Goal: Task Accomplishment & Management: Manage account settings

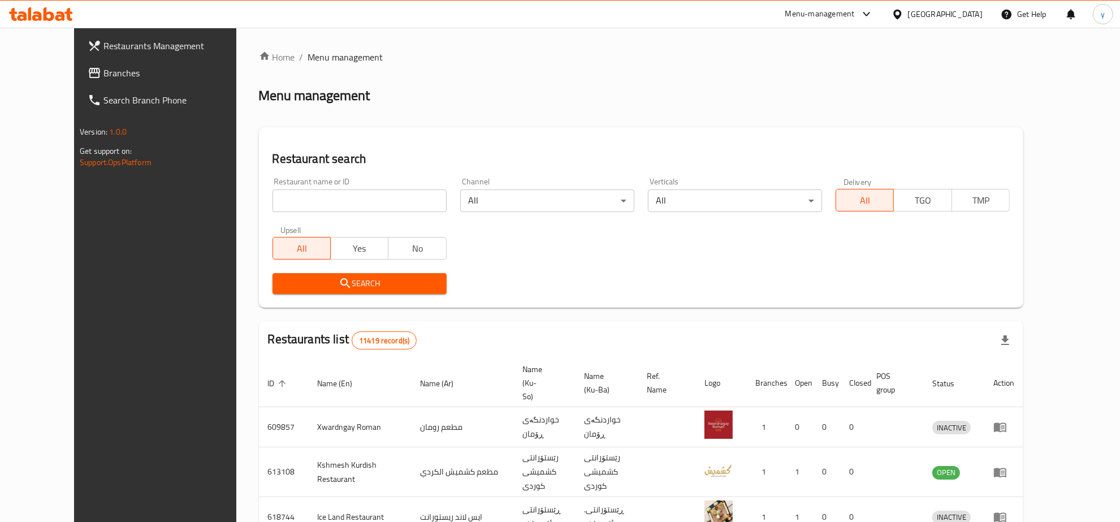
click at [342, 192] on input "search" at bounding box center [359, 200] width 174 height 23
paste input "685648"
type input "685648"
click at [298, 279] on span "Search" at bounding box center [359, 283] width 156 height 14
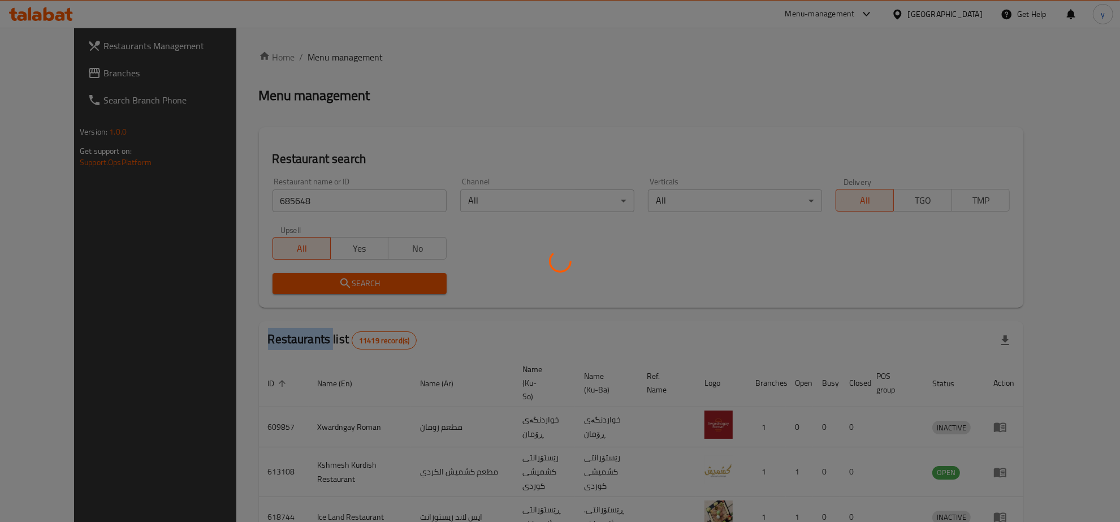
click at [298, 279] on div at bounding box center [560, 261] width 1120 height 522
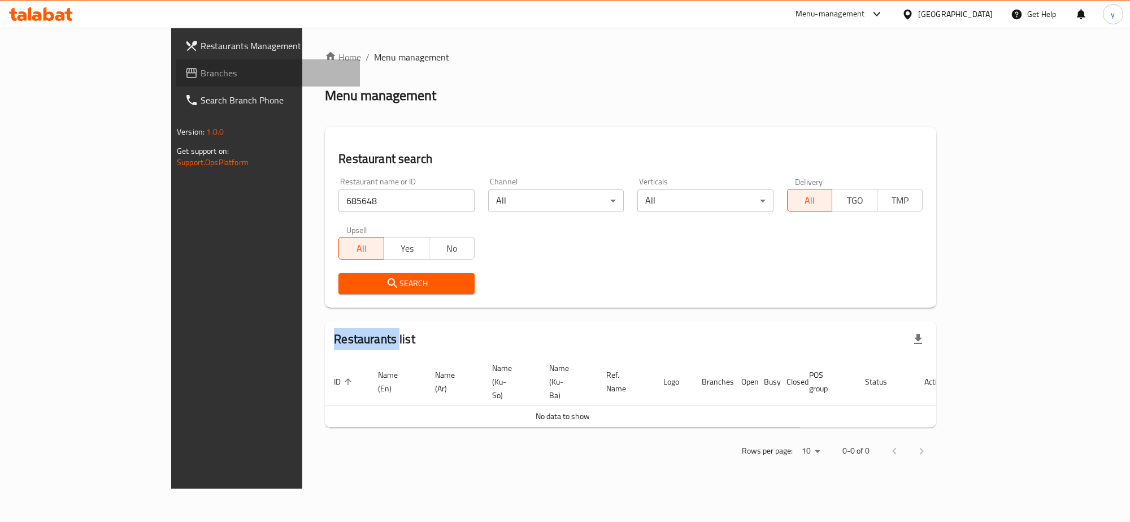
click at [201, 79] on span "Branches" at bounding box center [276, 73] width 150 height 14
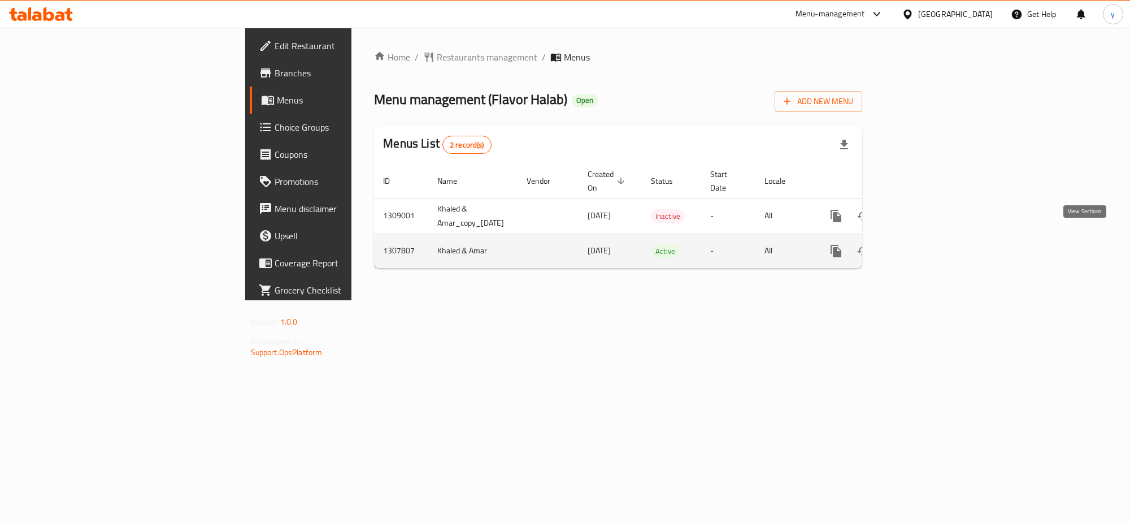
click at [925, 244] on icon "enhanced table" at bounding box center [918, 251] width 14 height 14
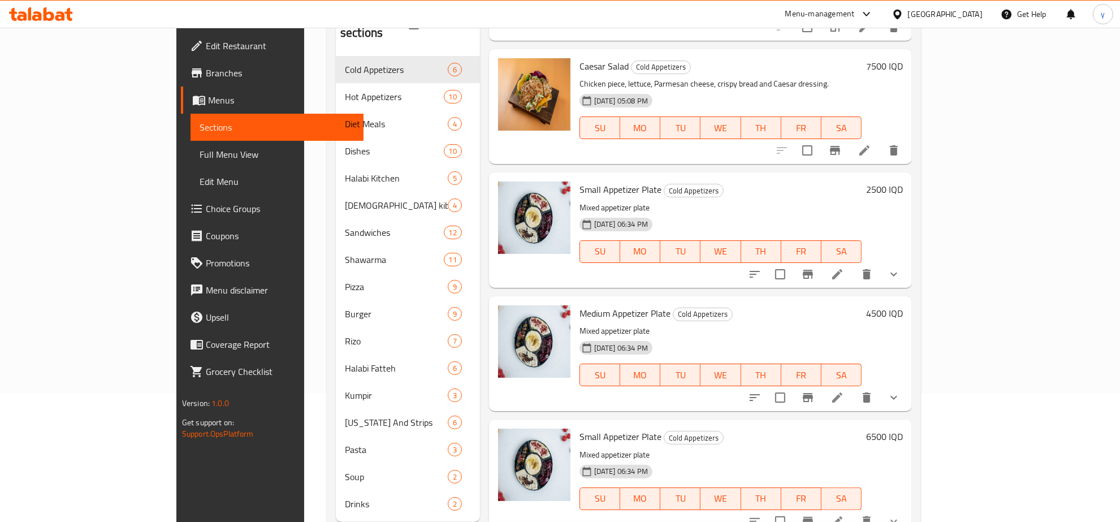
scroll to position [159, 0]
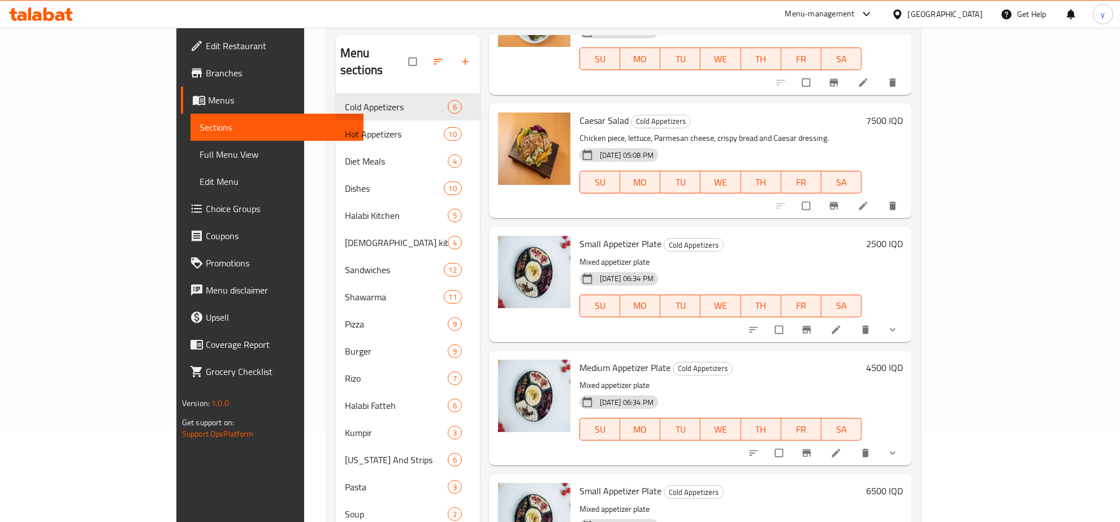
scroll to position [159, 0]
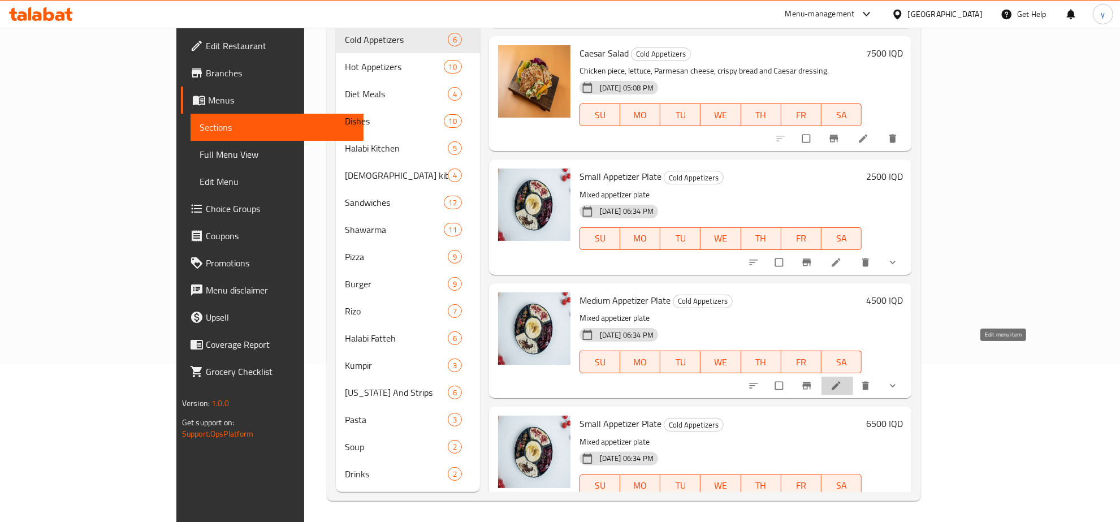
click at [841, 380] on icon at bounding box center [835, 385] width 11 height 11
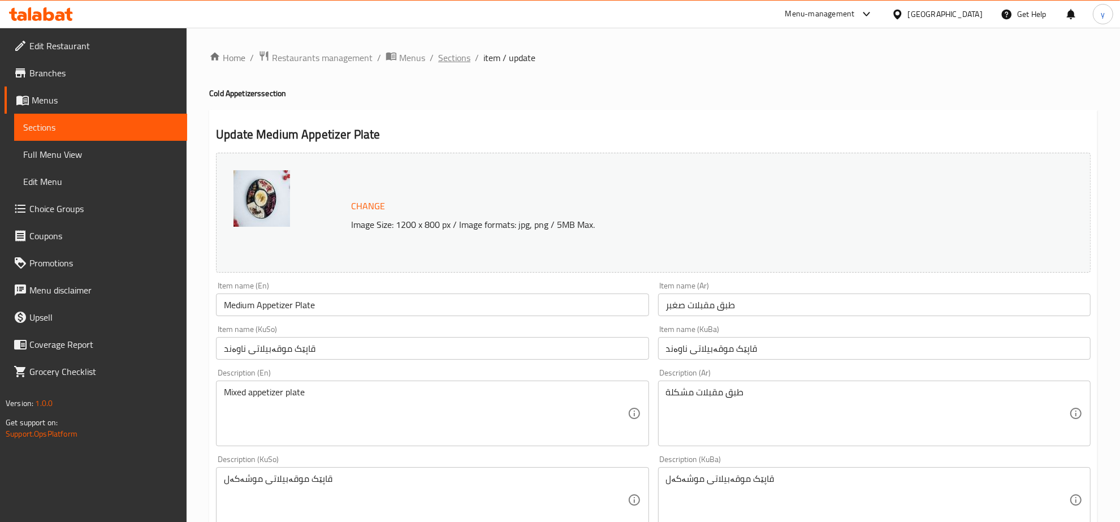
click at [444, 59] on span "Sections" at bounding box center [454, 58] width 32 height 14
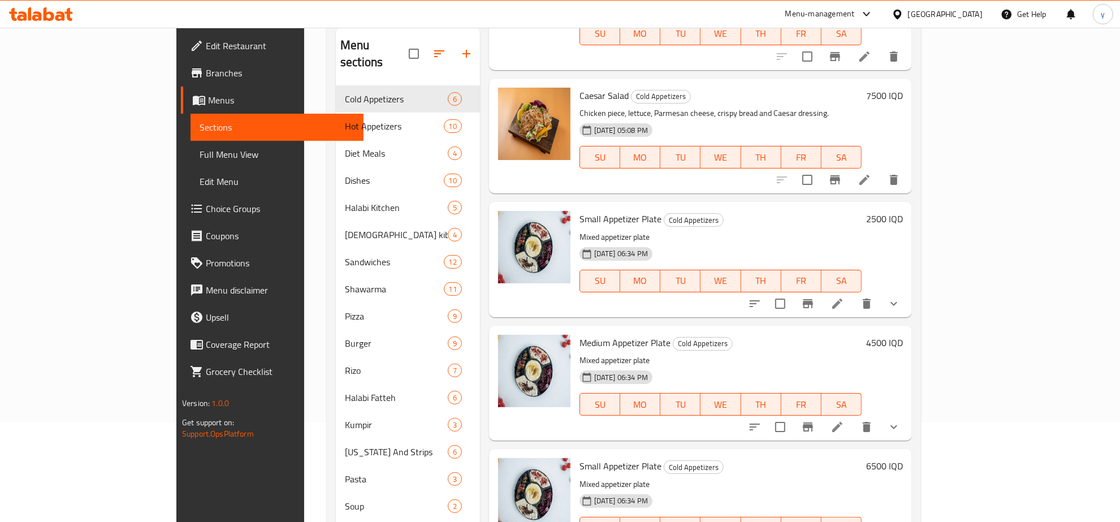
scroll to position [159, 0]
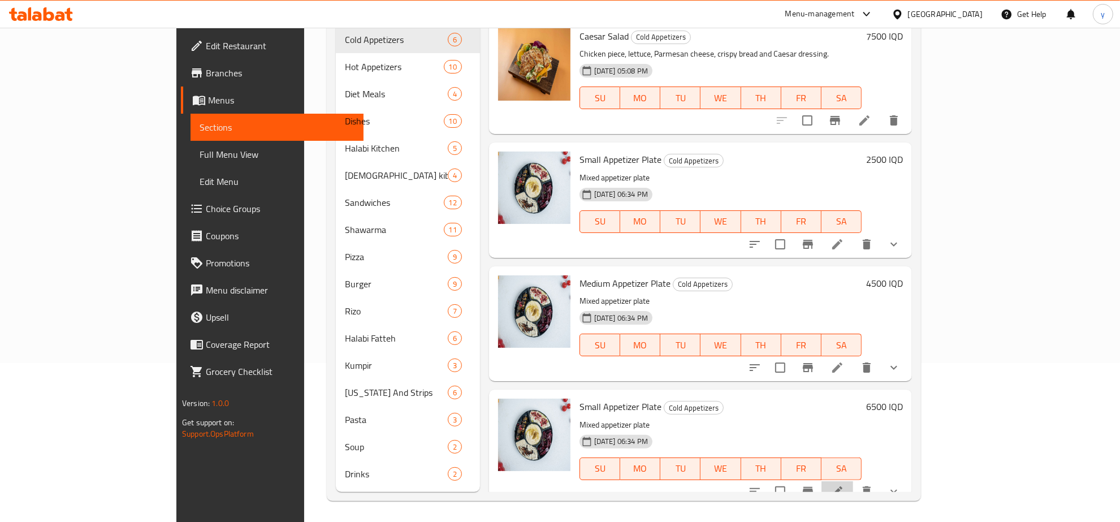
click at [853, 484] on li at bounding box center [837, 491] width 32 height 20
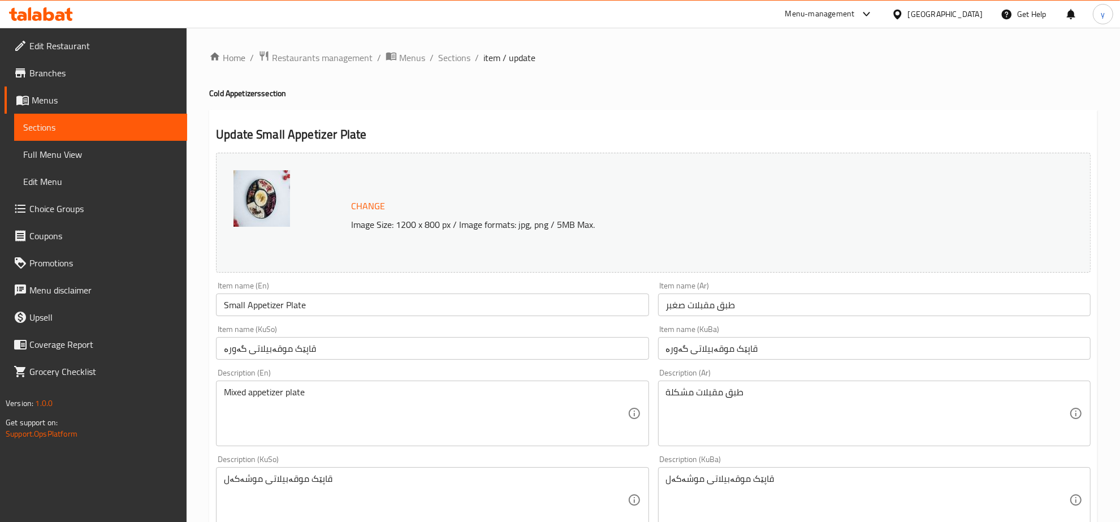
click at [685, 301] on input "طبق مقبلات صغبر" at bounding box center [874, 304] width 432 height 23
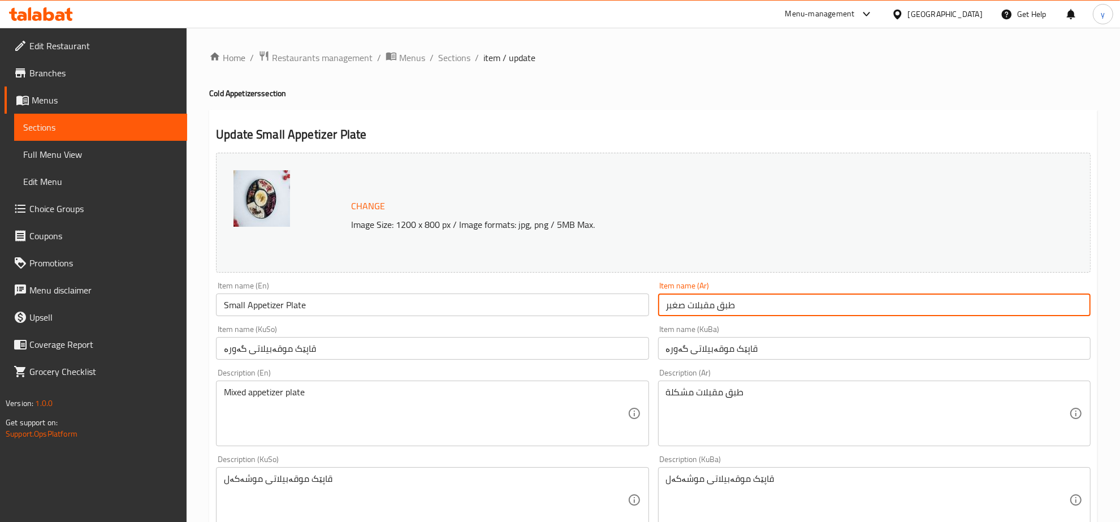
click at [685, 301] on input "طبق مقبلات صغبر" at bounding box center [874, 304] width 432 height 23
type input "طبق مقبلات كبير"
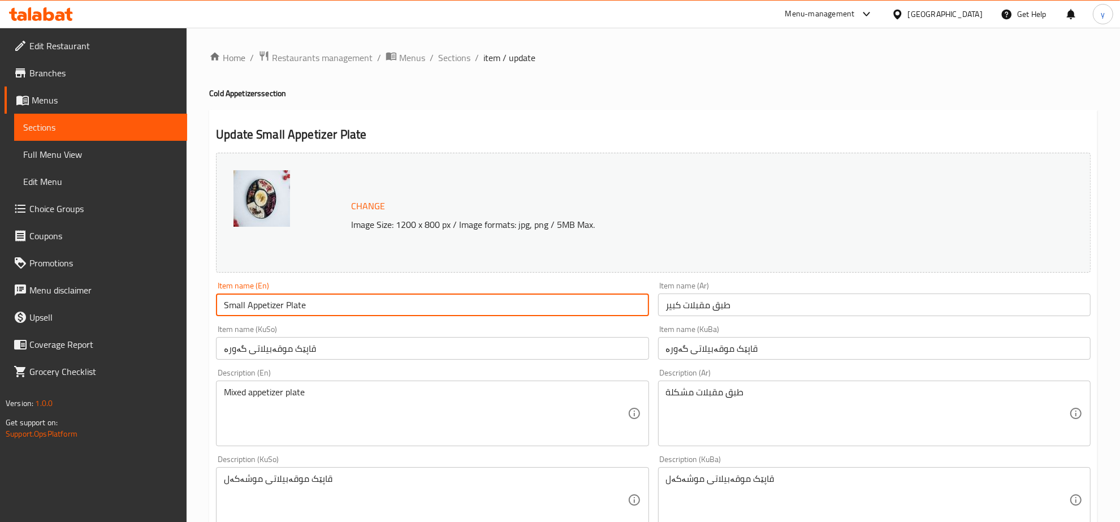
click at [238, 302] on input "Small Appetizer Plate" at bounding box center [432, 304] width 432 height 23
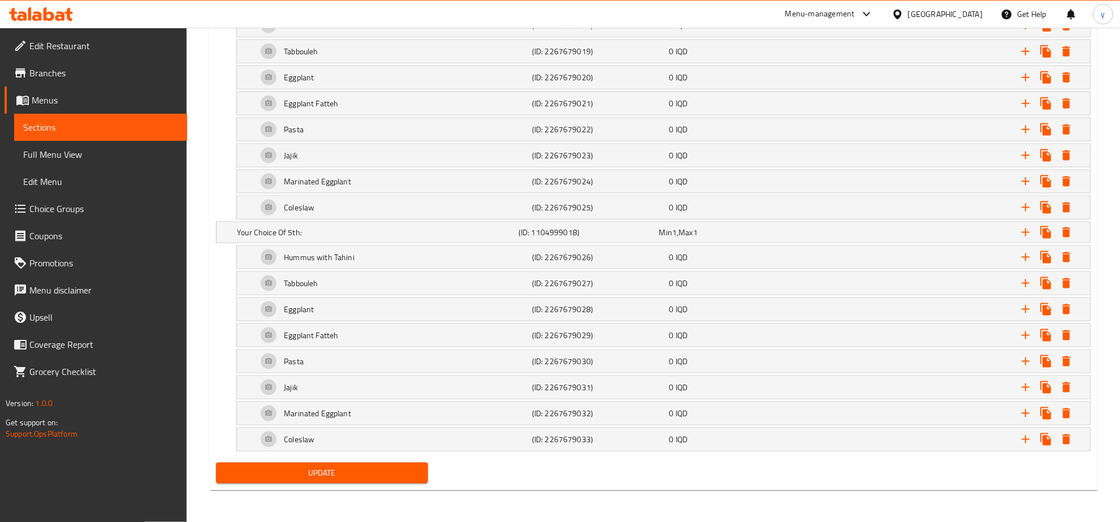
type input "Large Appetizer Plate"
click at [318, 468] on span "Update" at bounding box center [322, 473] width 194 height 14
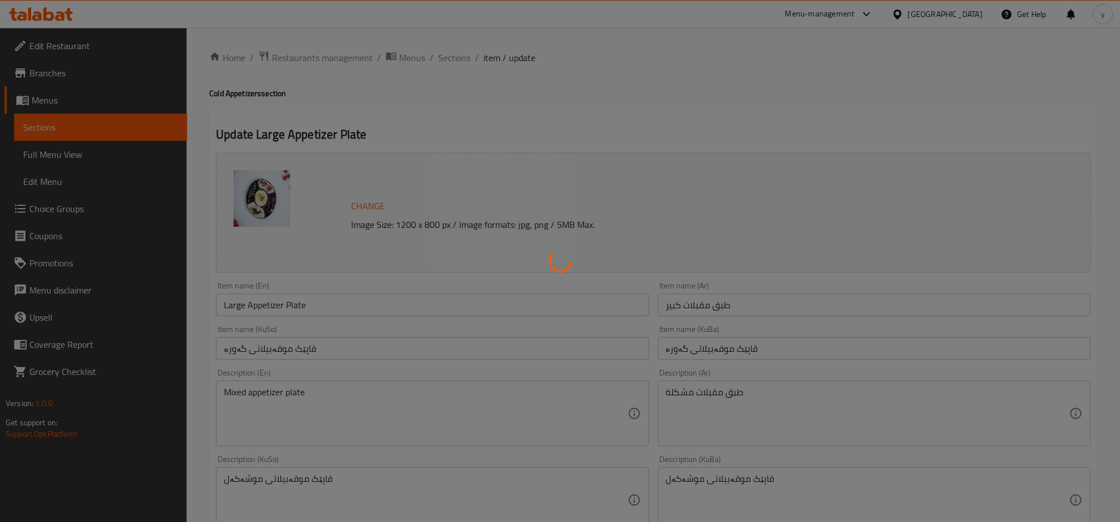
click at [450, 46] on div at bounding box center [560, 261] width 1120 height 522
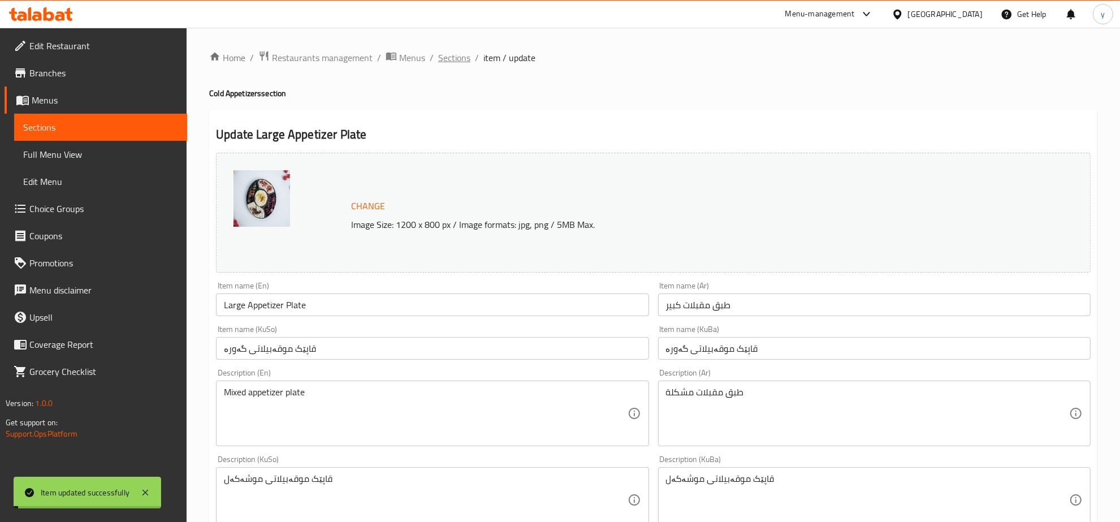
click at [452, 52] on span "Sections" at bounding box center [454, 58] width 32 height 14
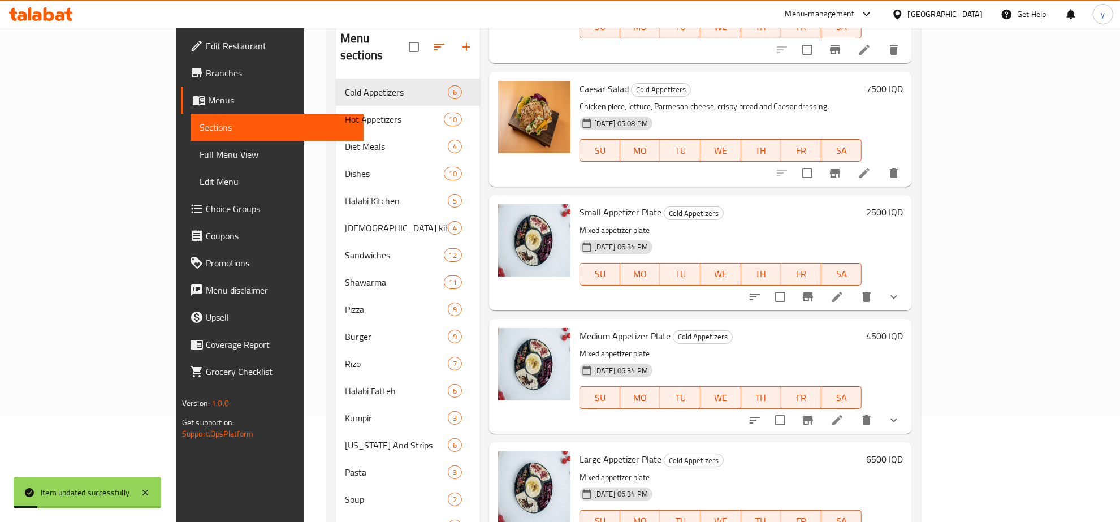
scroll to position [159, 0]
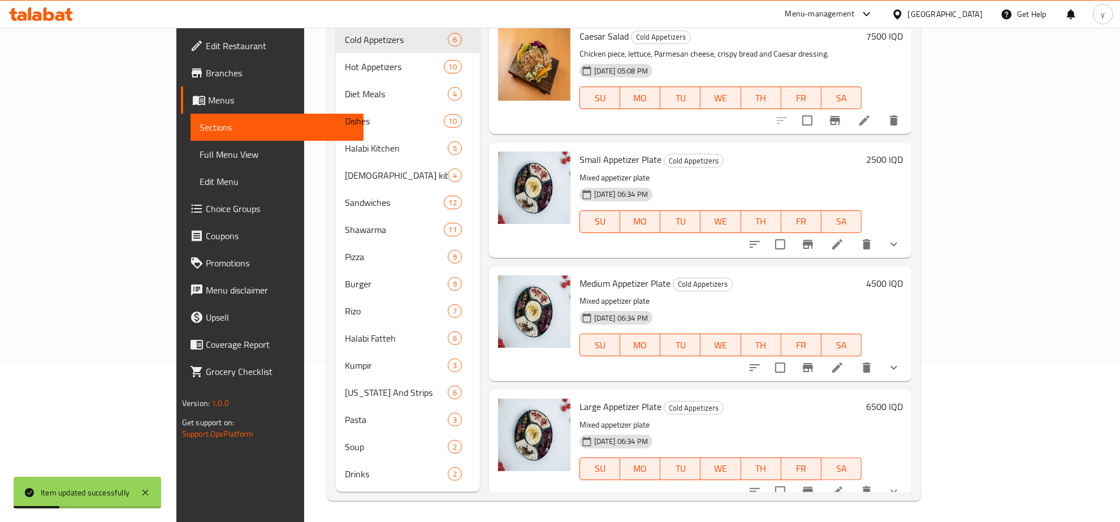
click at [853, 357] on li at bounding box center [837, 367] width 32 height 20
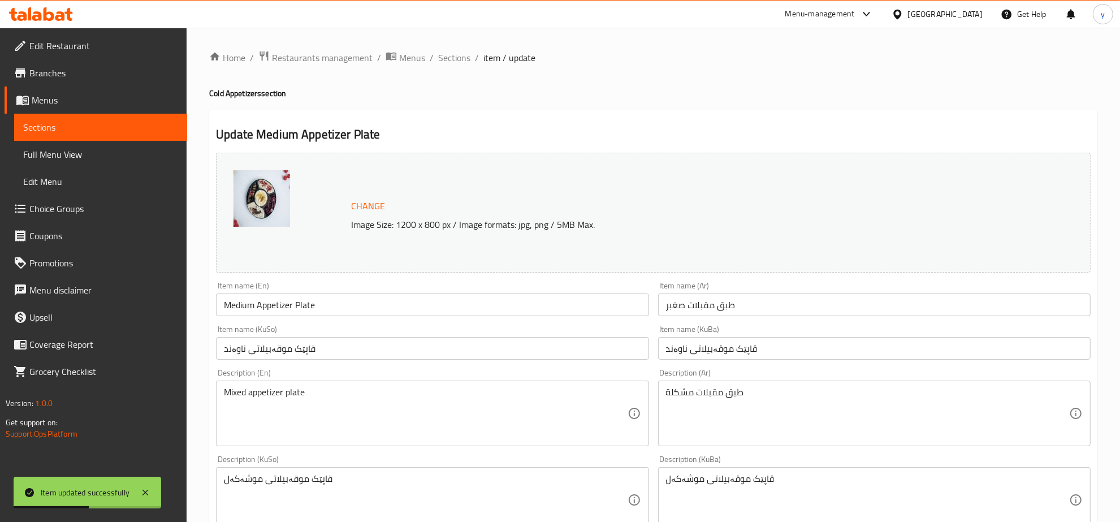
click at [679, 306] on input "طبق مقبلات صغبر" at bounding box center [874, 304] width 432 height 23
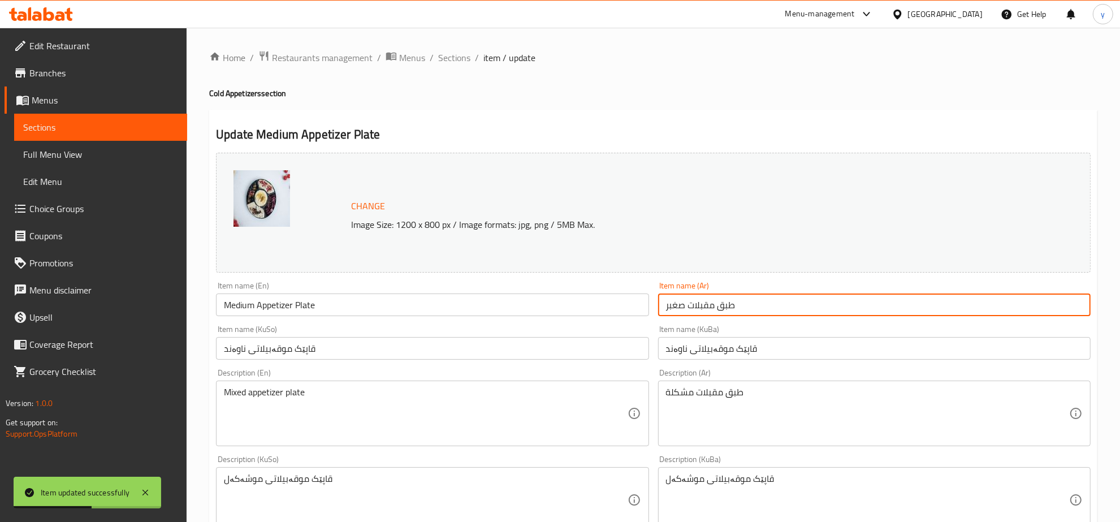
click at [679, 306] on input "طبق مقبلات صغبر" at bounding box center [874, 304] width 432 height 23
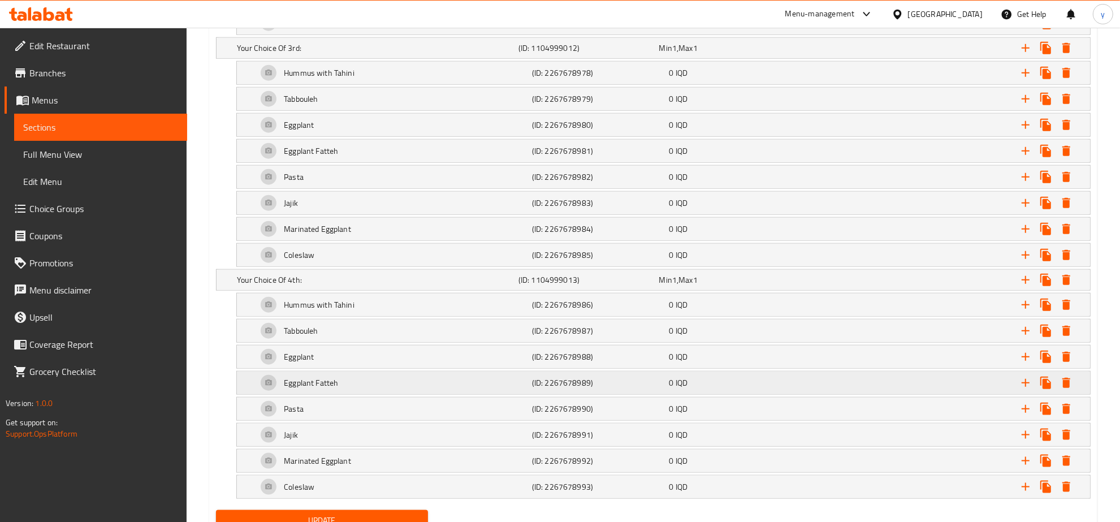
scroll to position [1322, 0]
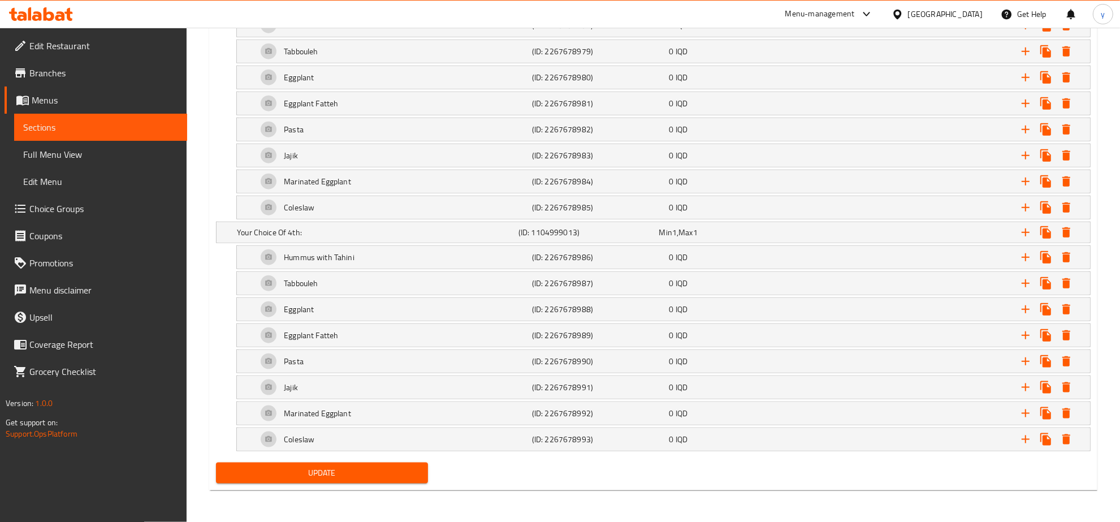
type input "طبق مقبلات وسط"
click at [336, 474] on span "Update" at bounding box center [322, 473] width 194 height 14
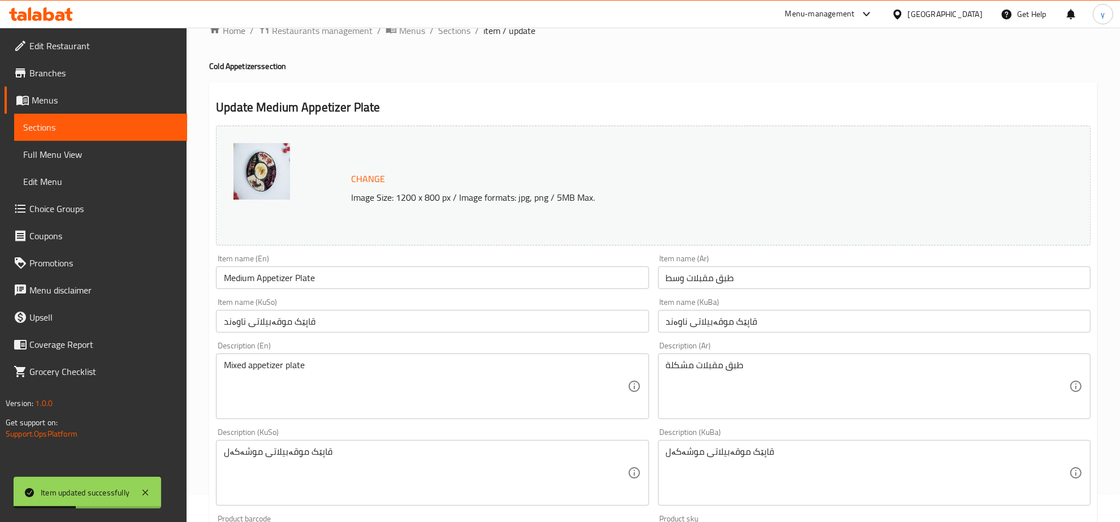
scroll to position [0, 0]
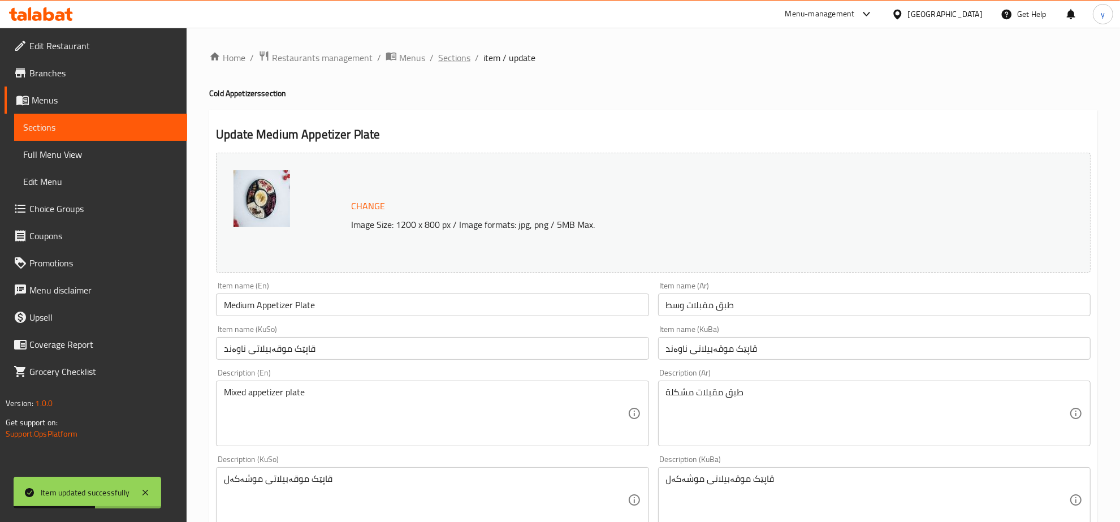
click at [461, 60] on span "Sections" at bounding box center [454, 58] width 32 height 14
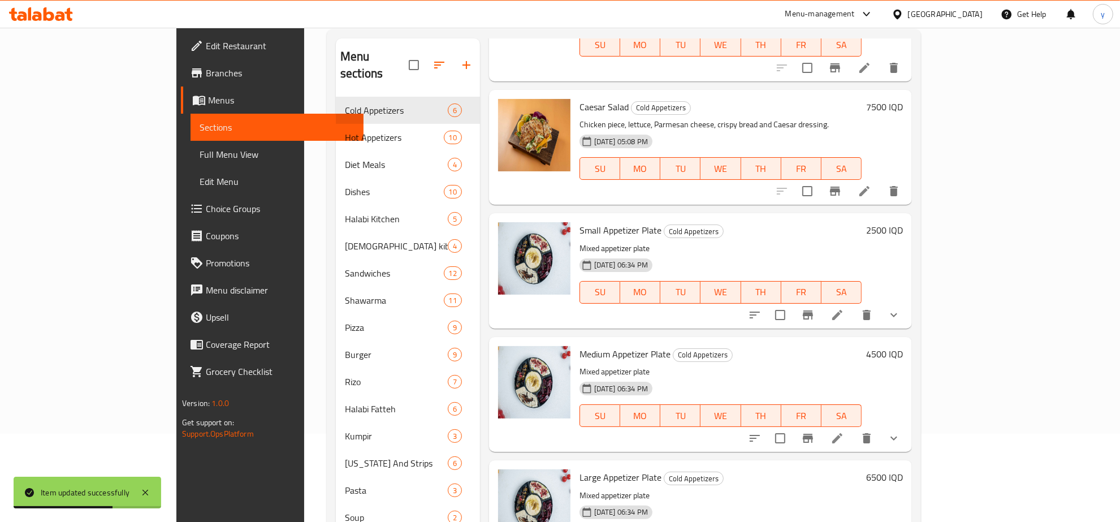
scroll to position [159, 0]
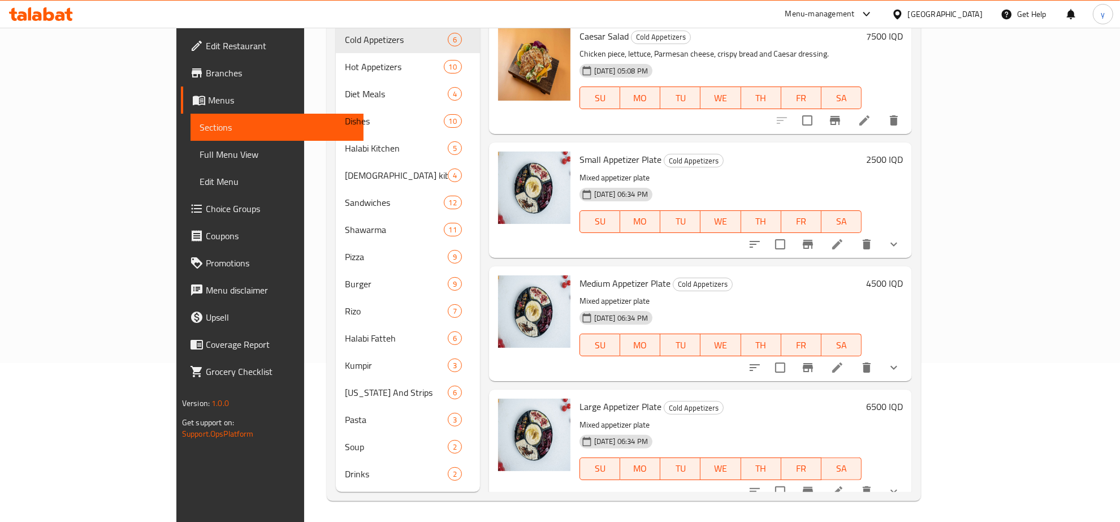
click at [580, 151] on span "Small Appetizer Plate" at bounding box center [620, 159] width 82 height 17
click at [600, 151] on span "Small Appetizer Plate" at bounding box center [620, 159] width 82 height 17
drag, startPoint x: 558, startPoint y: 146, endPoint x: 617, endPoint y: 147, distance: 58.8
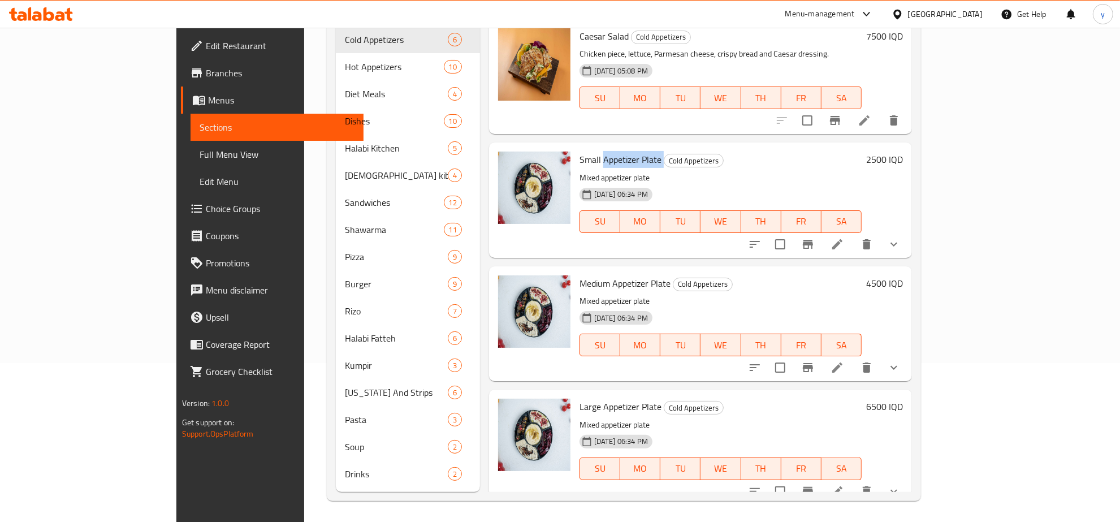
click at [617, 151] on h6 "Small Appetizer Plate Cold Appetizers" at bounding box center [720, 159] width 282 height 16
copy h6 "Appetizer Plate"
click at [199, 150] on span "Full Menu View" at bounding box center [276, 154] width 155 height 14
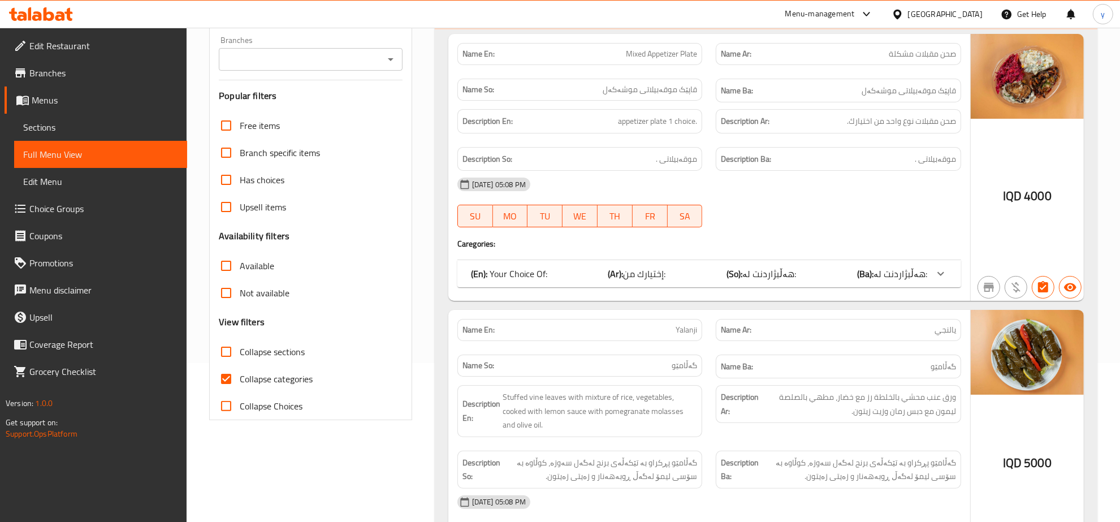
click at [387, 54] on icon "Open" at bounding box center [391, 60] width 14 height 14
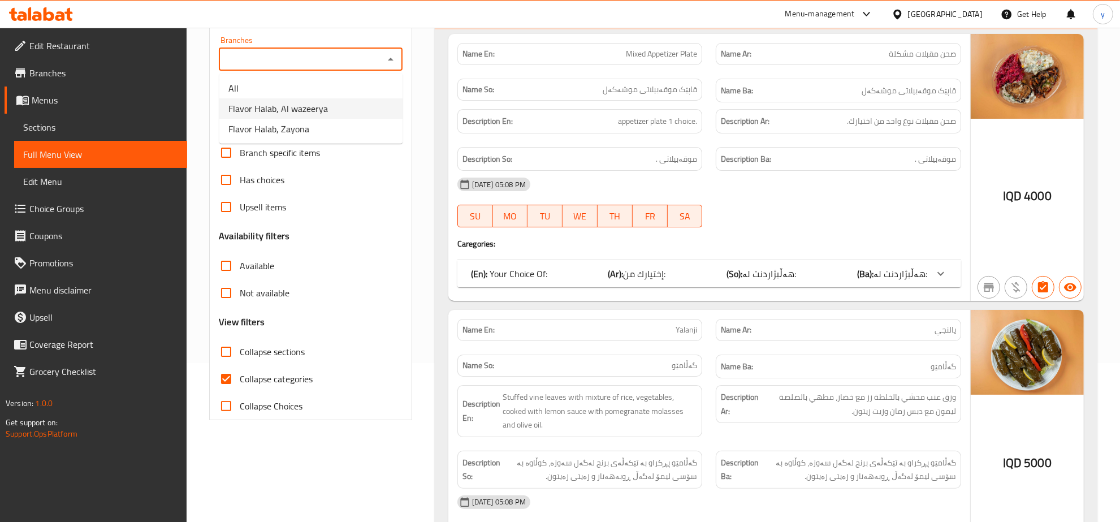
click at [354, 99] on li "Flavor Halab, Al wazeerya" at bounding box center [310, 108] width 183 height 20
type input "Flavor Halab, Al wazeerya"
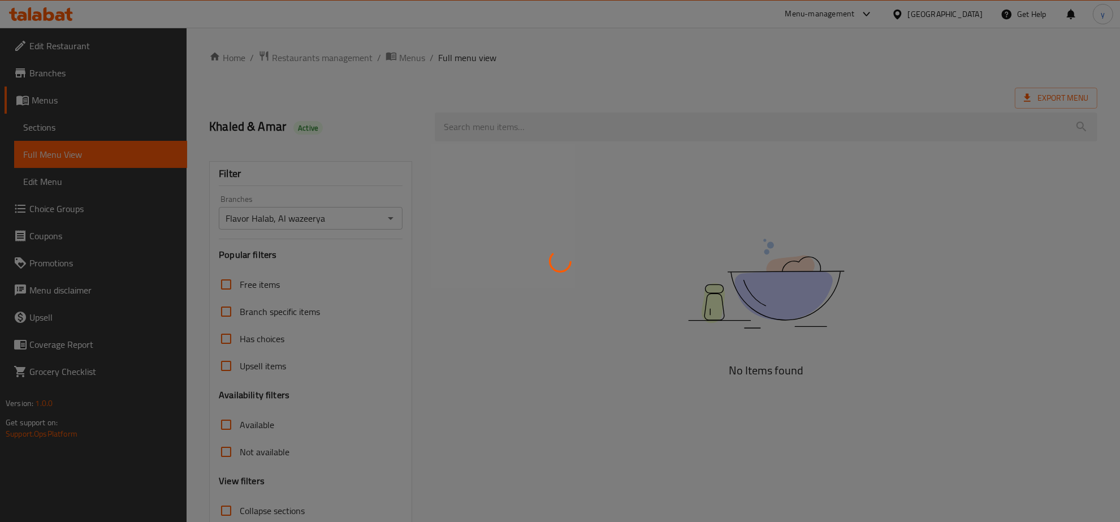
click at [575, 130] on div at bounding box center [560, 261] width 1120 height 522
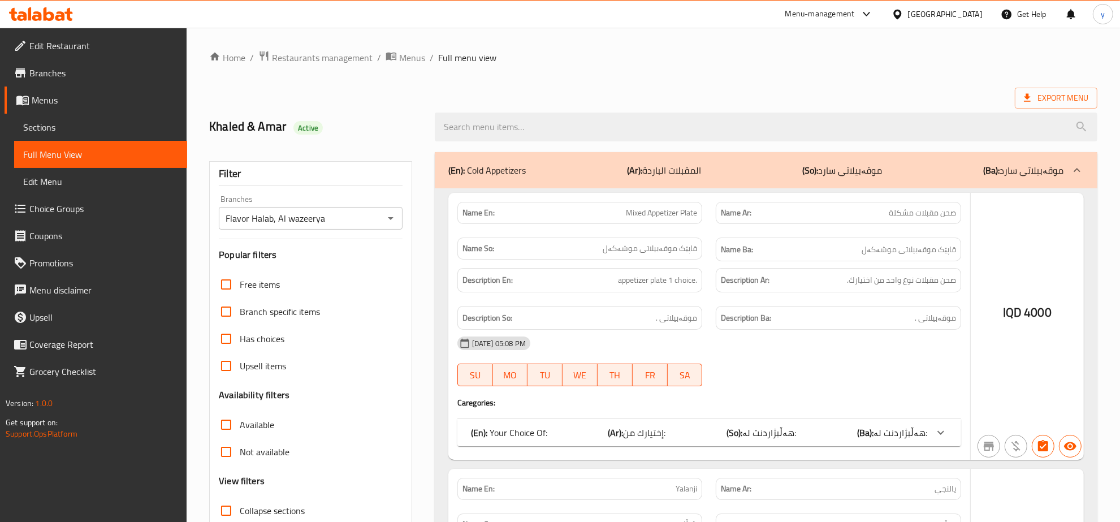
click at [575, 130] on div at bounding box center [560, 261] width 1120 height 522
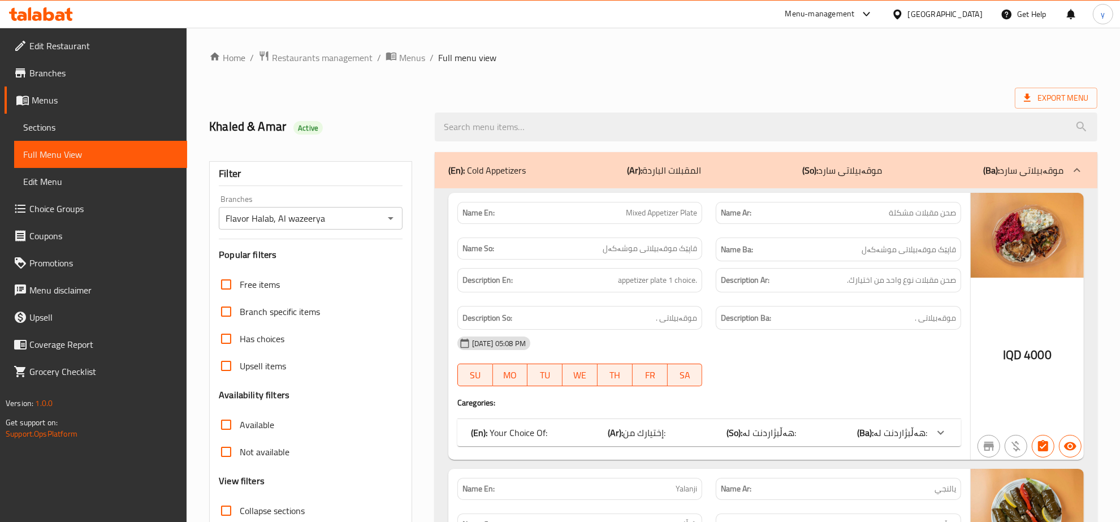
click at [575, 130] on input "search" at bounding box center [766, 126] width 662 height 29
paste input "Appetizer Plate"
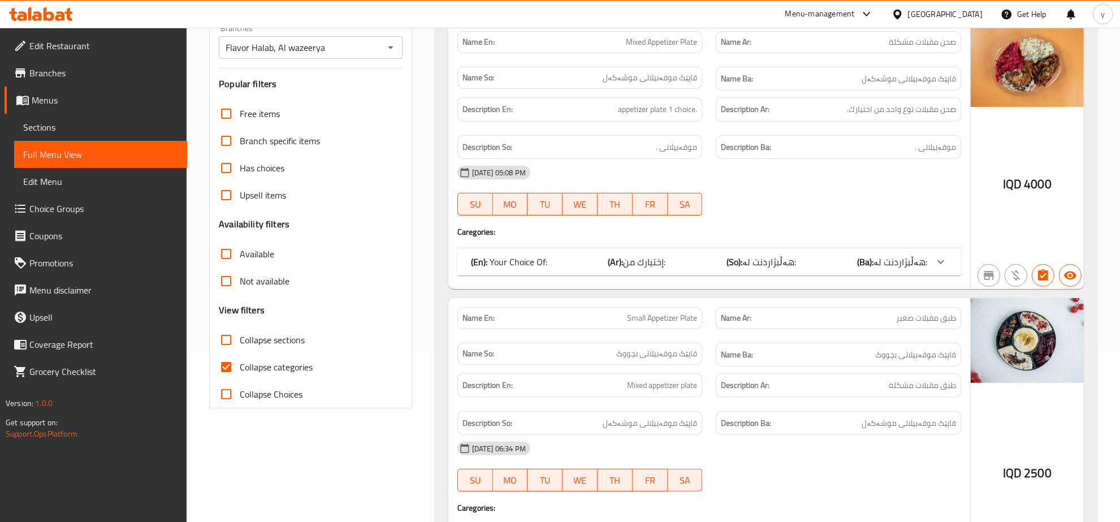
scroll to position [353, 0]
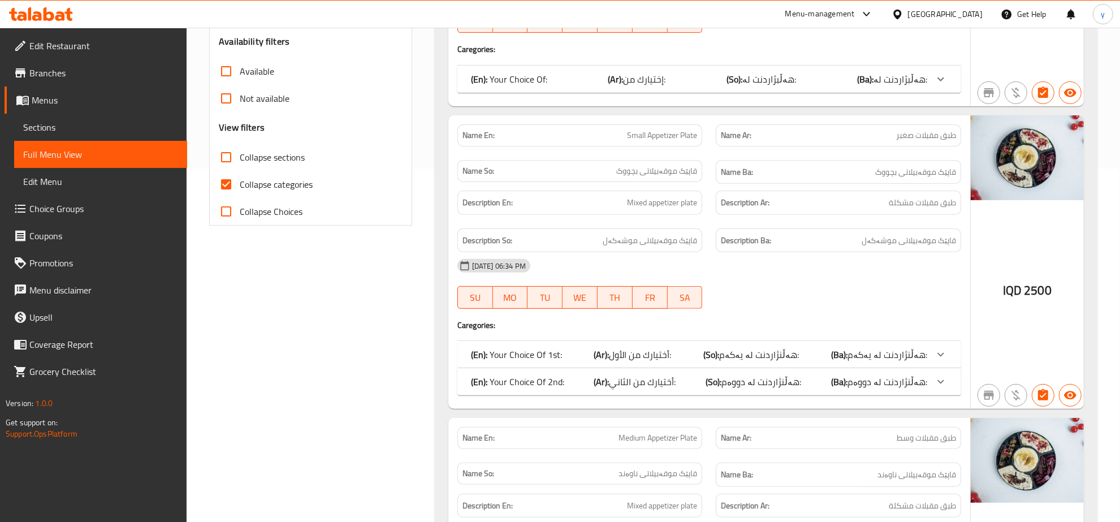
type input "Appetizer Plate"
click at [228, 184] on input "Collapse categories" at bounding box center [225, 184] width 27 height 27
checkbox input "false"
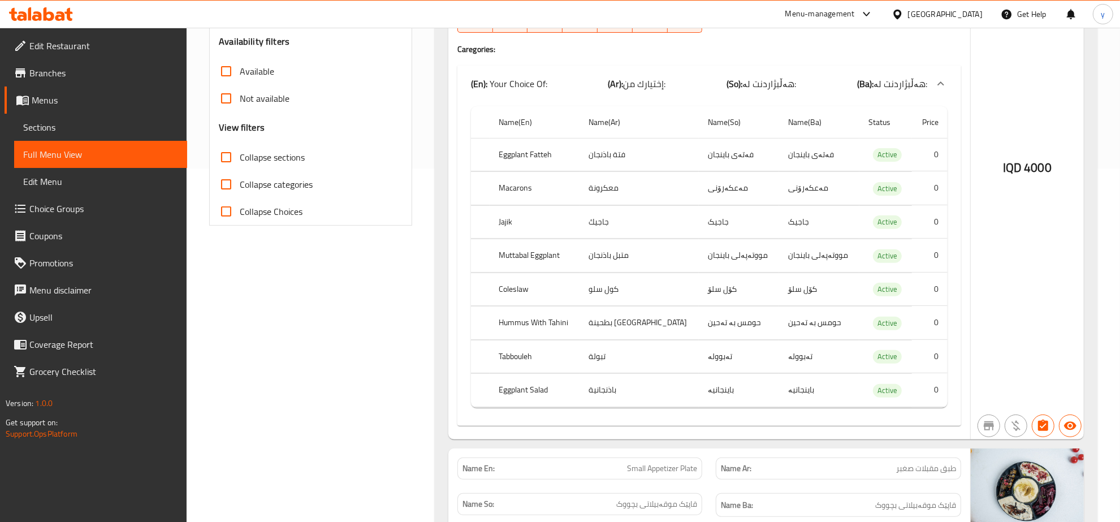
click at [226, 160] on input "Collapse sections" at bounding box center [225, 157] width 27 height 27
checkbox input "true"
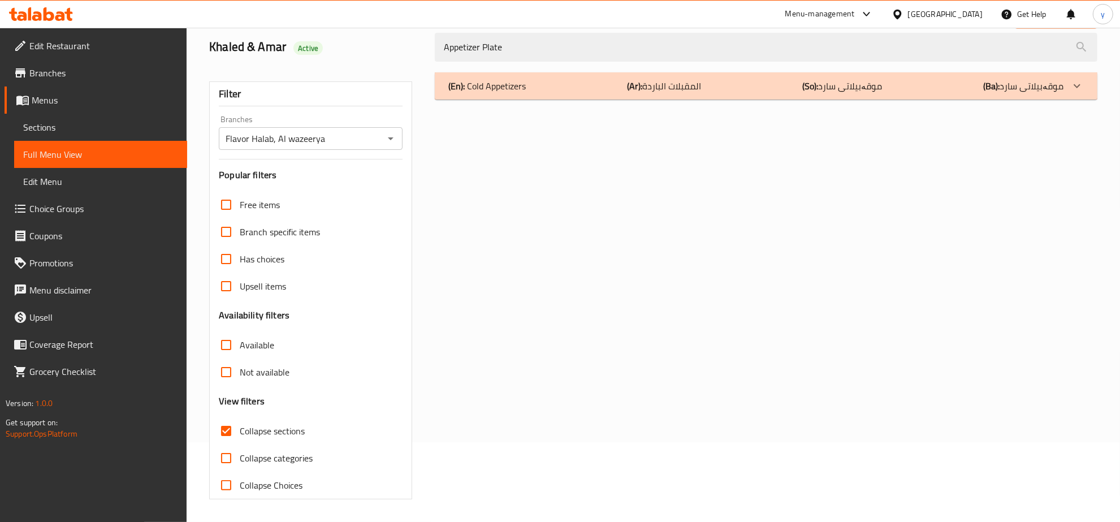
scroll to position [80, 0]
click at [81, 126] on span "Sections" at bounding box center [100, 127] width 155 height 14
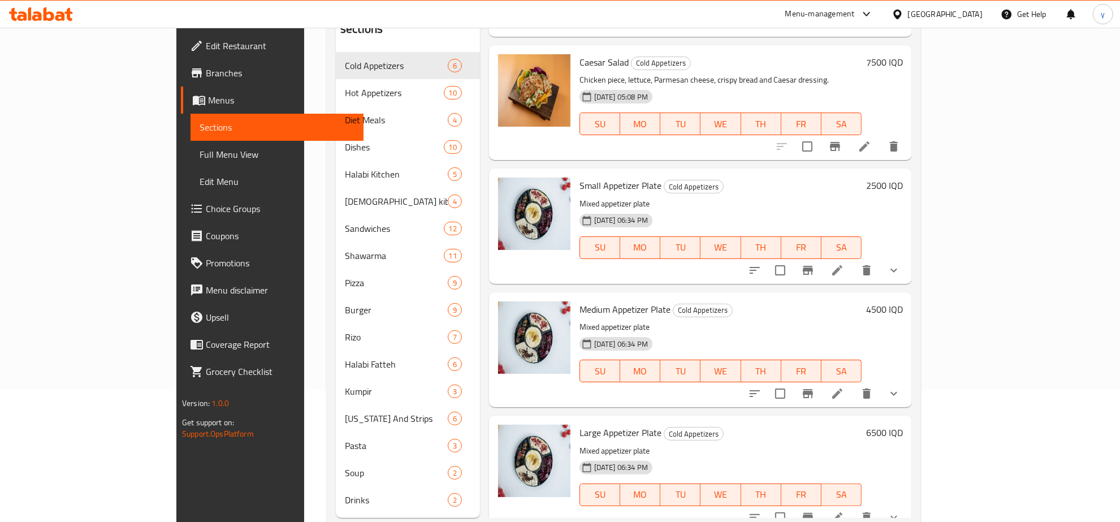
scroll to position [159, 0]
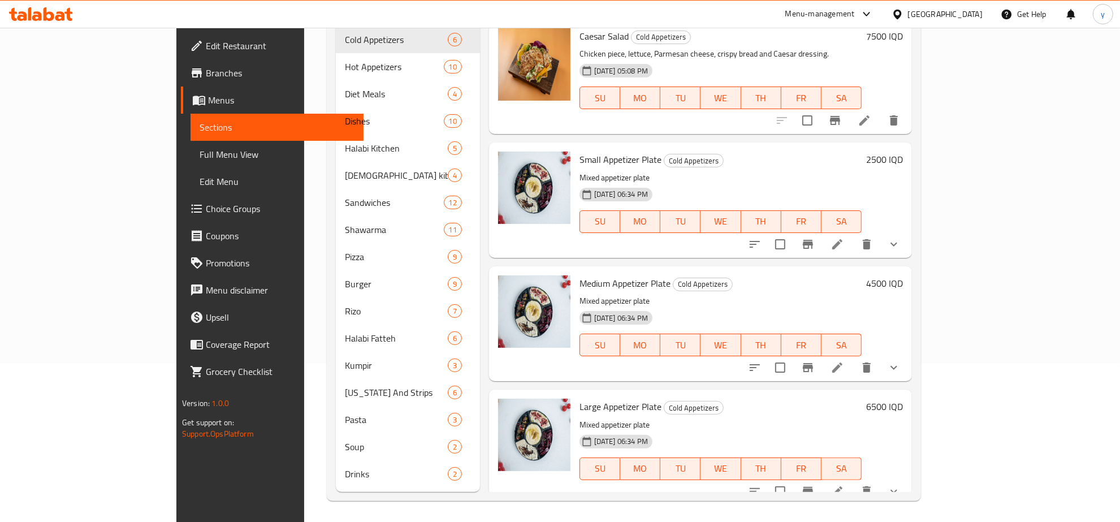
click at [853, 237] on li at bounding box center [837, 244] width 32 height 20
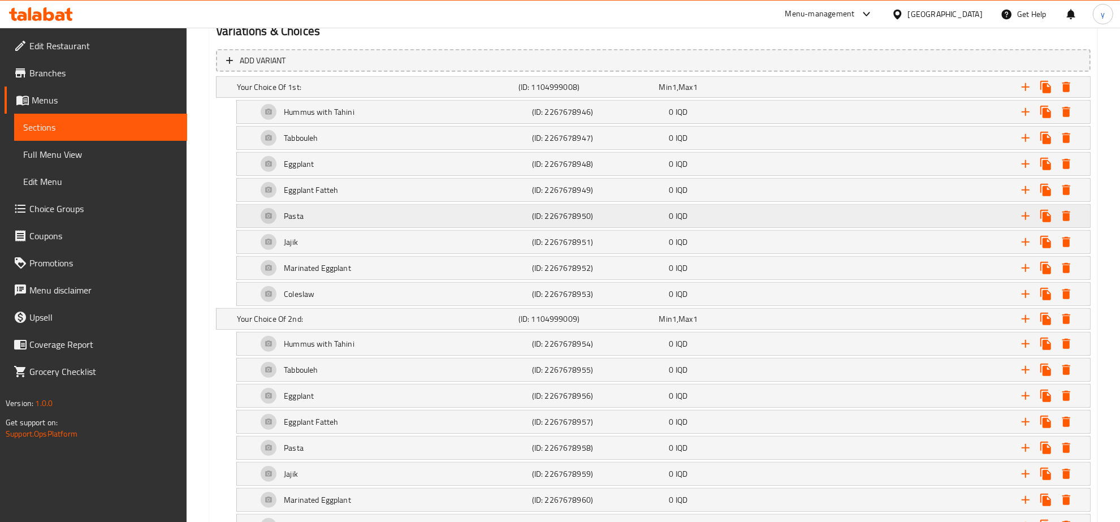
scroll to position [736, 0]
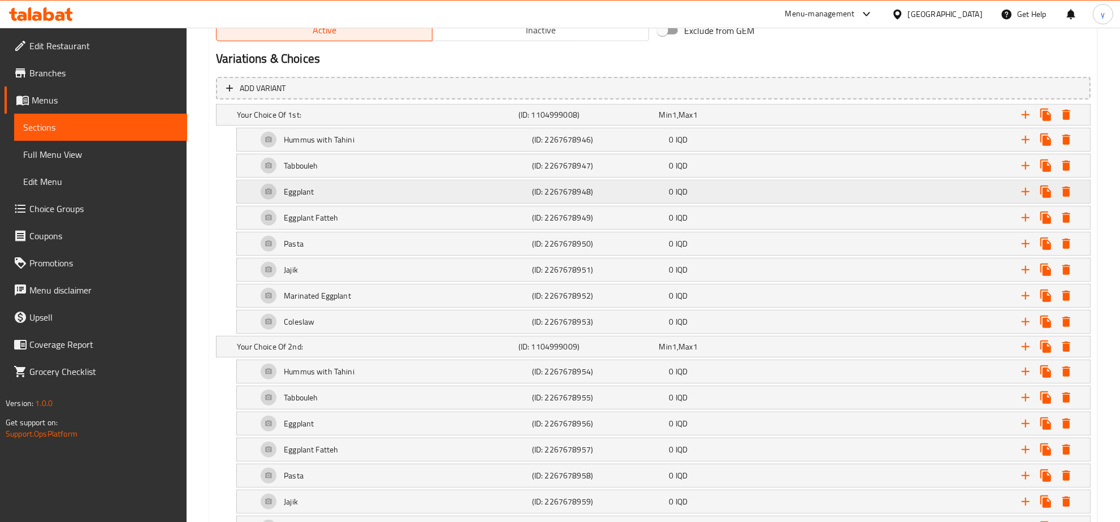
click at [390, 196] on div "Eggplant" at bounding box center [392, 191] width 275 height 27
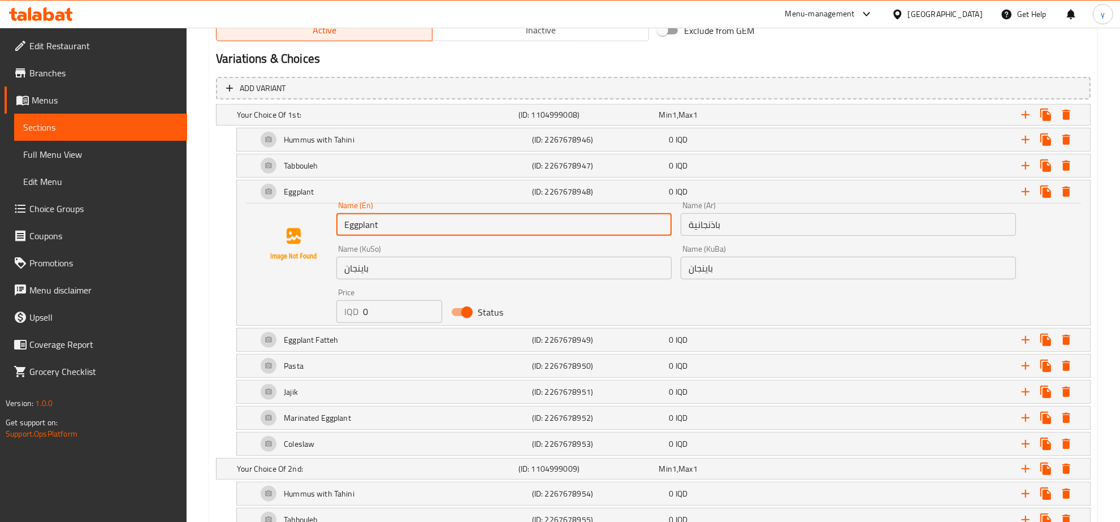
click at [397, 230] on input "Eggplant" at bounding box center [503, 224] width 335 height 23
paste input "Salad"
type input "Eggplant Salad"
click at [696, 272] on input "باینجان" at bounding box center [847, 268] width 335 height 23
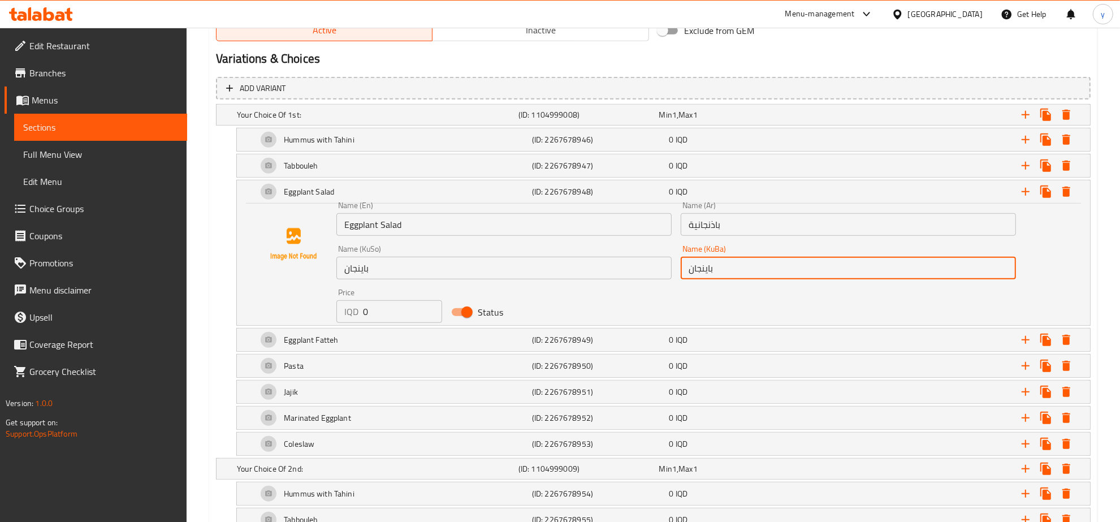
click at [696, 272] on input "باینجان" at bounding box center [847, 268] width 335 height 23
paste input "زەڵاتەی"
type input "زەڵاتەی باینجان"
click at [609, 274] on input "باینجان" at bounding box center [503, 268] width 335 height 23
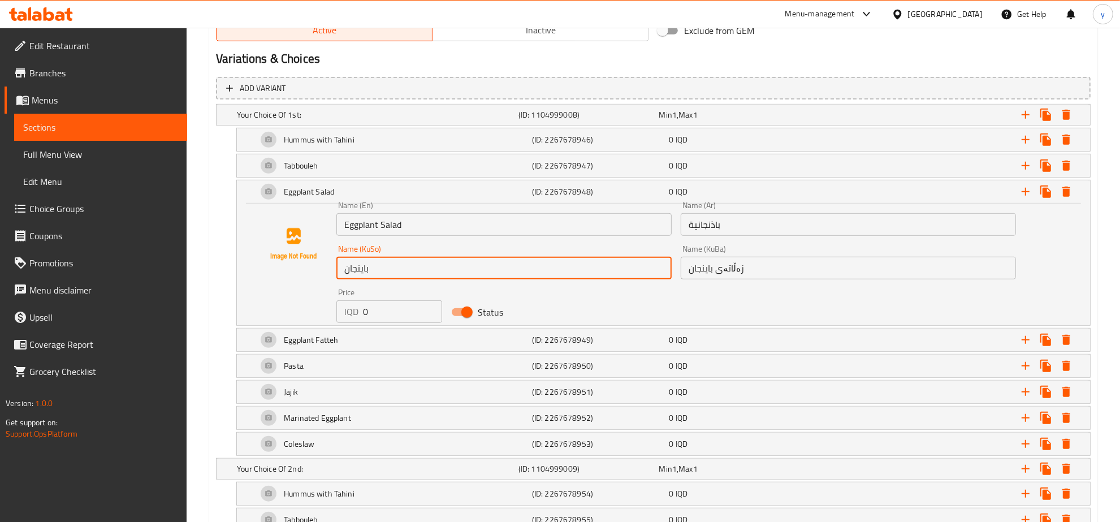
click at [609, 274] on input "باینجان" at bounding box center [503, 268] width 335 height 23
paste input "زەڵاتەی"
type input "زەڵاتەی باینجان"
click at [326, 199] on div "Eggplant Salad" at bounding box center [392, 191] width 275 height 27
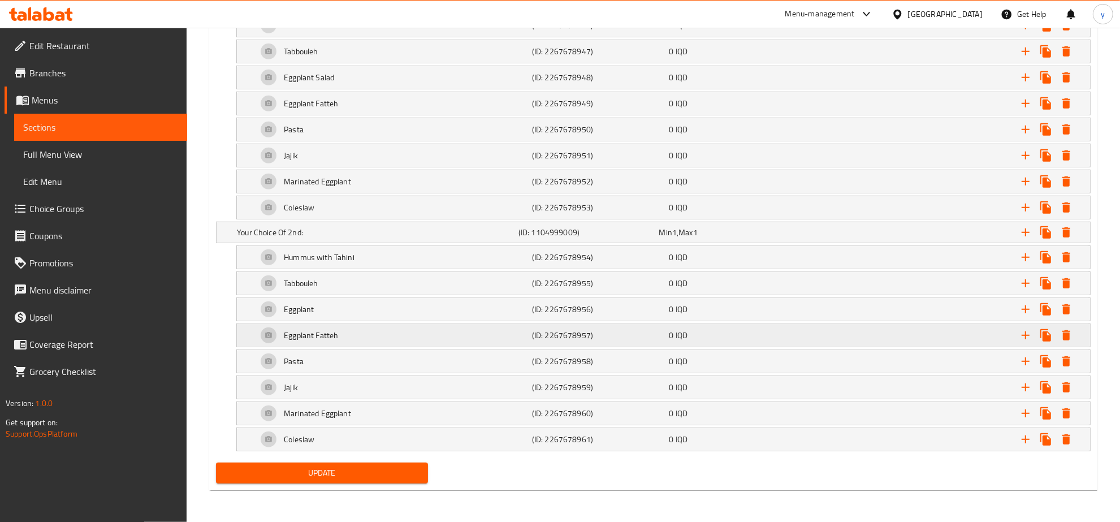
click at [360, 337] on div "Eggplant Fatteh" at bounding box center [392, 335] width 275 height 27
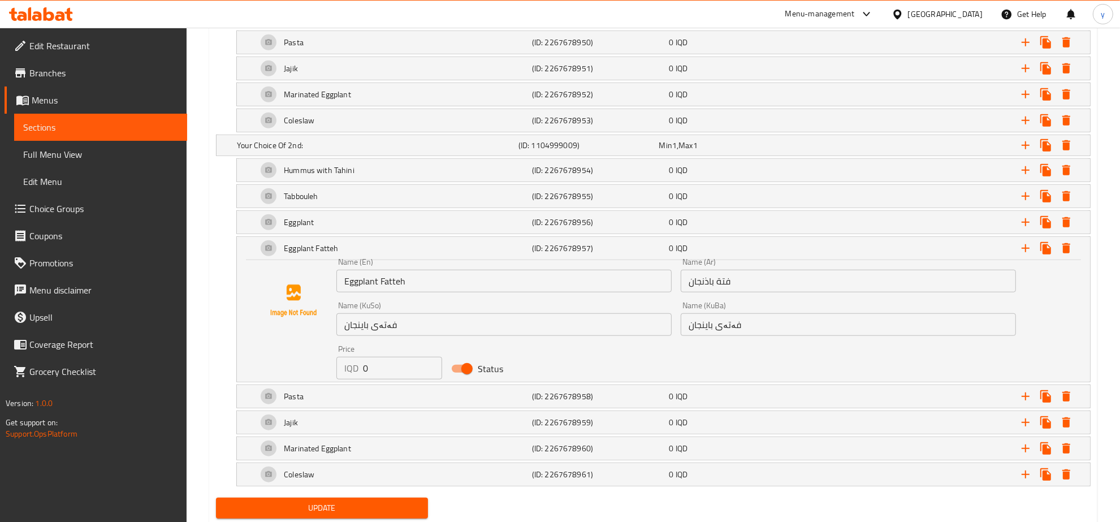
scroll to position [972, 0]
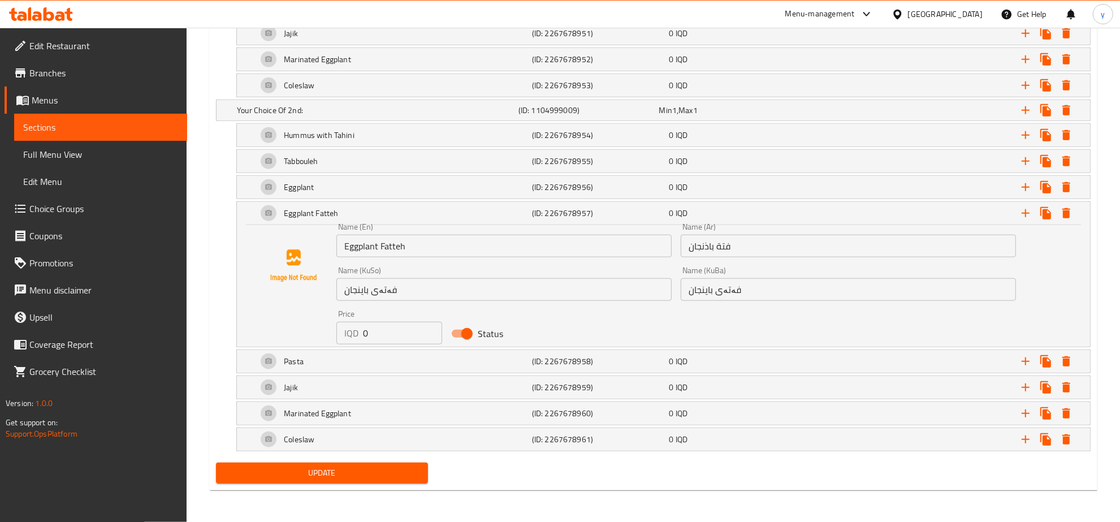
click at [424, 281] on input "فەتەی باینجان" at bounding box center [503, 289] width 335 height 23
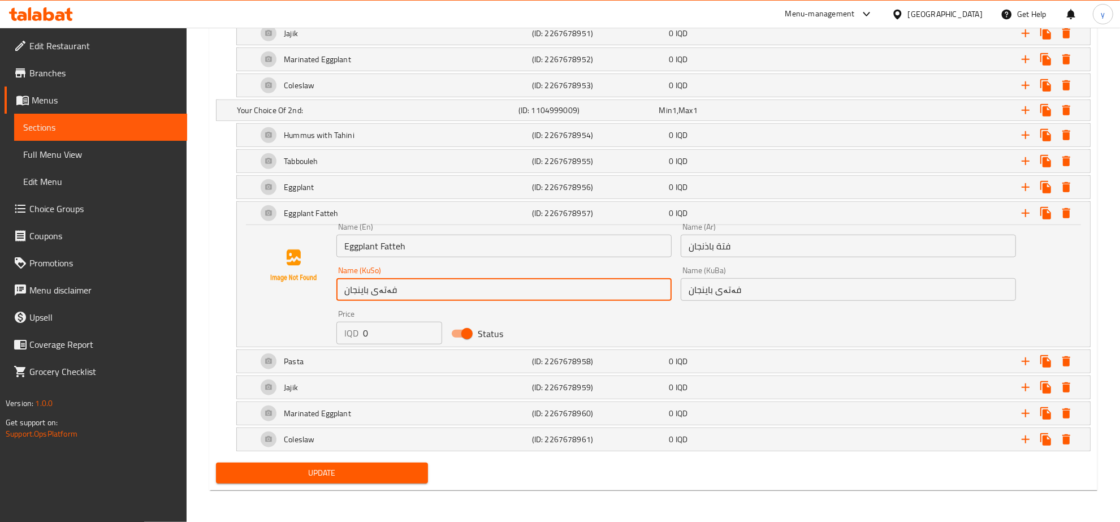
click at [424, 281] on input "فەتەی باینجان" at bounding box center [503, 289] width 335 height 23
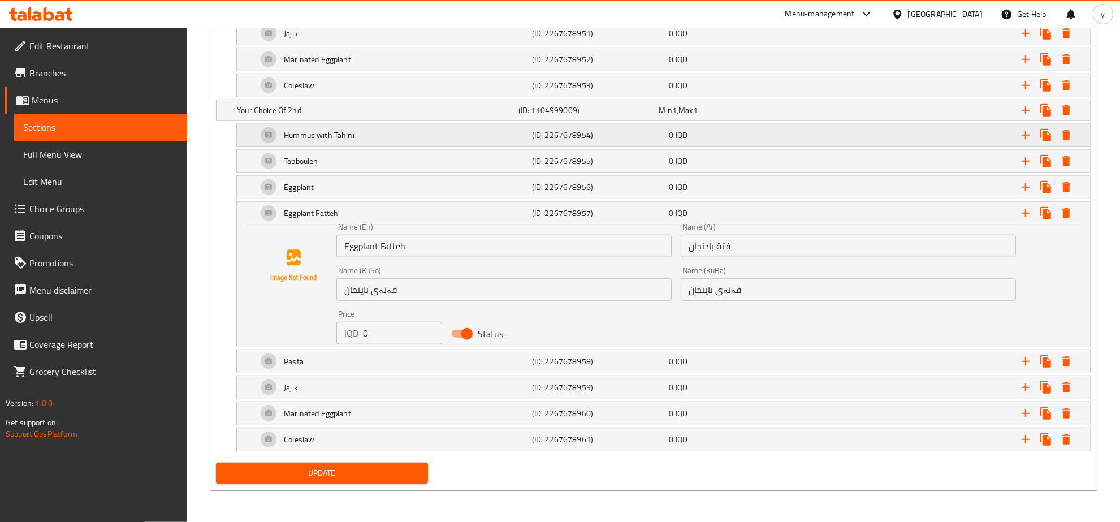
scroll to position [854, 0]
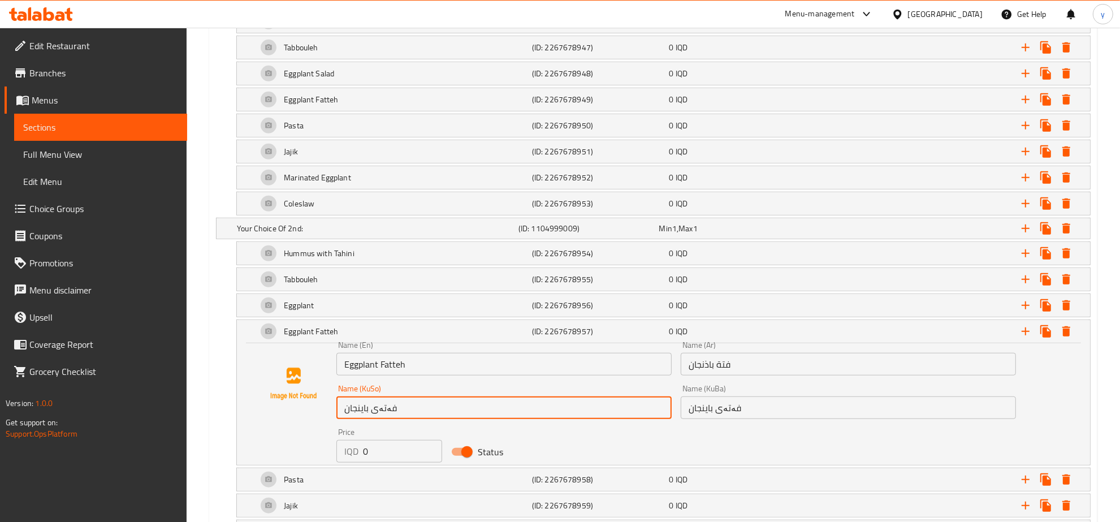
click at [459, 409] on input "فەتەی باینجان" at bounding box center [503, 407] width 335 height 23
paste input "Eggplant Salad"
type input "Eggplant Salad"
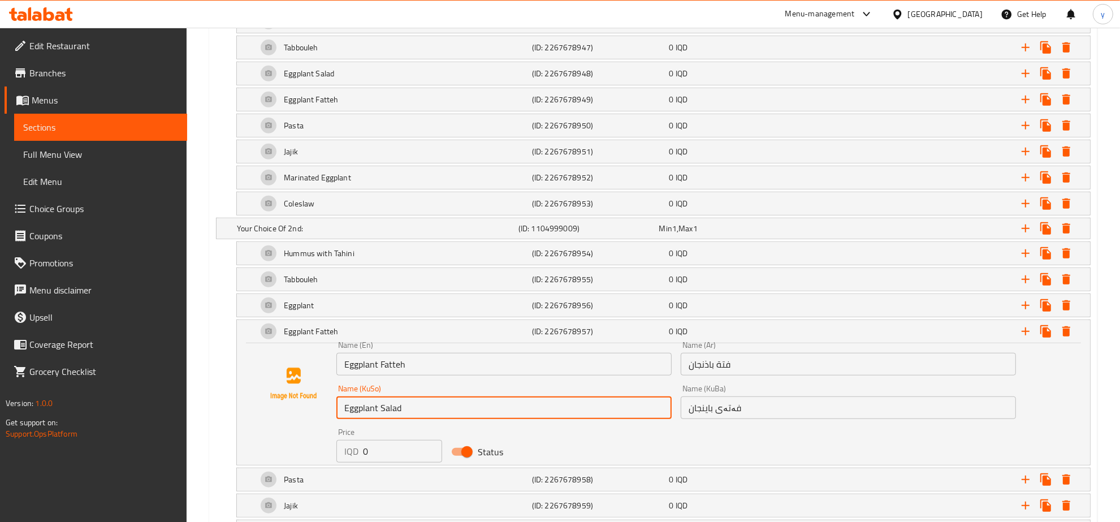
click at [544, 370] on input "Eggplant Fatteh" at bounding box center [503, 364] width 335 height 23
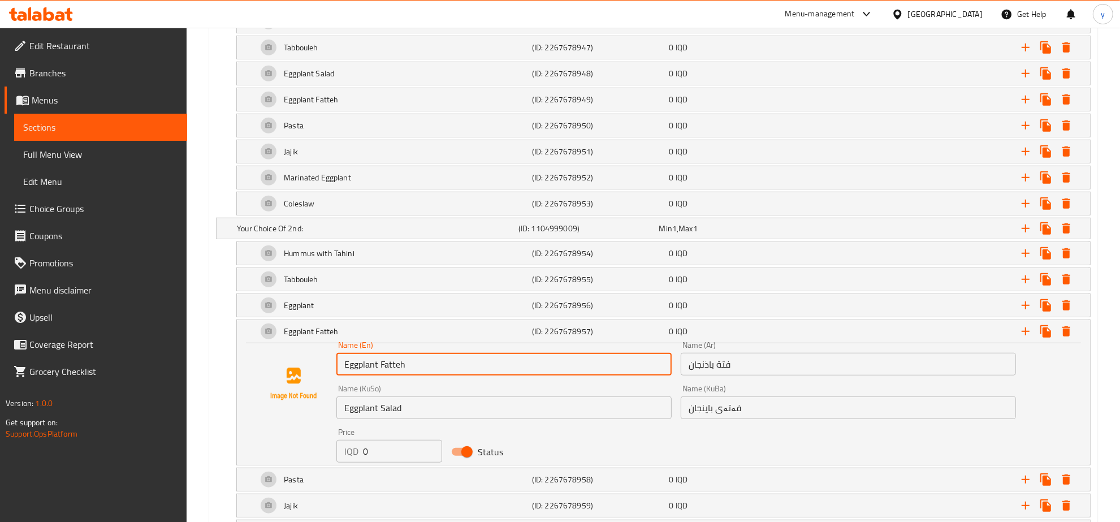
click at [544, 370] on input "Eggplant Fatteh" at bounding box center [503, 364] width 335 height 23
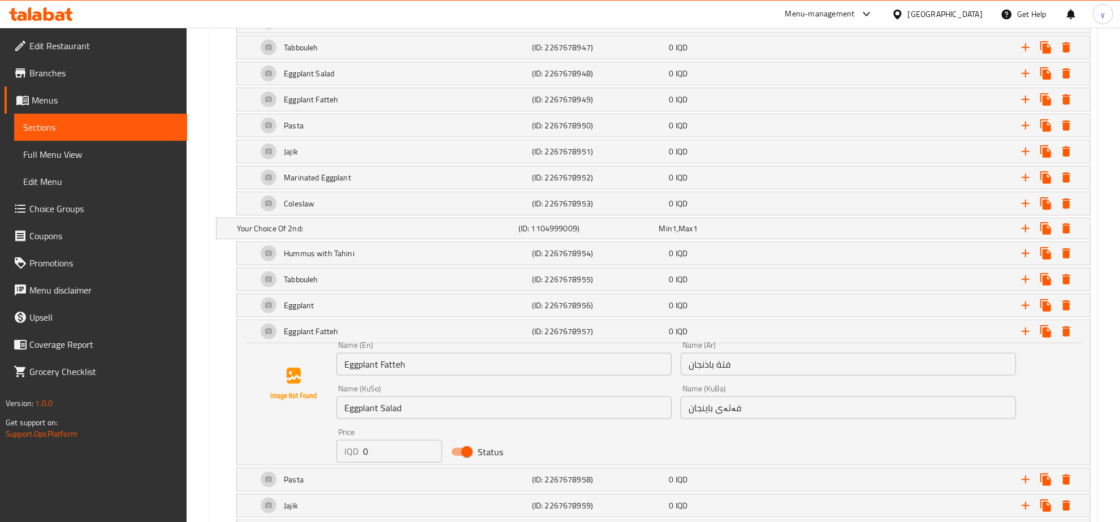
click at [500, 453] on span "Status" at bounding box center [490, 452] width 25 height 14
click at [499, 453] on input "Status" at bounding box center [467, 451] width 64 height 21
checkbox input "false"
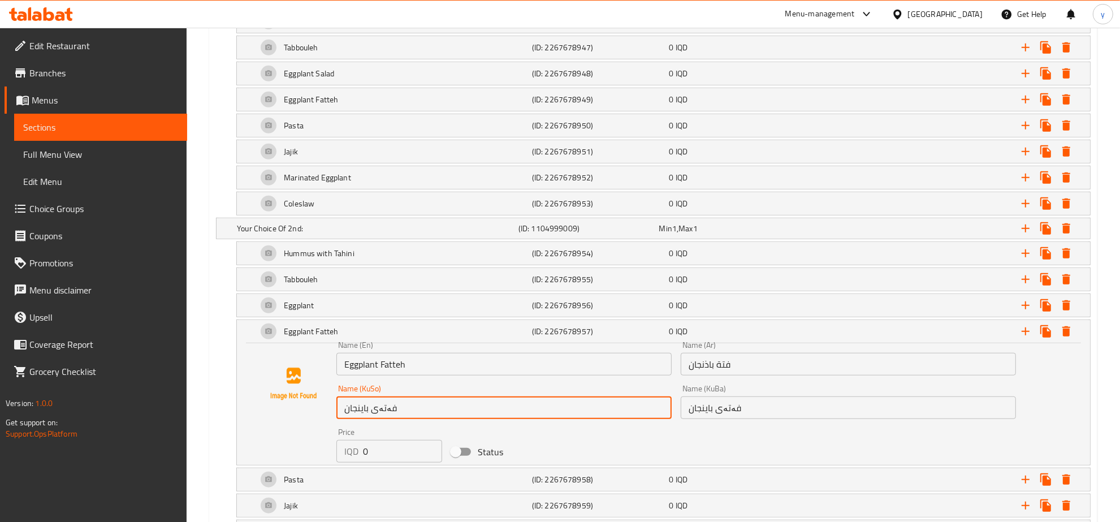
type input "فەتەی باینجان"
click at [527, 447] on div "Status" at bounding box center [503, 451] width 115 height 31
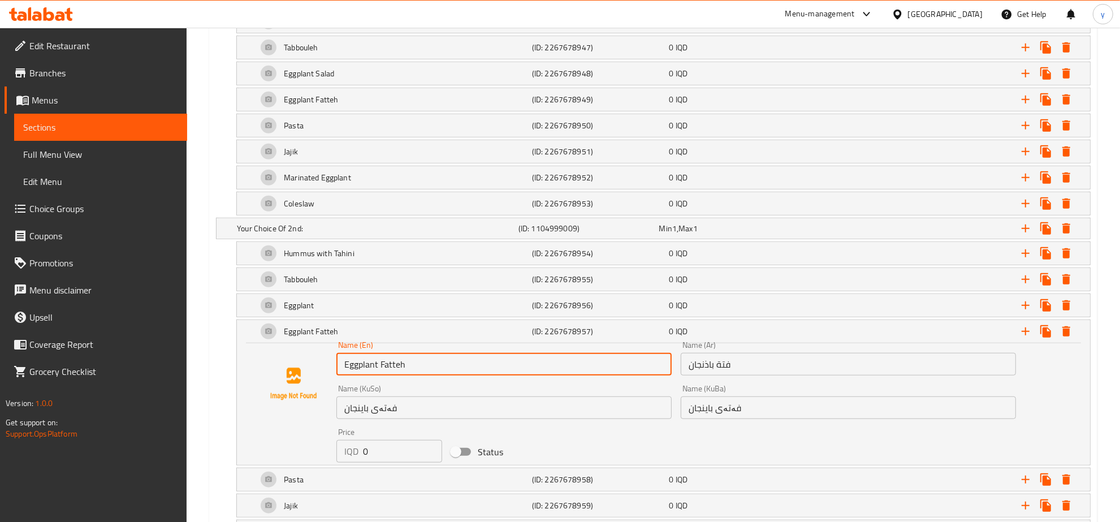
click at [481, 365] on input "Eggplant Fatteh" at bounding box center [503, 364] width 335 height 23
type input "باینجان"
click at [498, 341] on div "Eggplant Fatteh" at bounding box center [392, 331] width 275 height 27
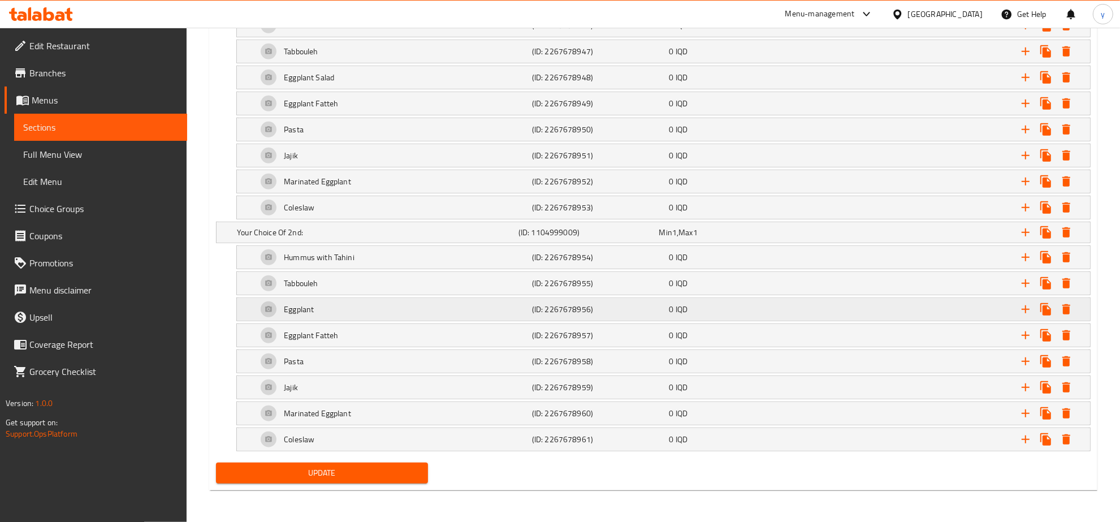
click at [360, 314] on div "Eggplant" at bounding box center [392, 309] width 275 height 27
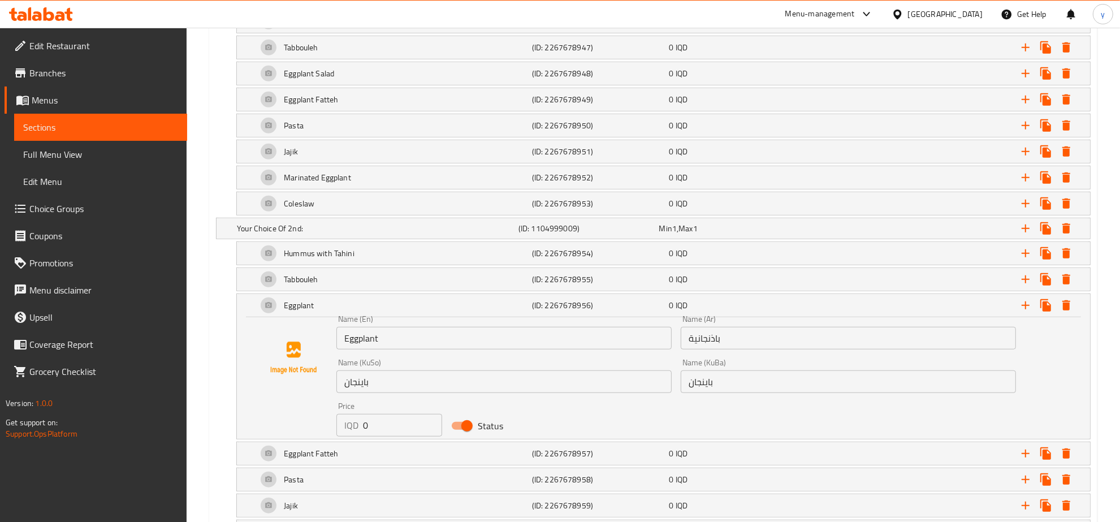
click at [416, 332] on input "Eggplant" at bounding box center [503, 338] width 335 height 23
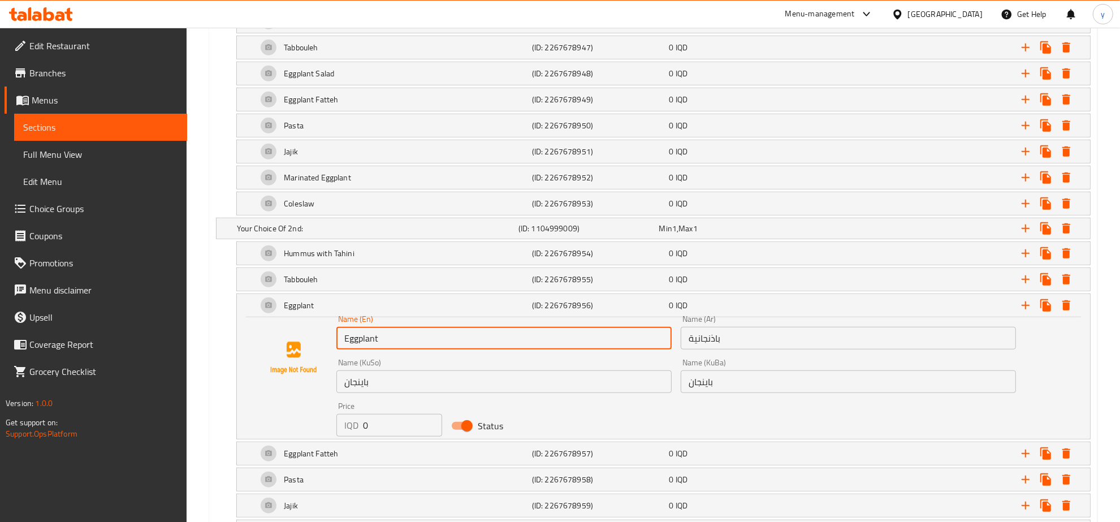
click at [416, 332] on input "Eggplant" at bounding box center [503, 338] width 335 height 23
paste input "Salad"
type input "Eggplant Salad"
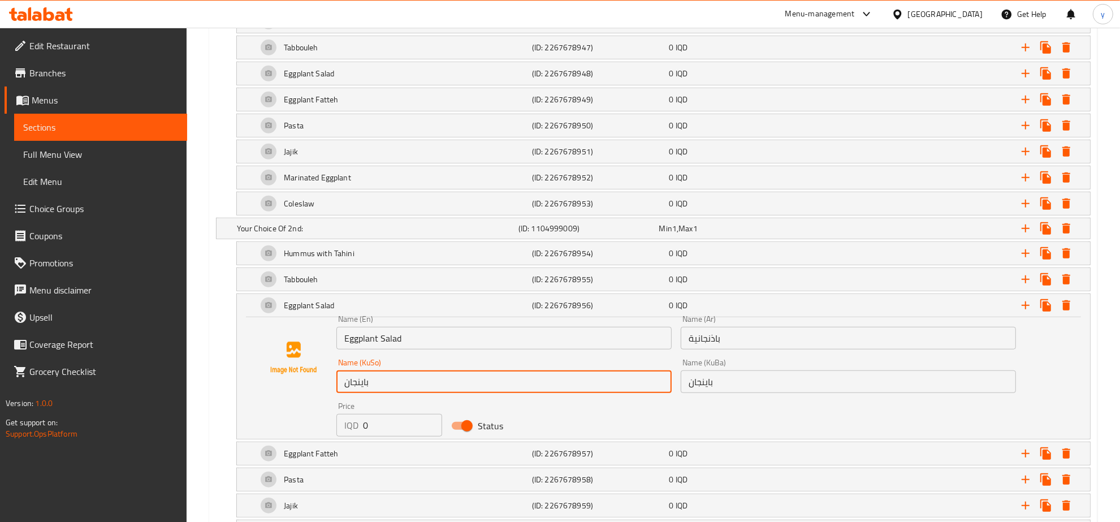
click at [417, 387] on input "باینجان" at bounding box center [503, 381] width 335 height 23
paste input "زەڵاتەی"
type input "زەڵاتەی باینجان"
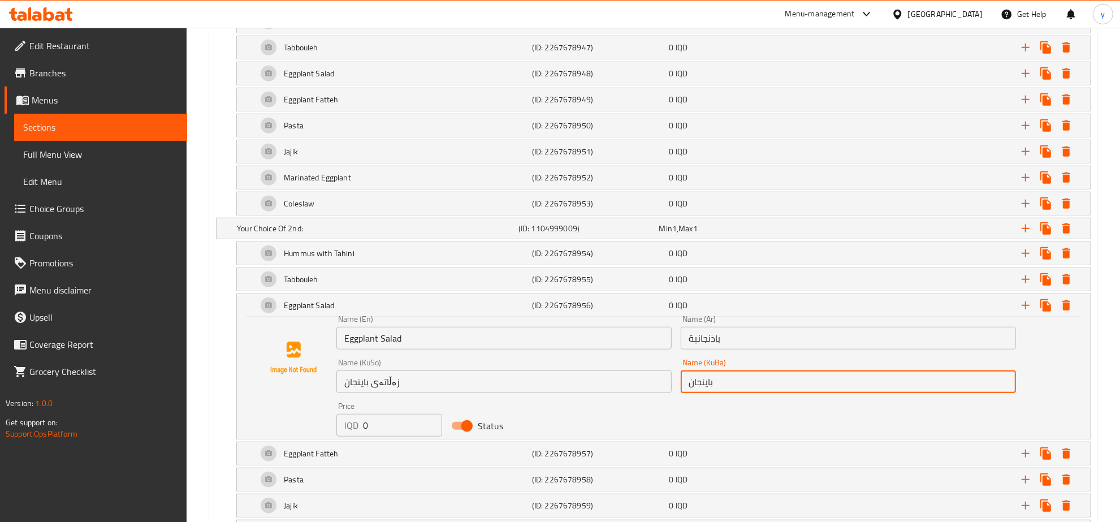
click at [696, 379] on input "باینجان" at bounding box center [847, 381] width 335 height 23
paste input "زەڵاتەی"
type input "زەڵاتەی باینجان"
click at [523, 315] on div "Eggplant Salad" at bounding box center [392, 305] width 275 height 27
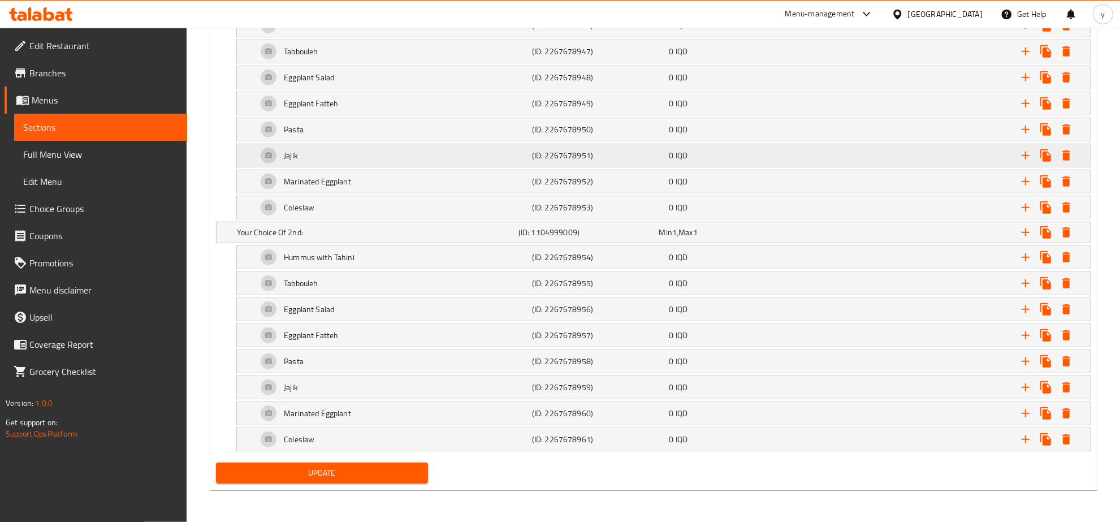
drag, startPoint x: 362, startPoint y: 173, endPoint x: 376, endPoint y: 147, distance: 29.1
click at [376, 147] on div "Add variant Your Choice Of 1st: (ID: 1104999008) Min 1 , Max 1 Name (En) Your C…" at bounding box center [652, 208] width 883 height 500
click at [409, 97] on div "Eggplant Fatteh" at bounding box center [392, 103] width 275 height 27
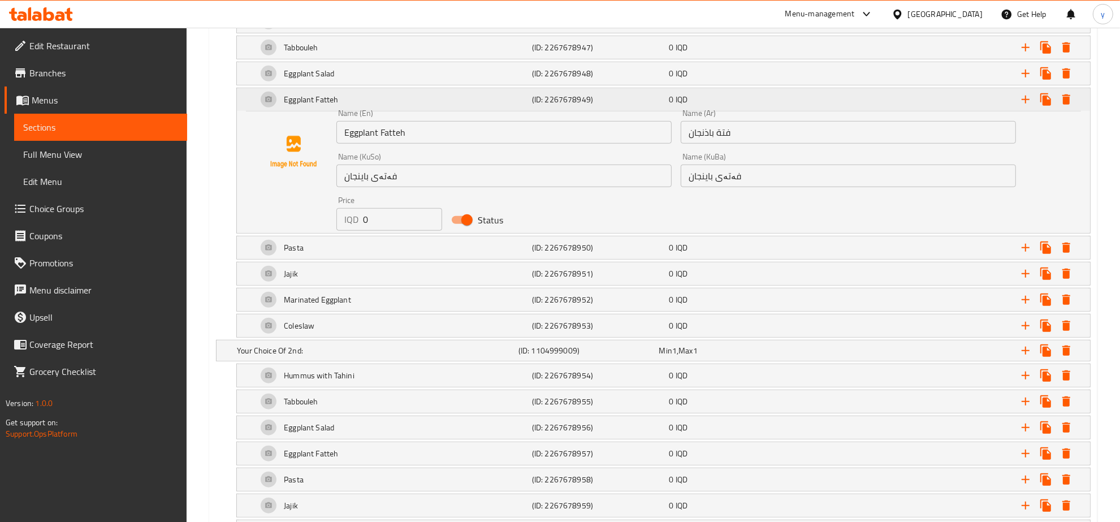
click at [424, 98] on div "Eggplant Fatteh" at bounding box center [392, 99] width 275 height 27
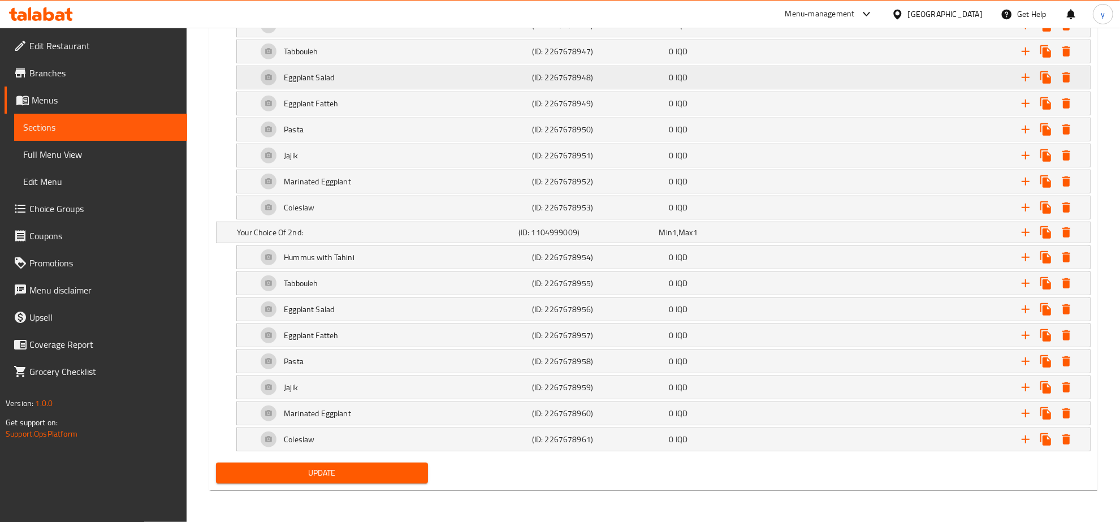
click at [431, 78] on div "Eggplant Salad" at bounding box center [392, 77] width 275 height 27
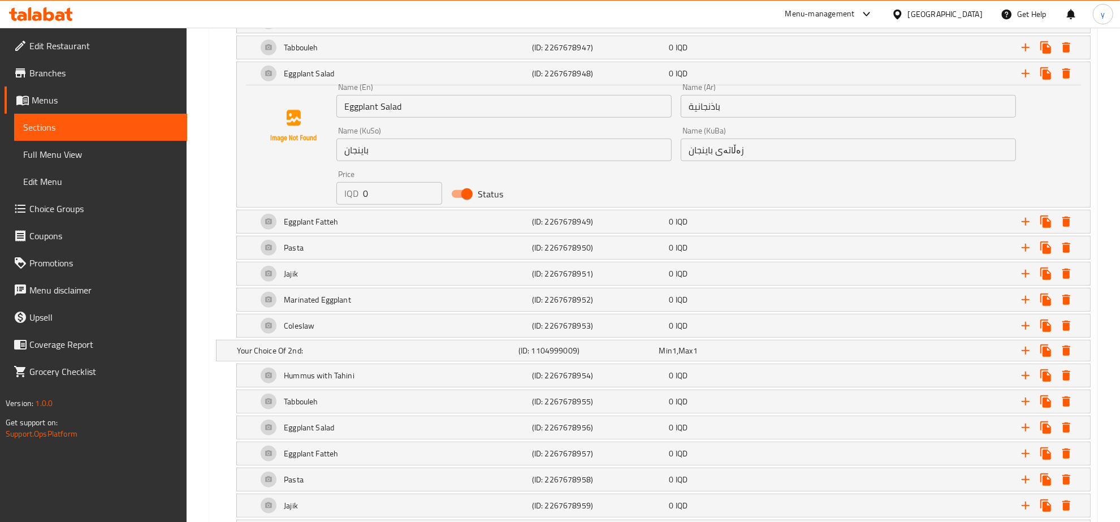
click at [568, 156] on input "باینجان" at bounding box center [503, 149] width 335 height 23
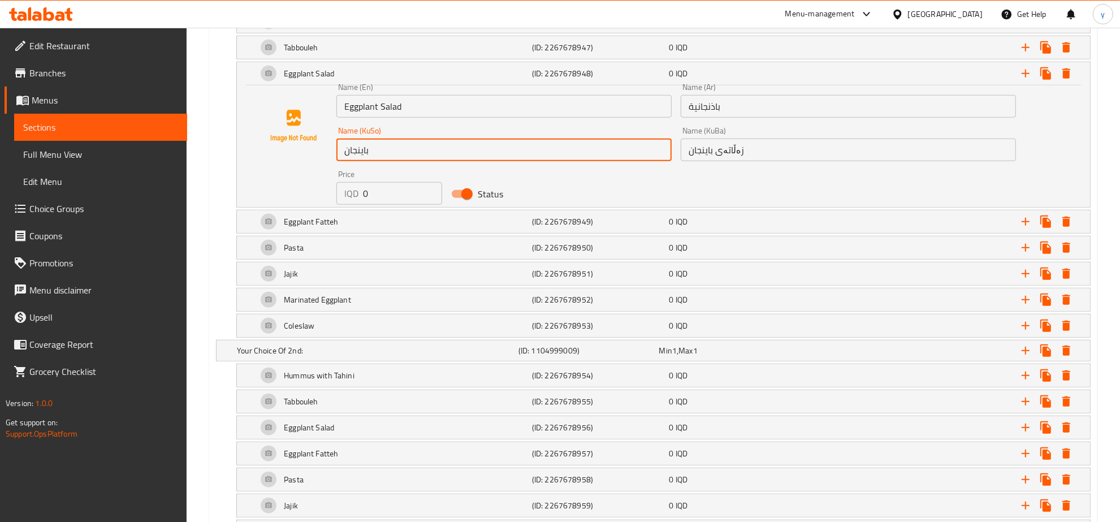
click at [568, 156] on input "باینجان" at bounding box center [503, 149] width 335 height 23
paste input "زەڵاتەی"
click at [366, 153] on input "زەڵاتەی باینجان" at bounding box center [503, 149] width 335 height 23
drag, startPoint x: 361, startPoint y: 153, endPoint x: 316, endPoint y: 159, distance: 44.5
click at [316, 159] on div "Name (En) Eggplant Salad Name (En) Name (Ar) باذنجانية Name (Ar) Name (KuSo) زە…" at bounding box center [663, 144] width 826 height 122
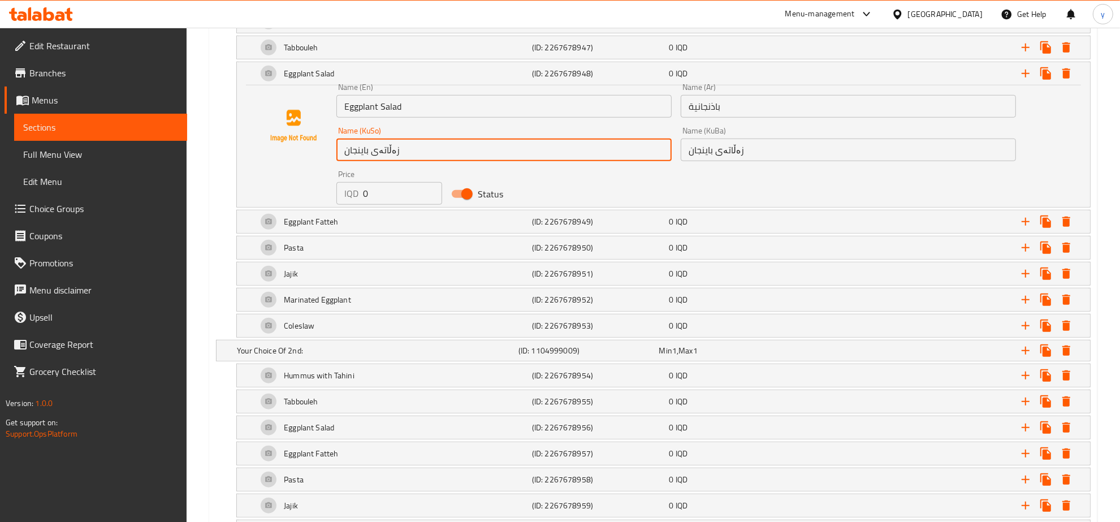
click at [407, 154] on input "زەڵاتەی باینجان" at bounding box center [503, 149] width 335 height 23
drag, startPoint x: 661, startPoint y: 157, endPoint x: 634, endPoint y: 181, distance: 36.4
click at [717, 167] on div "Name (En) Eggplant Salad Name (En) Name (Ar) باذنجانية Name (Ar) Name (KuSo) زە…" at bounding box center [676, 144] width 688 height 131
type input "زەڵاتەی باینجان"
click at [589, 148] on input "زەڵاتەی باینجان" at bounding box center [503, 149] width 335 height 23
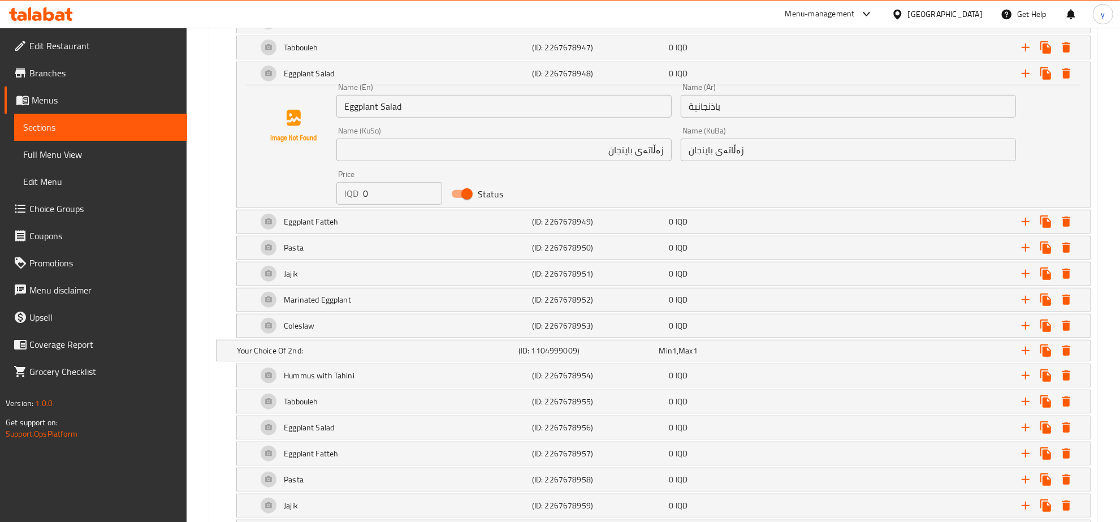
click at [560, 84] on div "Name (En) Eggplant Salad Name (En)" at bounding box center [503, 100] width 335 height 34
click at [559, 68] on h5 "(ID: 2267678948)" at bounding box center [598, 73] width 133 height 11
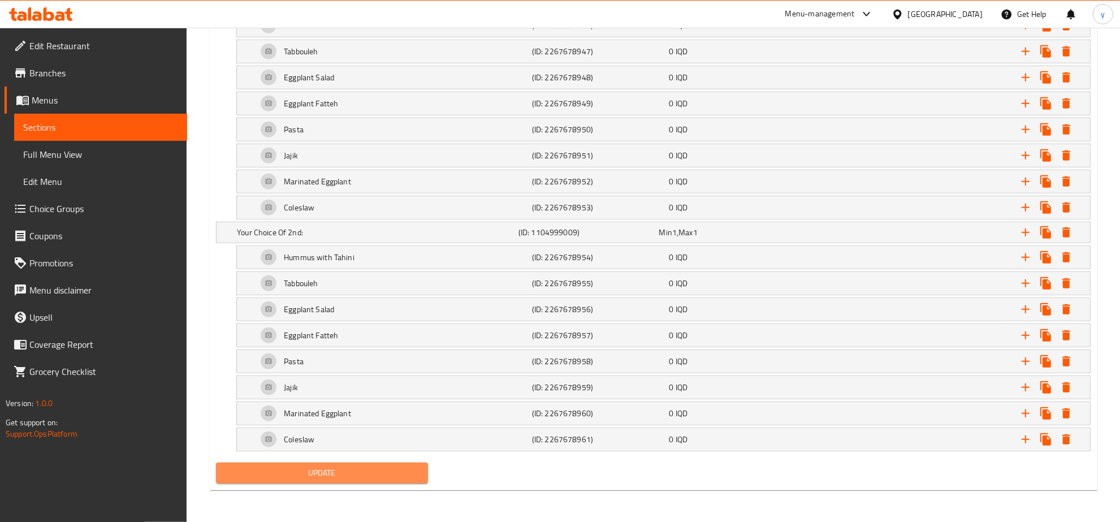
click at [361, 466] on span "Update" at bounding box center [322, 473] width 194 height 14
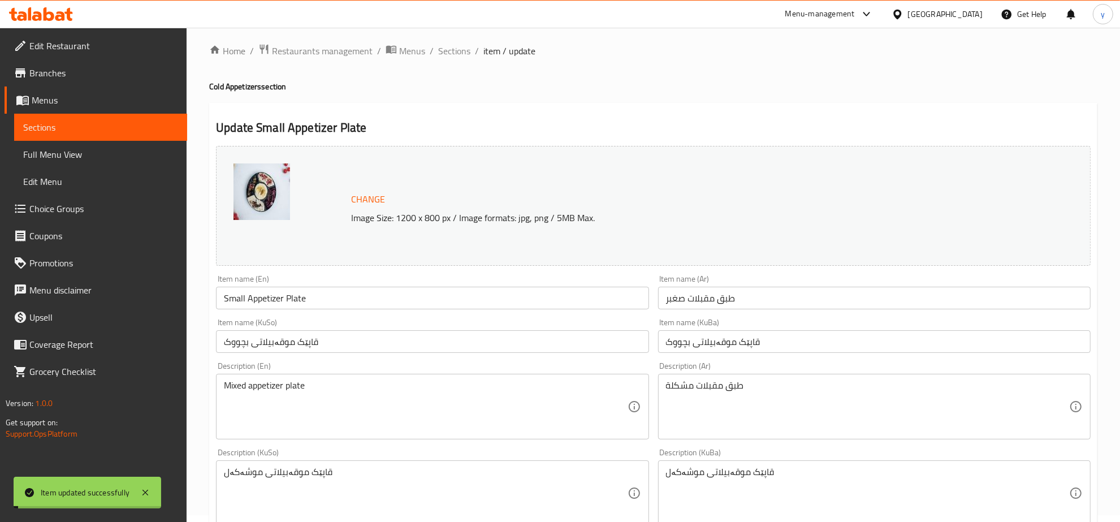
scroll to position [0, 0]
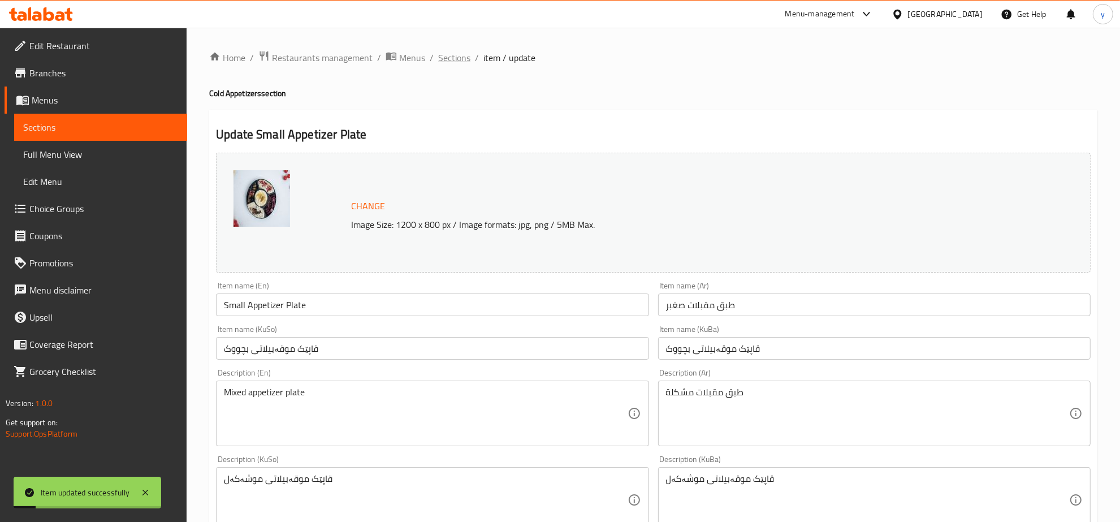
click at [442, 53] on span "Sections" at bounding box center [454, 58] width 32 height 14
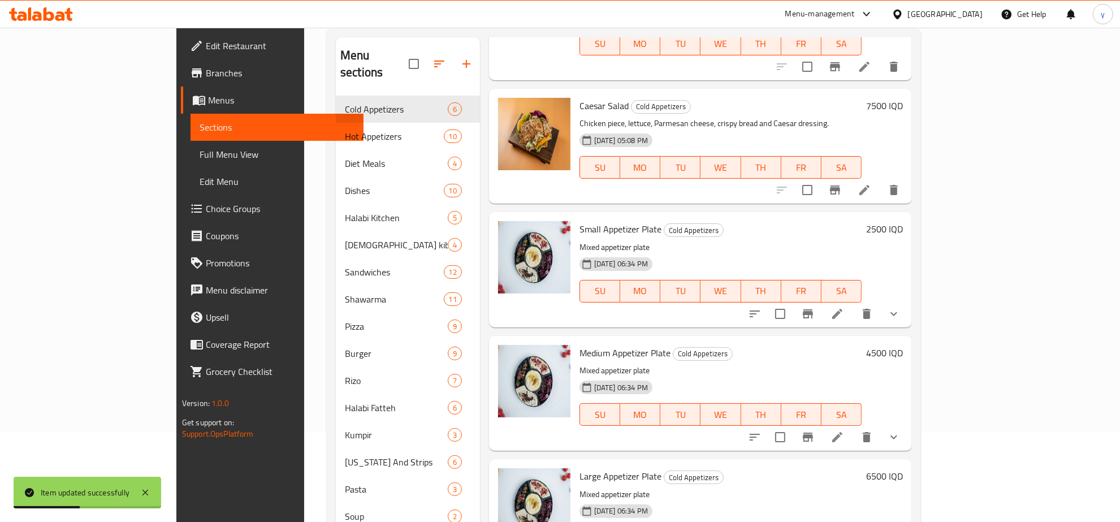
scroll to position [159, 0]
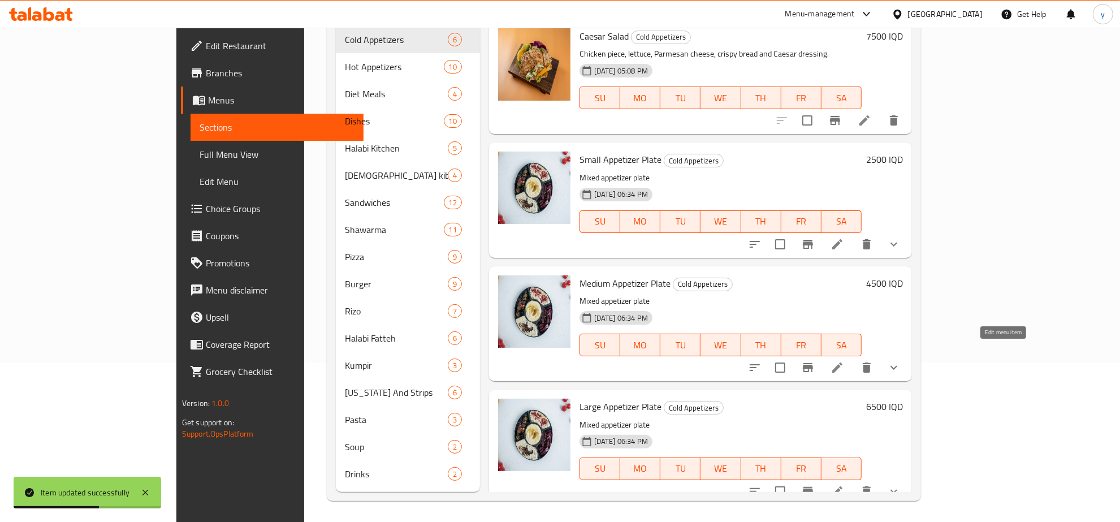
drag, startPoint x: 981, startPoint y: 353, endPoint x: 1001, endPoint y: 353, distance: 20.3
click at [907, 354] on div at bounding box center [824, 367] width 166 height 27
click at [842, 362] on icon at bounding box center [837, 367] width 10 height 10
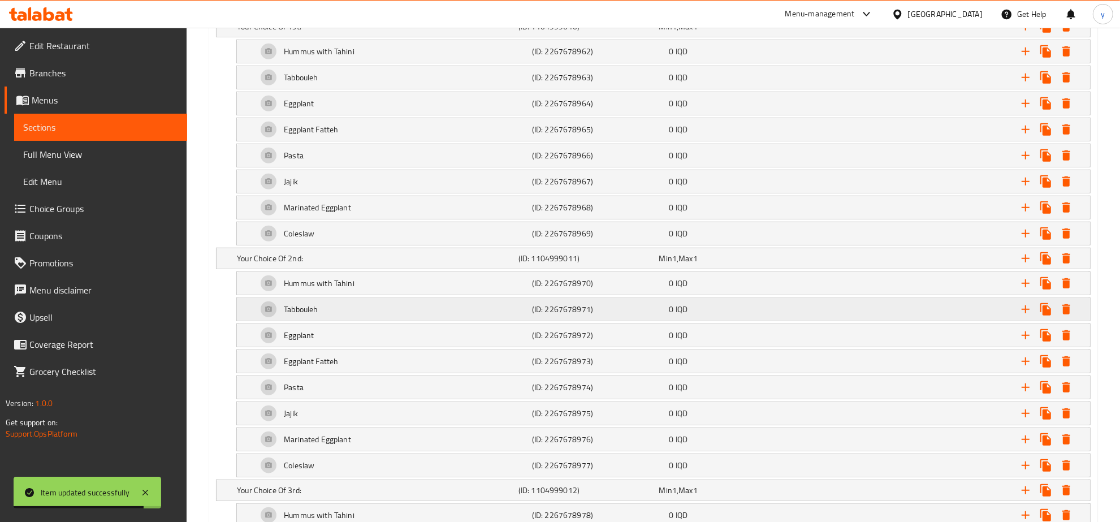
scroll to position [706, 0]
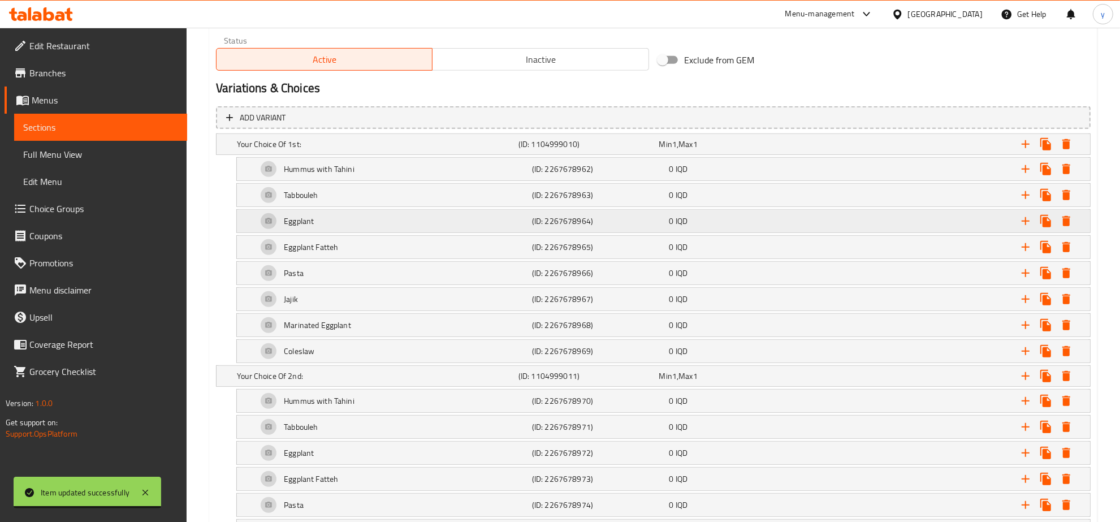
click at [456, 228] on div "Eggplant" at bounding box center [392, 220] width 275 height 27
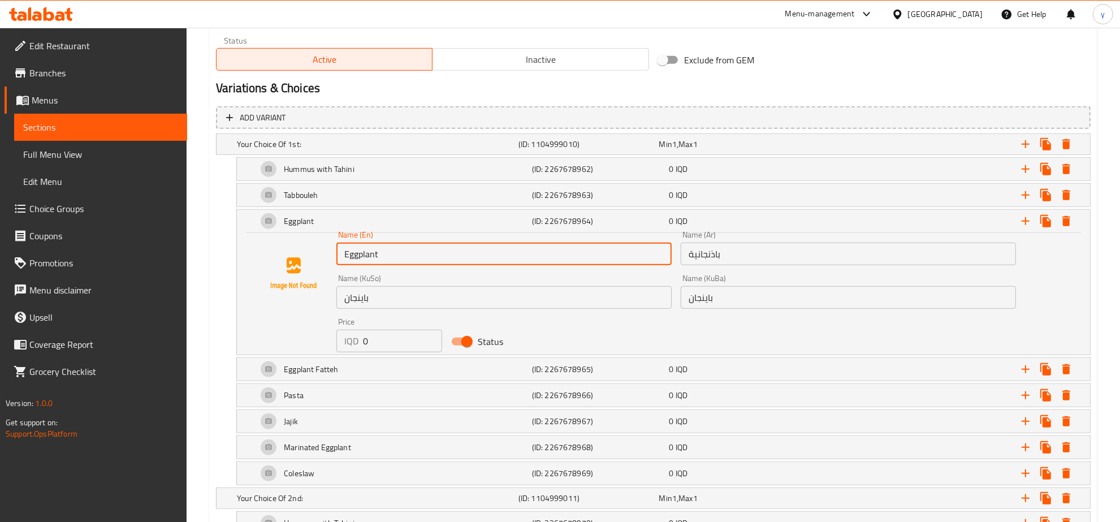
click at [400, 250] on input "Eggplant" at bounding box center [503, 253] width 335 height 23
paste input "Salad"
type input "Eggplant Salad"
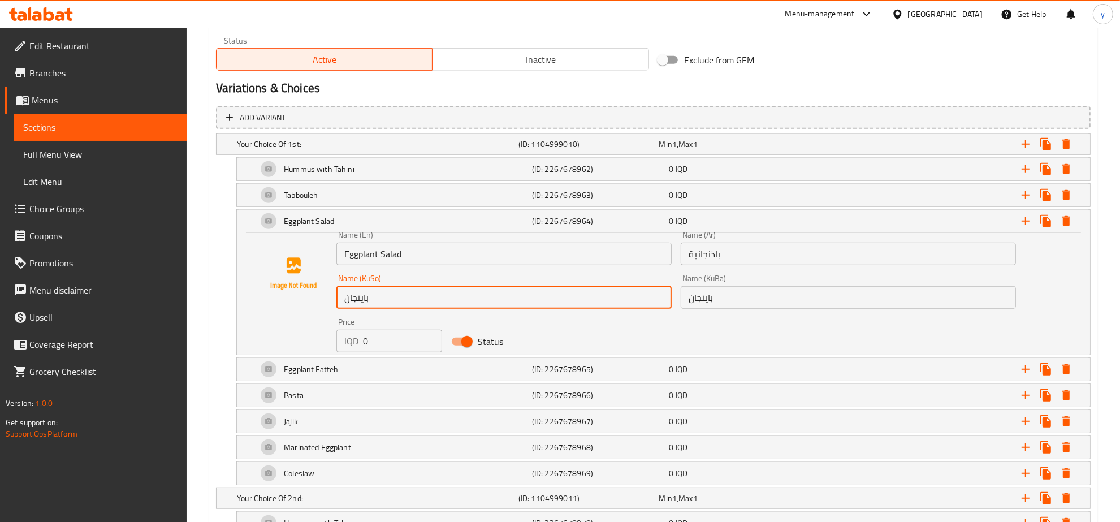
click at [458, 294] on input "باینجان" at bounding box center [503, 297] width 335 height 23
paste input "زەڵاتەی"
click at [448, 293] on input "زەڵاتەی باینجان" at bounding box center [503, 297] width 335 height 23
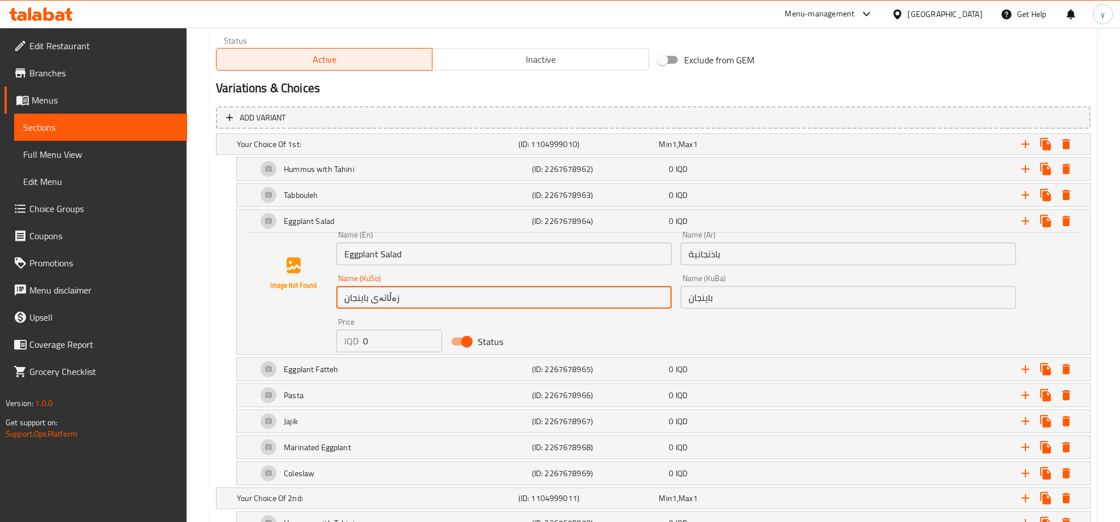
click at [448, 293] on input "زەڵاتەی باینجان" at bounding box center [503, 297] width 335 height 23
paste input "text"
type input "زەڵاتەی باینجان"
click at [691, 304] on input "باینجان" at bounding box center [847, 297] width 335 height 23
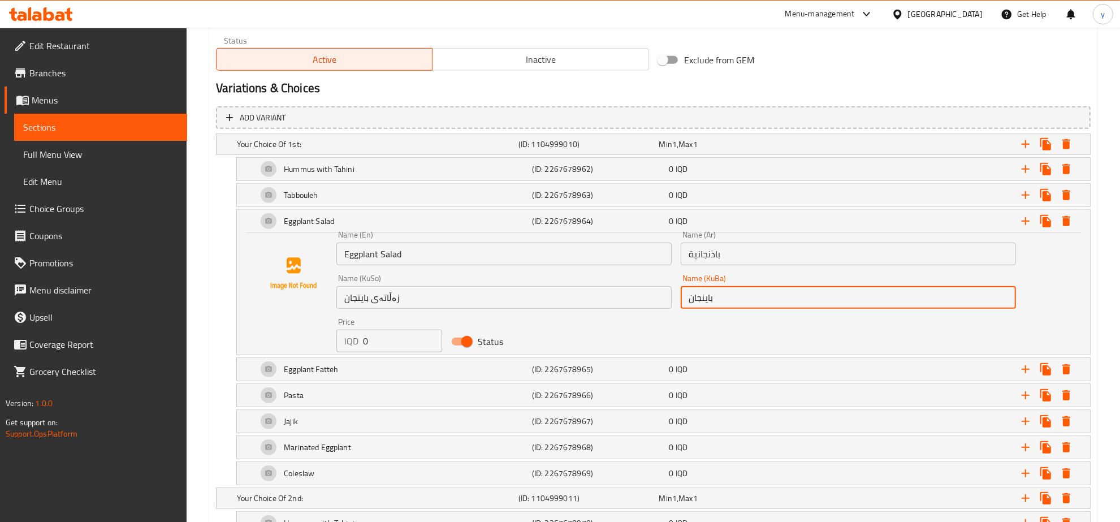
click at [691, 304] on input "باینجان" at bounding box center [847, 297] width 335 height 23
paste input "زەڵاتەی"
type input "زەڵاتەی باینجان"
click at [540, 220] on h5 "(ID: 2267678964)" at bounding box center [598, 220] width 133 height 11
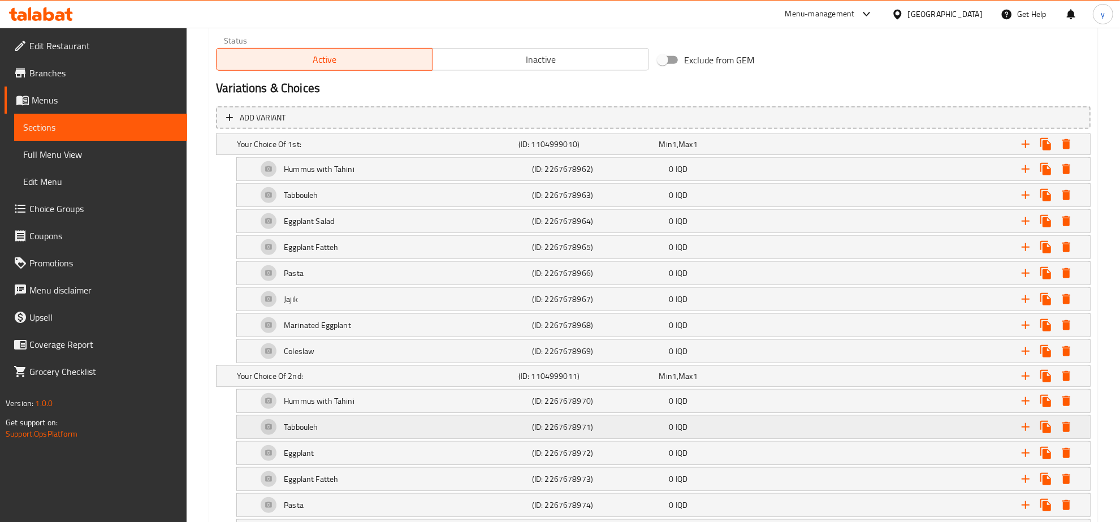
scroll to position [824, 0]
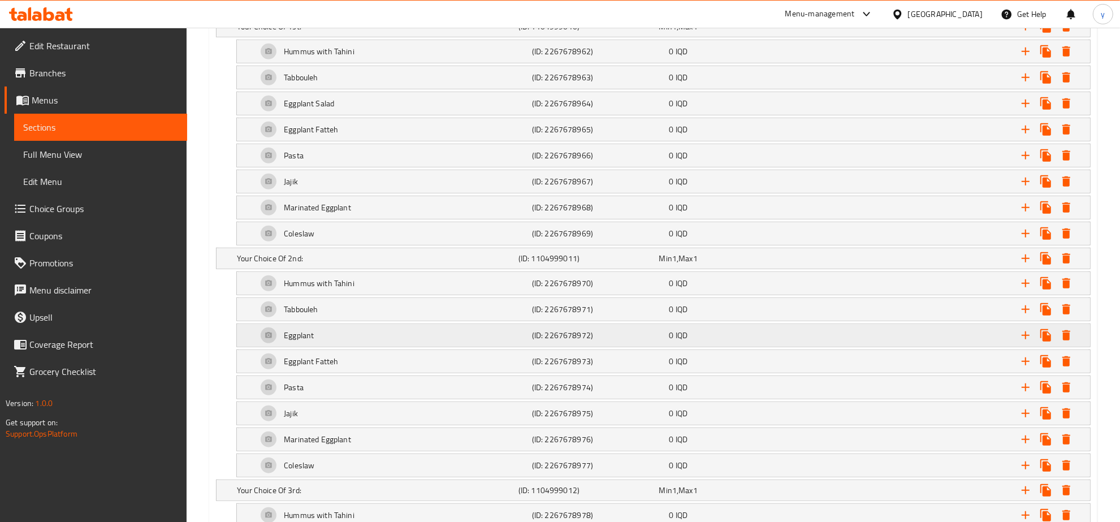
click at [396, 335] on div "Eggplant" at bounding box center [392, 335] width 275 height 27
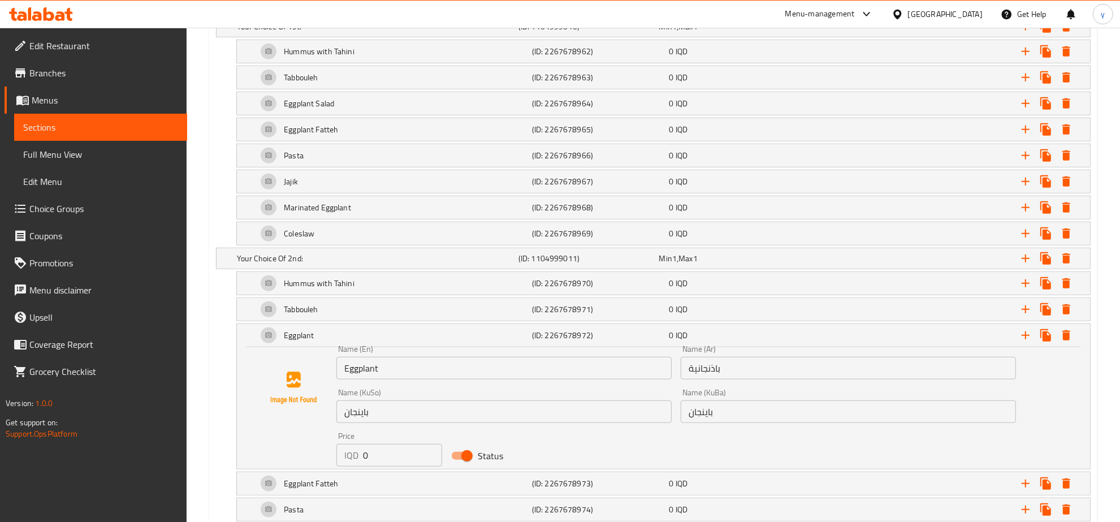
click at [390, 354] on div "Name (En) Eggplant Name (En)" at bounding box center [503, 362] width 335 height 34
click at [396, 374] on input "Eggplant" at bounding box center [503, 368] width 335 height 23
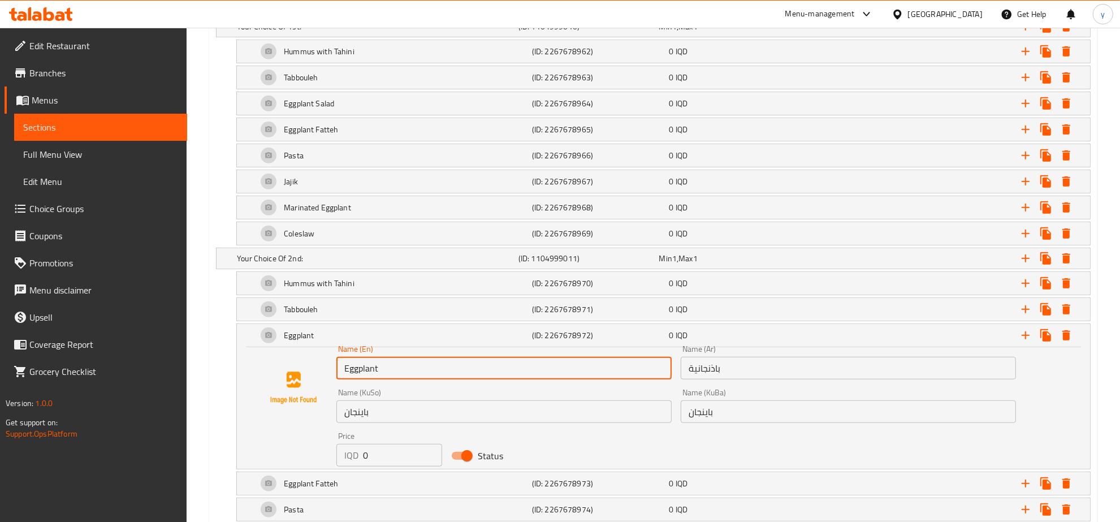
click at [396, 374] on input "Eggplant" at bounding box center [503, 368] width 335 height 23
paste input "زەڵاتەی باینجان"
click at [388, 362] on input "زەڵاتەی باینجان" at bounding box center [503, 368] width 335 height 23
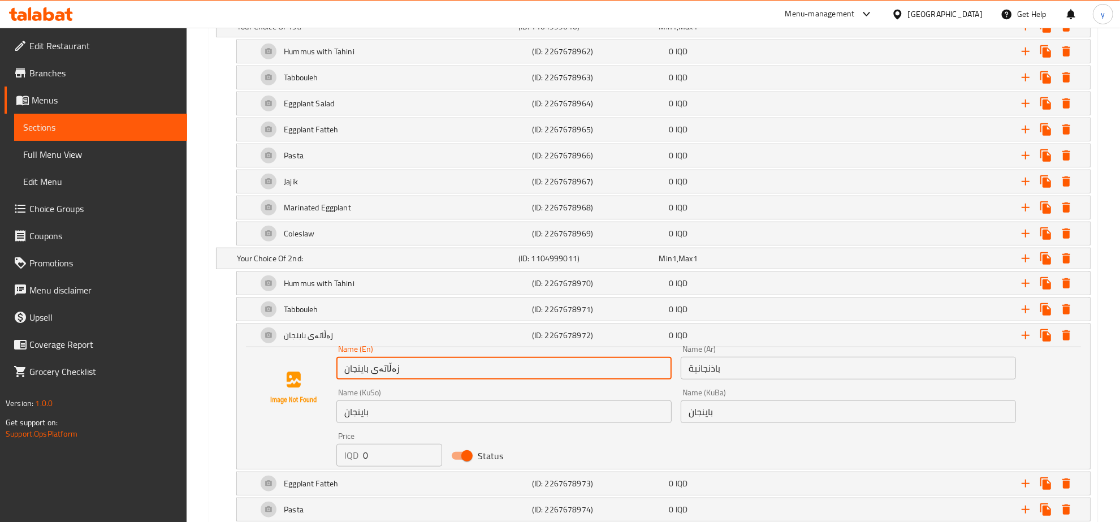
paste input "Eggplant Salad"
type input "Eggplant Salad"
click at [704, 410] on input "باینجان" at bounding box center [847, 411] width 335 height 23
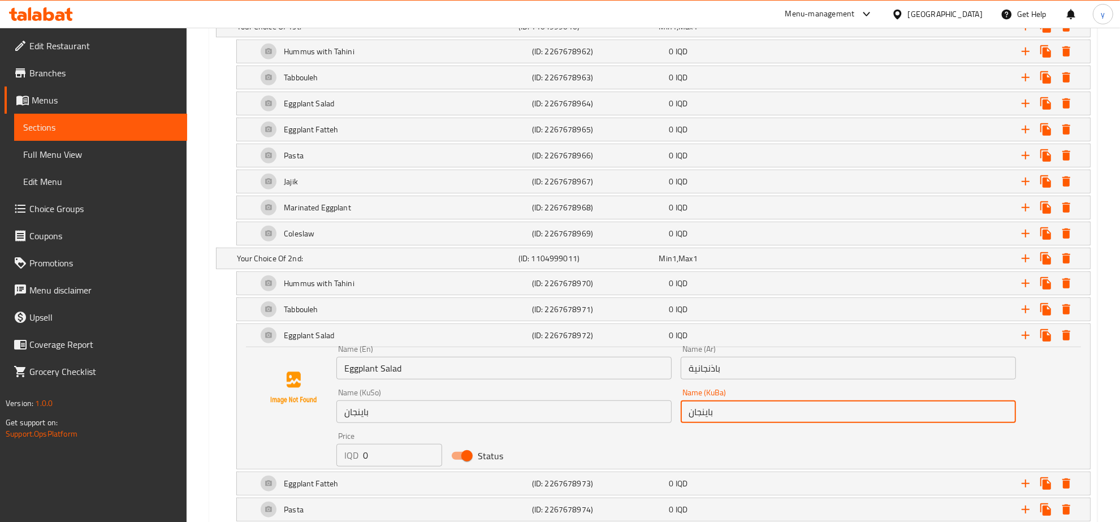
click at [704, 410] on input "باینجان" at bounding box center [847, 411] width 335 height 23
paste input "زەڵاتەی"
type input "زەڵاتەی باینجان"
click at [441, 405] on input "باینجان" at bounding box center [503, 411] width 335 height 23
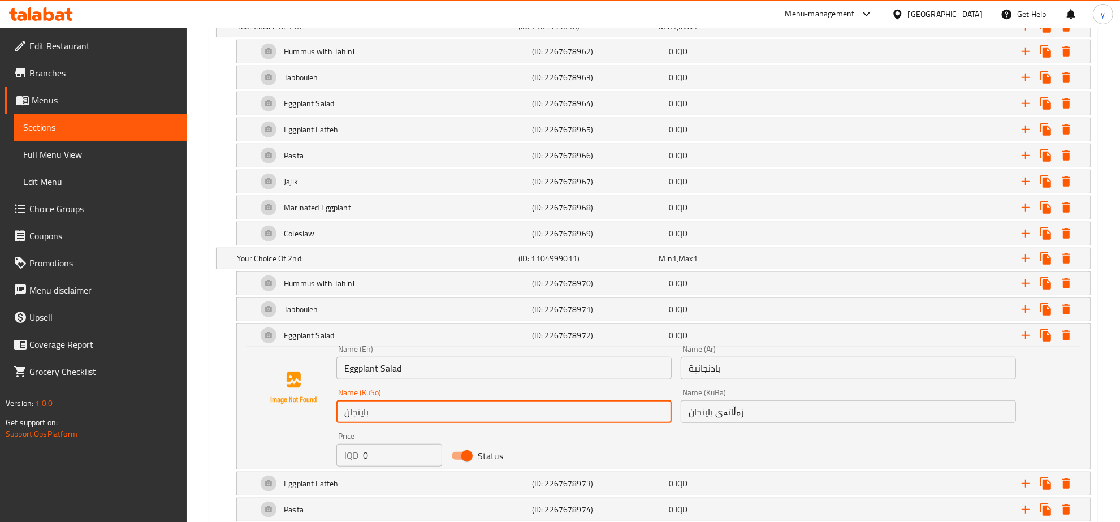
click at [441, 405] on input "باینجان" at bounding box center [503, 411] width 335 height 23
paste input "زەڵاتەی"
type input "زەڵاتەی باینجان"
click at [485, 345] on div "Eggplant Salad" at bounding box center [392, 335] width 275 height 27
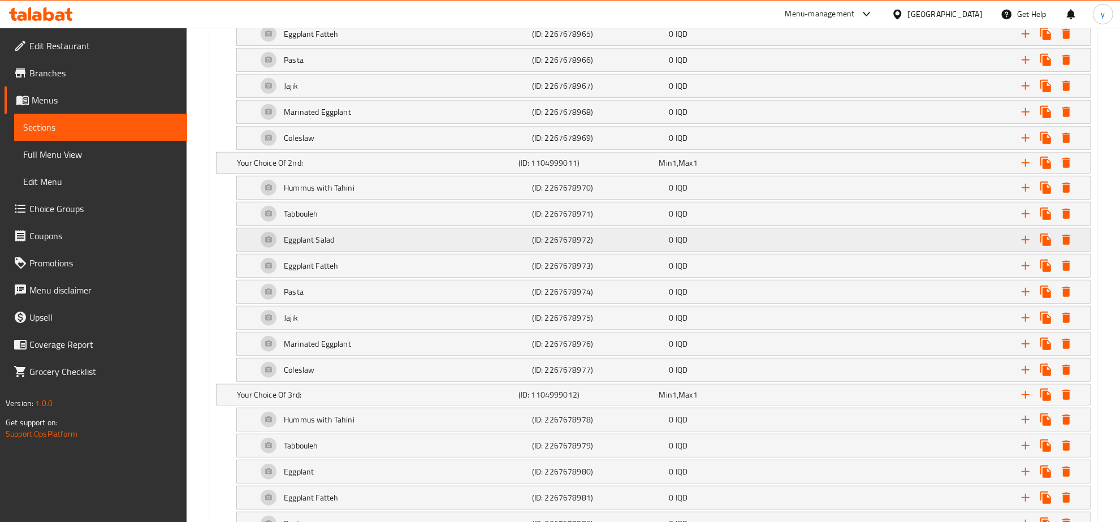
scroll to position [1060, 0]
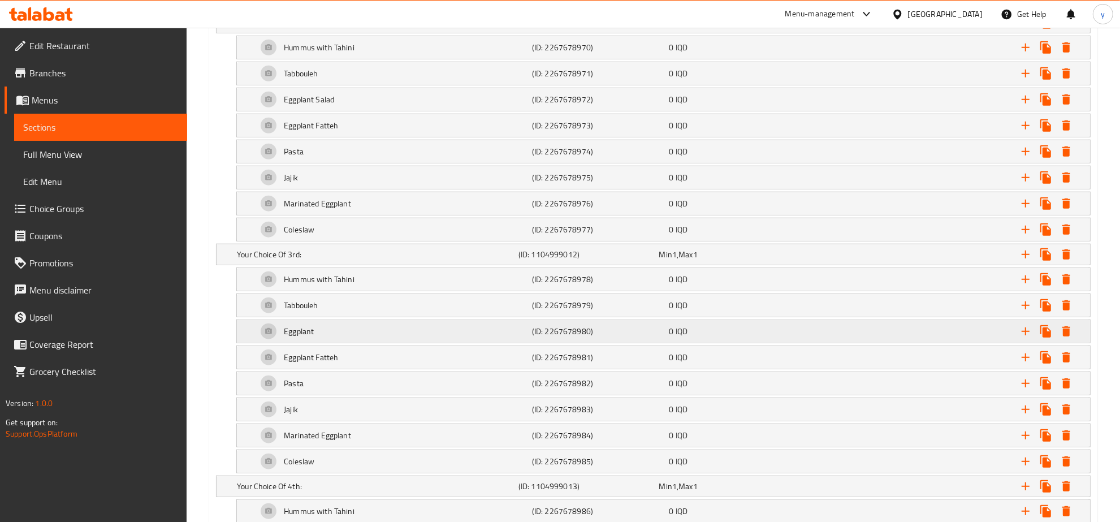
drag, startPoint x: 478, startPoint y: 365, endPoint x: 480, endPoint y: 334, distance: 31.2
click at [480, 334] on div "Add variant Your Choice Of 1st: (ID: 1104999010) Min 1 , Max 1 Name (En) Your C…" at bounding box center [652, 231] width 883 height 964
click at [480, 334] on div "Eggplant" at bounding box center [392, 331] width 275 height 27
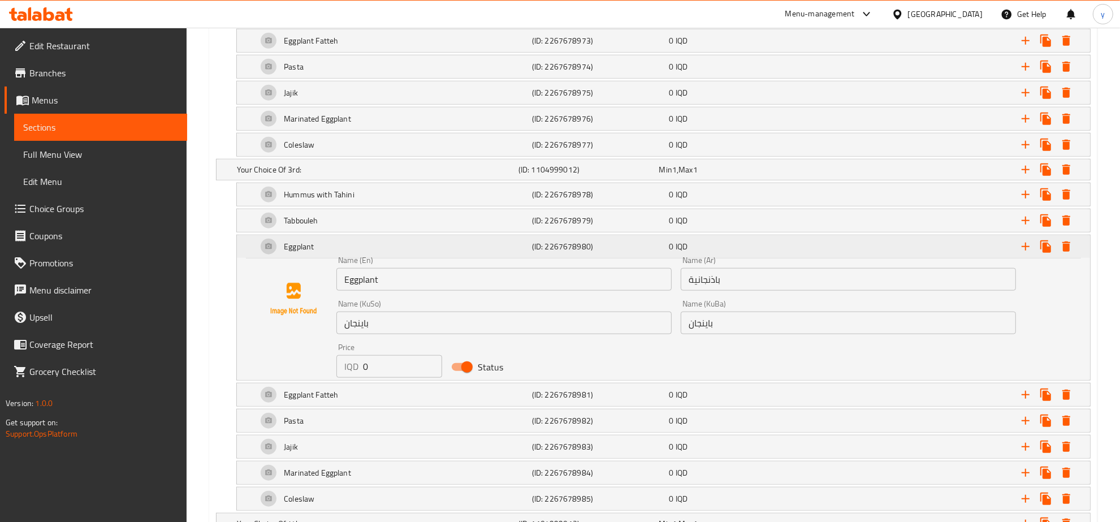
scroll to position [1177, 0]
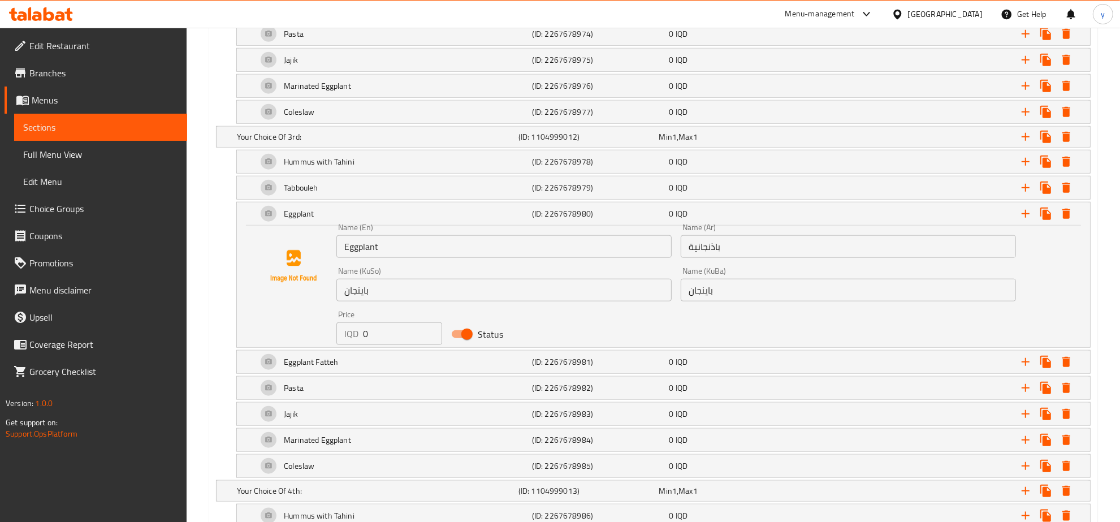
click at [436, 289] on input "باینجان" at bounding box center [503, 290] width 335 height 23
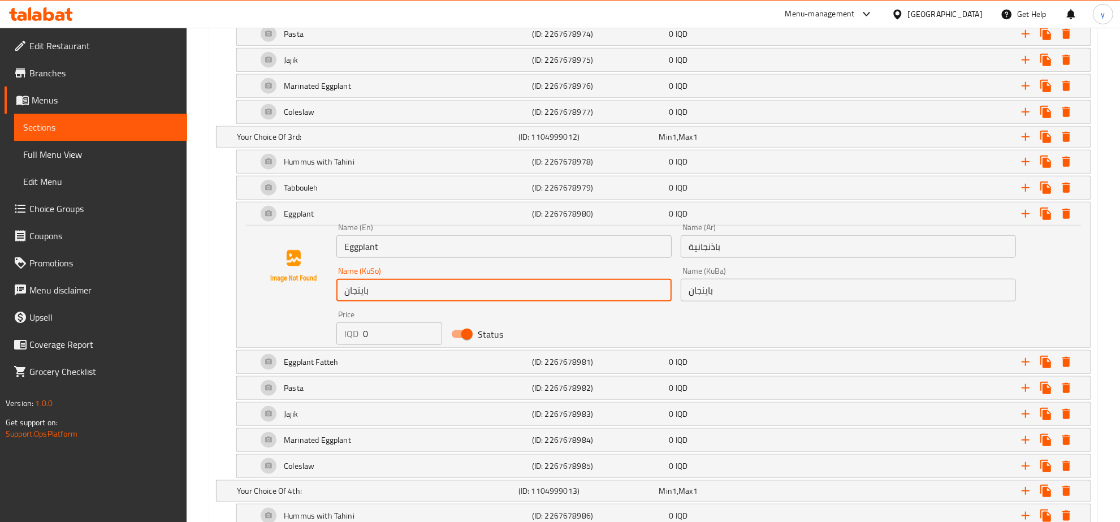
click at [436, 289] on input "باینجان" at bounding box center [503, 290] width 335 height 23
paste input "زەڵاتەی"
type input "زەڵاتەی باینجان"
click at [383, 251] on input "Eggplant" at bounding box center [503, 246] width 335 height 23
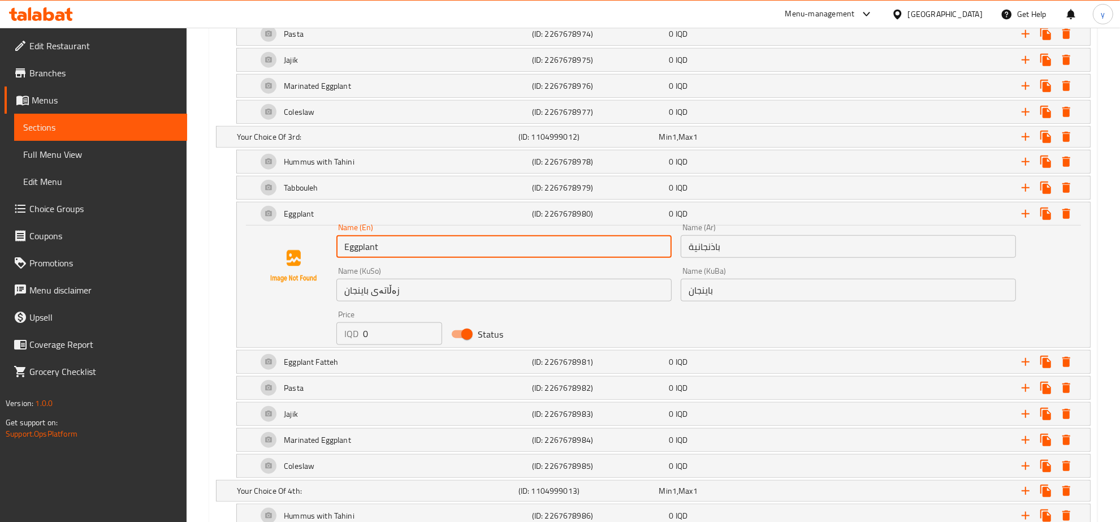
click at [383, 251] on input "Eggplant" at bounding box center [503, 246] width 335 height 23
paste input "زەڵاتەی باینجان"
click at [618, 306] on div "Name (KuSo) زەڵاتەی باینجان Name (KuSo)" at bounding box center [504, 284] width 344 height 44
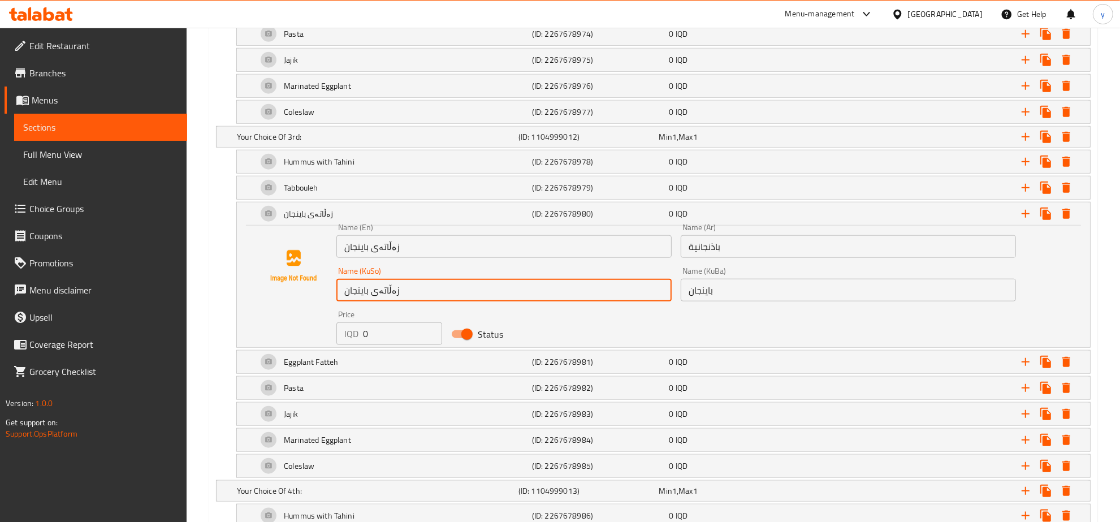
click at [618, 298] on input "زەڵاتەی باینجان" at bounding box center [503, 290] width 335 height 23
click at [556, 253] on input "زەڵاتەی باینجان" at bounding box center [503, 246] width 335 height 23
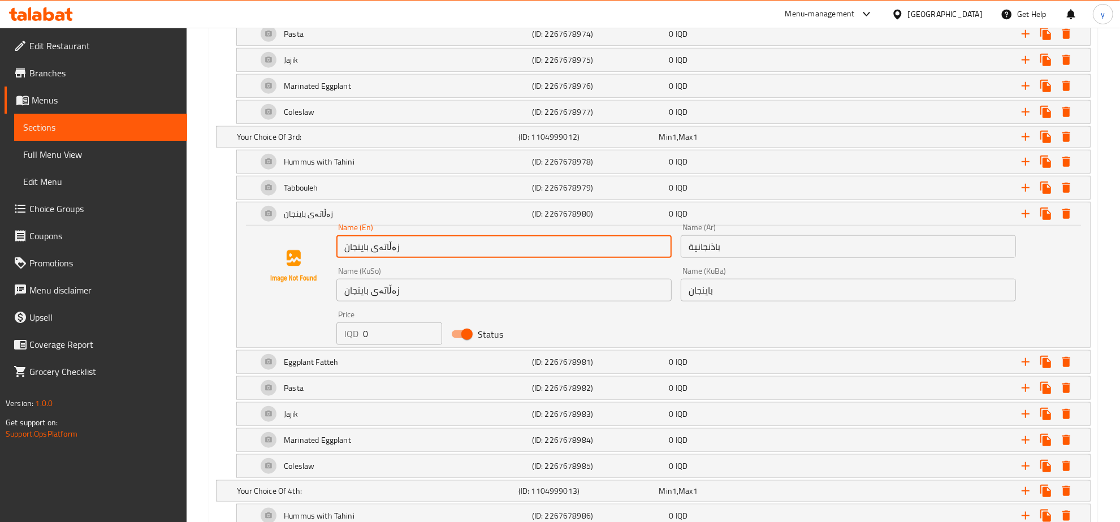
click at [556, 253] on input "زەڵاتەی باینجان" at bounding box center [503, 246] width 335 height 23
click at [530, 253] on input "زەڵاتەی باینجان" at bounding box center [503, 246] width 335 height 23
paste input "Eggplant Salad"
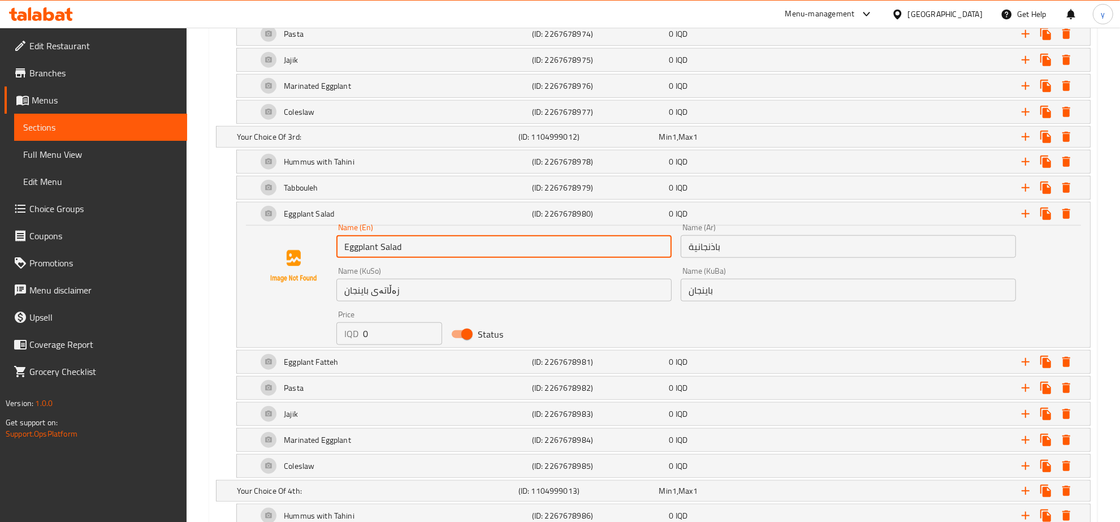
type input "Eggplant Salad"
click at [702, 292] on input "باینجان" at bounding box center [847, 290] width 335 height 23
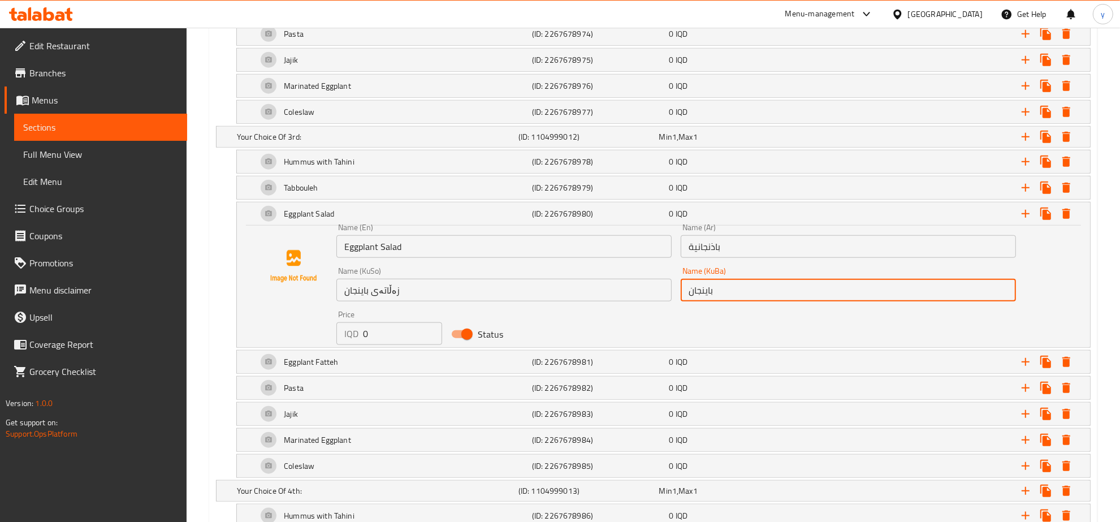
click at [702, 292] on input "باینجان" at bounding box center [847, 290] width 335 height 23
paste input "زەڵاتەی"
type input "زەڵاتەی باینجان"
click at [600, 215] on h5 "(ID: 2267678980)" at bounding box center [598, 213] width 133 height 11
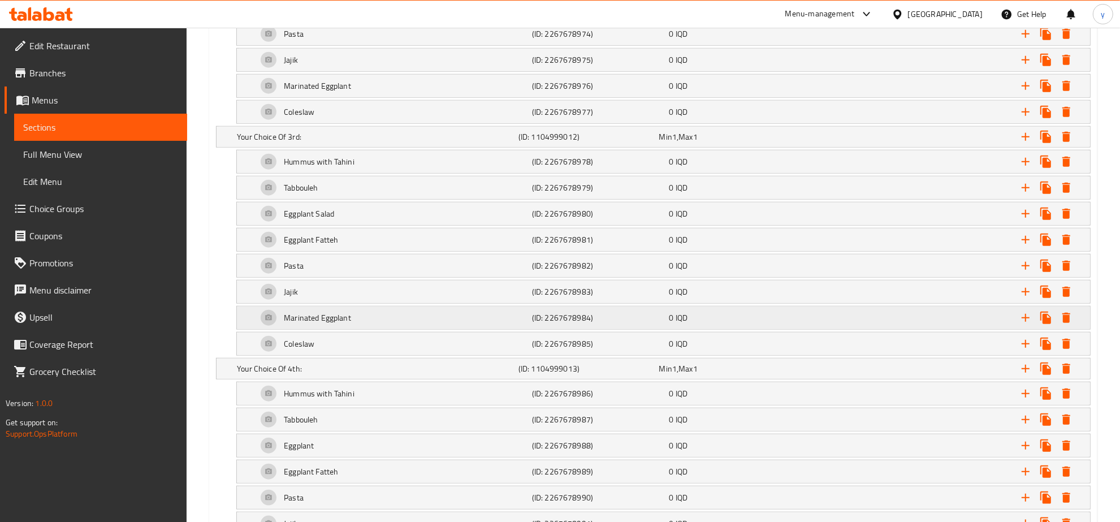
scroll to position [1295, 0]
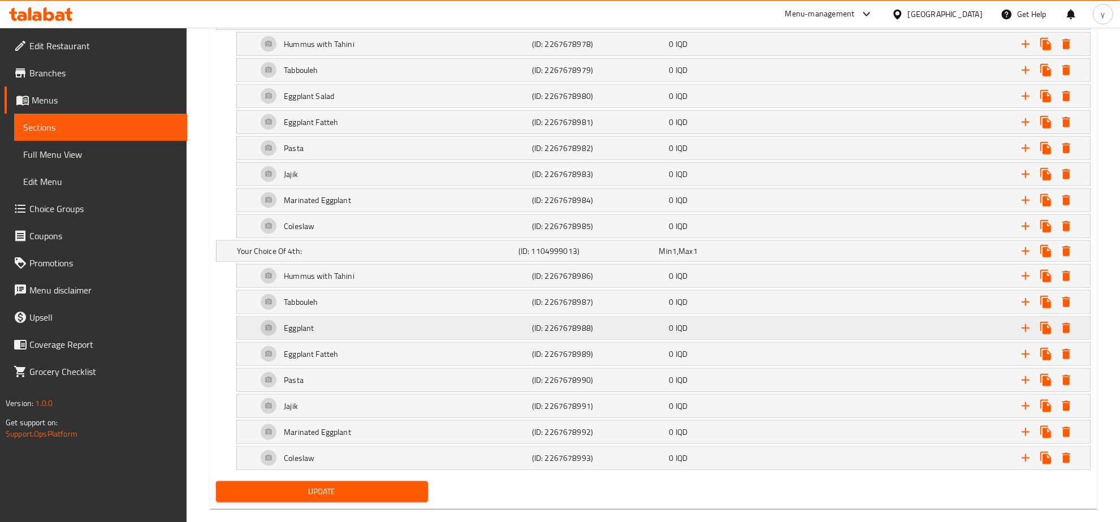
click at [497, 323] on div "Eggplant" at bounding box center [392, 327] width 275 height 27
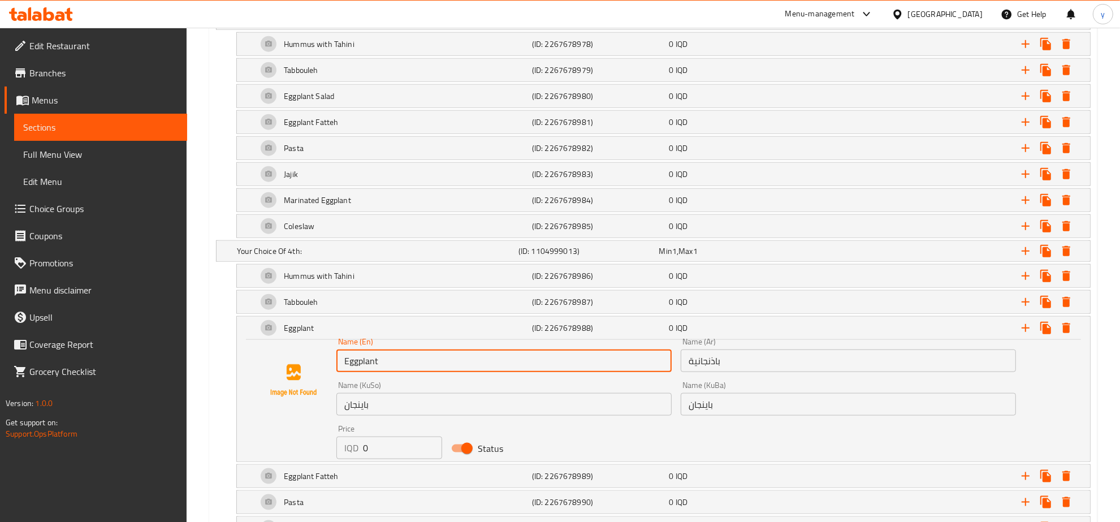
click at [445, 368] on input "Eggplant" at bounding box center [503, 360] width 335 height 23
paste input "Salad"
type input "Eggplant Salad"
click at [496, 415] on input "باینجان" at bounding box center [503, 404] width 335 height 23
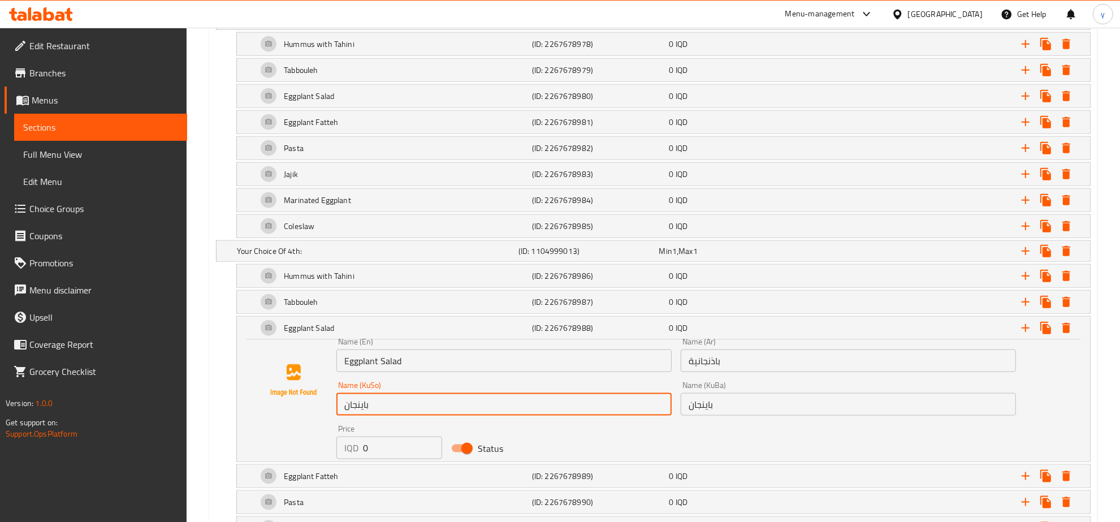
click at [496, 415] on input "باینجان" at bounding box center [503, 404] width 335 height 23
paste input "زەڵاتەی"
type input "زەڵاتەی باینجان"
click at [711, 405] on input "باینجان" at bounding box center [847, 404] width 335 height 23
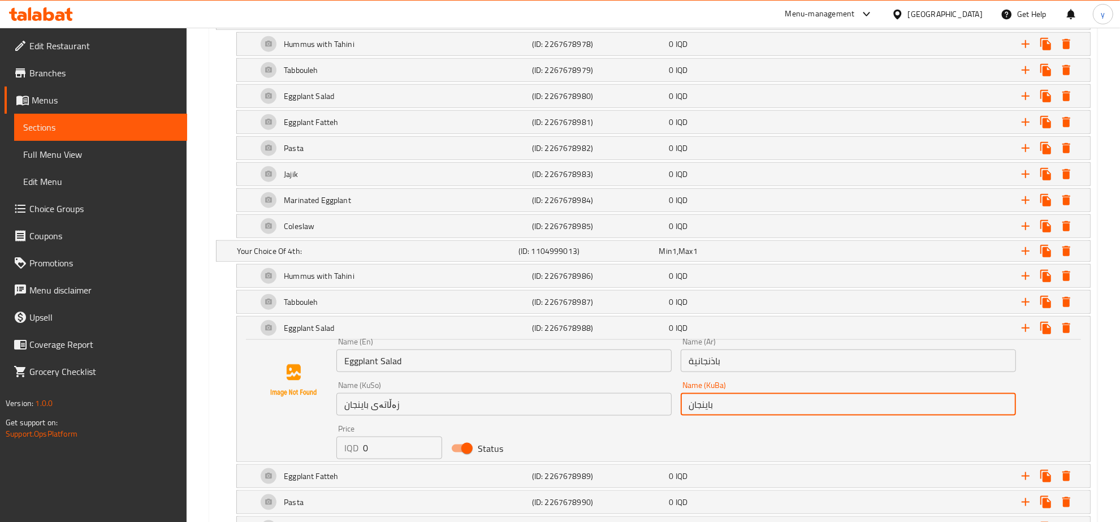
click at [711, 405] on input "باینجان" at bounding box center [847, 404] width 335 height 23
click at [678, 415] on div "Name (KuBa) باینجان Name (KuBa)" at bounding box center [848, 398] width 344 height 44
click at [685, 414] on input "باینجان" at bounding box center [847, 404] width 335 height 23
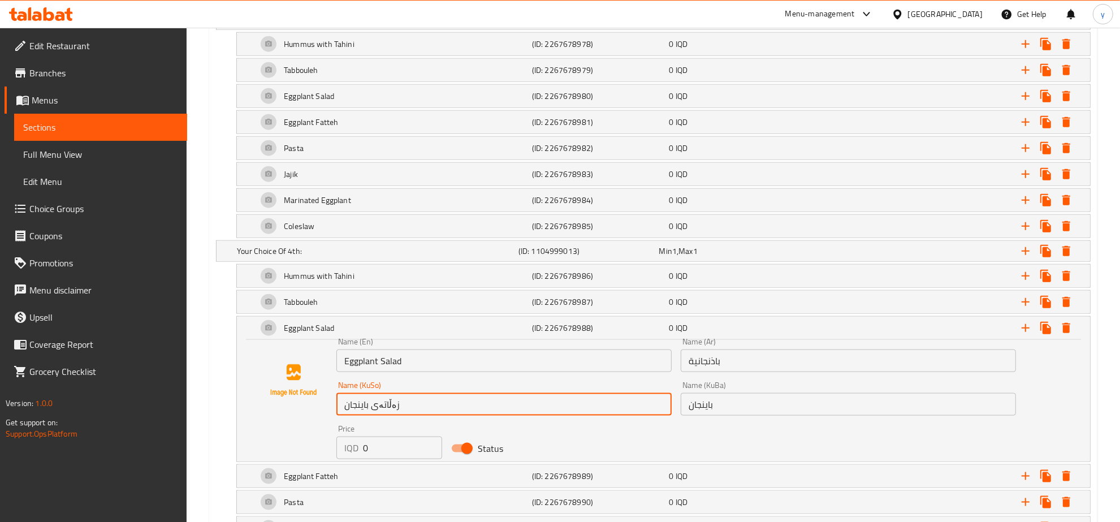
click at [589, 415] on input "زەڵاتەی باینجان" at bounding box center [503, 404] width 335 height 23
click at [718, 415] on input "باینجان" at bounding box center [847, 404] width 335 height 23
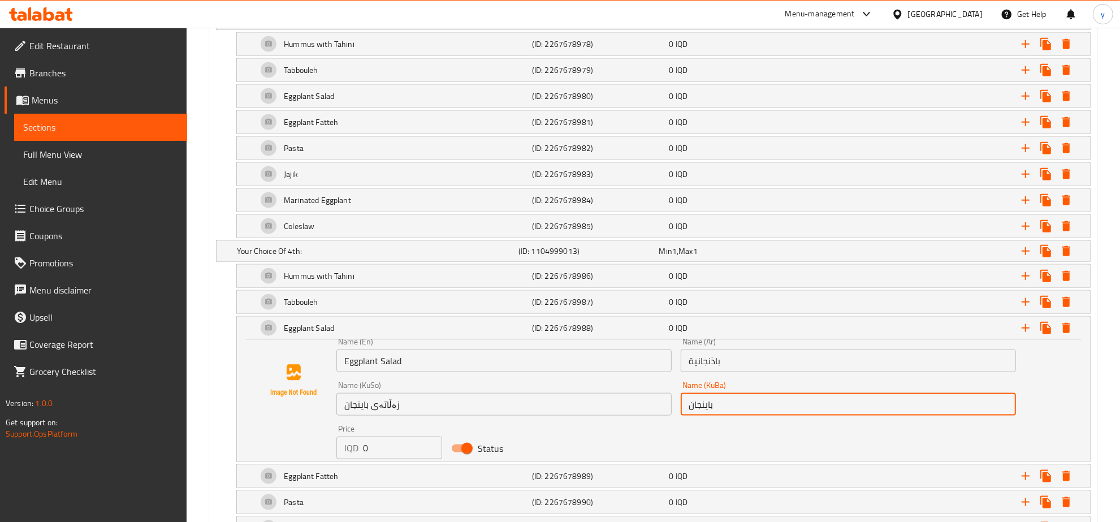
click at [718, 415] on input "باینجان" at bounding box center [847, 404] width 335 height 23
paste input "زەڵاتەی"
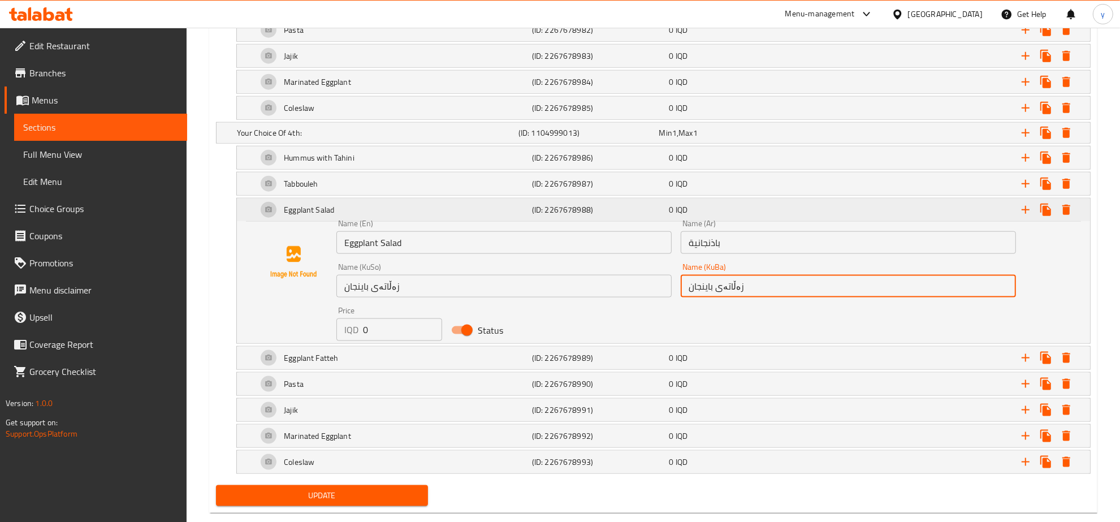
type input "زەڵاتەی باینجان"
click at [557, 210] on h5 "(ID: 2267678988)" at bounding box center [598, 209] width 133 height 11
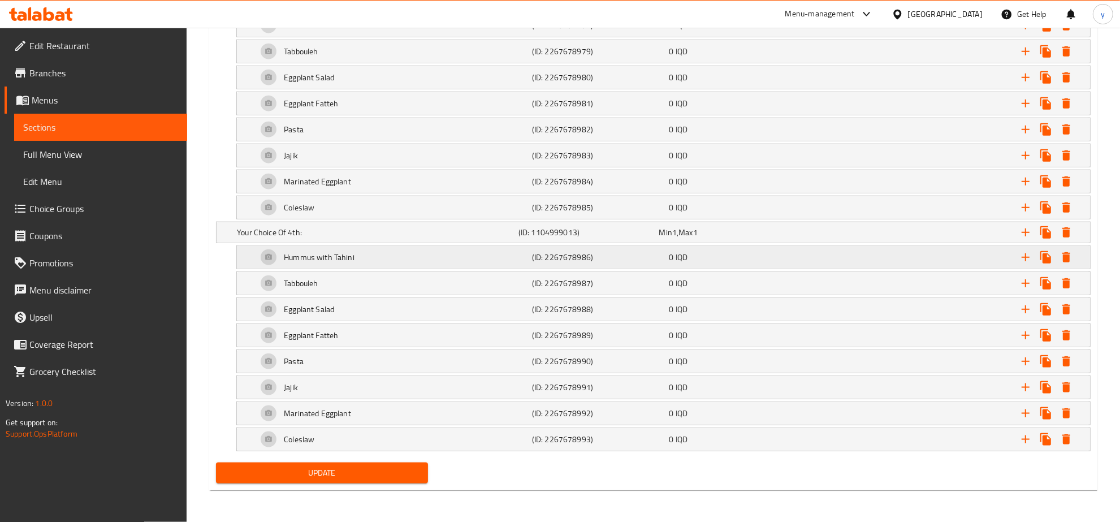
scroll to position [1322, 0]
click at [393, 467] on span "Update" at bounding box center [322, 473] width 194 height 14
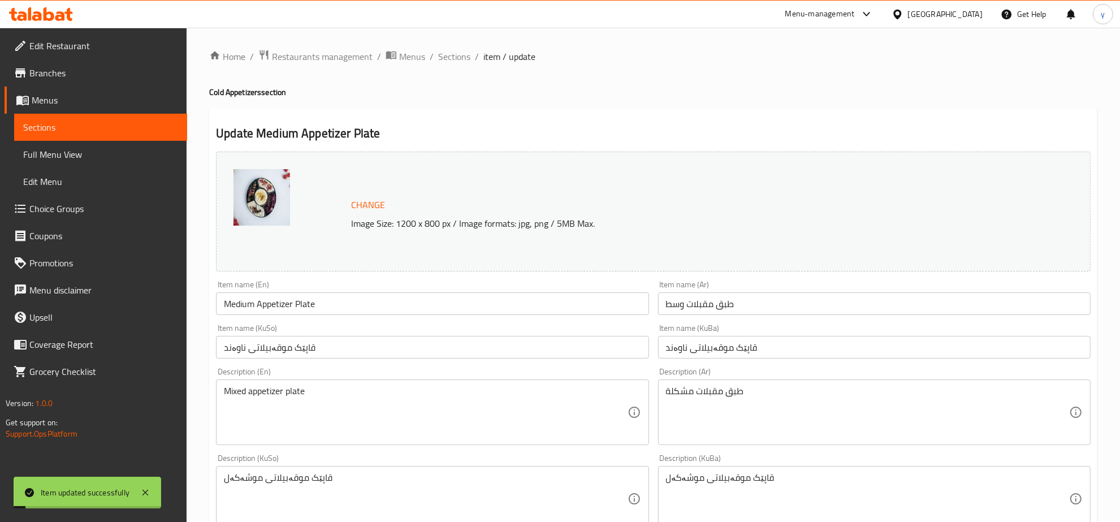
scroll to position [0, 0]
click at [454, 55] on span "Sections" at bounding box center [454, 58] width 32 height 14
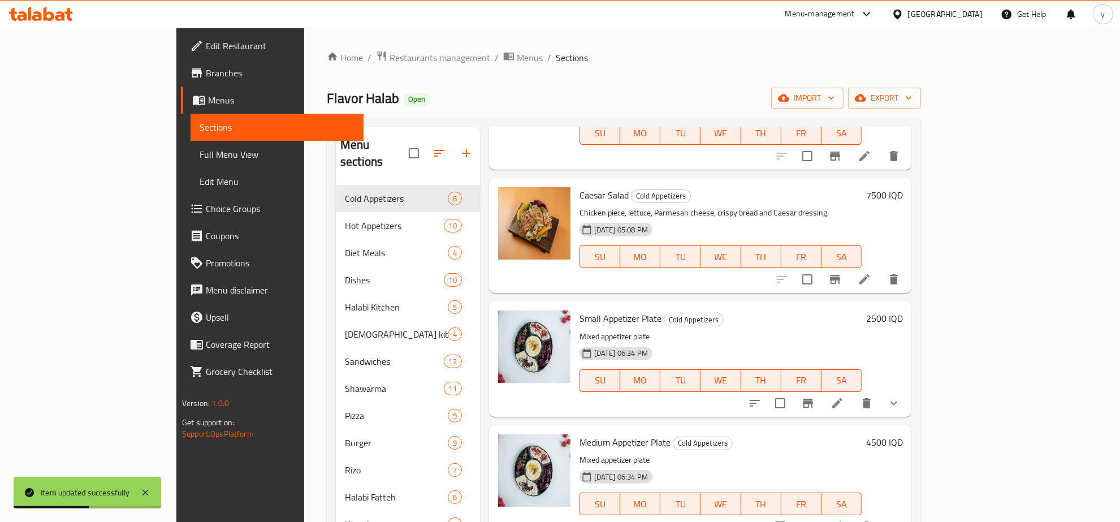
scroll to position [159, 0]
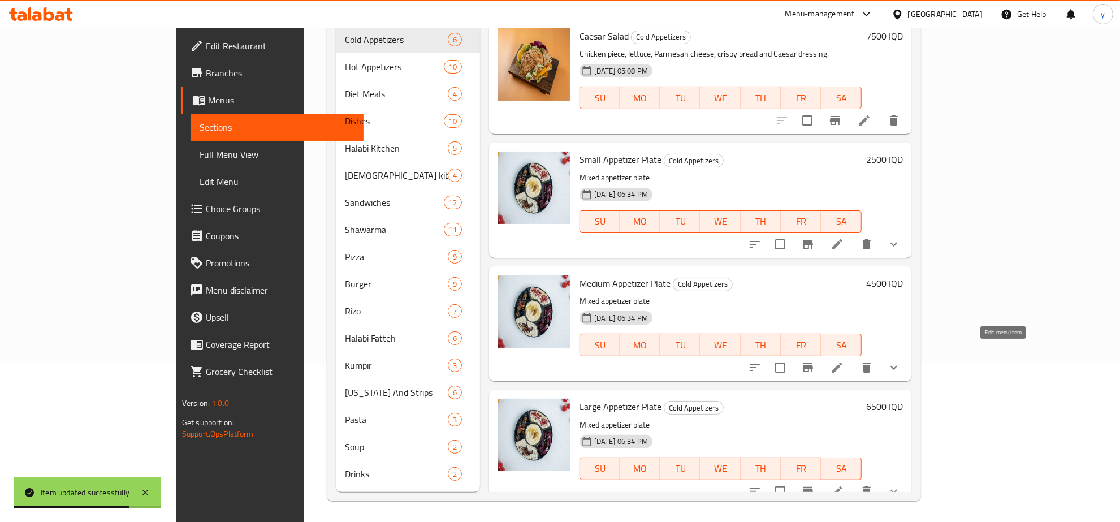
click at [844, 361] on icon at bounding box center [837, 368] width 14 height 14
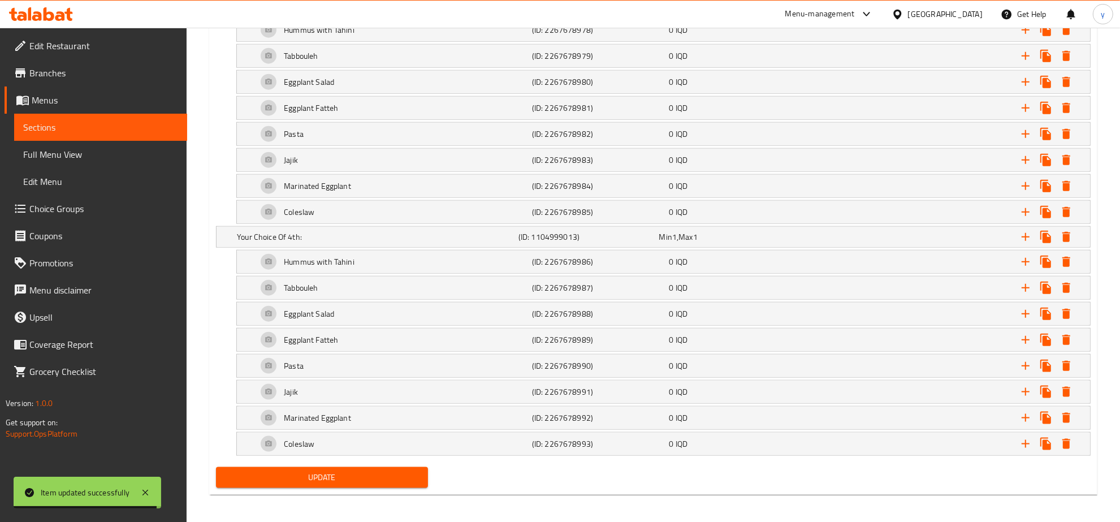
scroll to position [1322, 0]
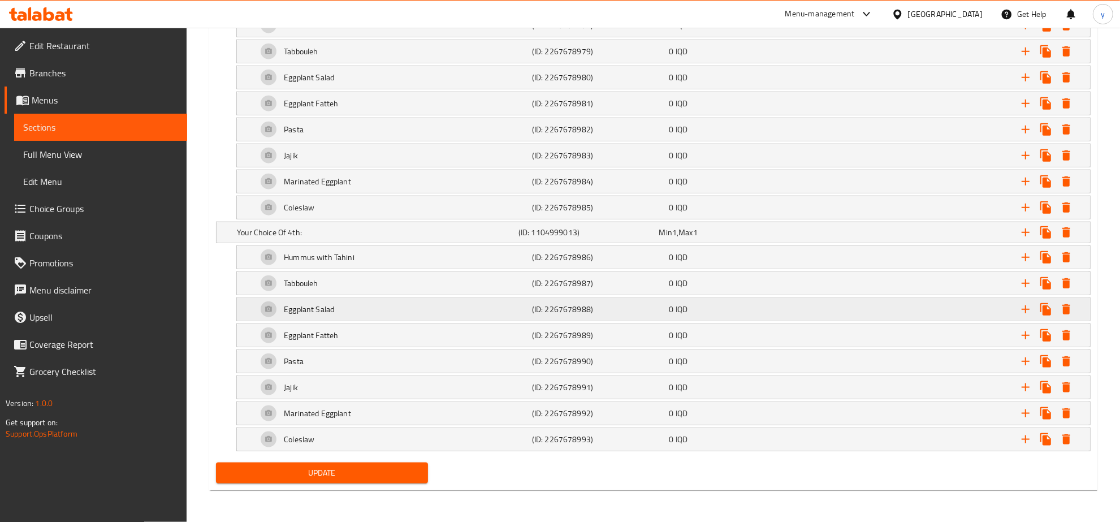
click at [591, 315] on div "(ID: 2267678988)" at bounding box center [598, 309] width 137 height 16
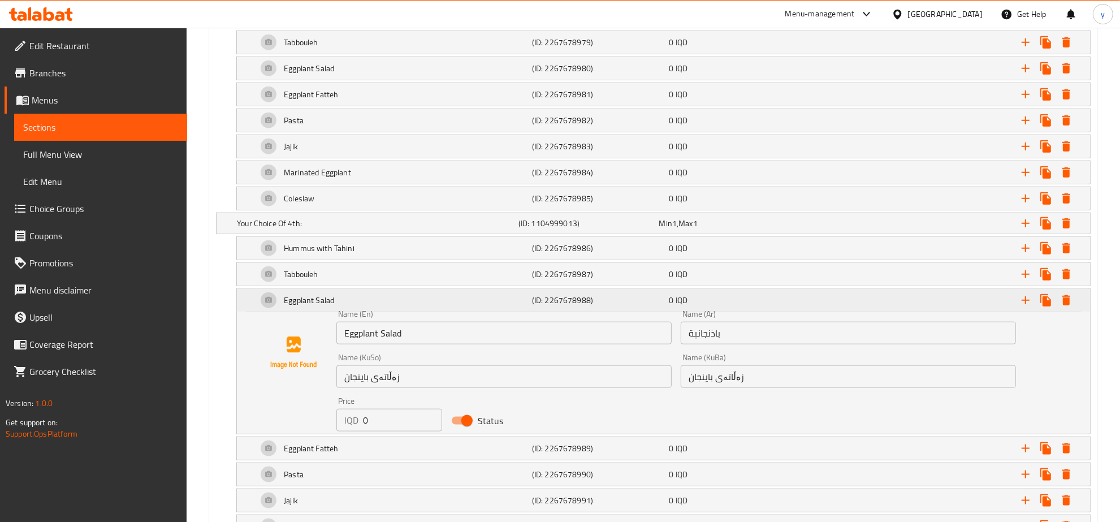
click at [591, 308] on div "(ID: 2267678988)" at bounding box center [598, 300] width 137 height 16
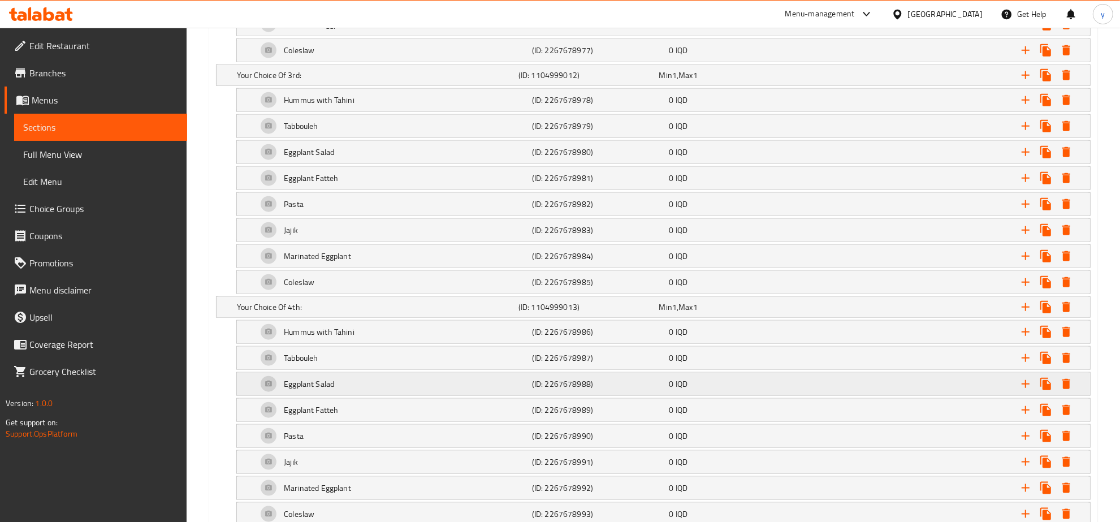
scroll to position [1204, 0]
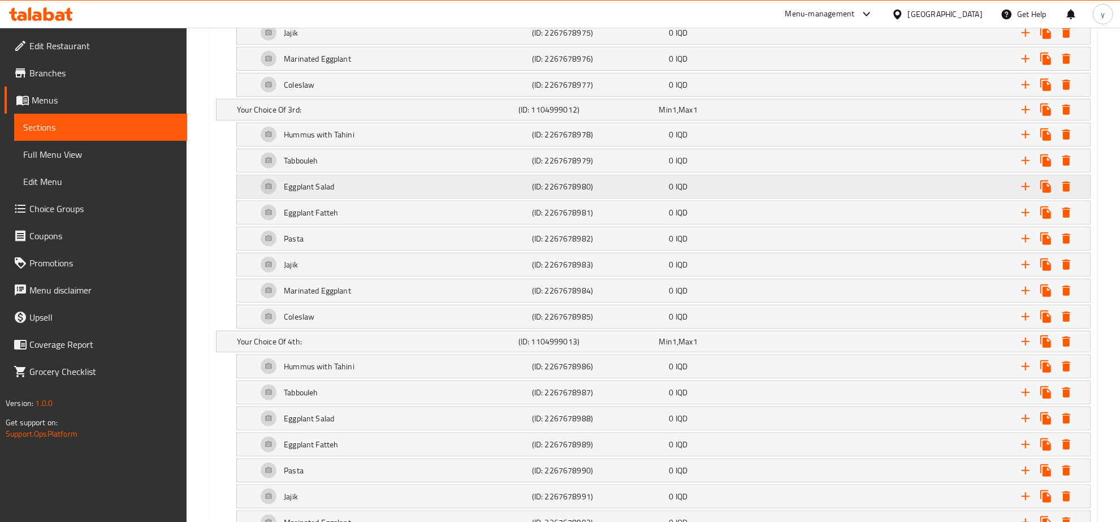
click at [517, 195] on div "Eggplant Salad" at bounding box center [392, 186] width 275 height 27
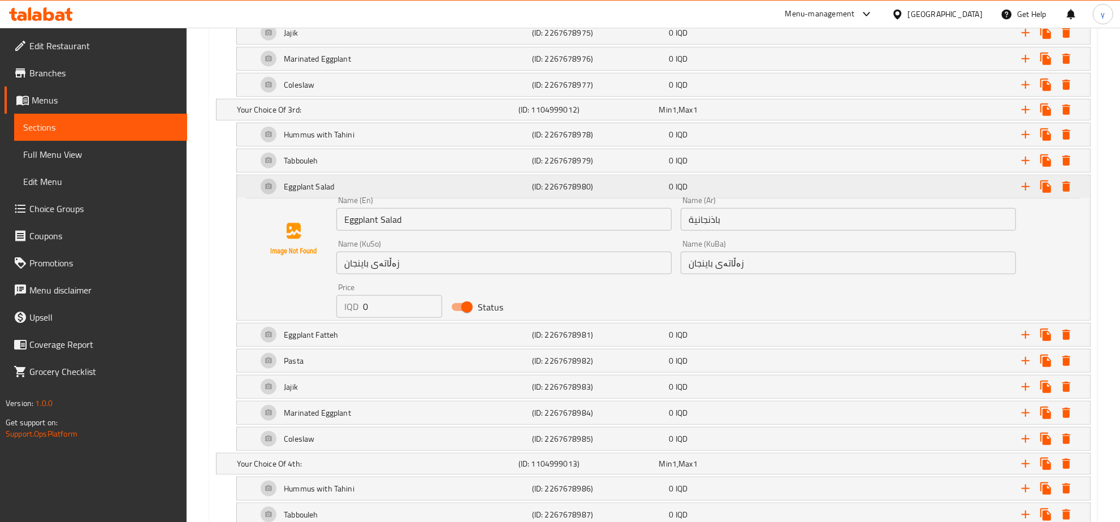
click at [530, 188] on div "(ID: 2267678980)" at bounding box center [598, 187] width 137 height 16
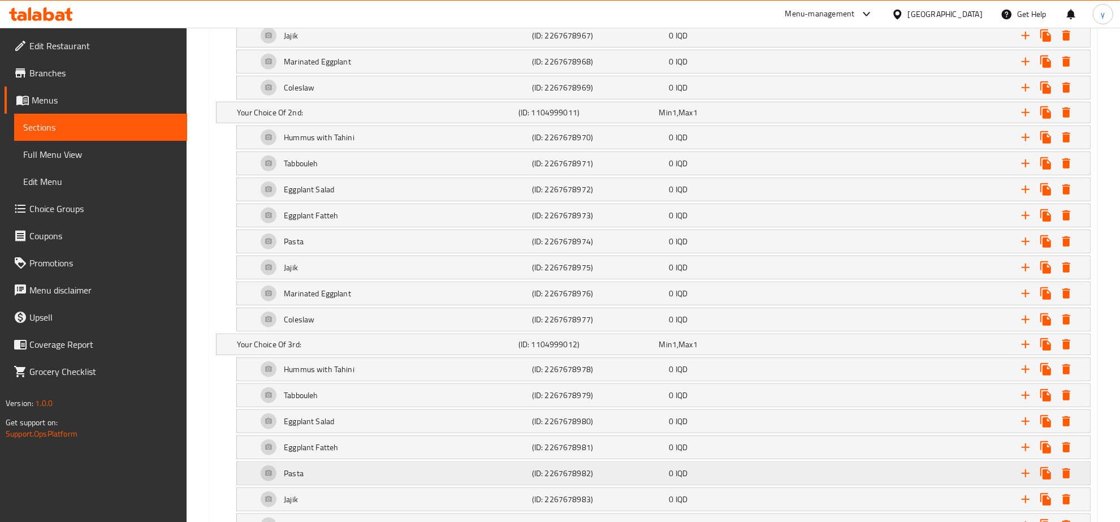
scroll to position [969, 0]
click at [475, 198] on div "Eggplant Salad" at bounding box center [392, 189] width 275 height 27
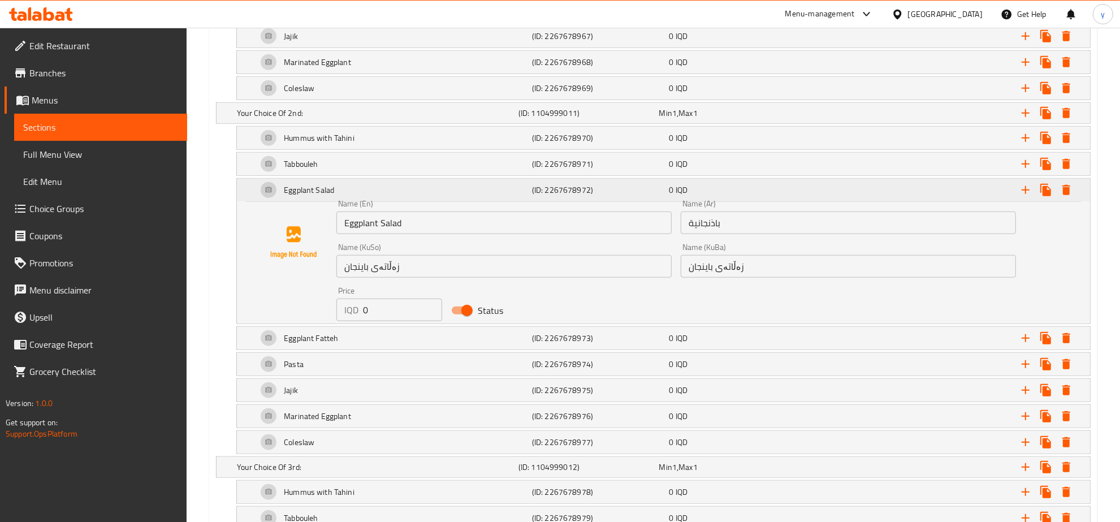
click at [478, 196] on div "Eggplant Salad" at bounding box center [392, 189] width 275 height 27
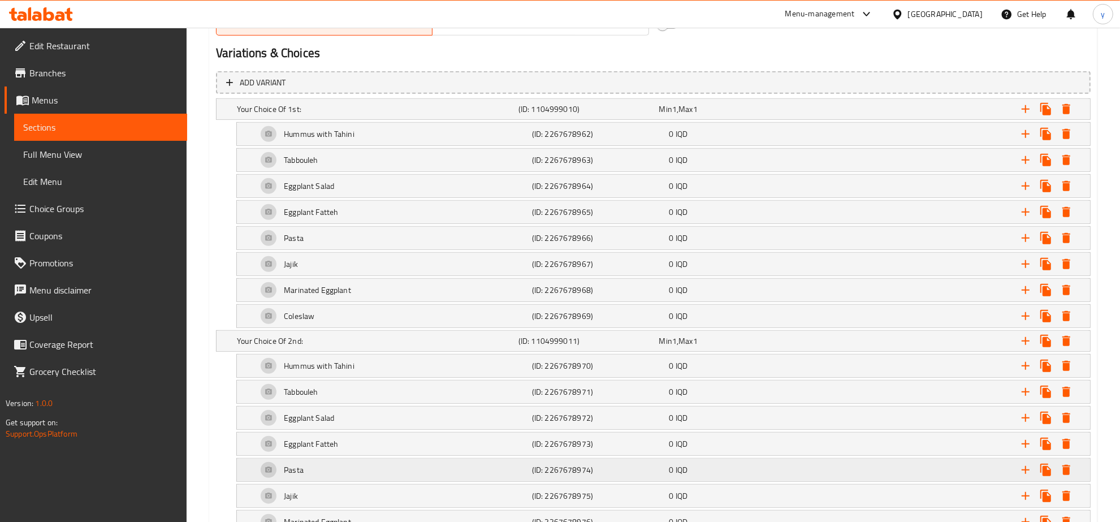
scroll to position [734, 0]
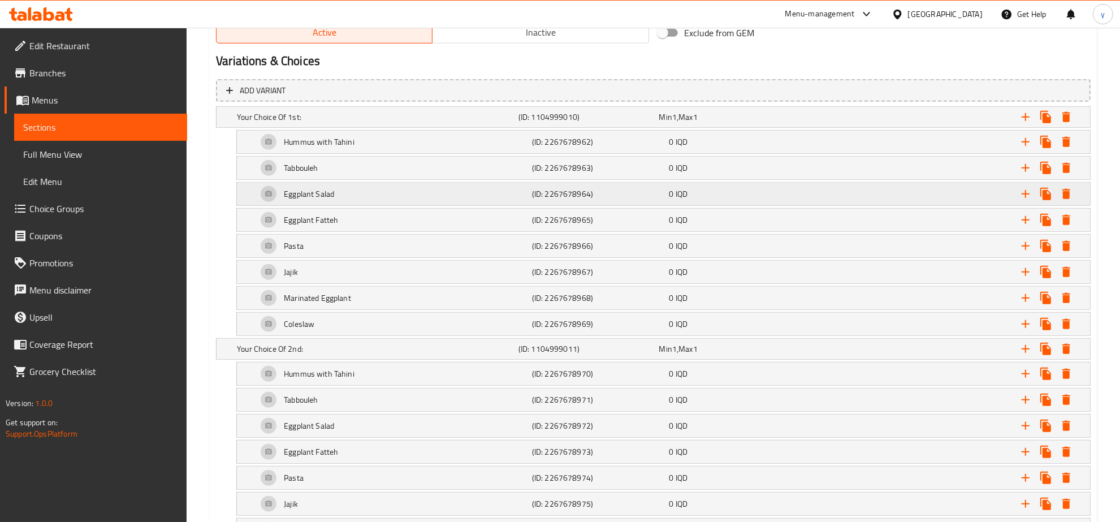
click at [447, 199] on div "Eggplant Salad" at bounding box center [392, 193] width 275 height 27
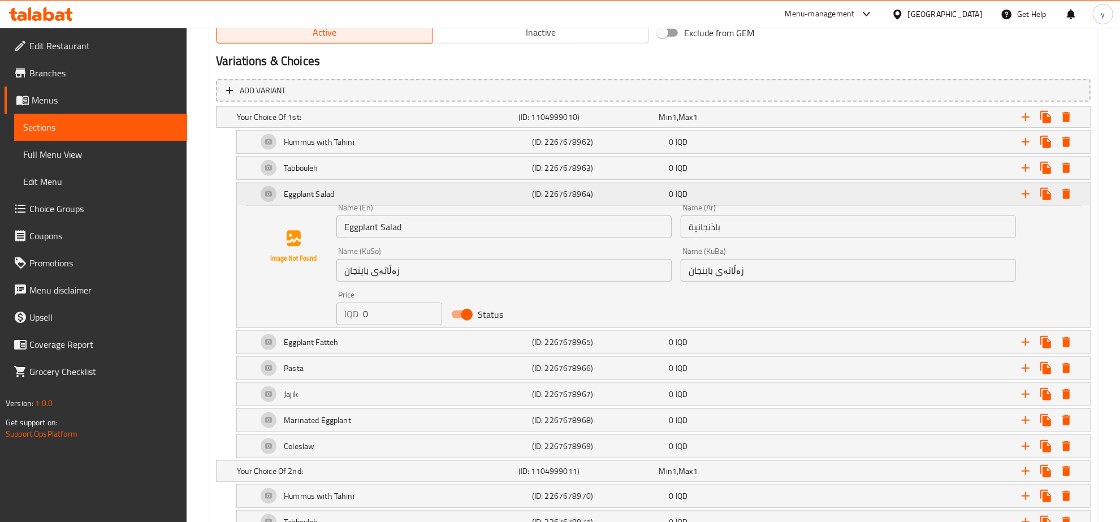
click at [447, 199] on div "Eggplant Salad" at bounding box center [392, 193] width 275 height 27
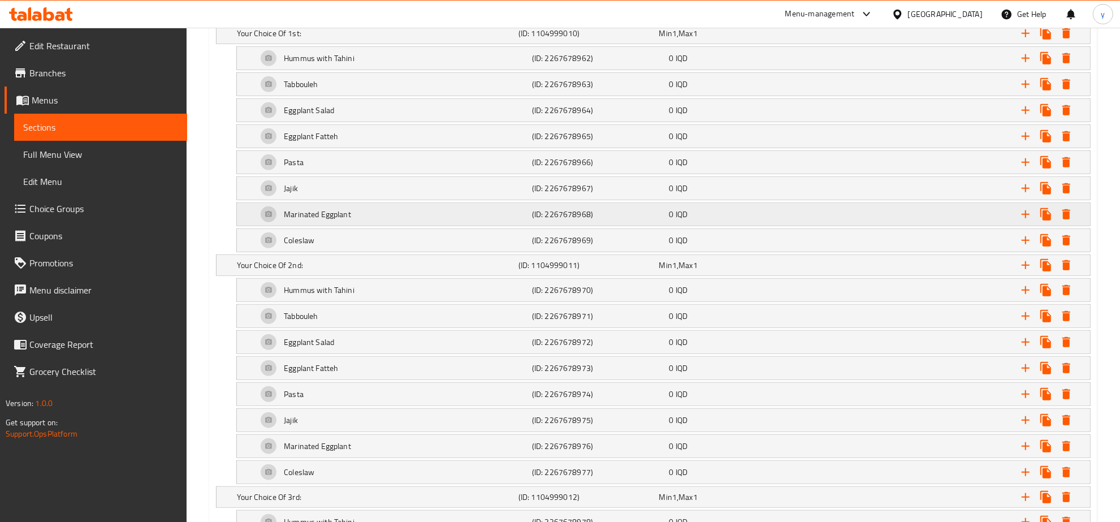
scroll to position [851, 0]
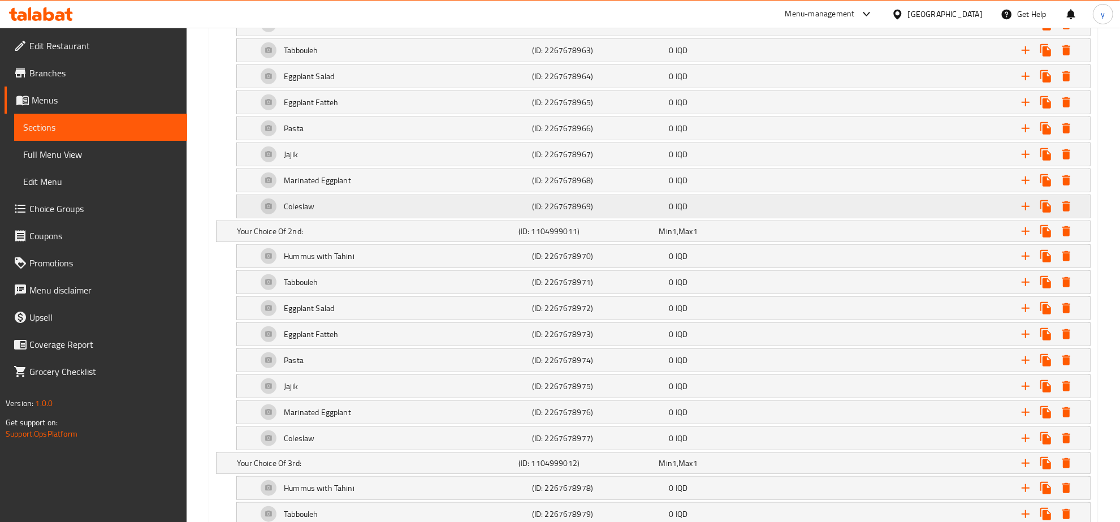
click at [433, 210] on div "Coleslaw" at bounding box center [392, 206] width 275 height 27
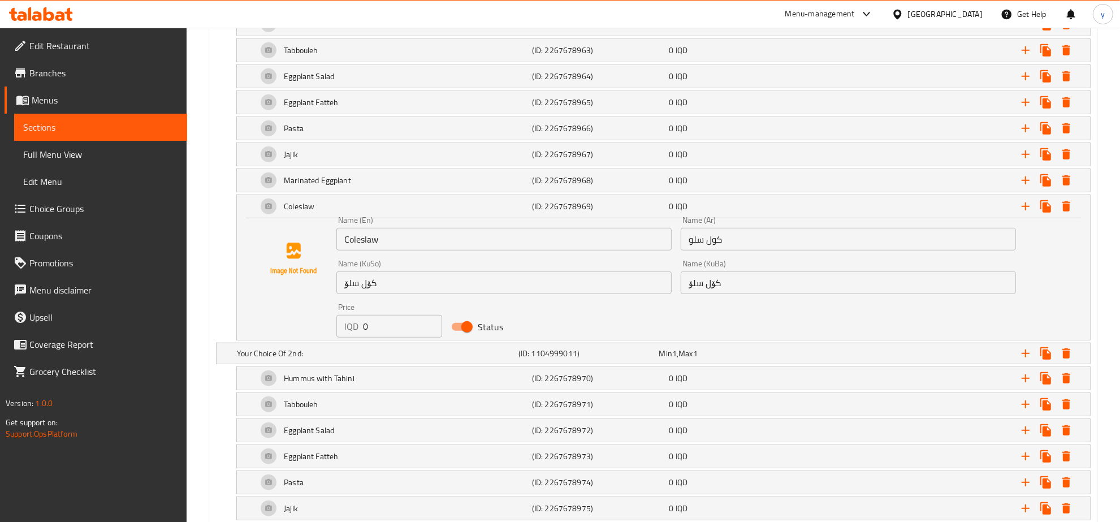
click at [704, 288] on input "کۆل سلۆ" at bounding box center [847, 282] width 335 height 23
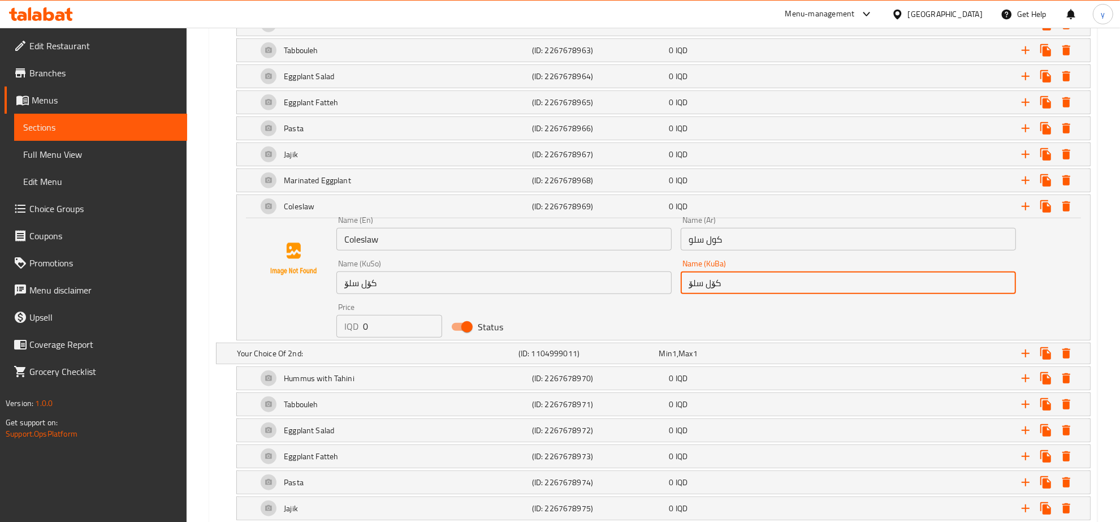
paste input "کۆل زەڵاتەی"
click at [688, 281] on input "کۆل زەڵاتەی کۆل سلۆ" at bounding box center [847, 282] width 335 height 23
click at [707, 280] on input "کۆل زەڵاتەی کۆل سلۆ" at bounding box center [847, 282] width 335 height 23
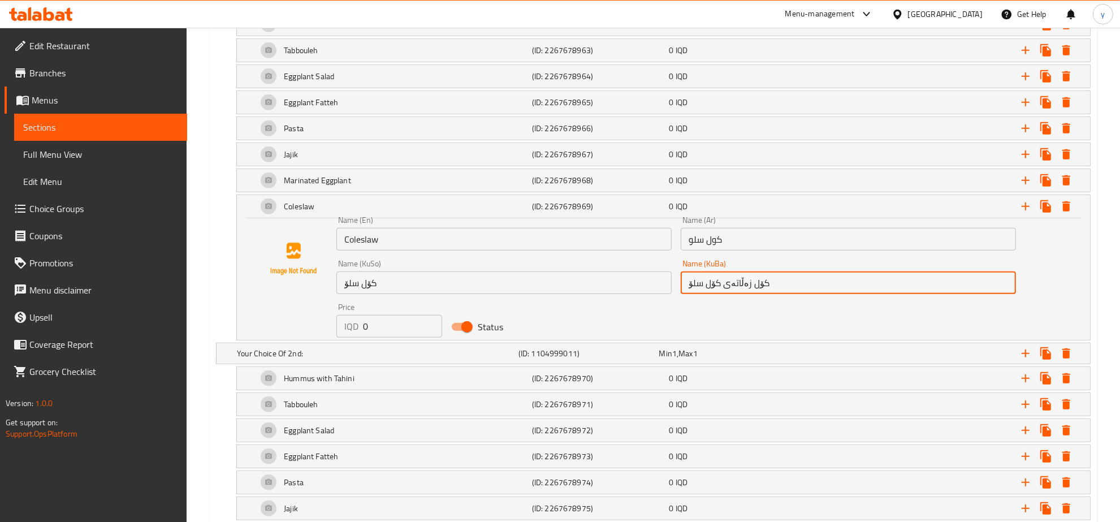
paste input "text"
type input "زەڵاتەی کۆل سلۆ"
click at [608, 284] on input "کۆل سلۆ" at bounding box center [503, 282] width 335 height 23
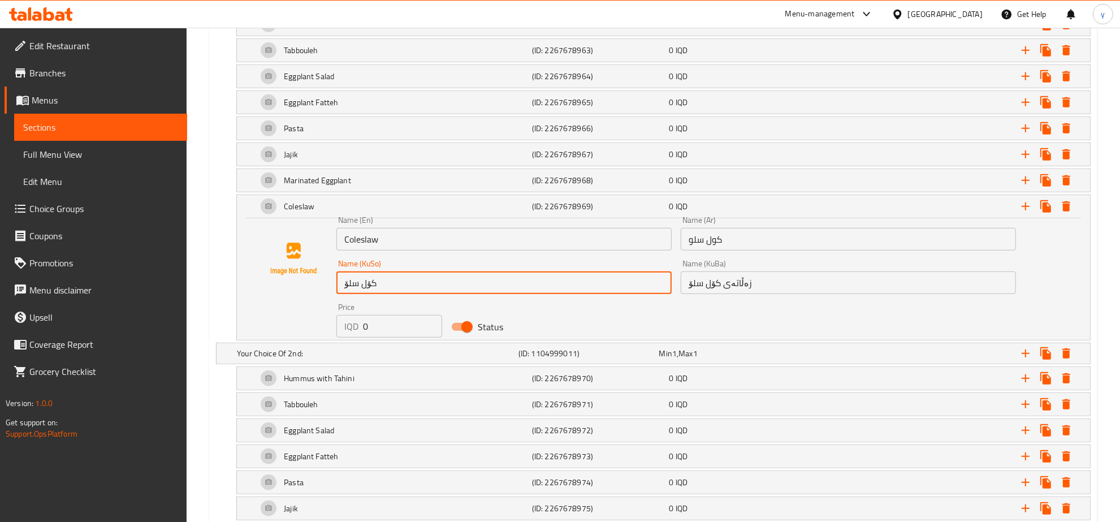
click at [608, 284] on input "کۆل سلۆ" at bounding box center [503, 282] width 335 height 23
paste input "زەڵاتەی"
type input "زەڵاتەی کۆل سلۆ"
click at [538, 237] on input "Coleslaw" at bounding box center [503, 239] width 335 height 23
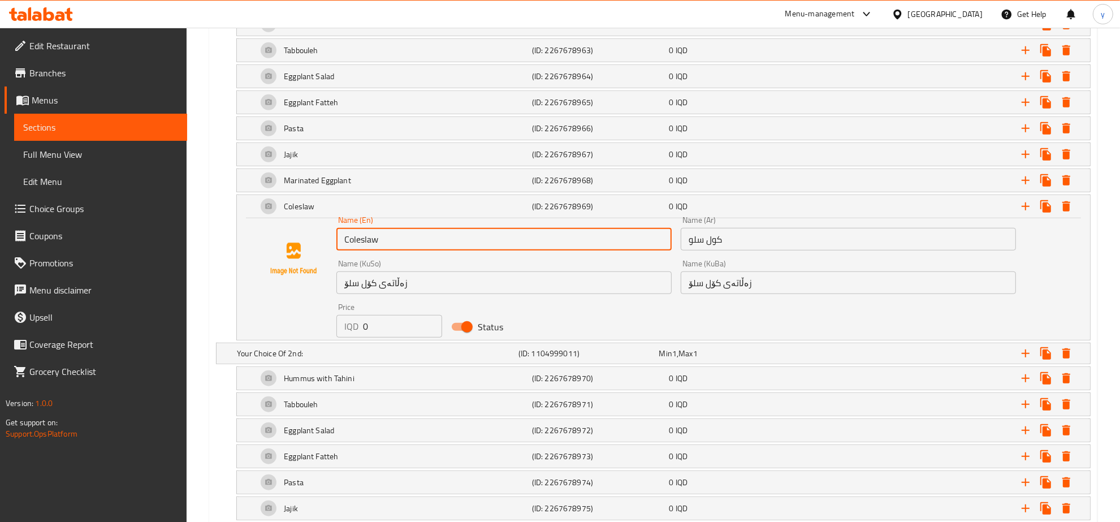
click at [538, 237] on input "Coleslaw" at bounding box center [503, 239] width 335 height 23
paste input "Salad"
type input "Coleslaw Salad"
click at [423, 208] on div "Coleslaw Salad" at bounding box center [392, 206] width 275 height 27
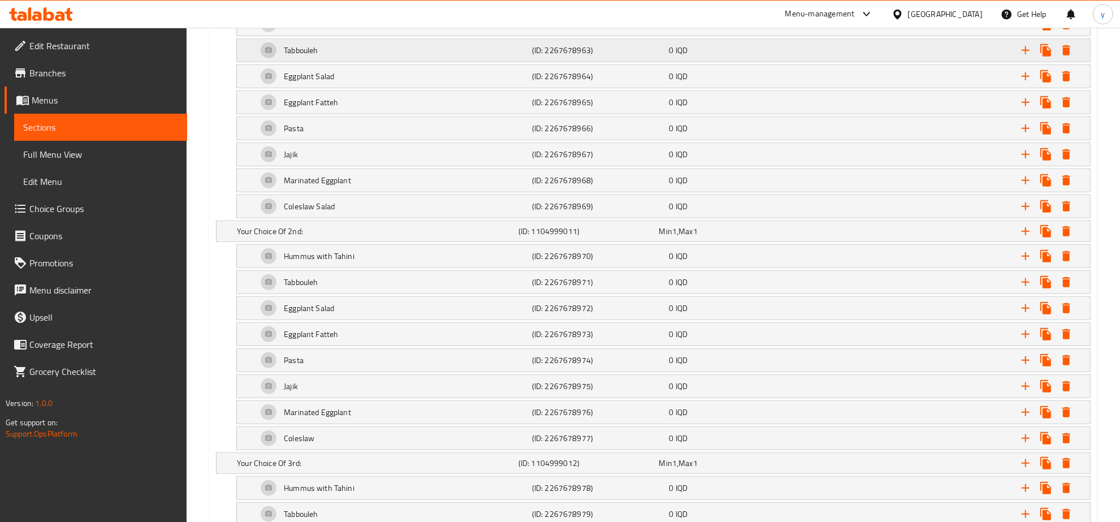
scroll to position [734, 0]
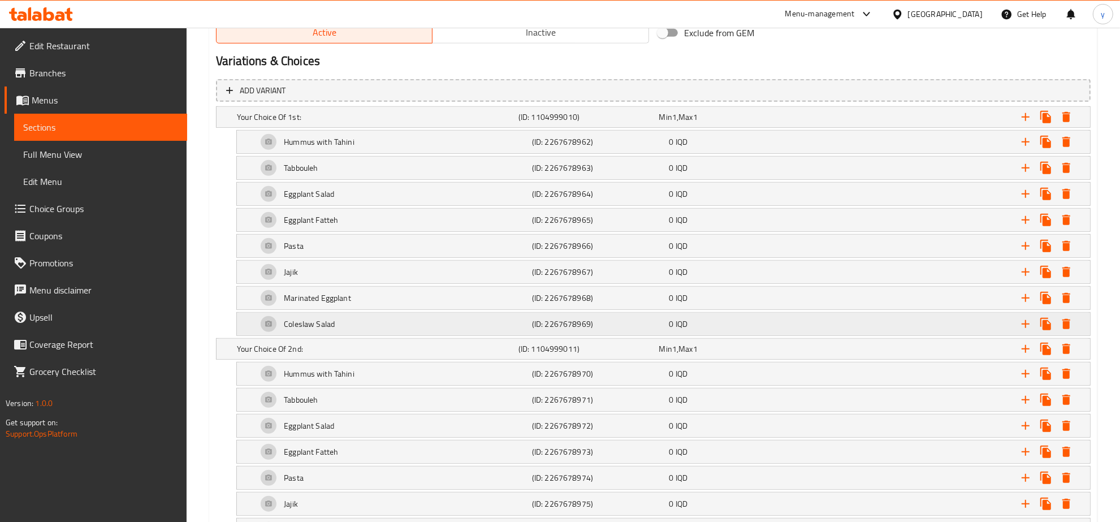
click at [382, 319] on div "Coleslaw Salad" at bounding box center [392, 323] width 275 height 27
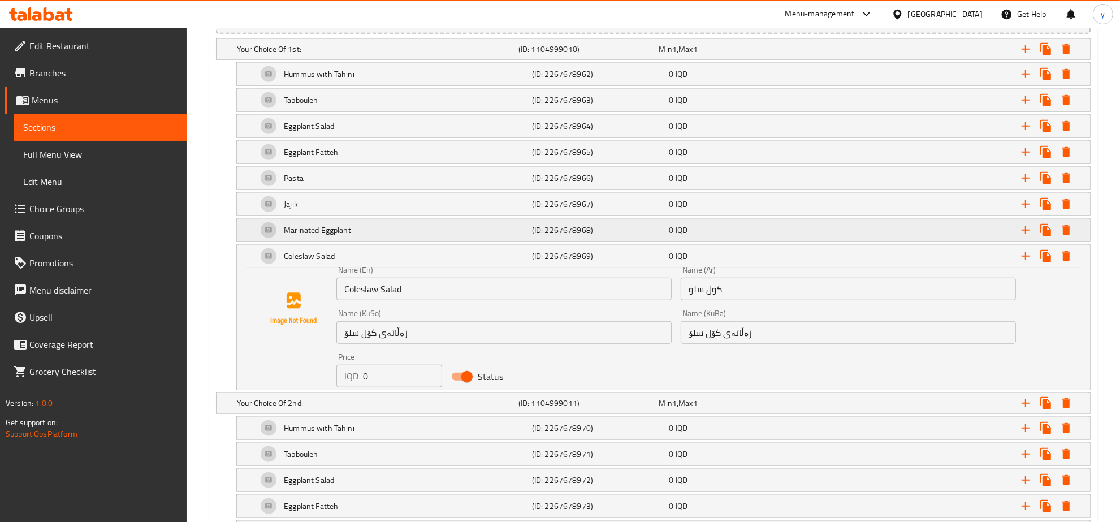
scroll to position [851, 0]
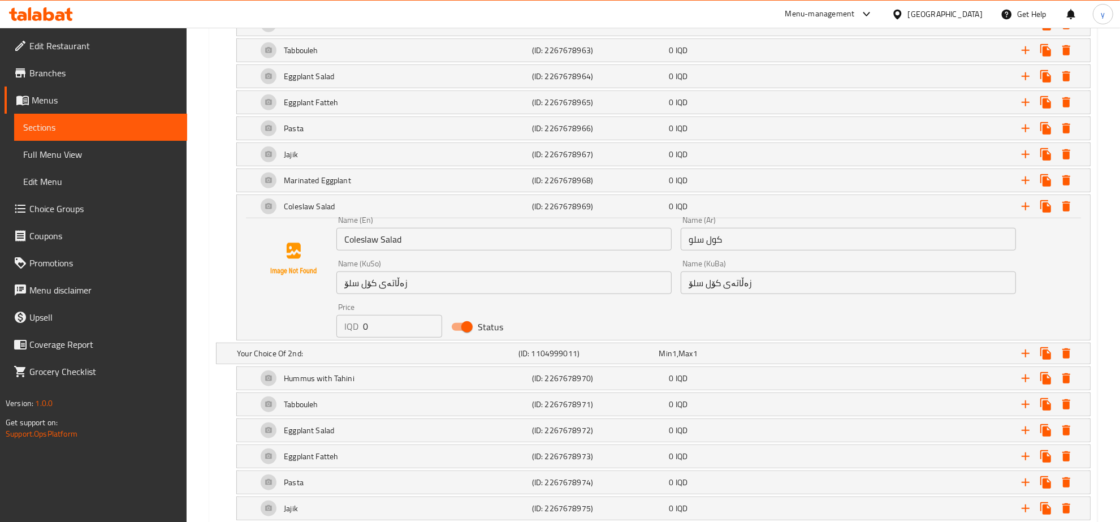
click at [410, 246] on input "Coleslaw Salad" at bounding box center [503, 239] width 335 height 23
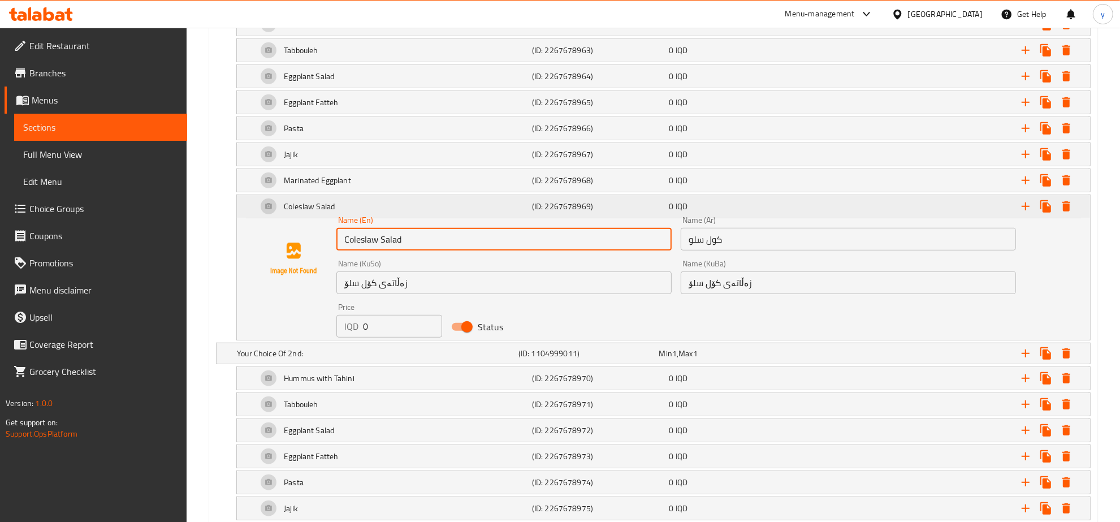
click at [436, 195] on div "Coleslaw Salad" at bounding box center [392, 206] width 275 height 27
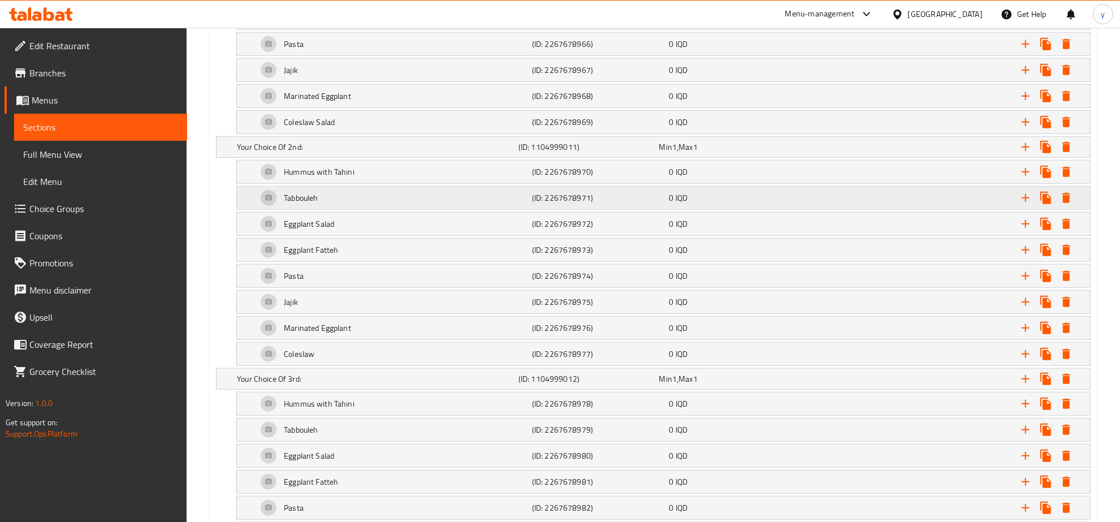
scroll to position [969, 0]
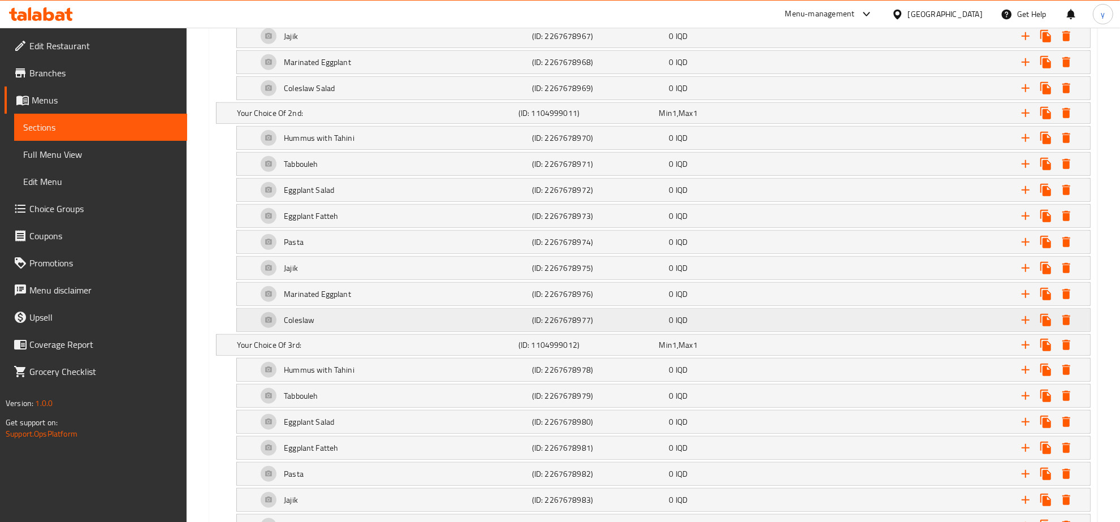
click at [394, 314] on div "Coleslaw" at bounding box center [392, 319] width 275 height 27
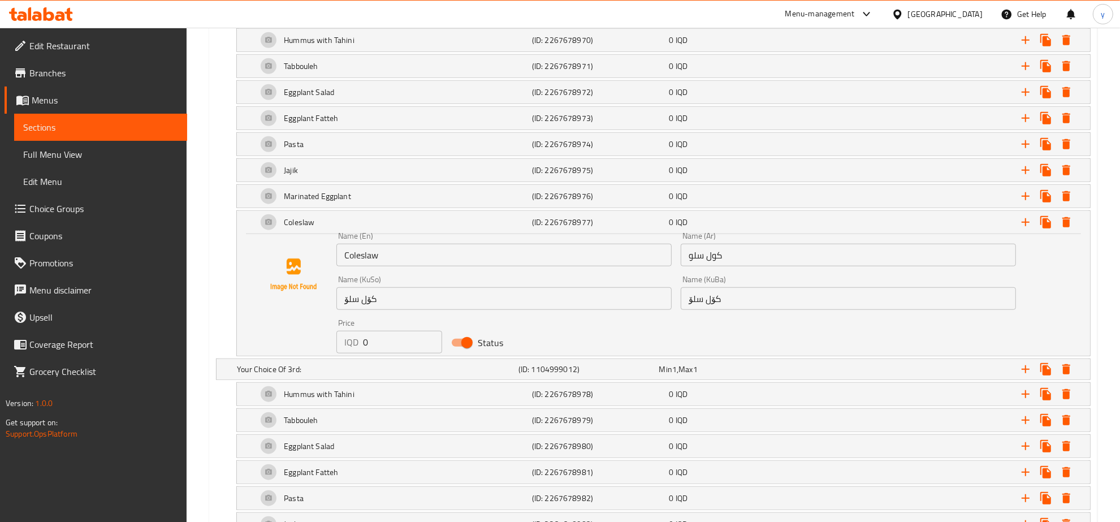
scroll to position [1087, 0]
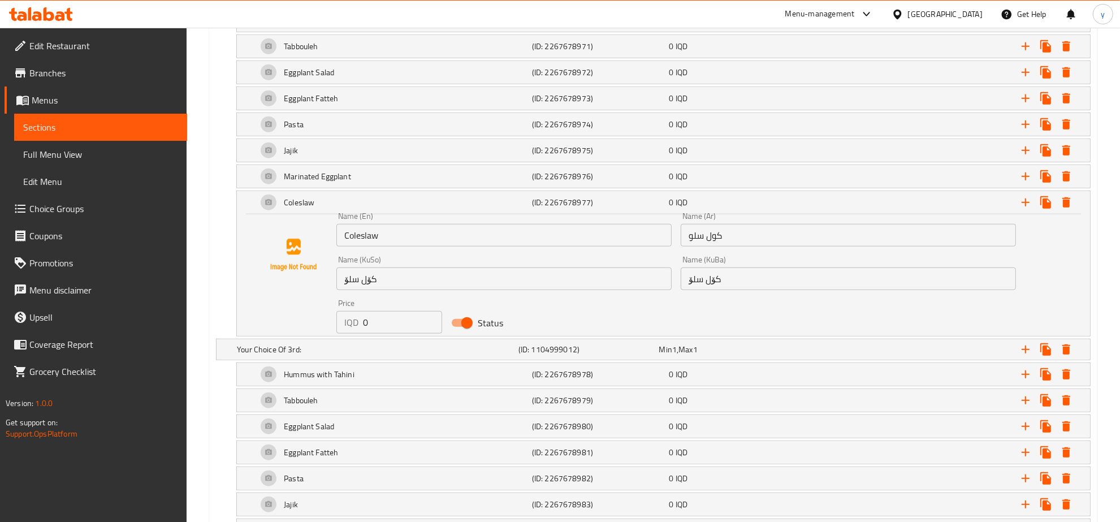
click at [400, 259] on div "Name (KuSo) کۆل سلۆ Name (KuSo)" at bounding box center [503, 272] width 335 height 34
click at [400, 244] on input "Coleslaw" at bounding box center [503, 235] width 335 height 23
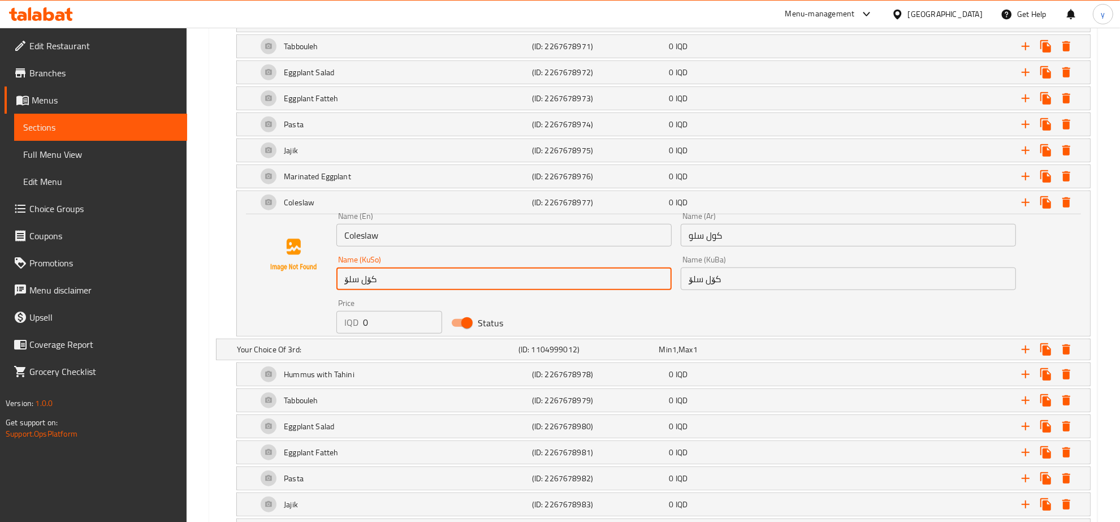
click at [397, 277] on input "کۆل سلۆ" at bounding box center [503, 278] width 335 height 23
paste input "زەڵاتەی"
type input "زەڵاتەی کۆل سلۆ"
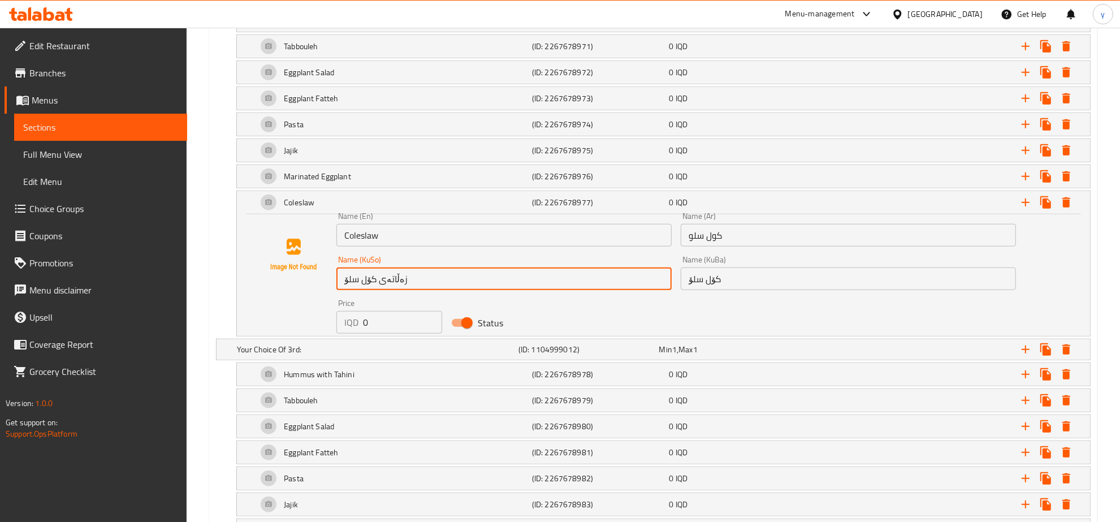
click at [702, 284] on input "کۆل سلۆ" at bounding box center [847, 278] width 335 height 23
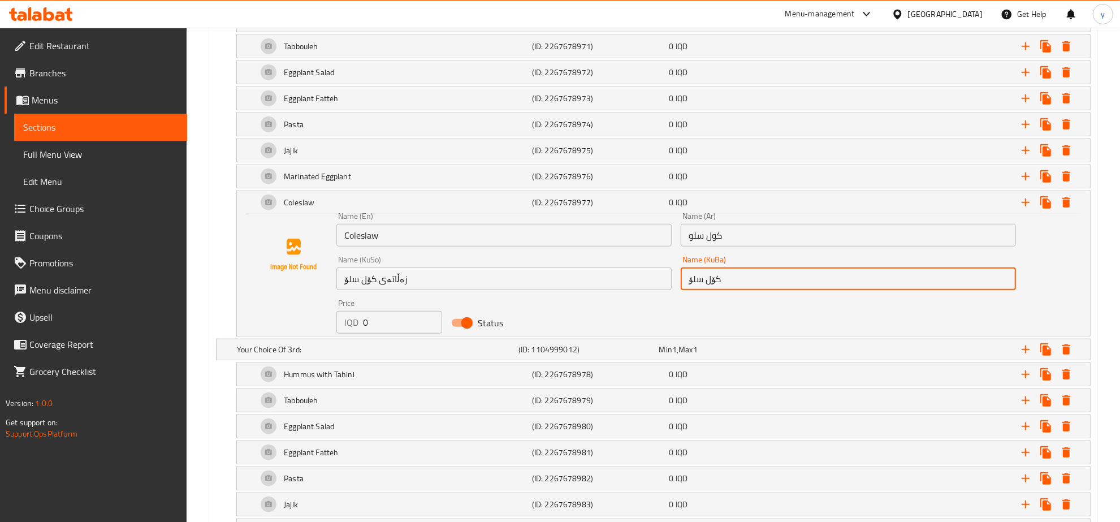
paste input "کۆل زەڵاتەی"
click at [726, 287] on input "کۆل زەڵاتەی کۆل سلۆ" at bounding box center [847, 278] width 335 height 23
paste input "text"
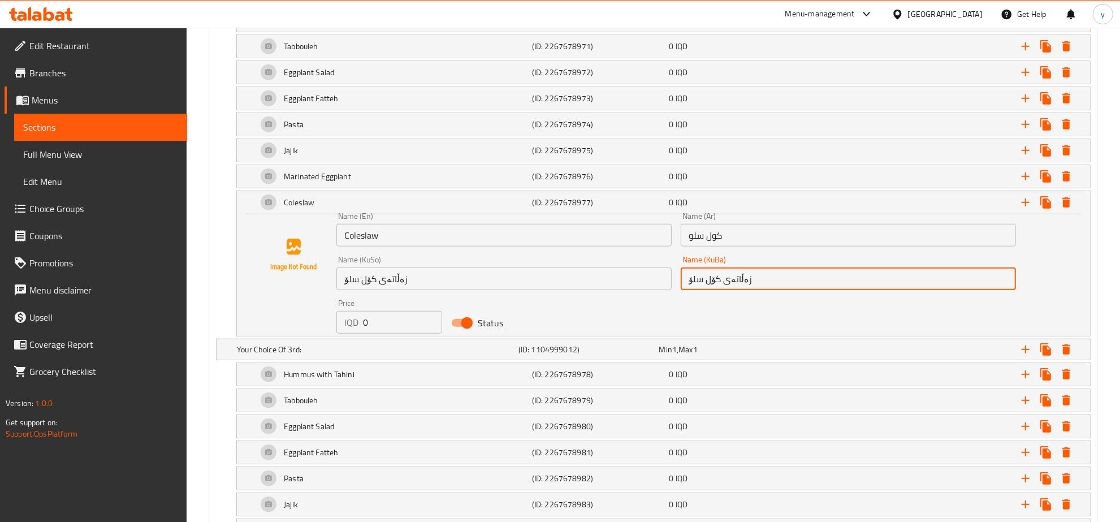
type input "زەڵاتەی کۆل سلۆ"
click at [498, 244] on input "Coleslaw" at bounding box center [503, 235] width 335 height 23
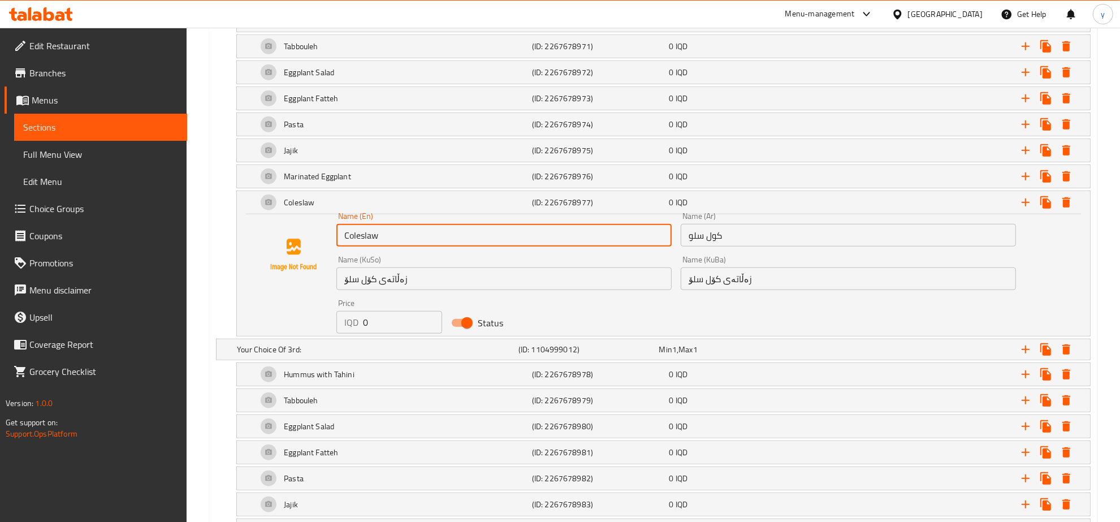
click at [498, 244] on input "Coleslaw" at bounding box center [503, 235] width 335 height 23
paste input "Salad"
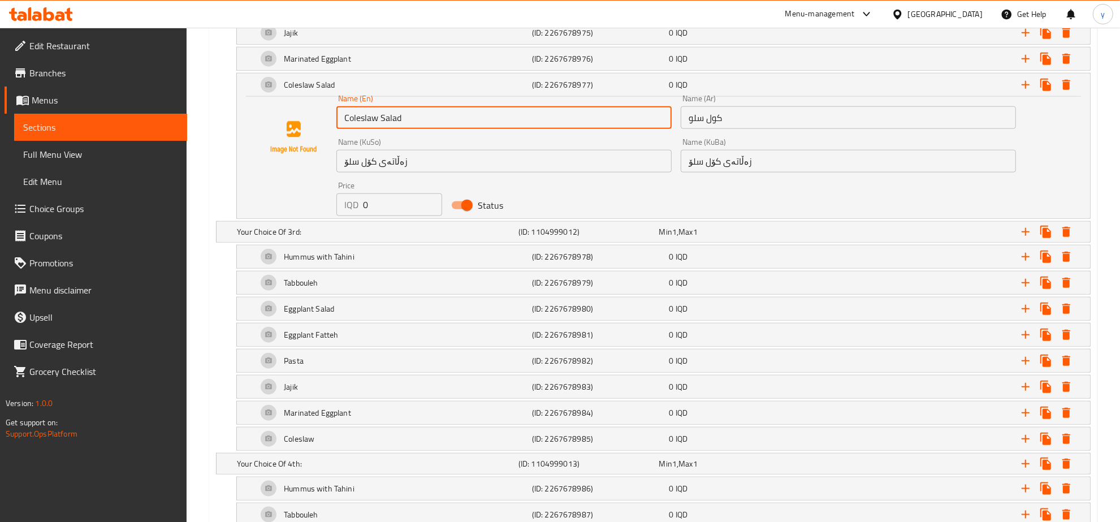
scroll to position [1322, 0]
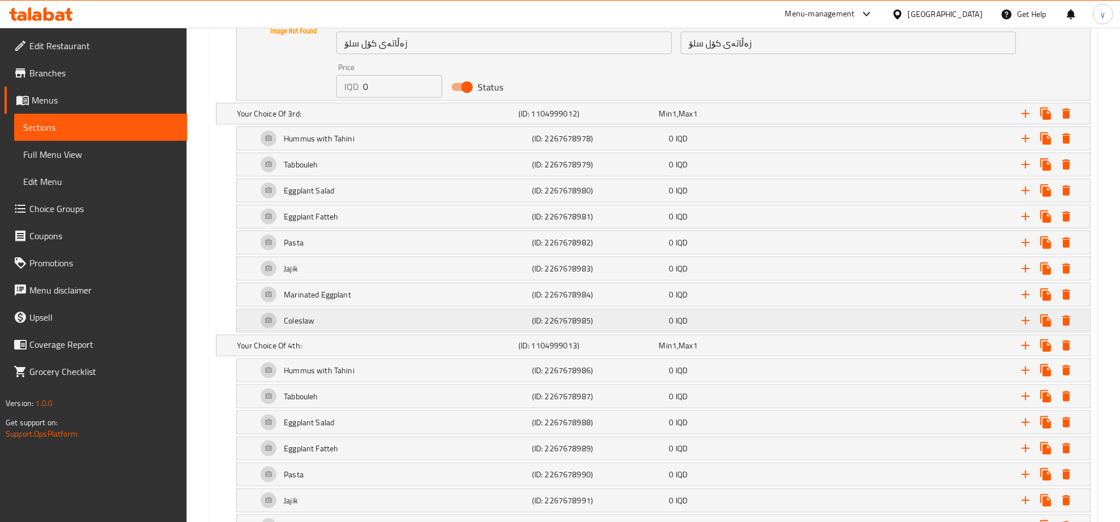
type input "Coleslaw Salad"
click at [393, 314] on div "Coleslaw" at bounding box center [392, 320] width 275 height 27
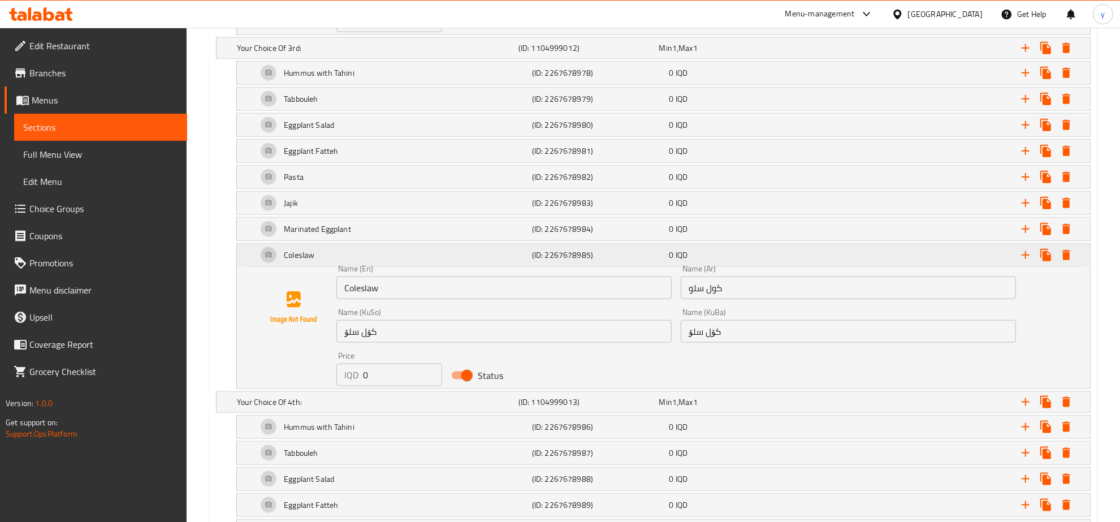
scroll to position [1440, 0]
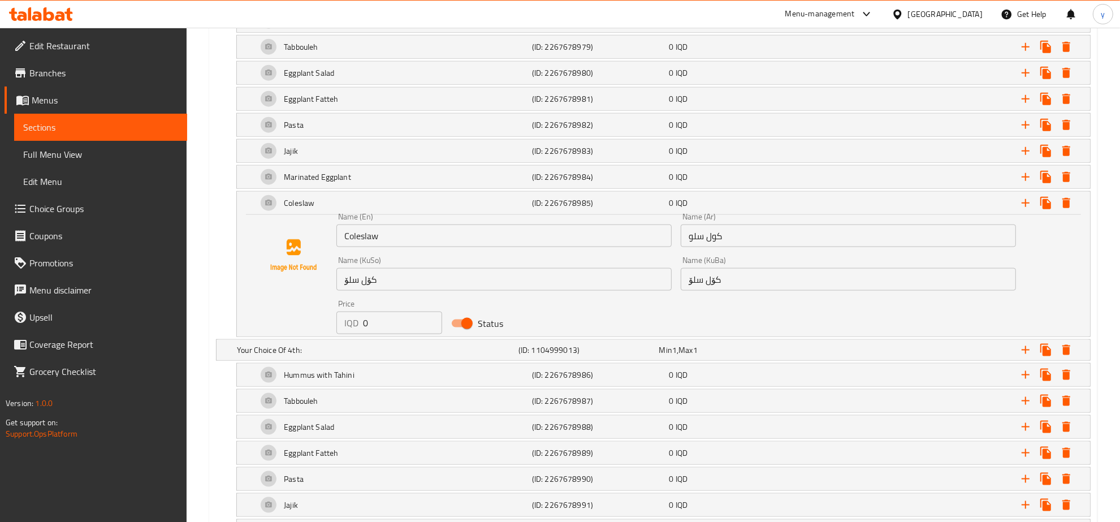
click at [394, 241] on input "Coleslaw" at bounding box center [503, 235] width 335 height 23
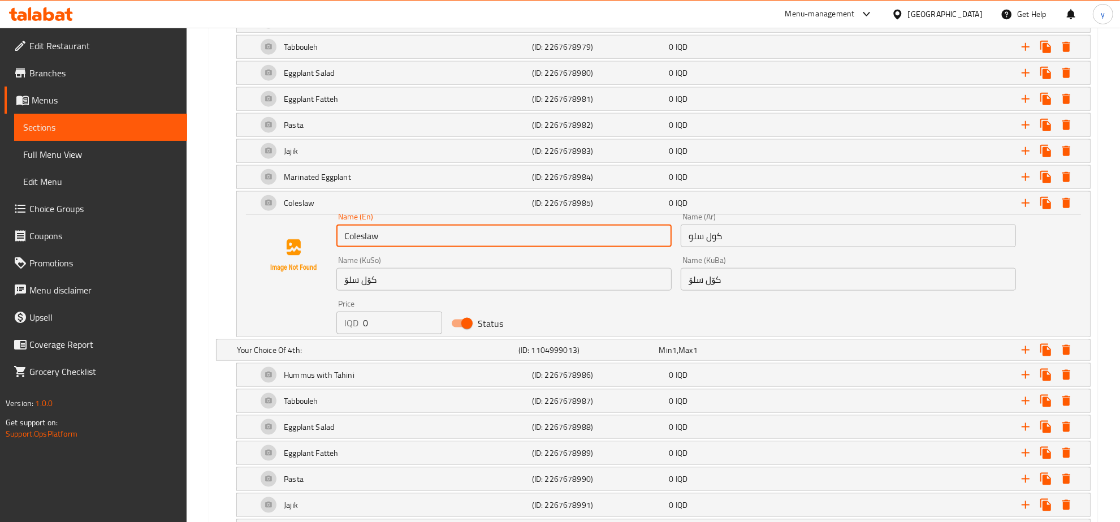
click at [394, 241] on input "Coleslaw" at bounding box center [503, 235] width 335 height 23
paste input "Salad"
type input "Coleslaw Salad"
click at [689, 290] on input "کۆل سلۆ" at bounding box center [847, 279] width 335 height 23
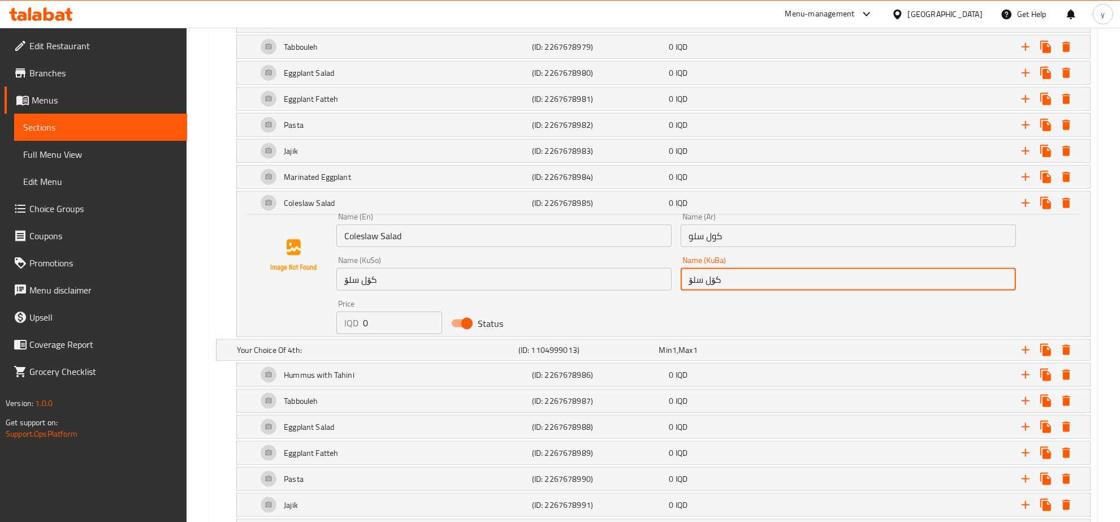
click at [689, 290] on input "کۆل سلۆ" at bounding box center [847, 279] width 335 height 23
paste input "زەڵاتەی"
type input "زەڵاتەی کۆل سلۆ"
click at [526, 290] on input "کۆل سلۆ" at bounding box center [503, 279] width 335 height 23
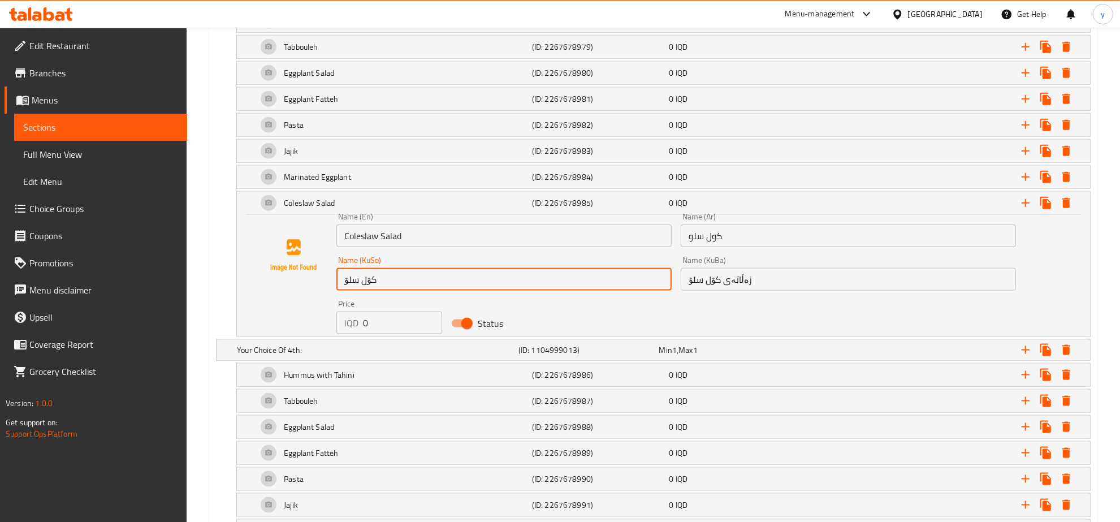
click at [526, 290] on input "کۆل سلۆ" at bounding box center [503, 279] width 335 height 23
paste input "زەڵاتەی"
type input "زەڵاتەی کۆل سلۆ"
click at [497, 222] on div "Name (En) Coleslaw Salad Name (En)" at bounding box center [503, 229] width 335 height 34
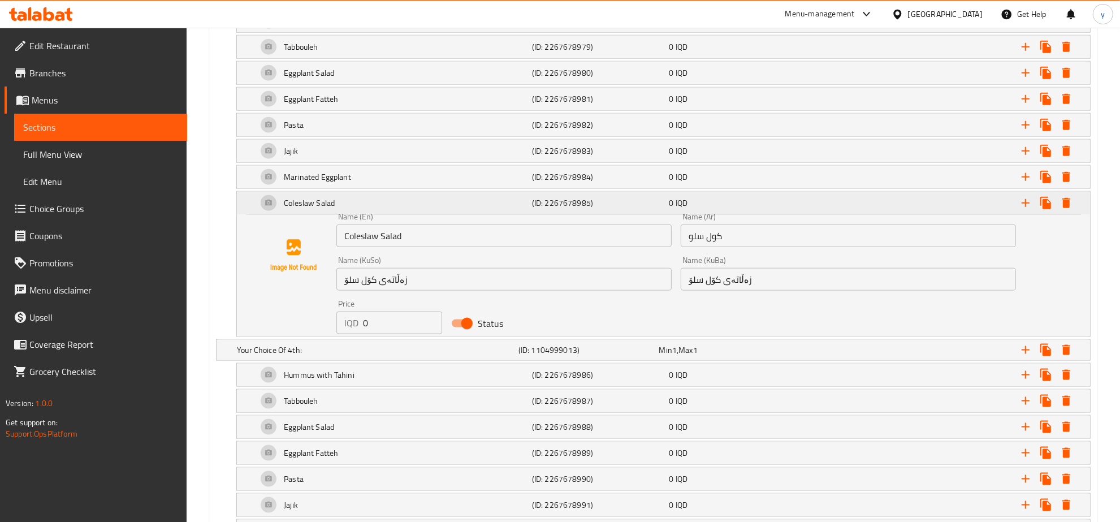
click at [498, 212] on div "Coleslaw Salad" at bounding box center [392, 202] width 275 height 27
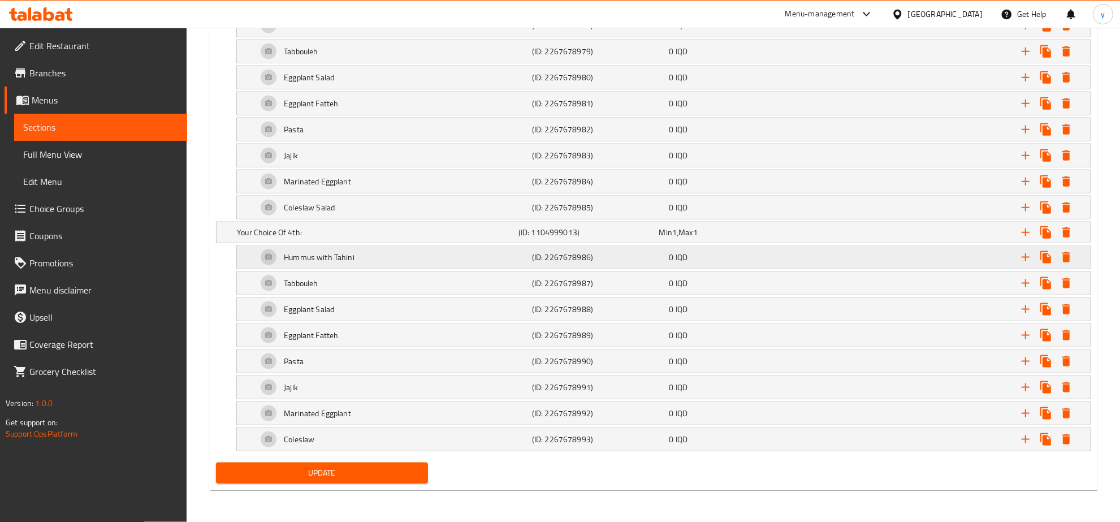
scroll to position [1444, 0]
click at [408, 447] on div "Coleslaw" at bounding box center [392, 439] width 275 height 27
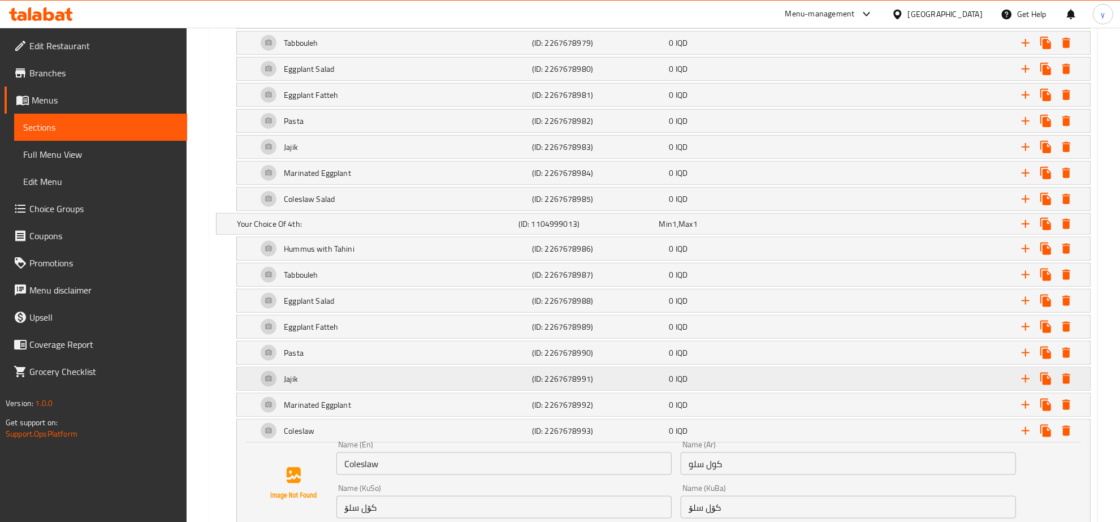
scroll to position [1561, 0]
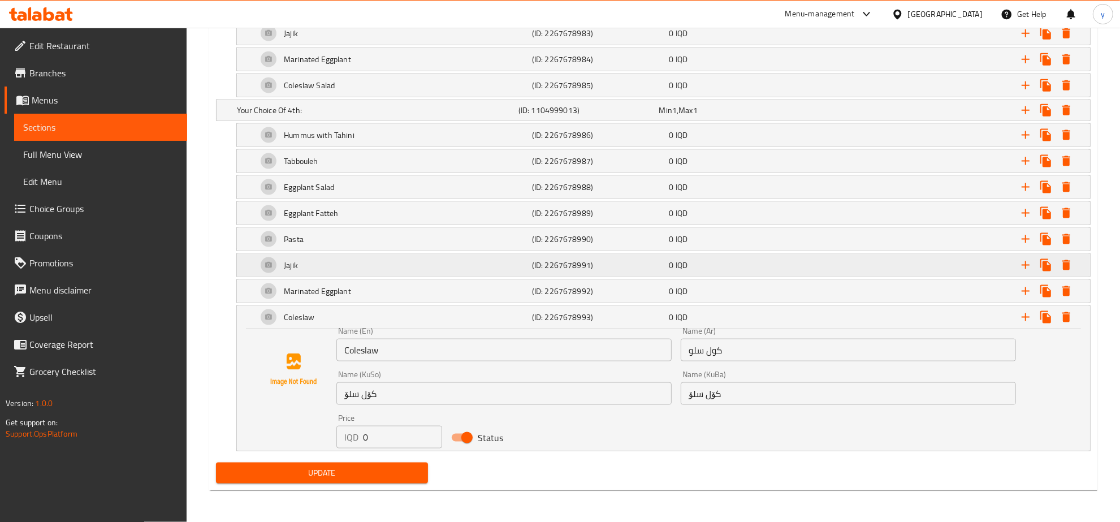
click at [414, 398] on input "کۆل سلۆ" at bounding box center [503, 393] width 335 height 23
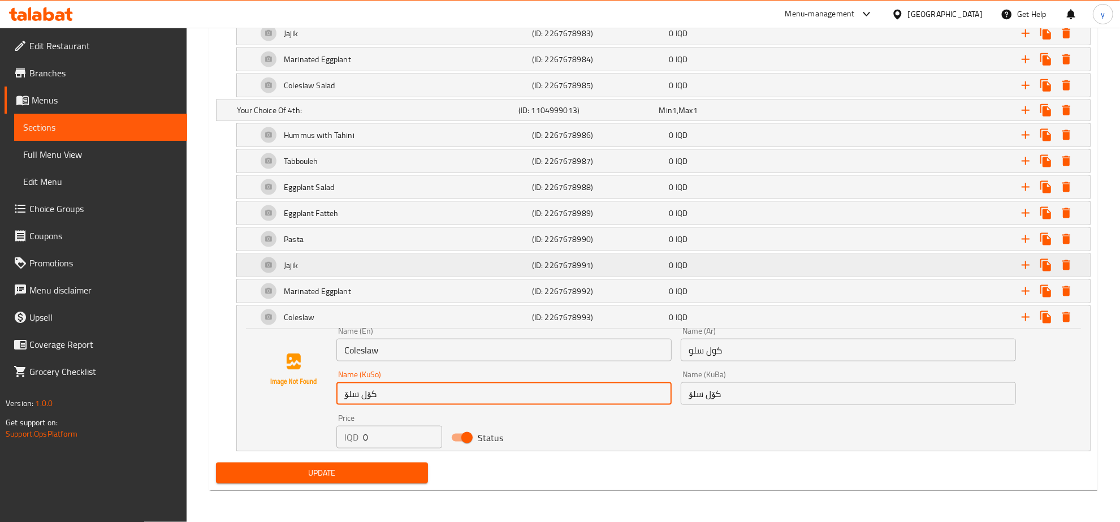
click at [414, 398] on input "کۆل سلۆ" at bounding box center [503, 393] width 335 height 23
paste input "زەڵاتەی"
type input "زەڵاتەی کۆل سلۆ"
click at [696, 405] on input "کۆل سلۆ" at bounding box center [847, 393] width 335 height 23
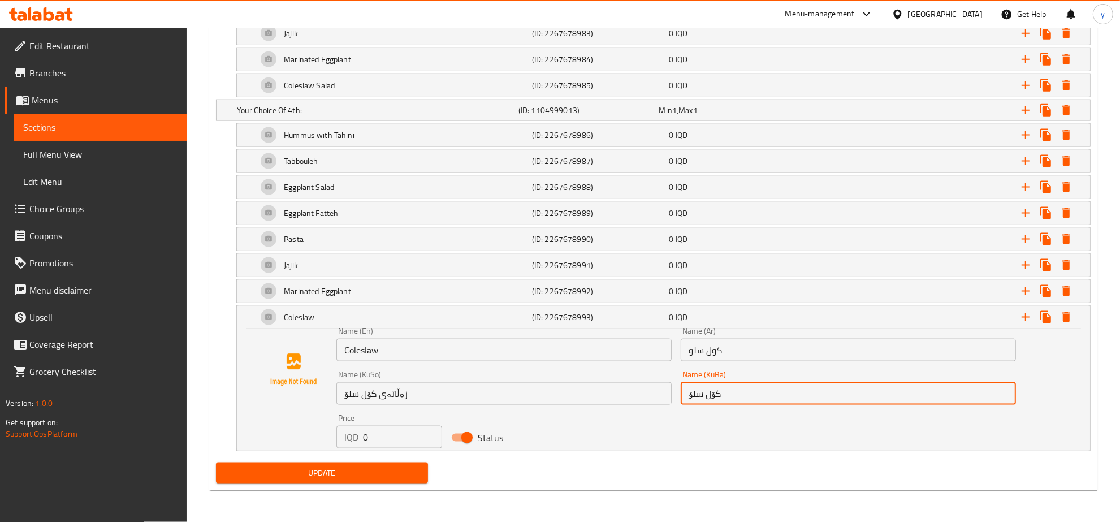
click at [696, 405] on input "کۆل سلۆ" at bounding box center [847, 393] width 335 height 23
paste input "زەڵاتەی"
type input "زەڵاتەی کۆل سلۆ"
click at [549, 354] on input "Coleslaw" at bounding box center [503, 350] width 335 height 23
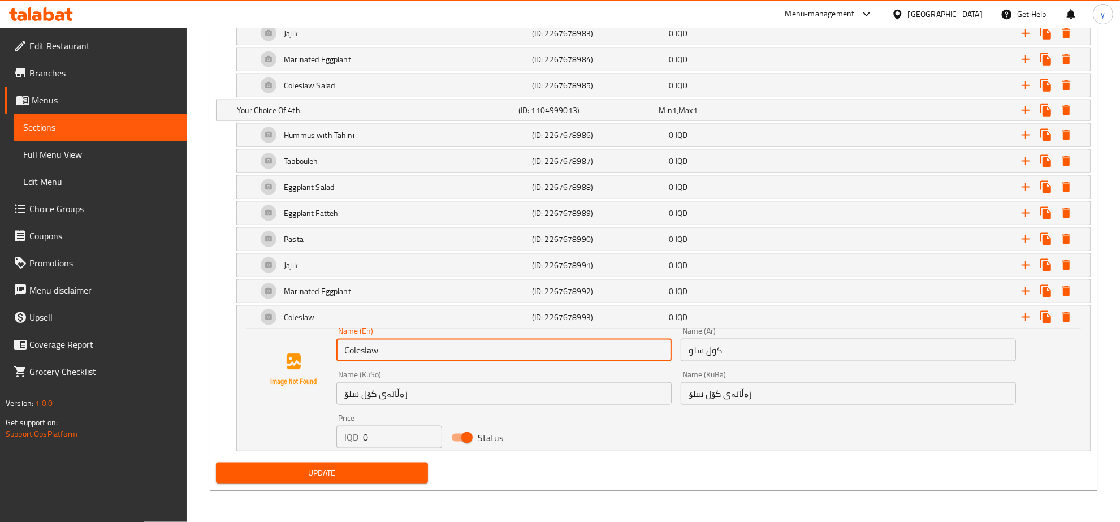
click at [549, 354] on input "Coleslaw" at bounding box center [503, 350] width 335 height 23
paste input "Salad"
type input "Coleslaw Salad"
click at [371, 479] on span "Update" at bounding box center [322, 473] width 194 height 14
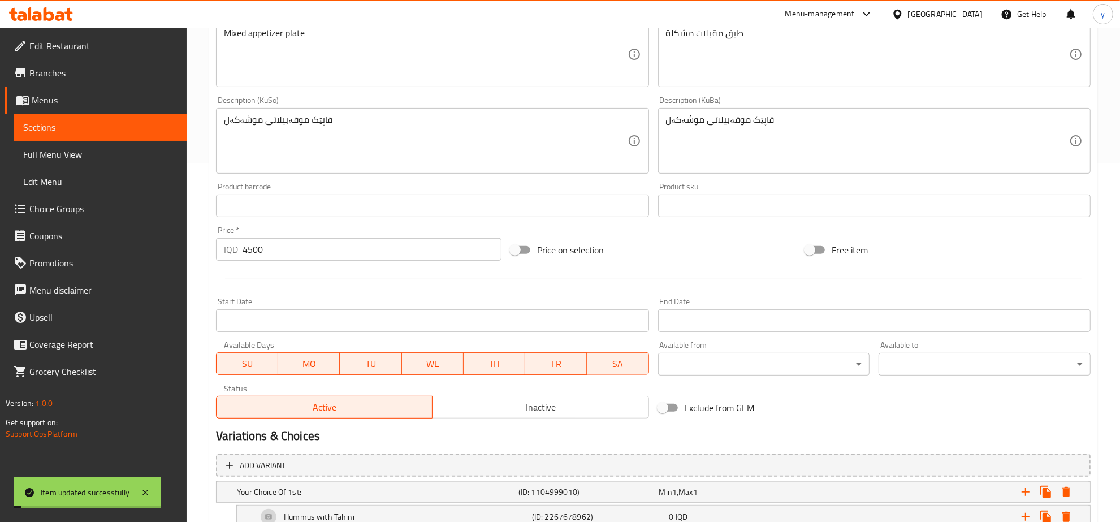
scroll to position [0, 0]
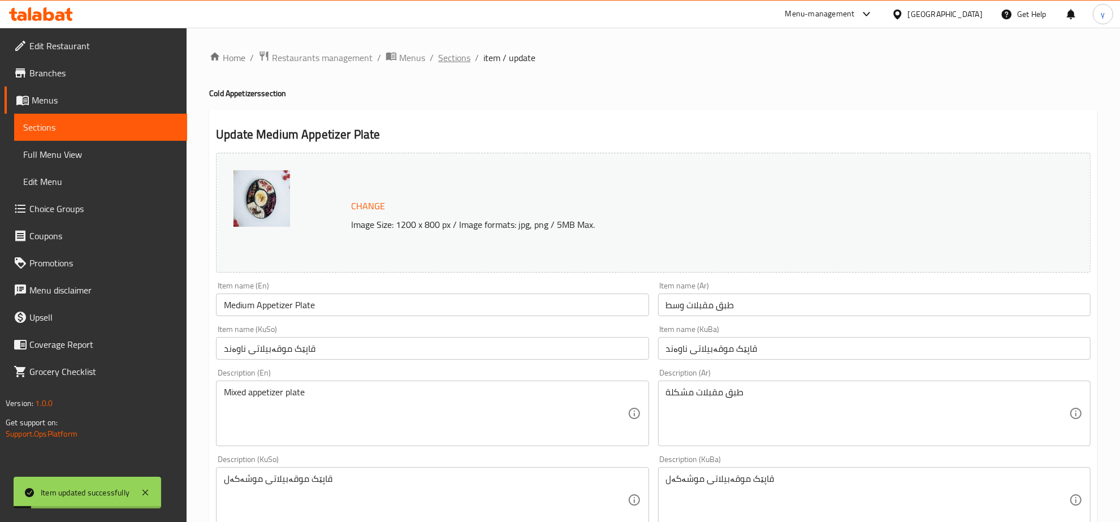
click at [458, 58] on span "Sections" at bounding box center [454, 58] width 32 height 14
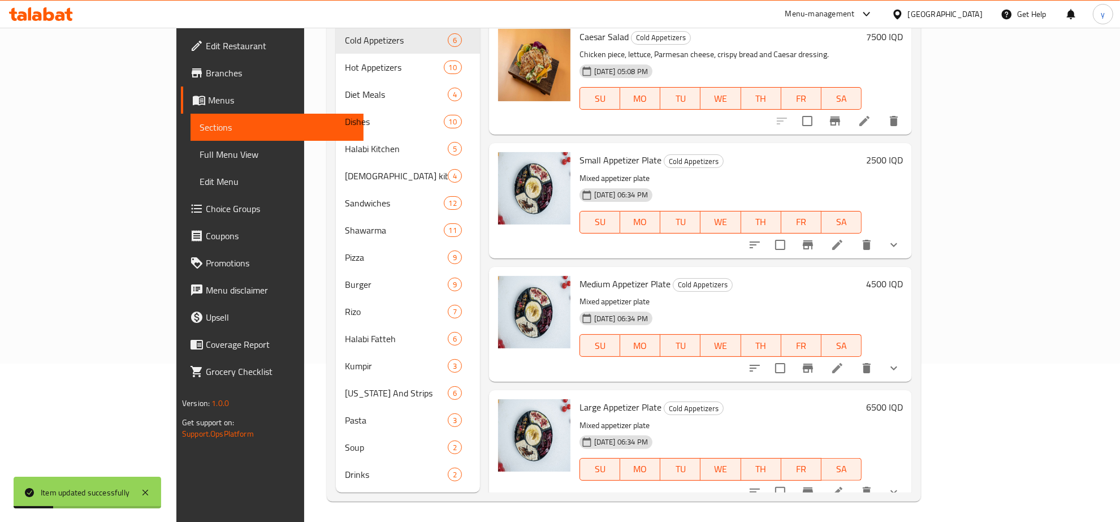
scroll to position [159, 0]
click at [842, 239] on icon at bounding box center [837, 244] width 10 height 10
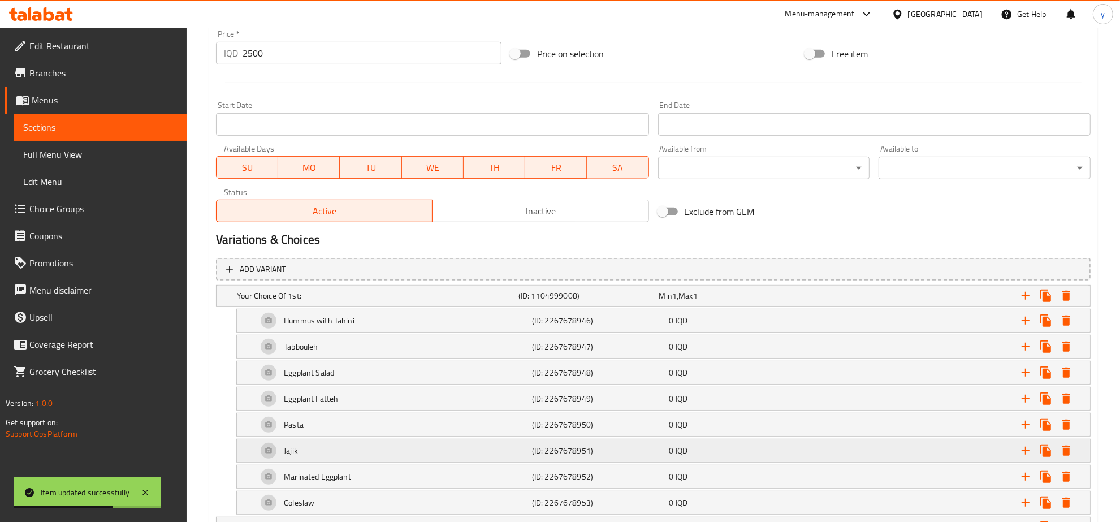
scroll to position [706, 0]
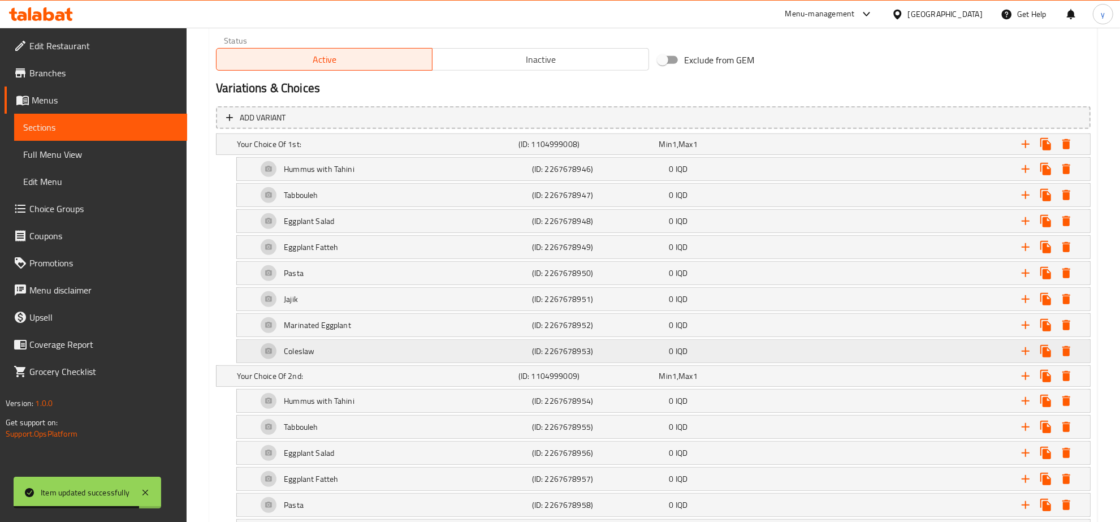
click at [342, 350] on div "Coleslaw" at bounding box center [392, 350] width 275 height 27
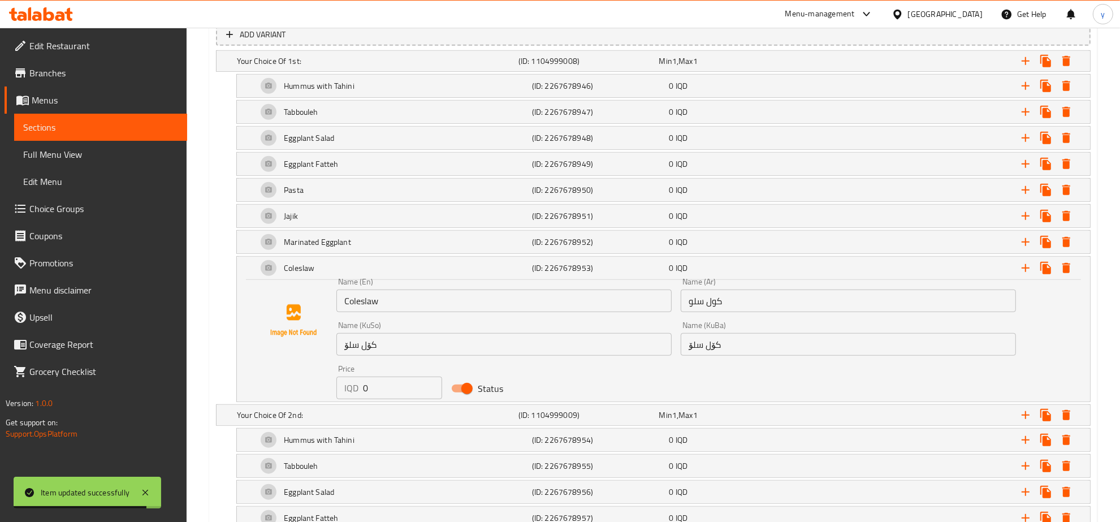
scroll to position [824, 0]
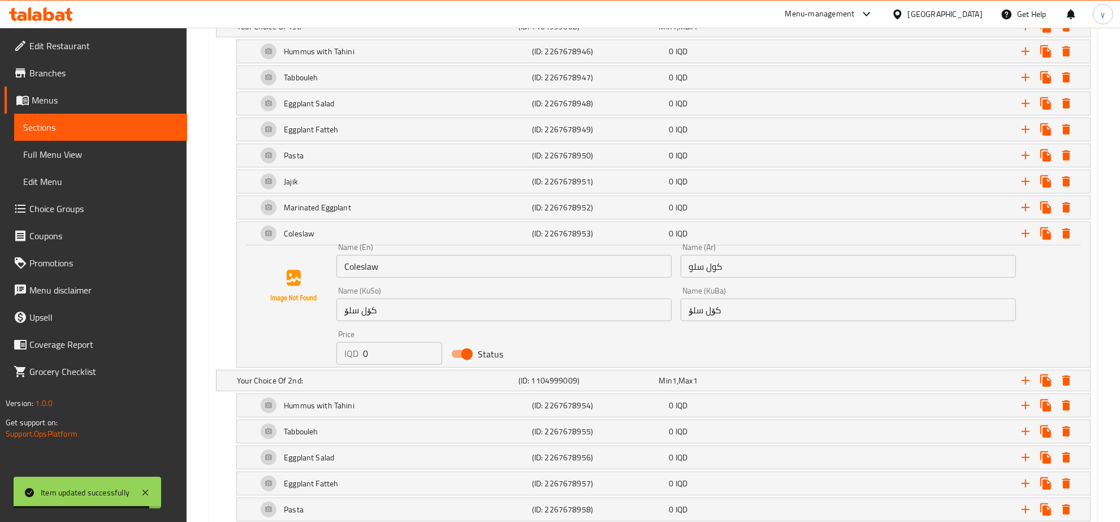
click at [376, 268] on input "Coleslaw" at bounding box center [503, 266] width 335 height 23
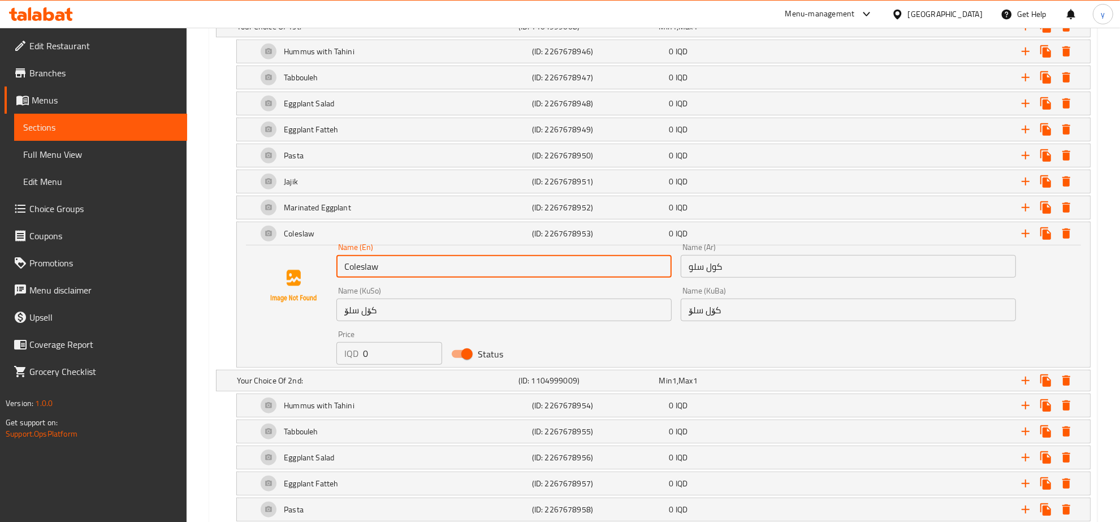
paste input "Salad"
type input "Coleslaw Salad"
click at [690, 290] on div "Name (KuBa) کۆل سلۆ Name (KuBa)" at bounding box center [847, 304] width 335 height 34
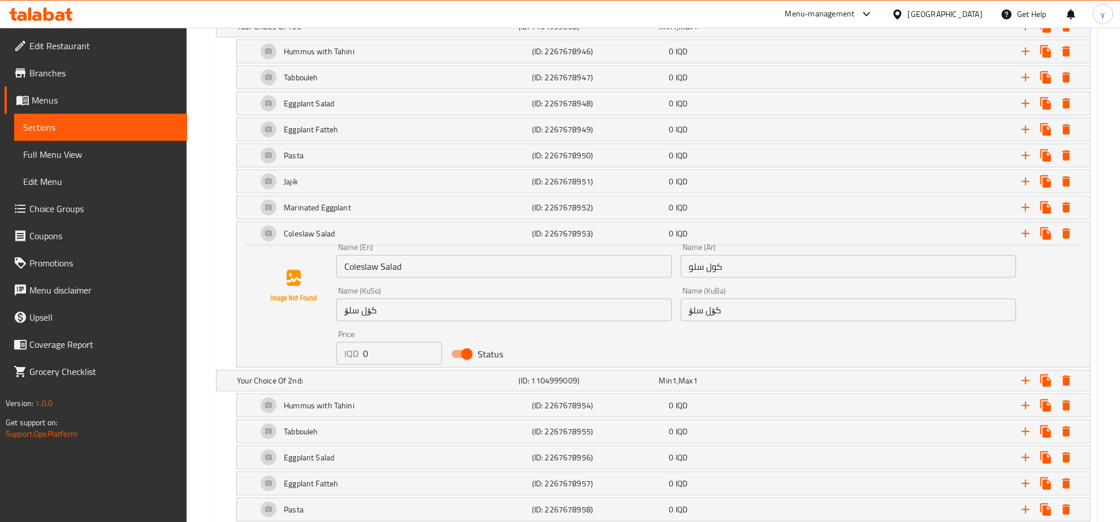
click at [695, 300] on input "کۆل سلۆ" at bounding box center [847, 309] width 335 height 23
click at [697, 316] on input "کۆل سلۆ" at bounding box center [847, 309] width 335 height 23
paste input "Coleslaw Salad"
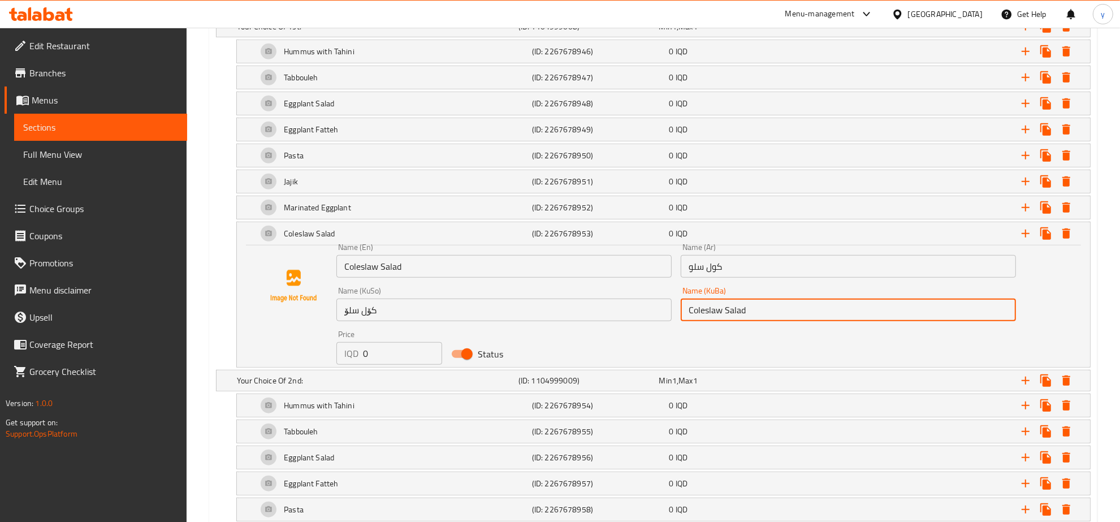
type input "Coleslaw Salad"
click at [489, 316] on input "کۆل سلۆ" at bounding box center [503, 309] width 335 height 23
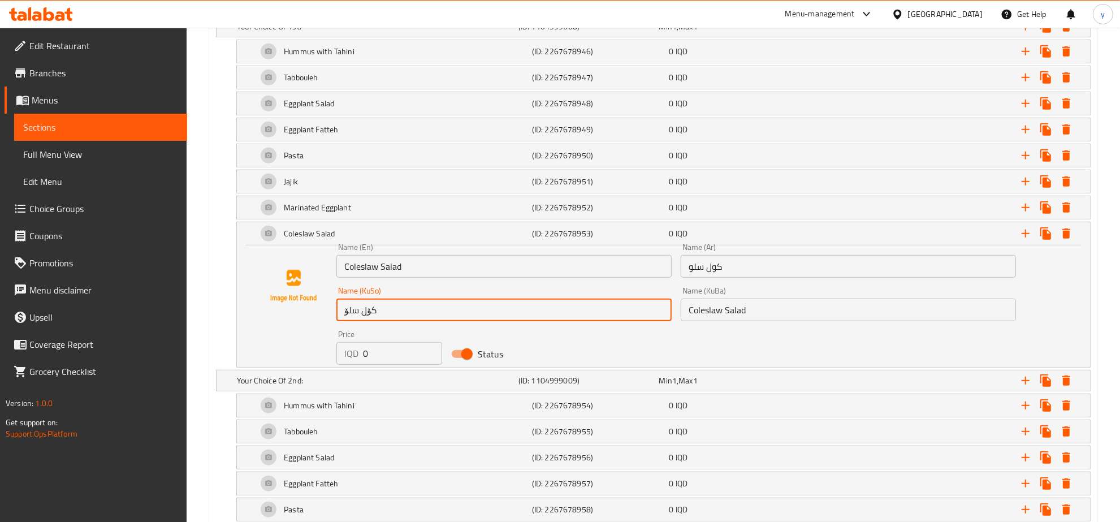
click at [489, 316] on input "کۆل سلۆ" at bounding box center [503, 309] width 335 height 23
paste input "Coleslaw Salad"
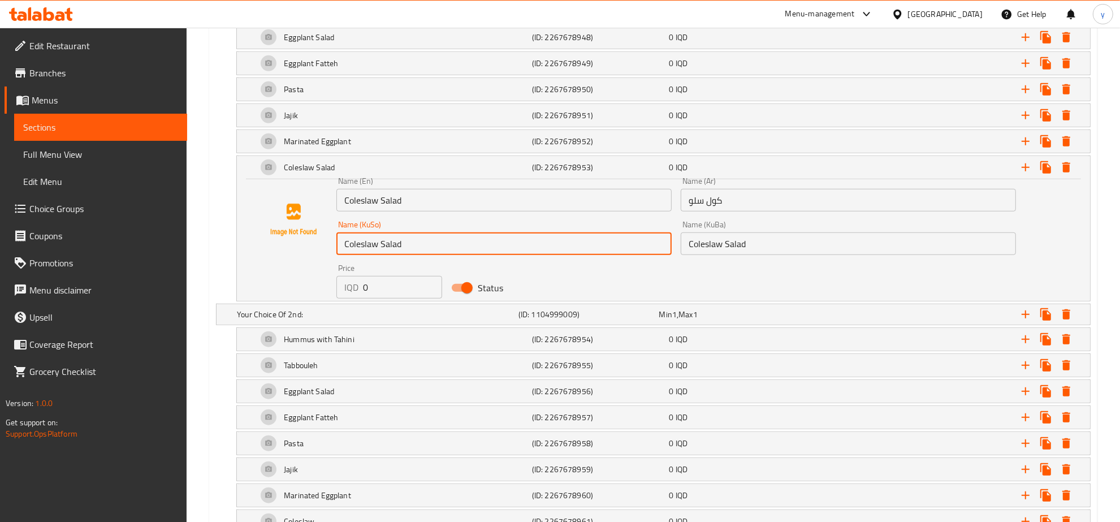
scroll to position [941, 0]
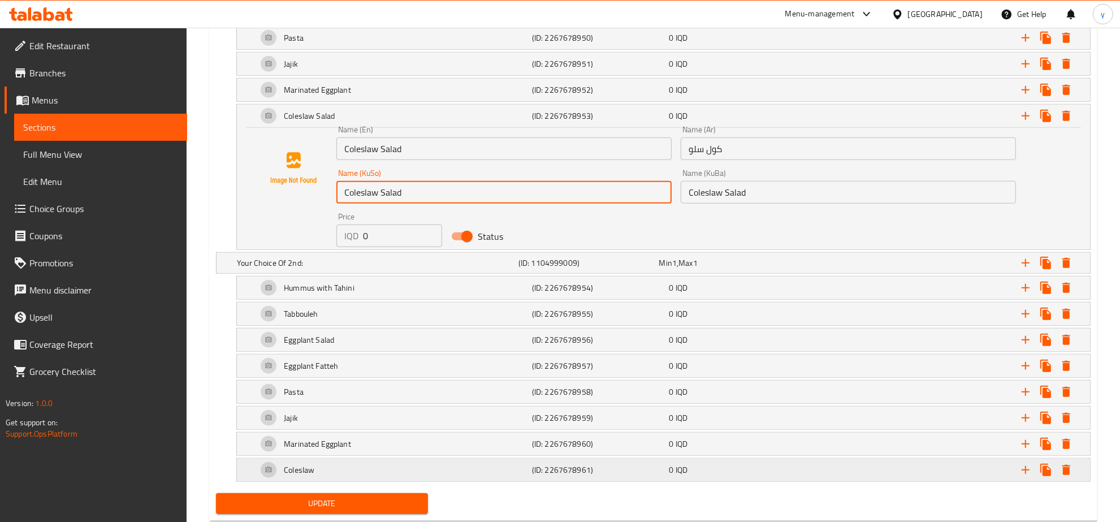
type input "Coleslaw Salad"
click at [396, 465] on div "Coleslaw" at bounding box center [392, 469] width 275 height 27
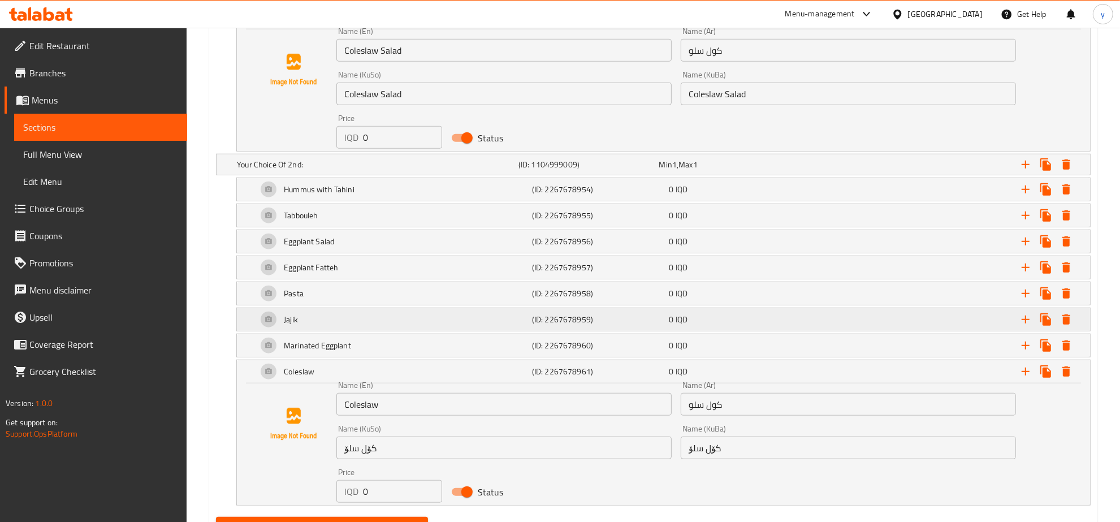
scroll to position [1060, 0]
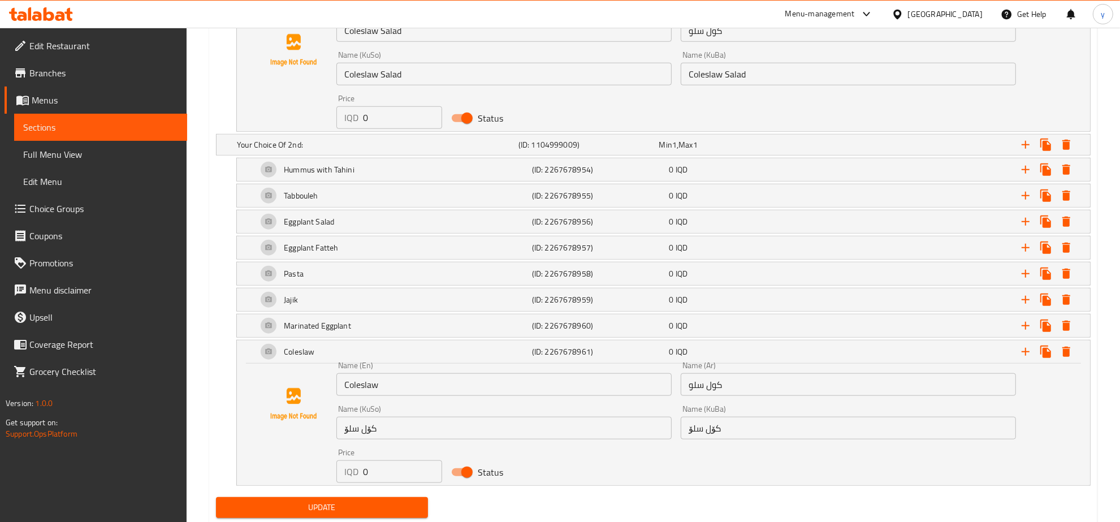
click at [390, 383] on input "Coleslaw" at bounding box center [503, 384] width 335 height 23
paste input "Salad"
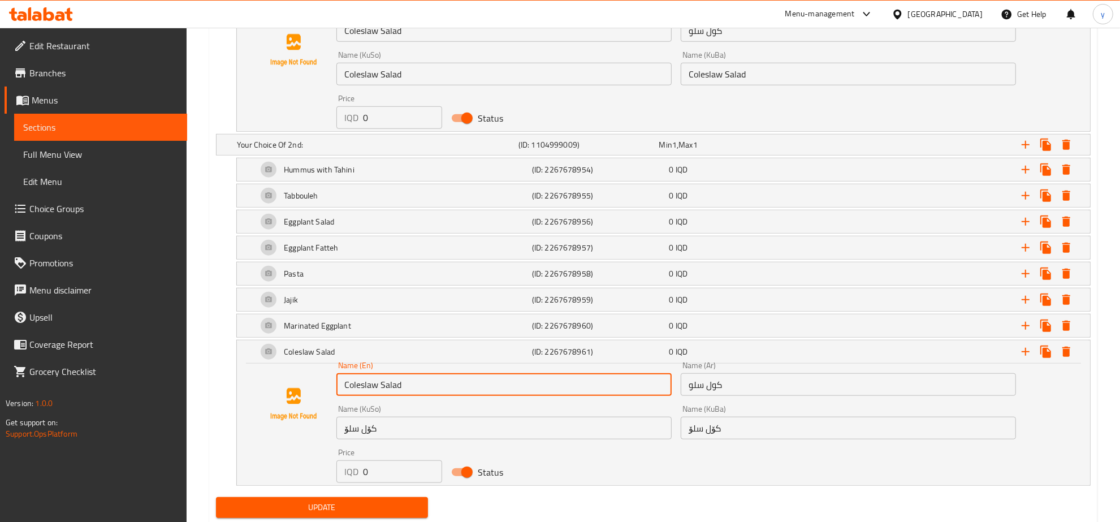
type input "Coleslaw Salad"
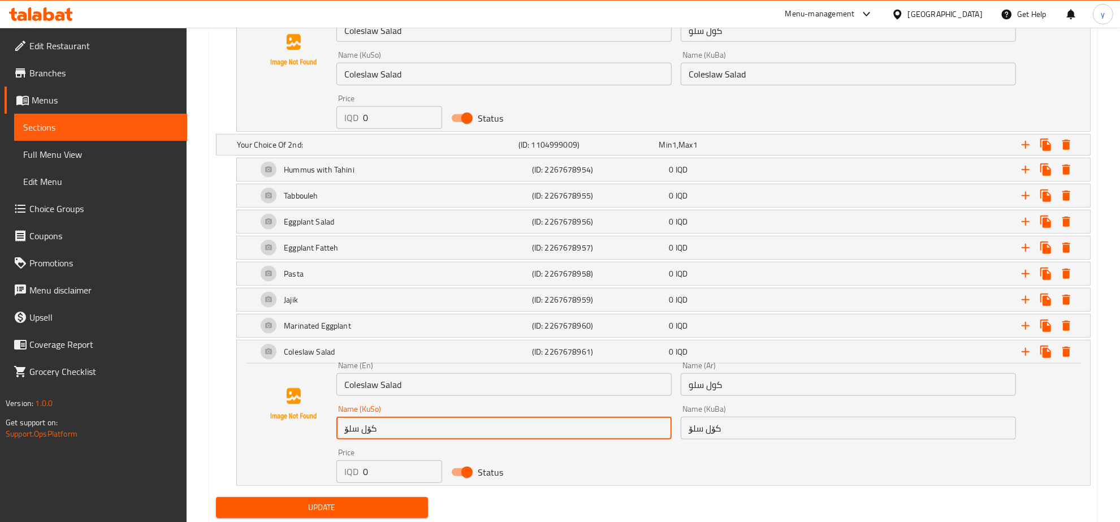
click at [410, 436] on input "کۆل سلۆ" at bounding box center [503, 427] width 335 height 23
paste input "Coleslaw Salad"
click at [410, 431] on input "Coleslaw Salad" at bounding box center [503, 427] width 335 height 23
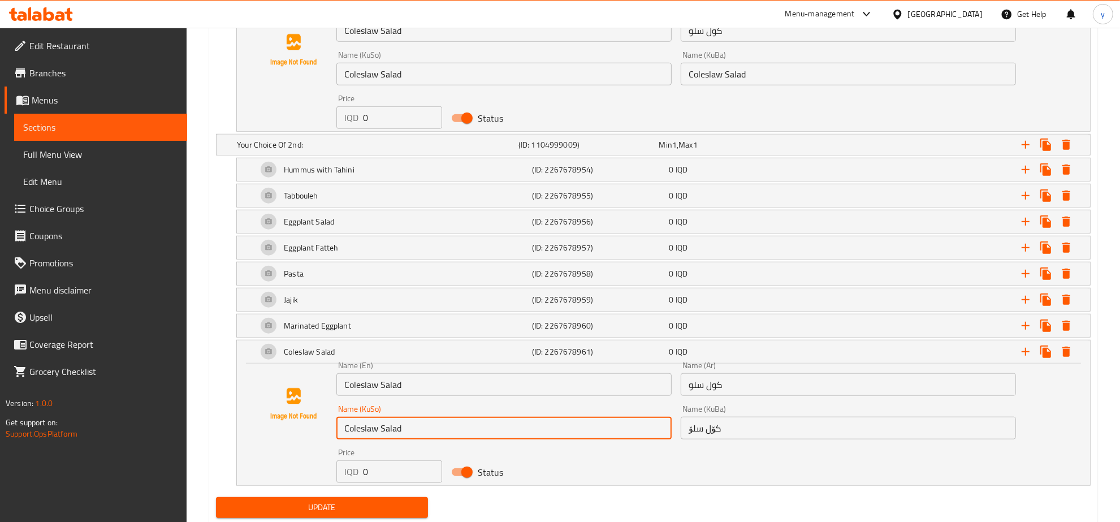
click at [410, 431] on input "Coleslaw Salad" at bounding box center [503, 427] width 335 height 23
paste input "زەڵاتەی کۆل سلۆ"
type input "زەڵاتەی کۆل سلۆ"
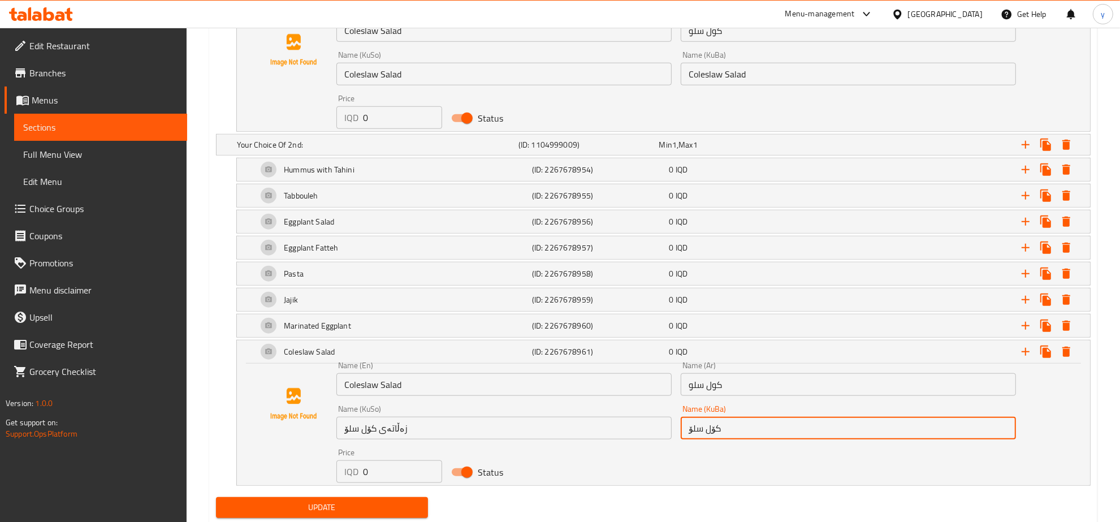
click at [718, 427] on input "کۆل سلۆ" at bounding box center [847, 427] width 335 height 23
paste input "زەڵاتەی"
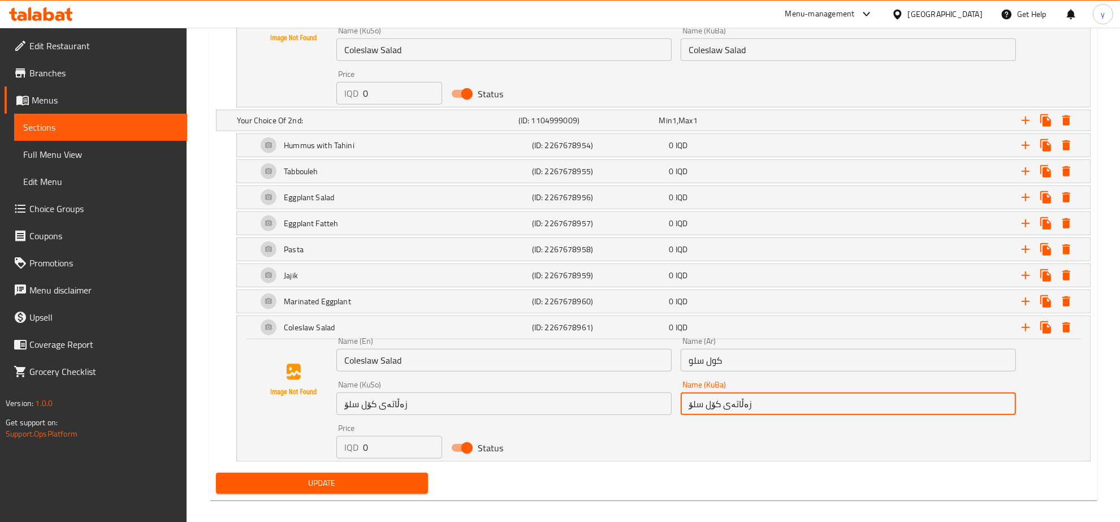
scroll to position [1097, 0]
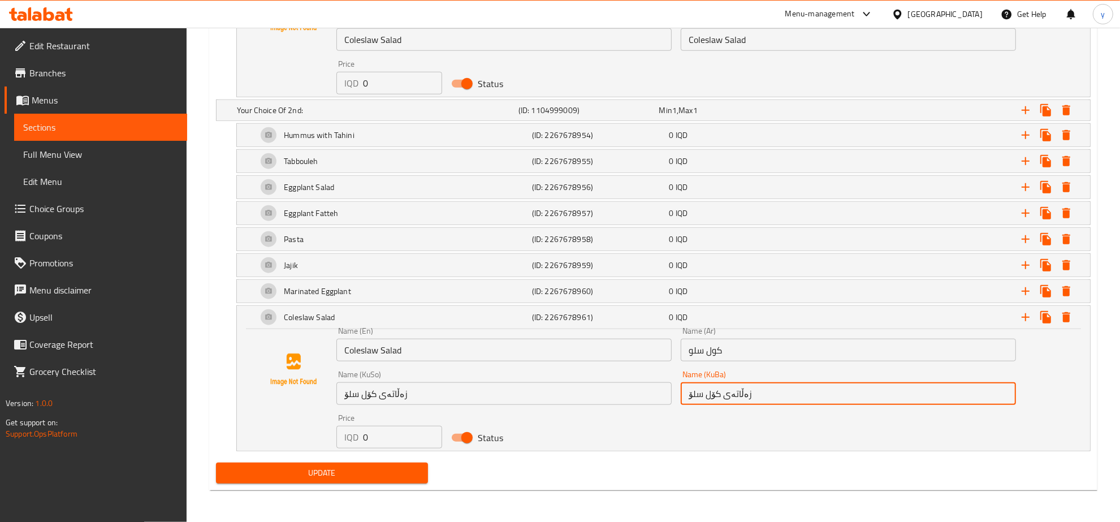
type input "زەڵاتەی کۆل سلۆ"
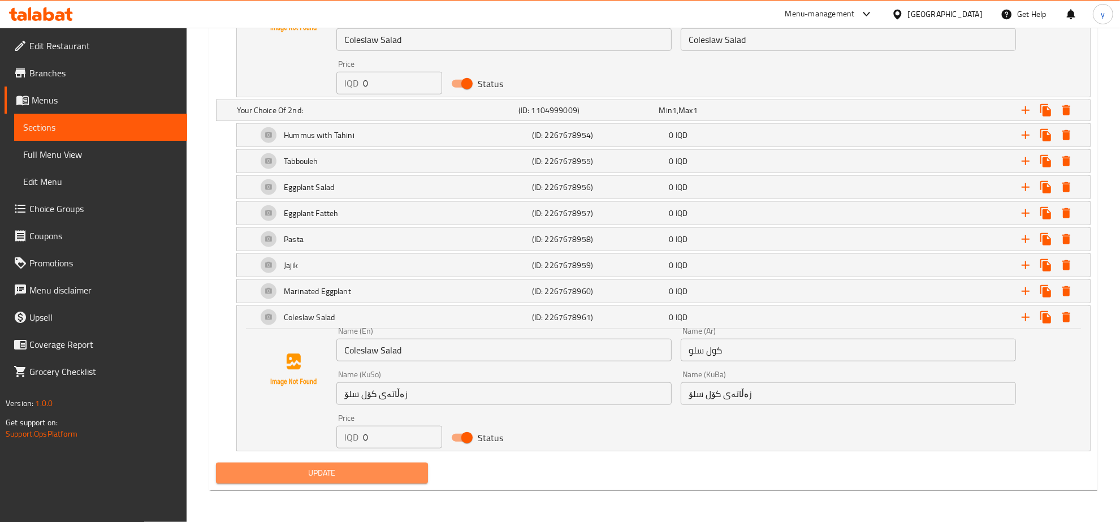
click at [388, 479] on span "Update" at bounding box center [322, 473] width 194 height 14
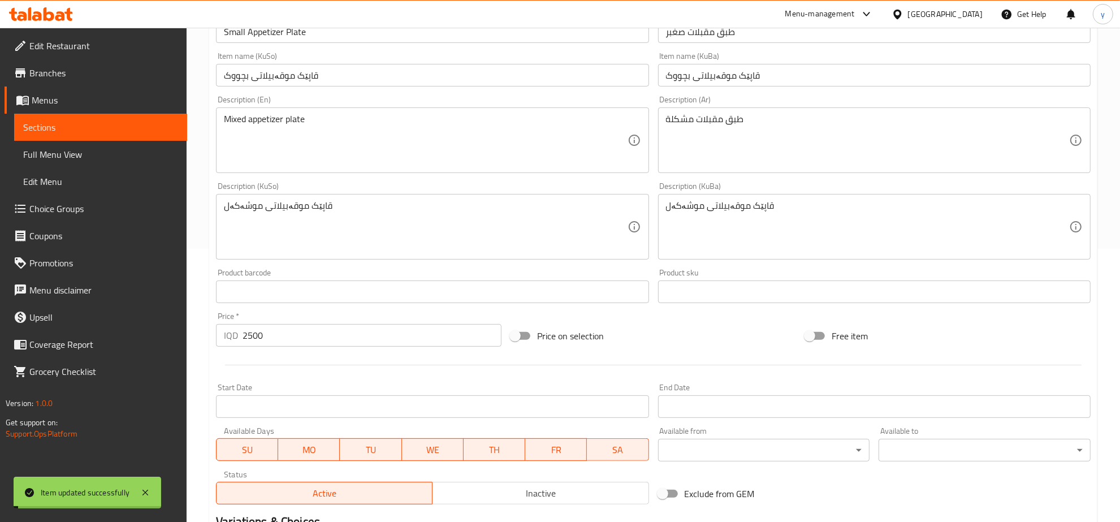
scroll to position [0, 0]
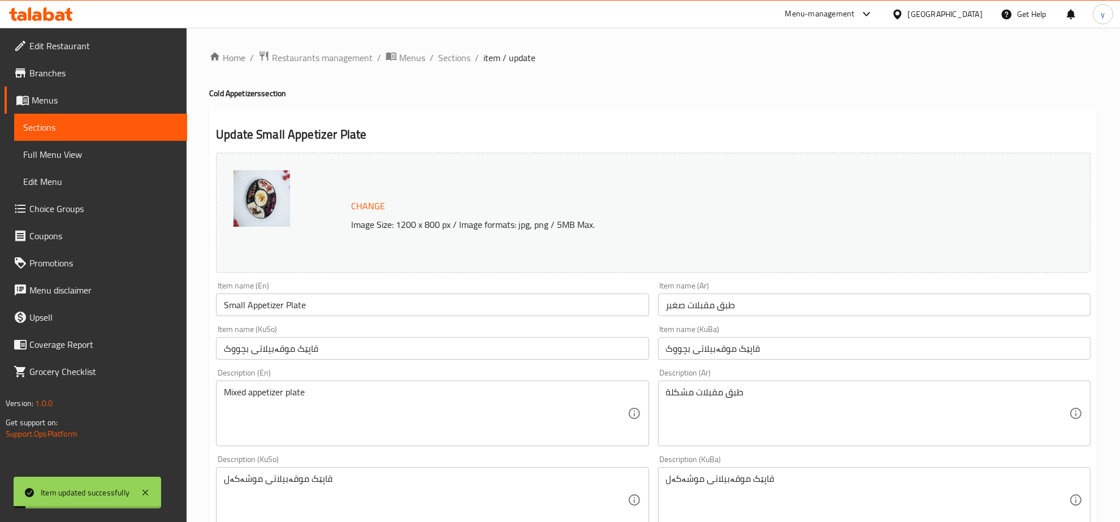
click at [120, 146] on link "Full Menu View" at bounding box center [100, 154] width 173 height 27
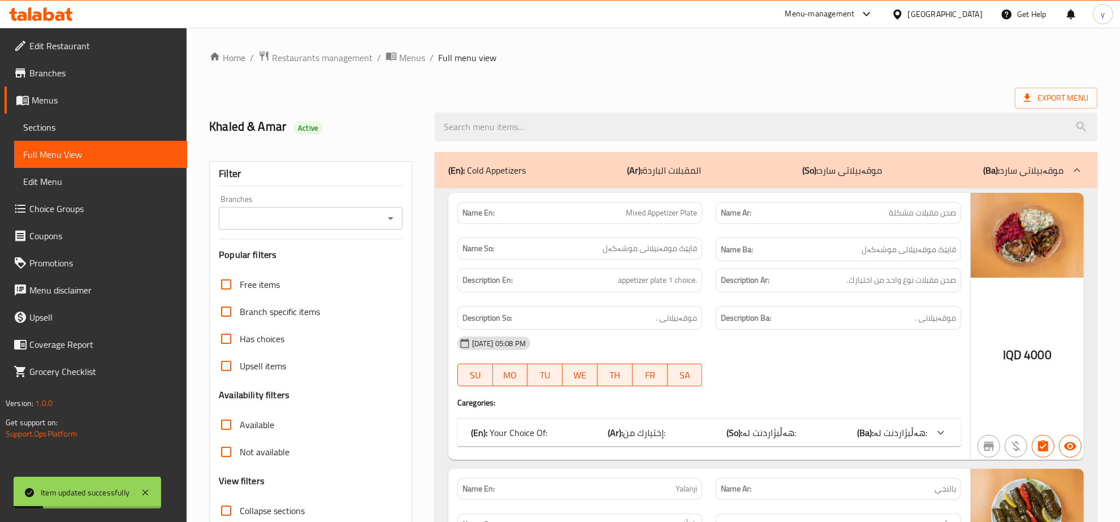
click at [388, 216] on icon "Open" at bounding box center [391, 218] width 14 height 14
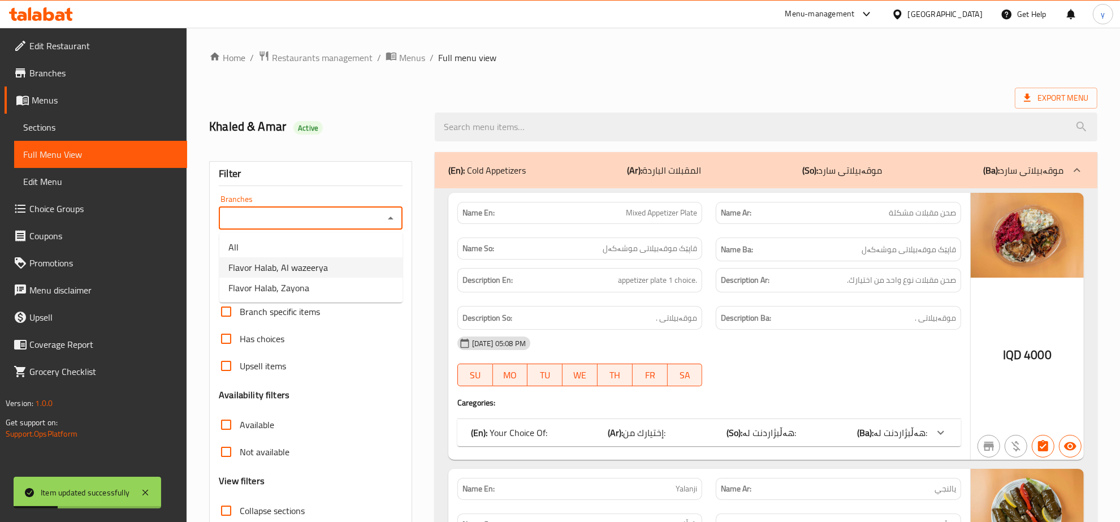
click at [349, 261] on li "Flavor Halab, Al wazeerya" at bounding box center [310, 267] width 183 height 20
type input "Flavor Halab, Al wazeerya"
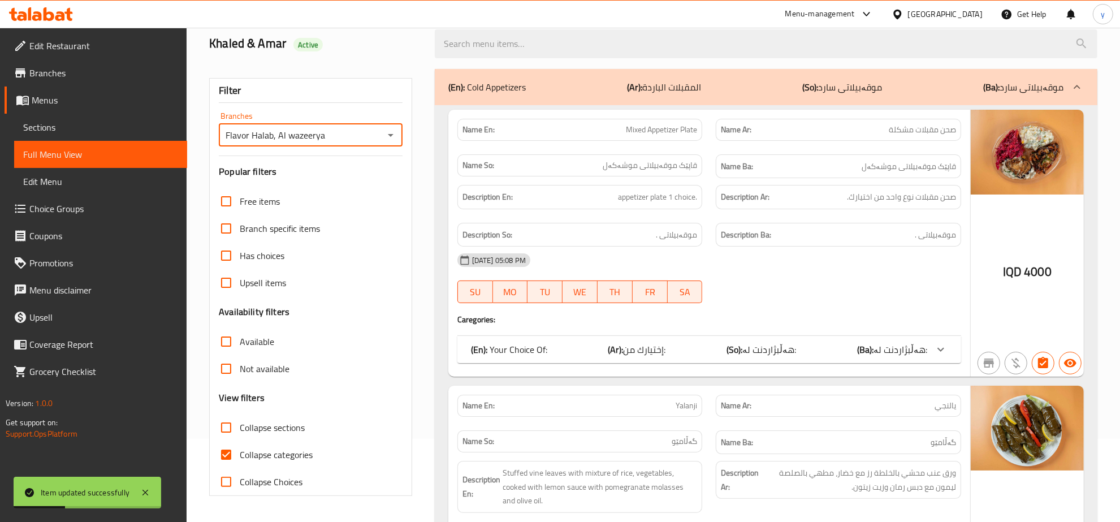
scroll to position [118, 0]
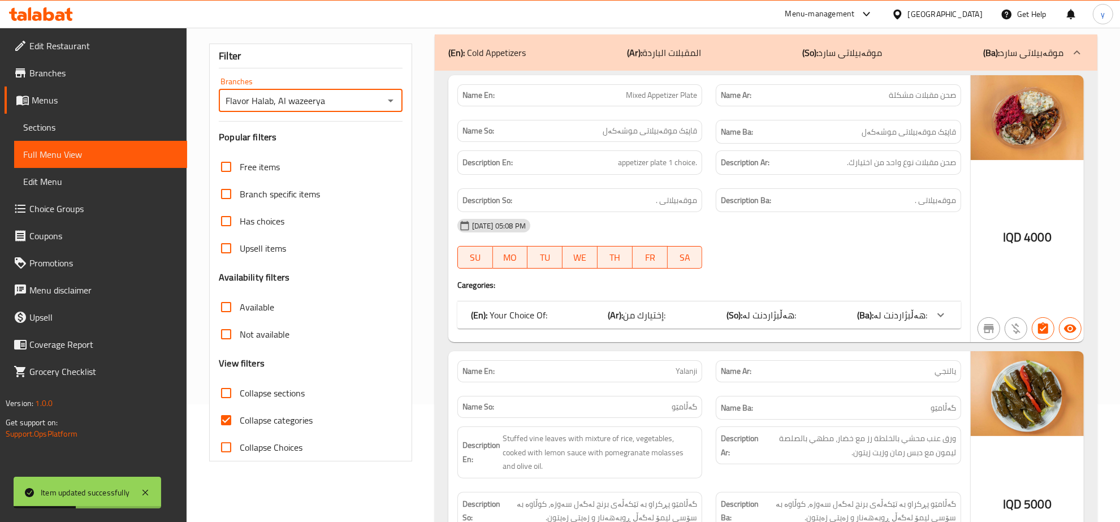
click at [232, 415] on input "Collapse categories" at bounding box center [225, 419] width 27 height 27
checkbox input "false"
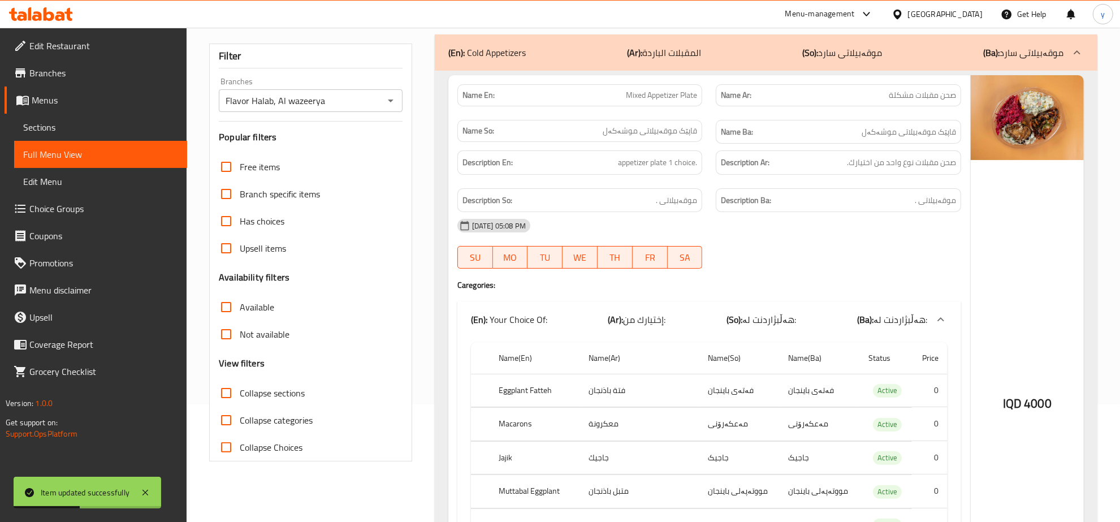
click at [154, 486] on div "Item updated successfully" at bounding box center [87, 492] width 147 height 32
click at [147, 491] on icon at bounding box center [145, 492] width 6 height 6
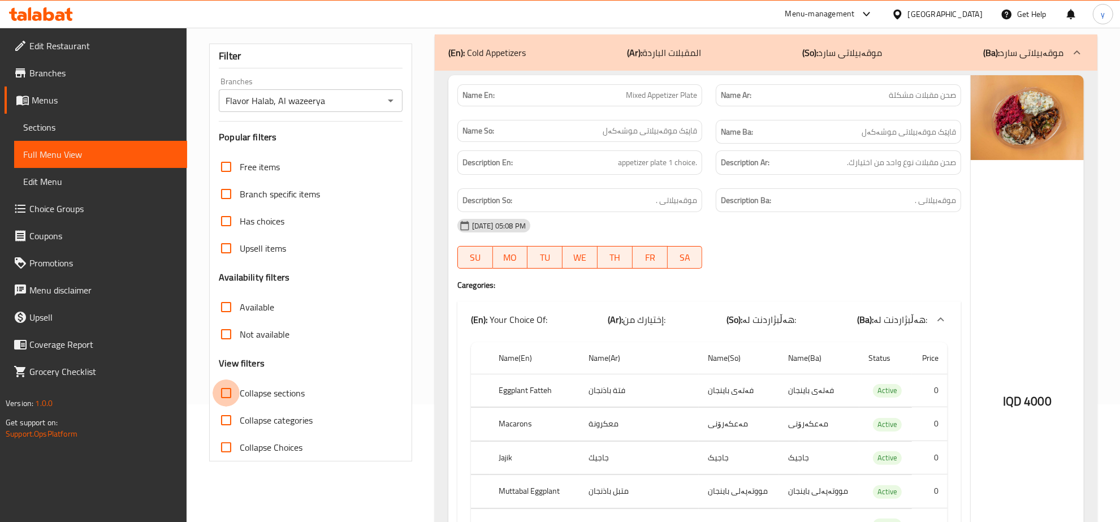
click at [219, 405] on input "Collapse sections" at bounding box center [225, 392] width 27 height 27
checkbox input "true"
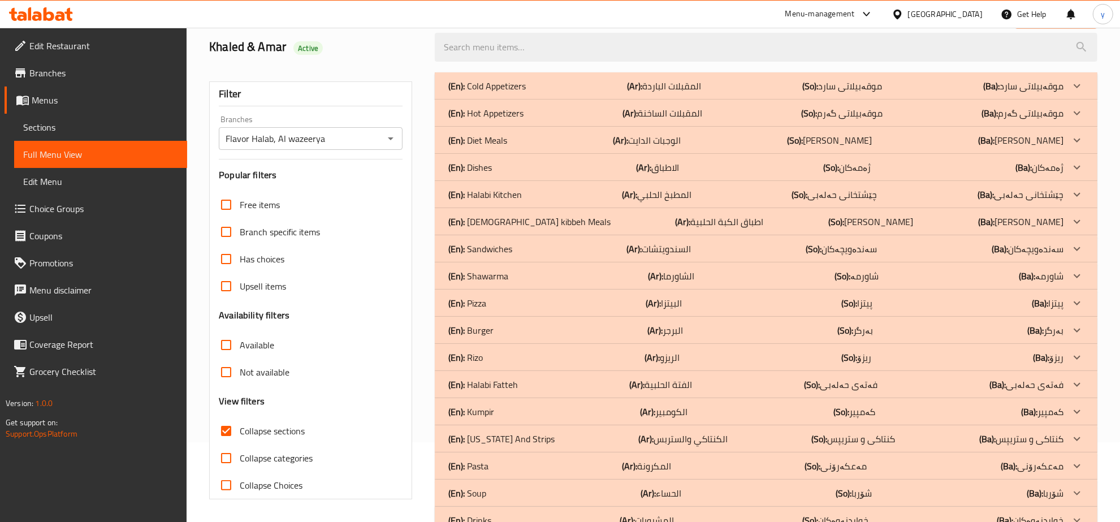
scroll to position [114, 0]
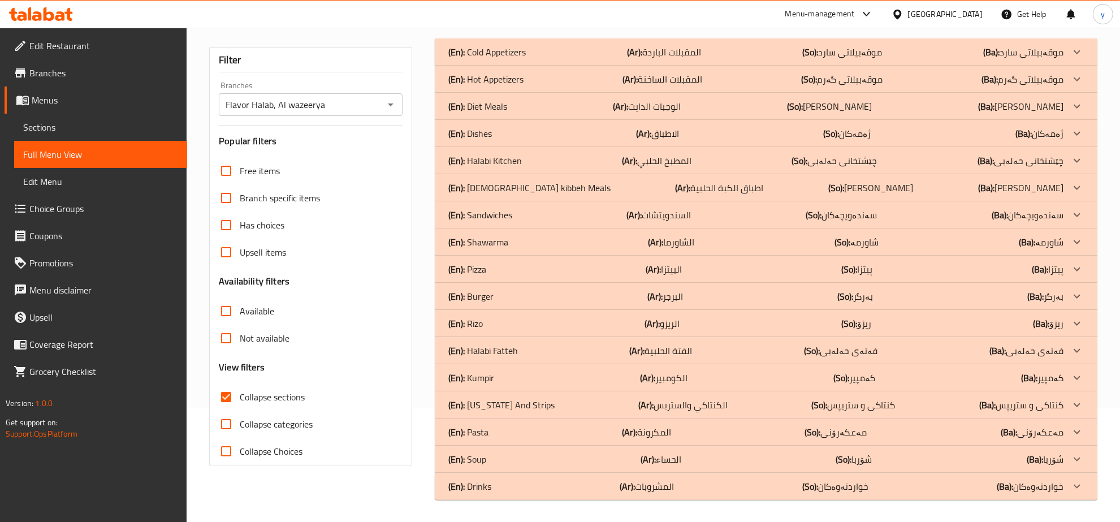
click at [527, 49] on div "(En): Cold Appetizers (Ar): المقبلات الباردة (So): موقەبیلاتی سارد (Ba): موقەبی…" at bounding box center [755, 52] width 615 height 14
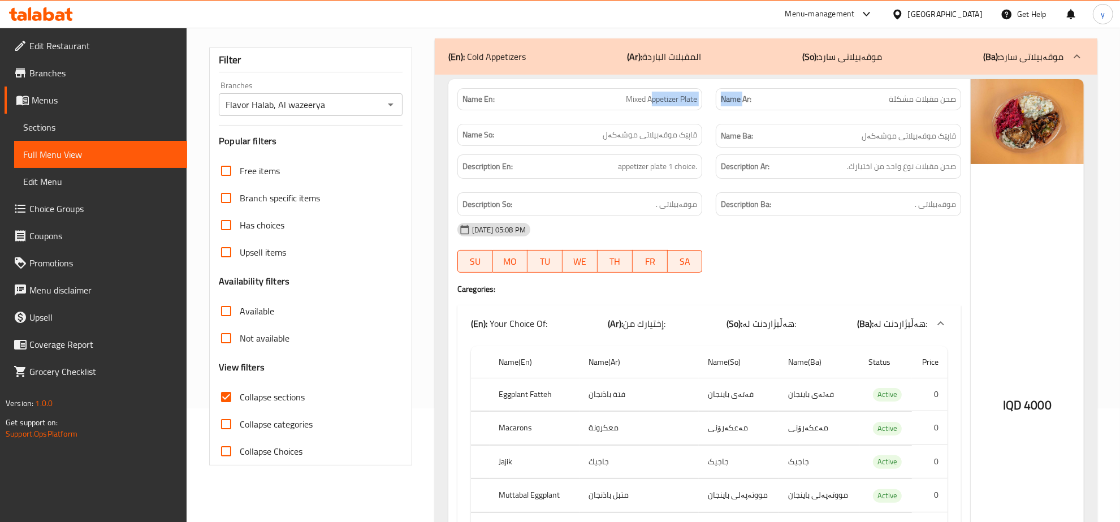
drag, startPoint x: 650, startPoint y: 97, endPoint x: 742, endPoint y: 106, distance: 92.1
click at [742, 106] on div "Name En: Mixed Appetizer Plate Name Ar: صحن مقبلات مشكلة Name So: قاپێک موقەبیل…" at bounding box center [708, 117] width 517 height 73
click at [662, 101] on span "Mixed Appetizer Plate" at bounding box center [661, 99] width 71 height 12
drag, startPoint x: 643, startPoint y: 103, endPoint x: 711, endPoint y: 106, distance: 67.9
click at [711, 106] on div "Name En: Mixed Appetizer Plate Name Ar: صحن مقبلات مشكلة Name So: قاپێک موقەبیل…" at bounding box center [708, 117] width 517 height 73
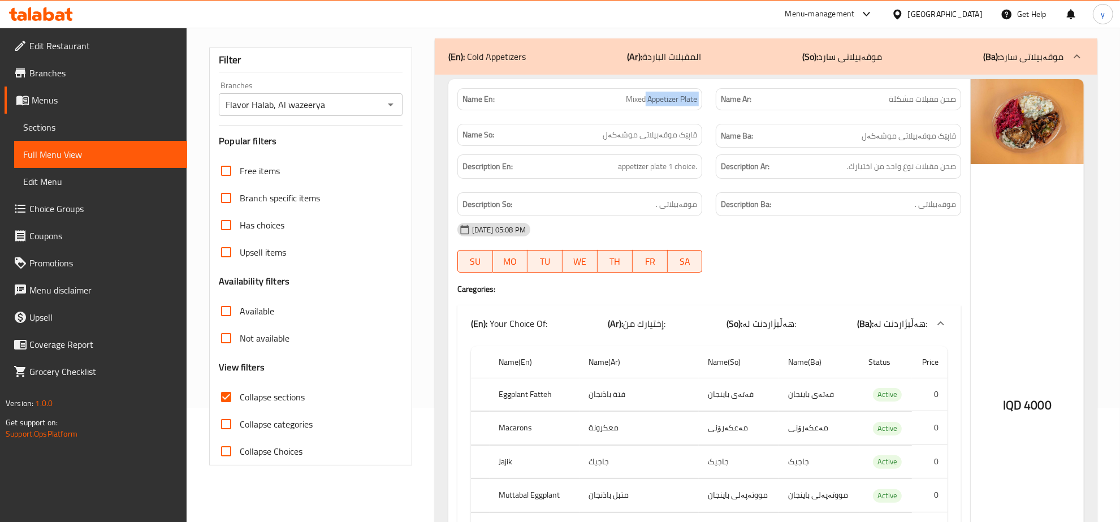
copy span "Appetizer Plate"
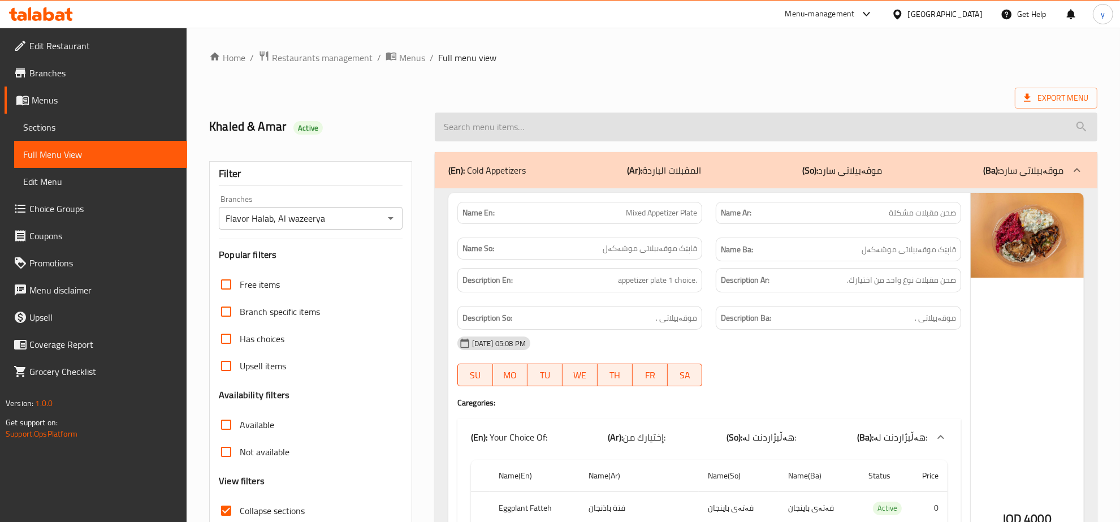
click at [600, 120] on input "search" at bounding box center [766, 126] width 662 height 29
paste input "Appetizer Plate"
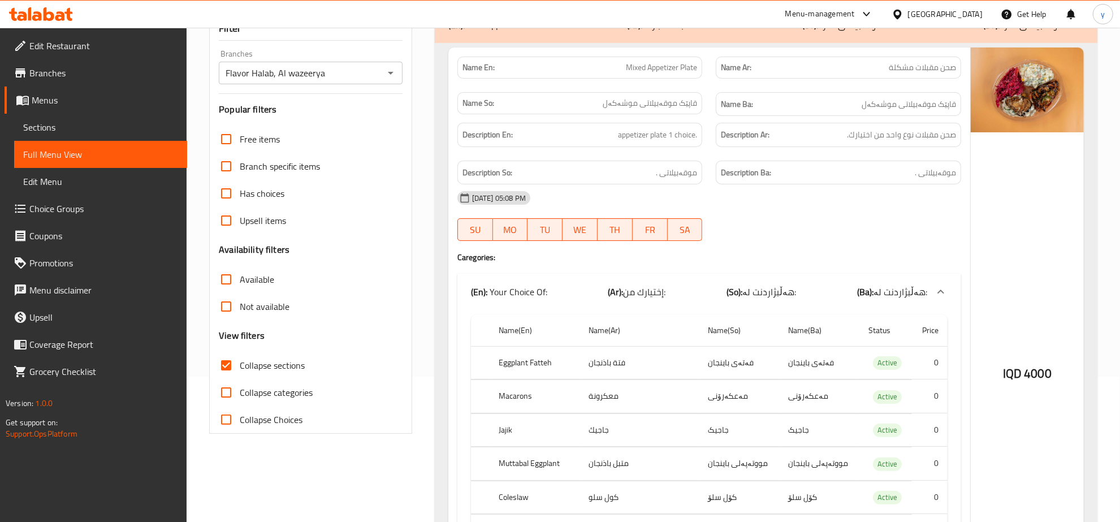
scroll to position [118, 0]
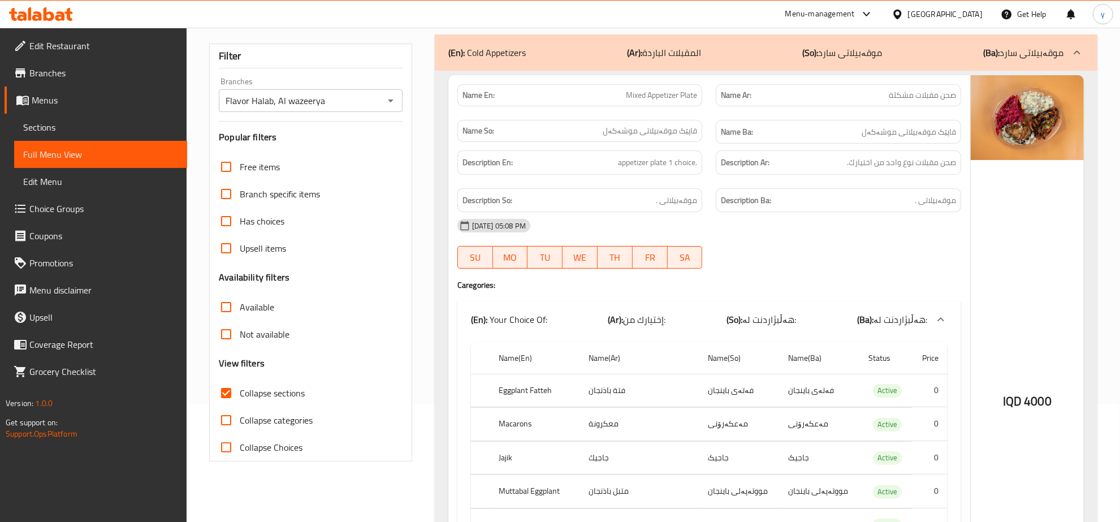
click at [393, 97] on icon "Open" at bounding box center [391, 101] width 14 height 14
type input "Appetizer Plate"
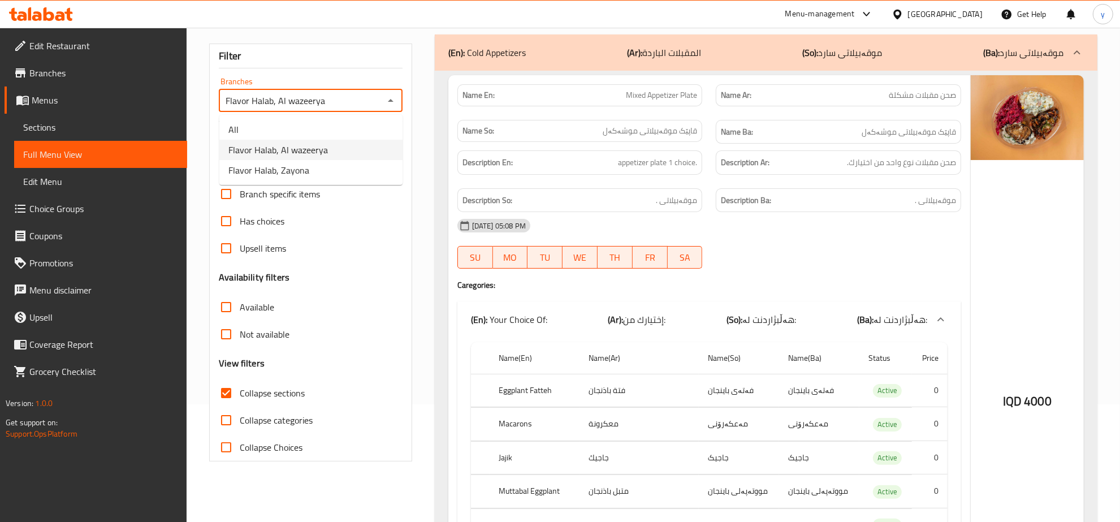
click at [357, 148] on li "Flavor Halab, Al wazeerya" at bounding box center [310, 150] width 183 height 20
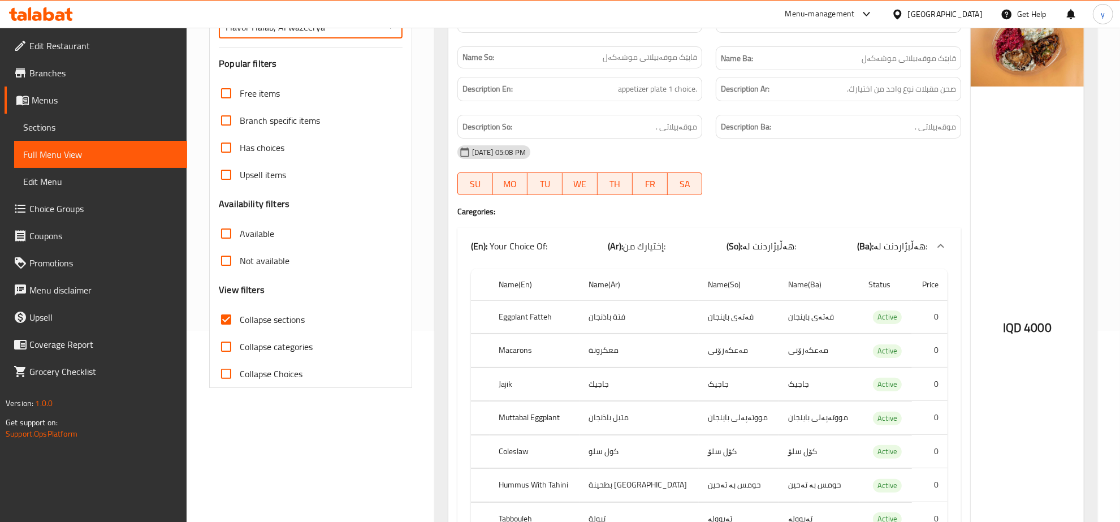
scroll to position [235, 0]
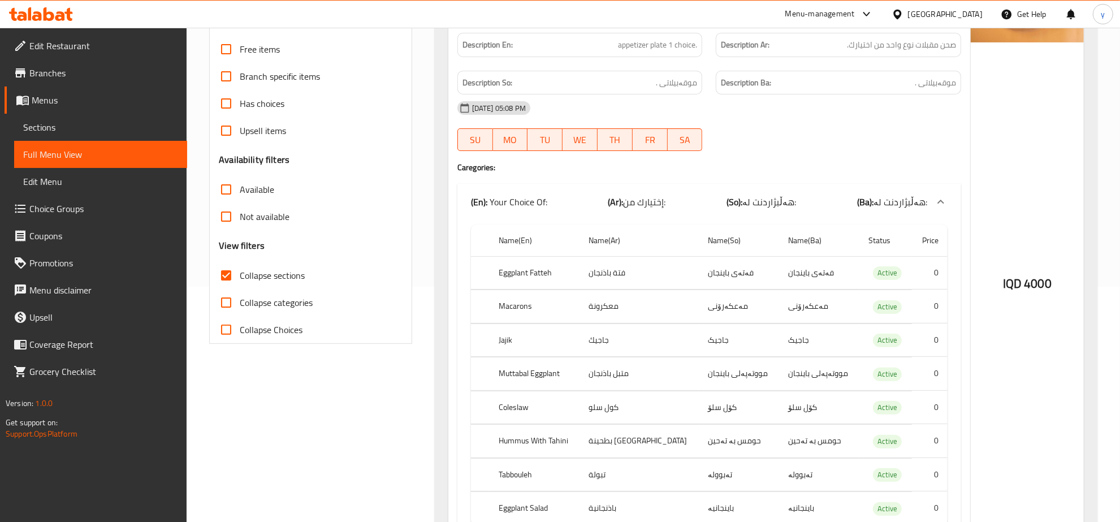
click at [396, 224] on div "Not available" at bounding box center [311, 216] width 184 height 27
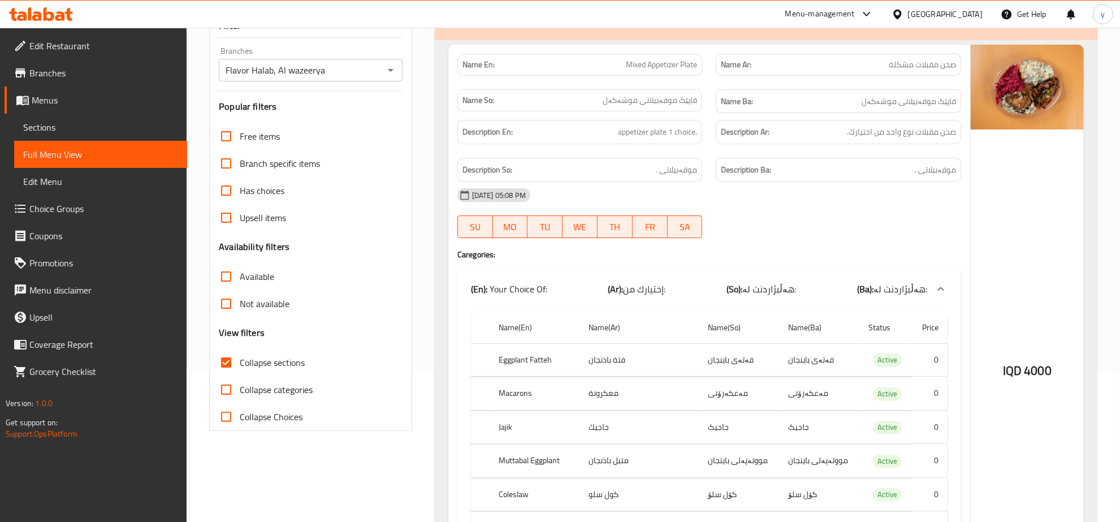
scroll to position [118, 0]
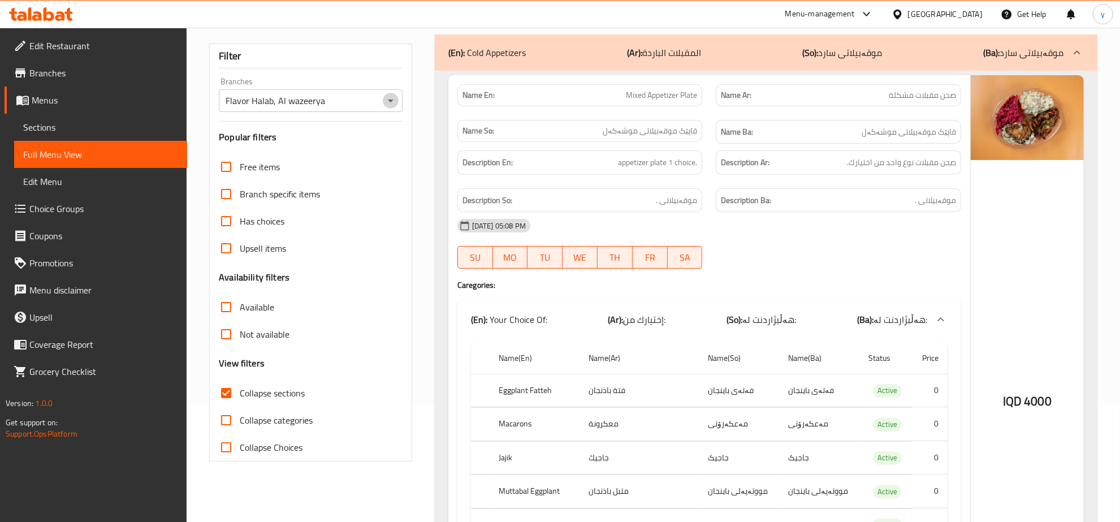
click at [388, 105] on icon "Open" at bounding box center [391, 101] width 14 height 14
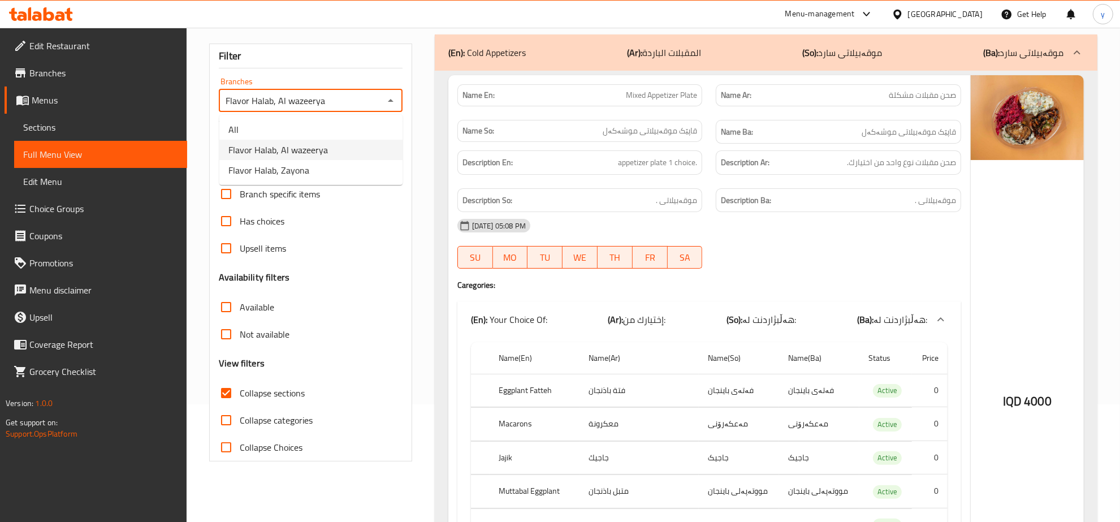
click at [404, 105] on div "Filter Branches Flavor Halab, Al wazeerya Branches Popular filters Free items B…" at bounding box center [310, 253] width 203 height 418
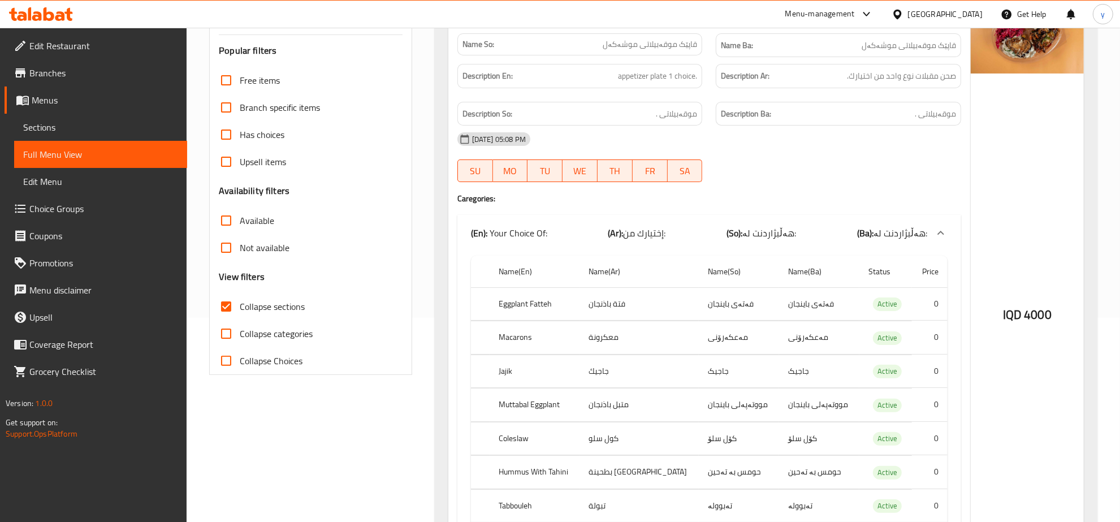
scroll to position [235, 0]
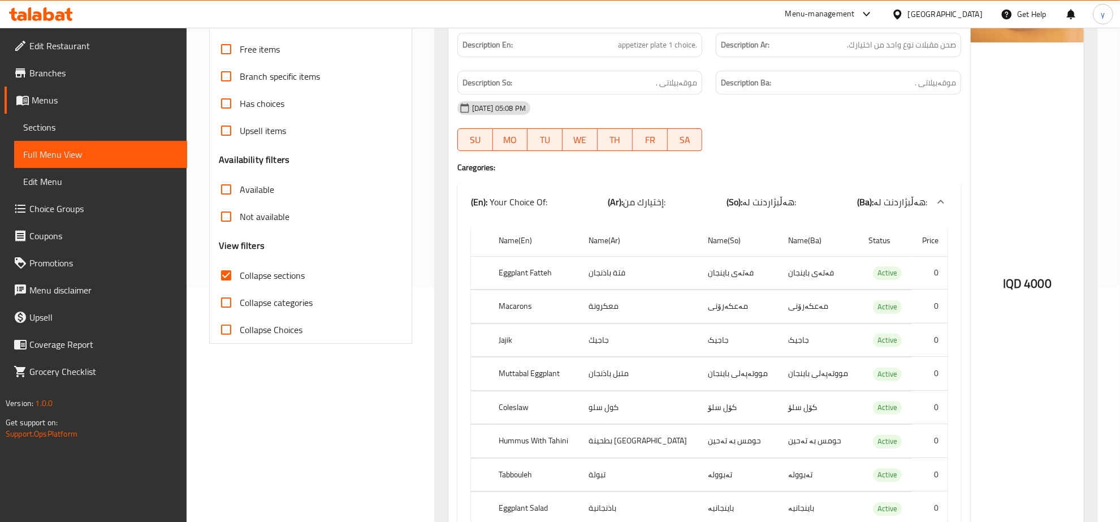
click at [910, 203] on span "هەڵبژاردنت لە:" at bounding box center [900, 201] width 54 height 17
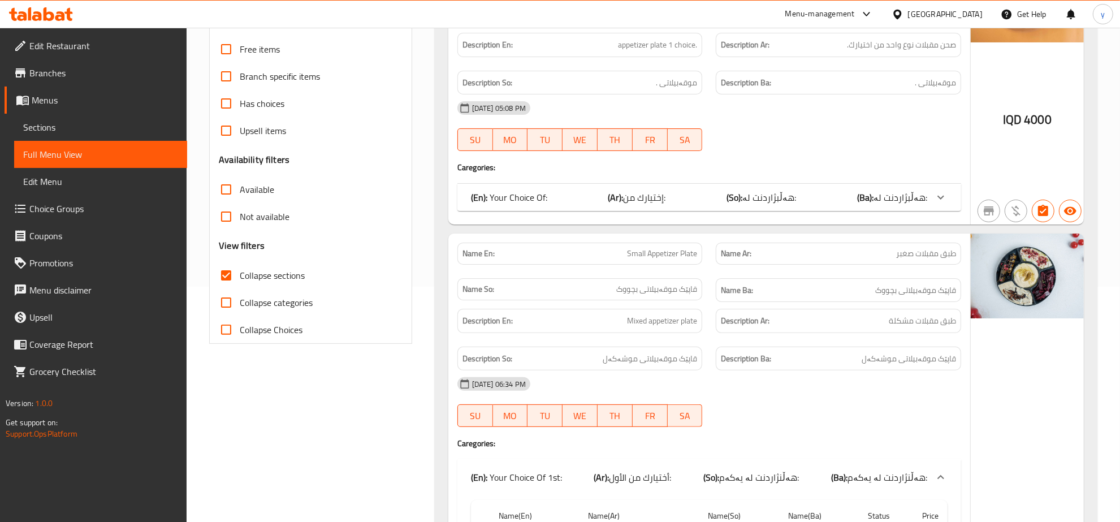
click at [856, 193] on div "(En): Your Choice Of: (Ar): إختيارك من: (So): هەڵبژاردنت لە: (Ba): هەڵبژاردنت ل…" at bounding box center [699, 197] width 456 height 14
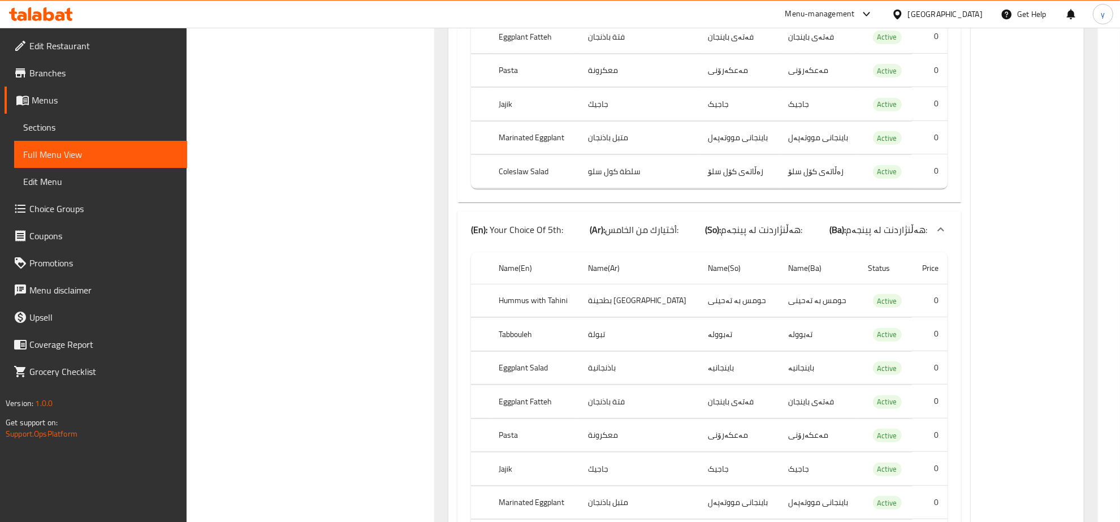
scroll to position [4863, 0]
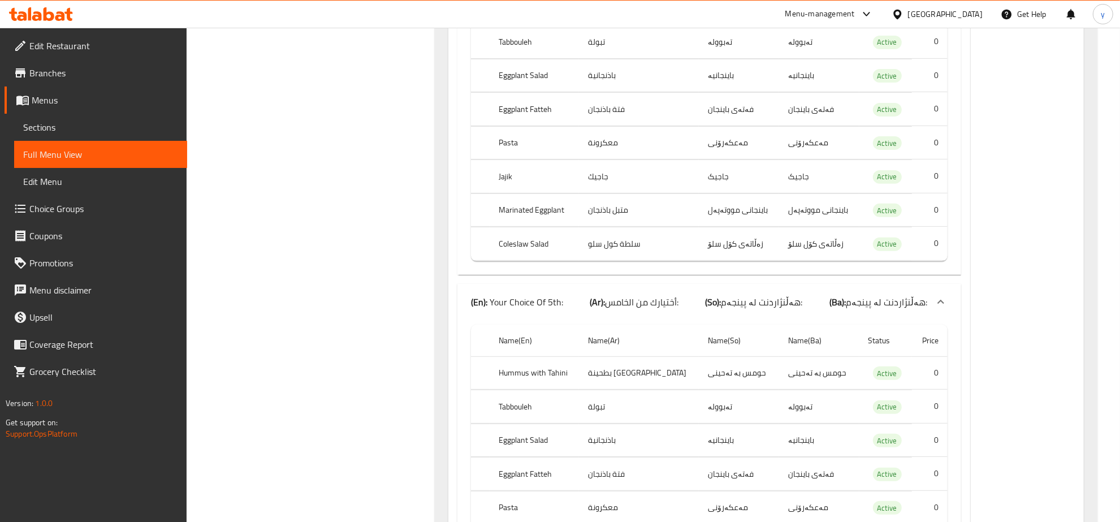
drag, startPoint x: 355, startPoint y: 122, endPoint x: 378, endPoint y: 19, distance: 105.9
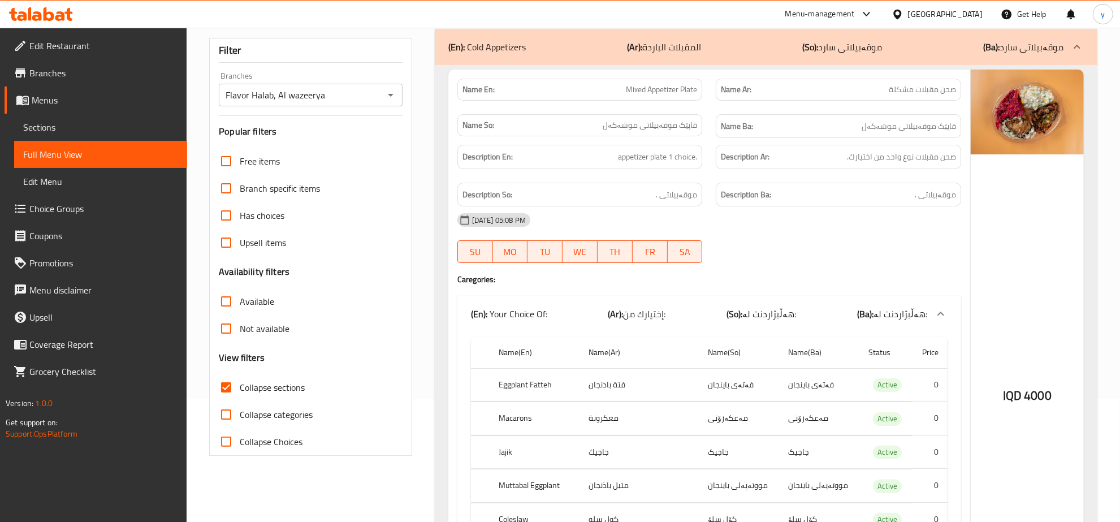
scroll to position [6, 0]
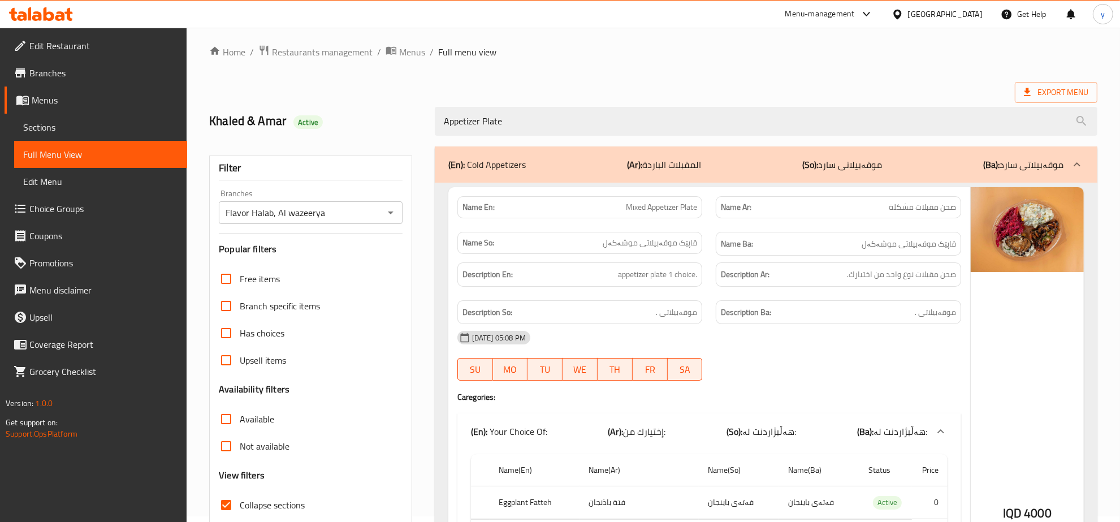
click at [394, 215] on icon "Open" at bounding box center [391, 213] width 14 height 14
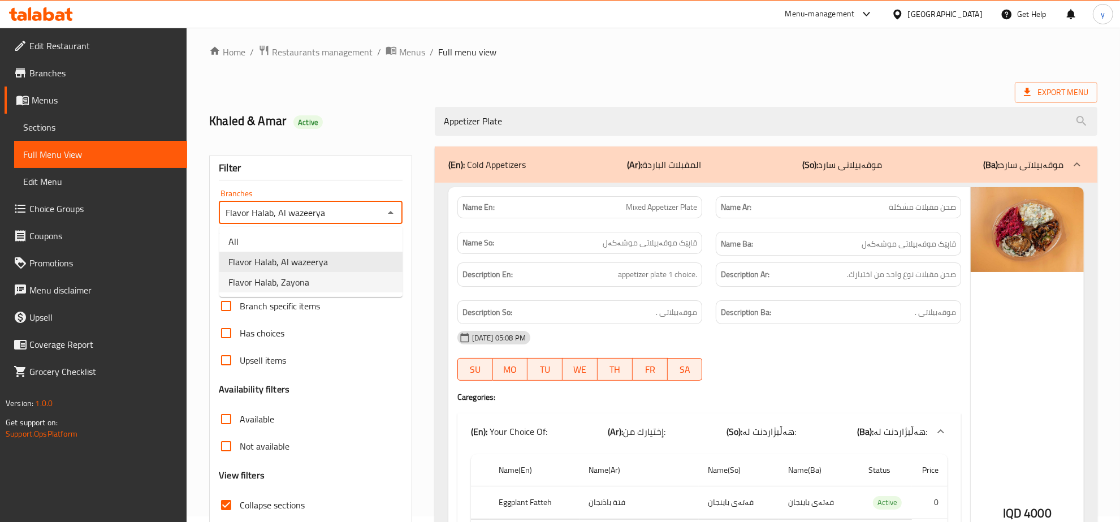
click at [326, 280] on li "Flavor Halab, Zayona" at bounding box center [310, 282] width 183 height 20
type input "Flavor Halab, Zayona"
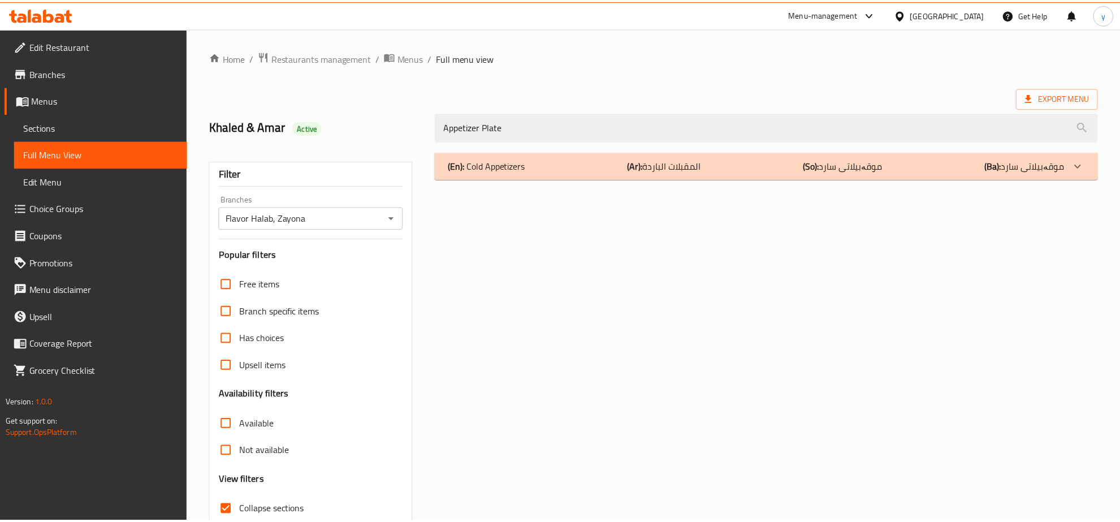
scroll to position [80, 0]
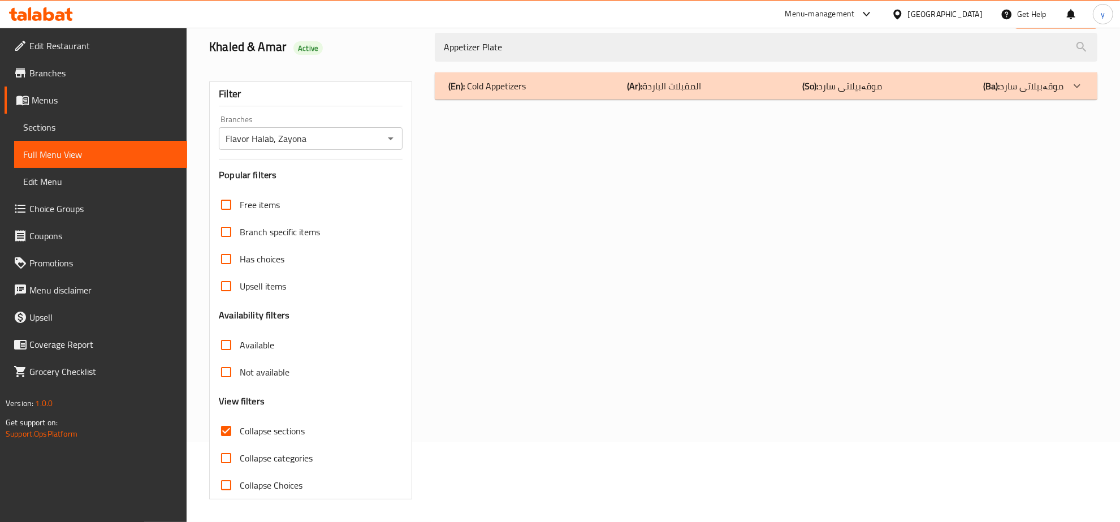
click at [634, 72] on div "(En): Cold Appetizers (Ar): المقبلات الباردة (So): موقەبیلاتی سارد (Ba): موقەبی…" at bounding box center [766, 85] width 662 height 27
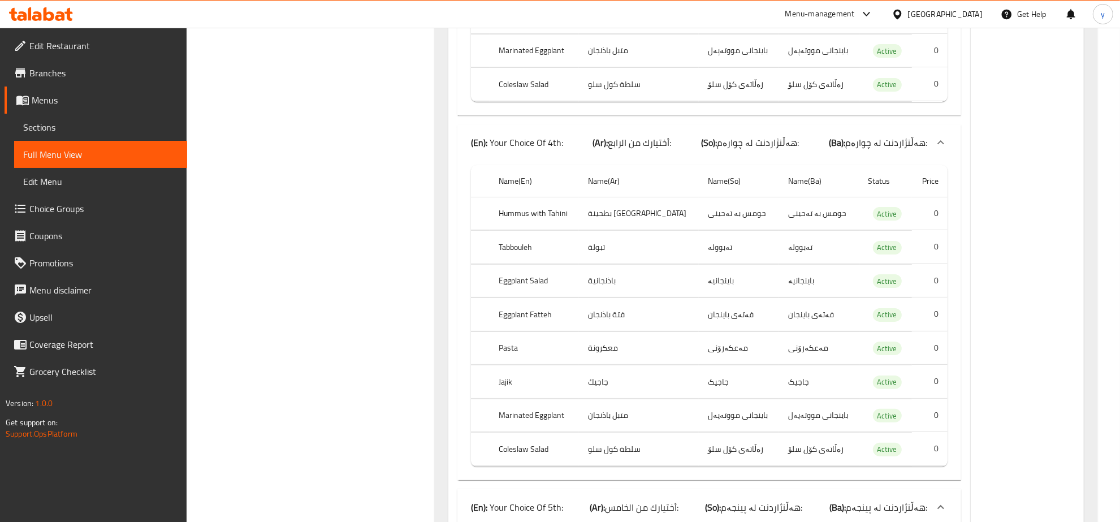
scroll to position [4627, 0]
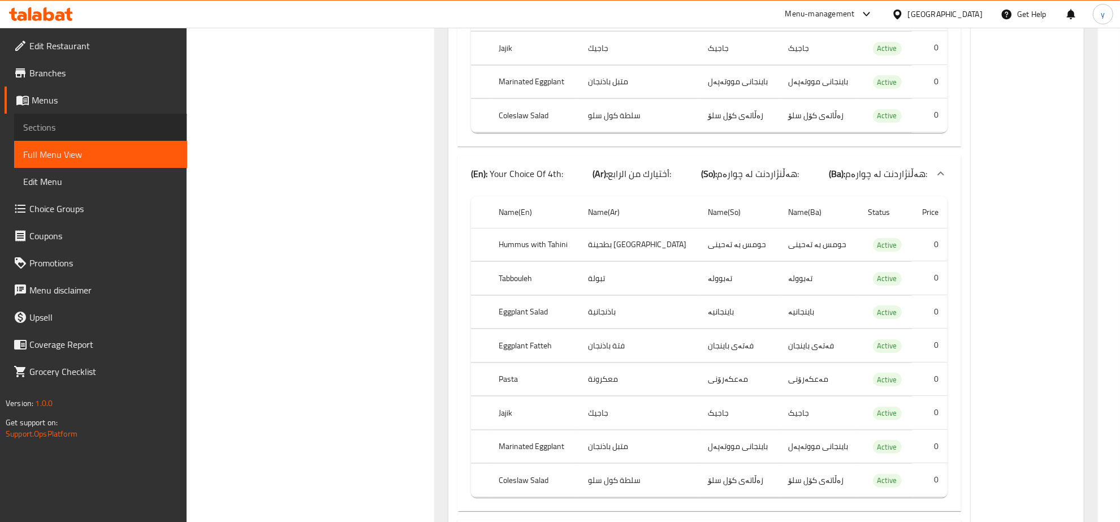
click at [109, 116] on link "Sections" at bounding box center [100, 127] width 173 height 27
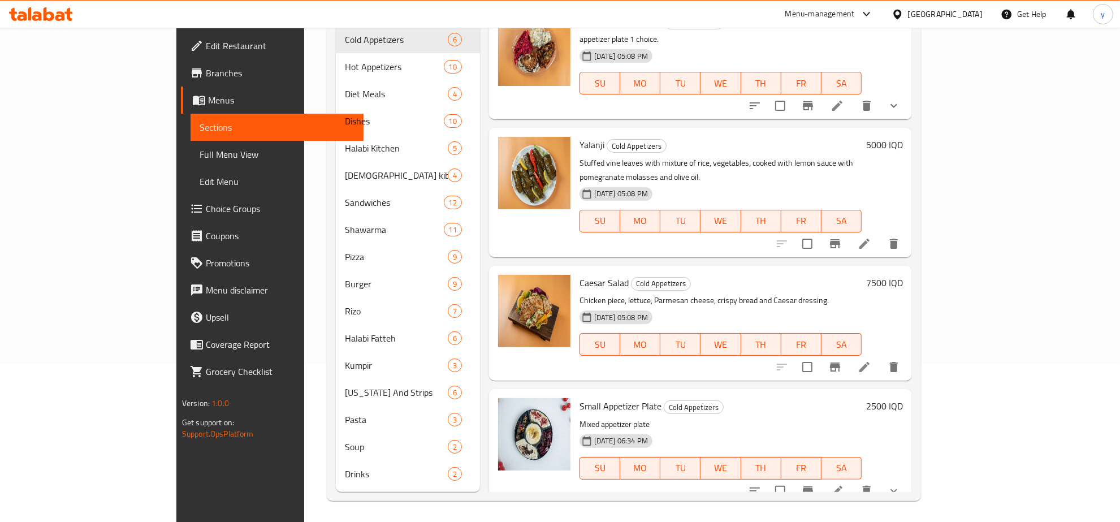
scroll to position [41, 0]
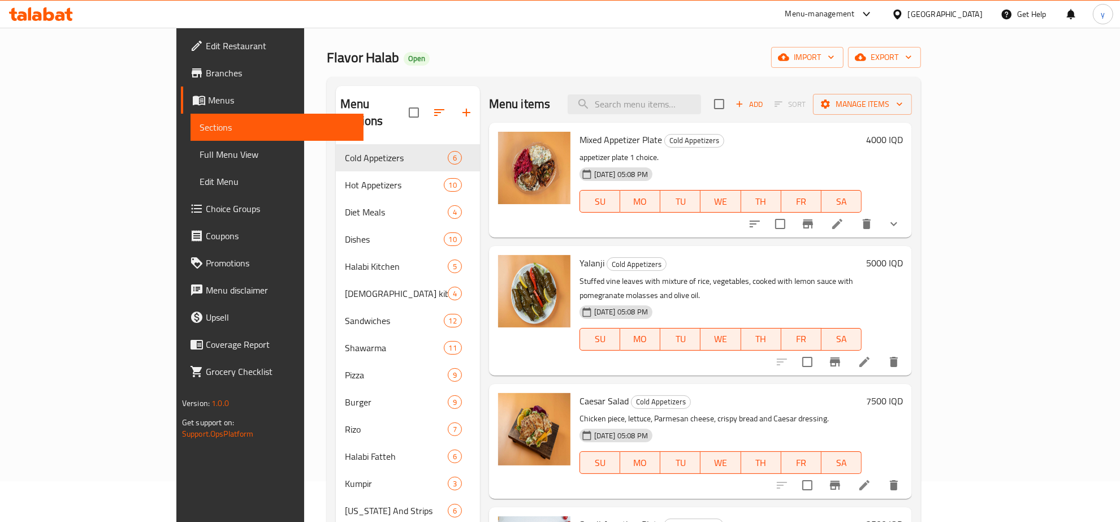
click at [579, 143] on span "Mixed Appetizer Plate" at bounding box center [620, 139] width 83 height 17
copy span "Appetizer"
click at [647, 119] on div "Menu items Add Sort Manage items" at bounding box center [700, 104] width 423 height 37
click at [652, 115] on div "Menu items Add Sort Manage items" at bounding box center [700, 104] width 423 height 37
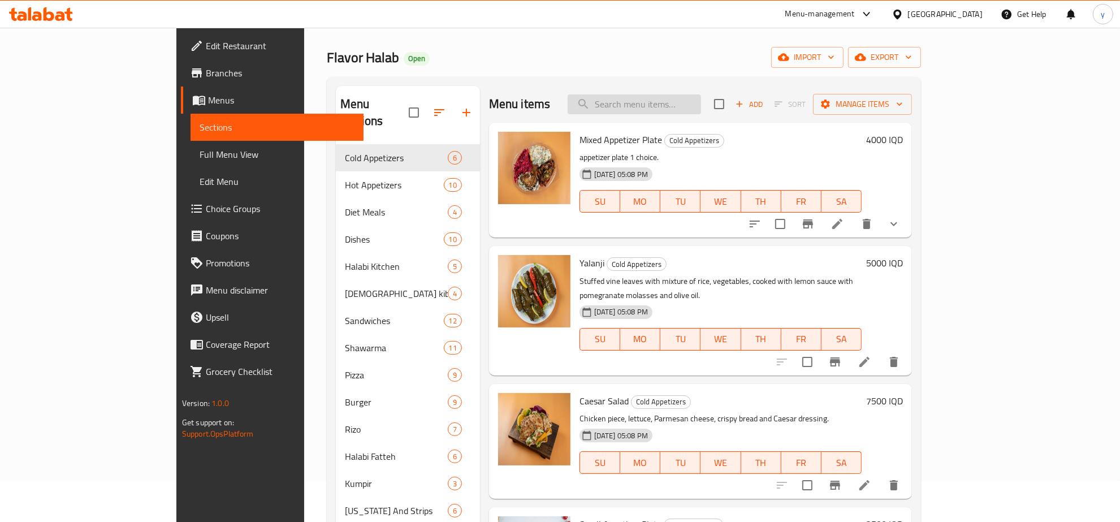
click at [671, 105] on input "search" at bounding box center [633, 104] width 133 height 20
paste input "Appetizer"
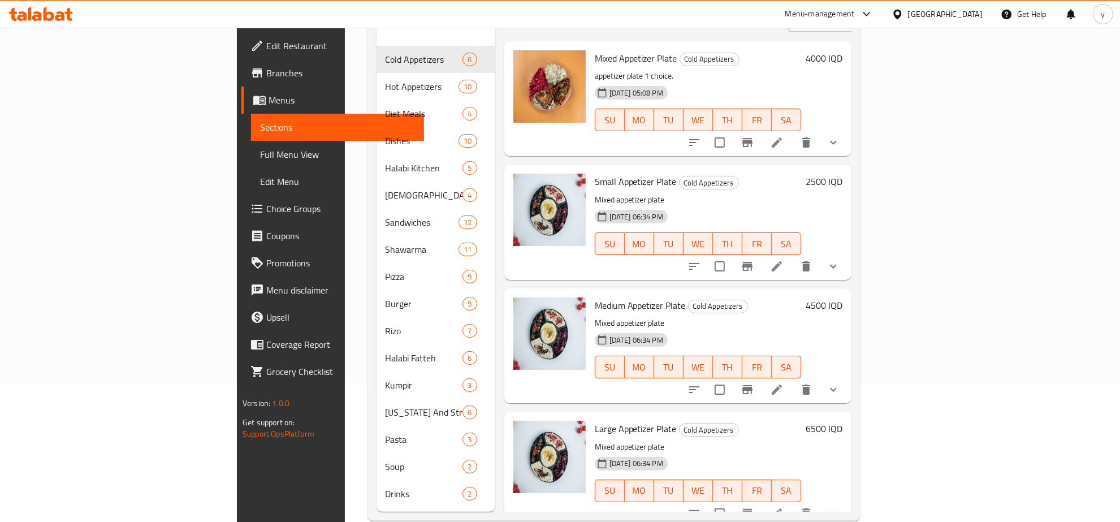
scroll to position [159, 0]
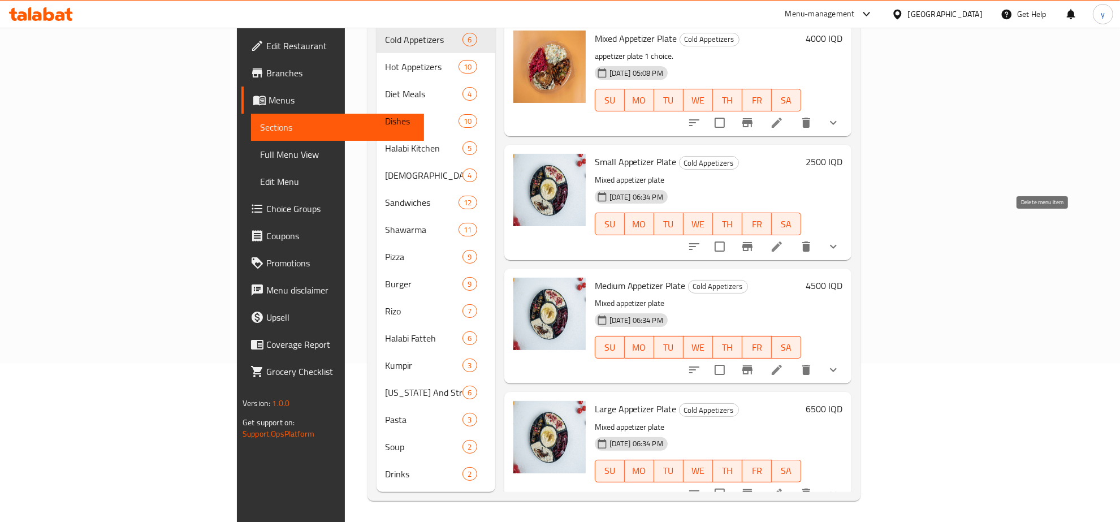
type input "Appetizer"
click at [792, 236] on li at bounding box center [777, 246] width 32 height 20
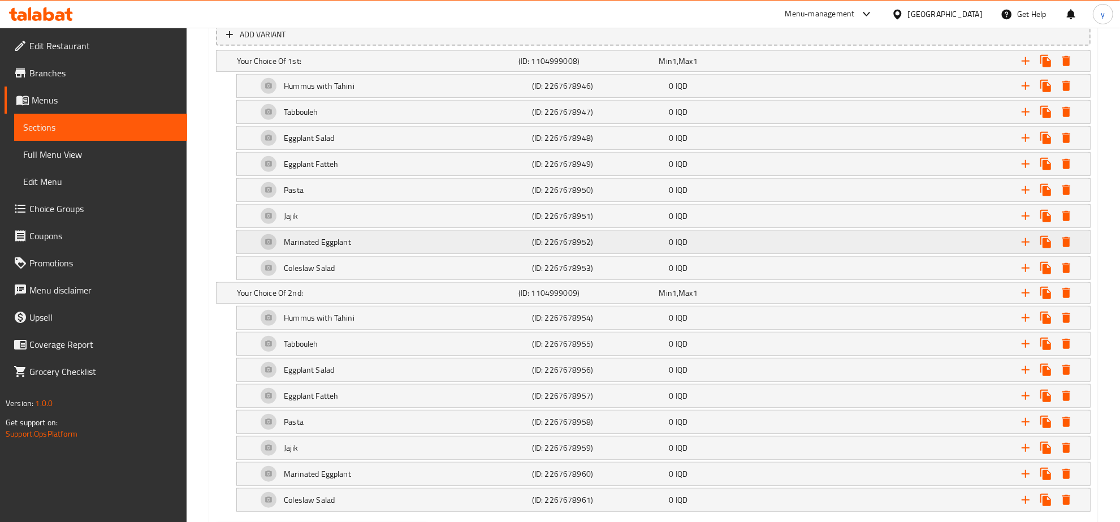
scroll to position [824, 0]
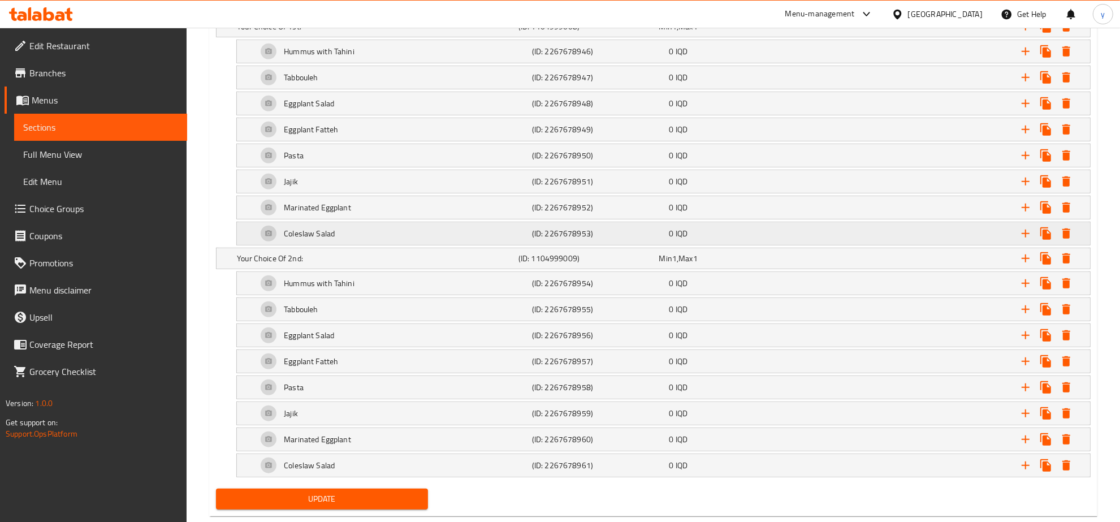
click at [515, 229] on div "Coleslaw Salad" at bounding box center [392, 233] width 275 height 27
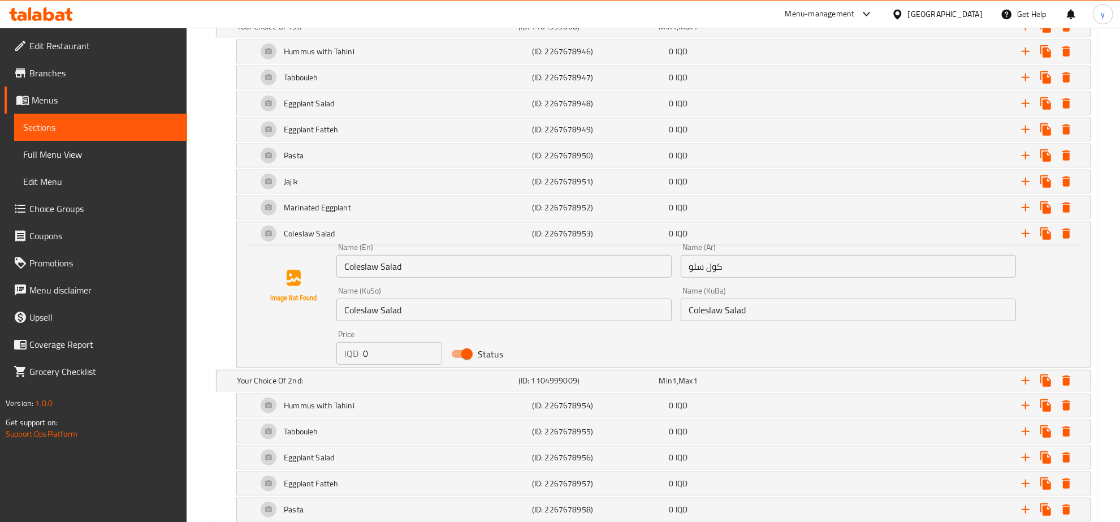
click at [554, 306] on input "Coleslaw Salad" at bounding box center [503, 309] width 335 height 23
click at [453, 311] on input "Coleslaw Salad" at bounding box center [503, 309] width 335 height 23
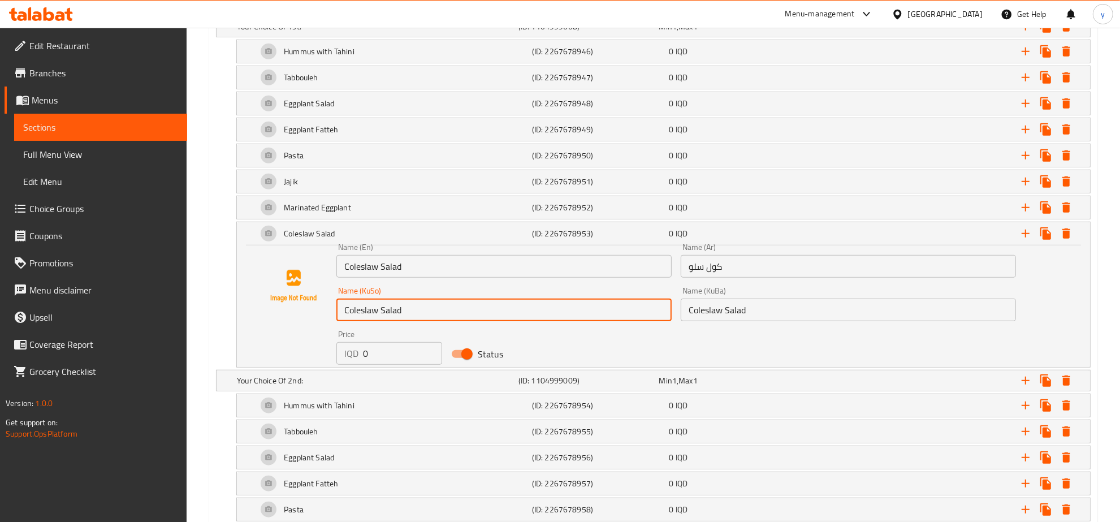
paste input "زەڵاتەی کۆل سلۆ"
type input "زەڵاتەی کۆل سلۆ"
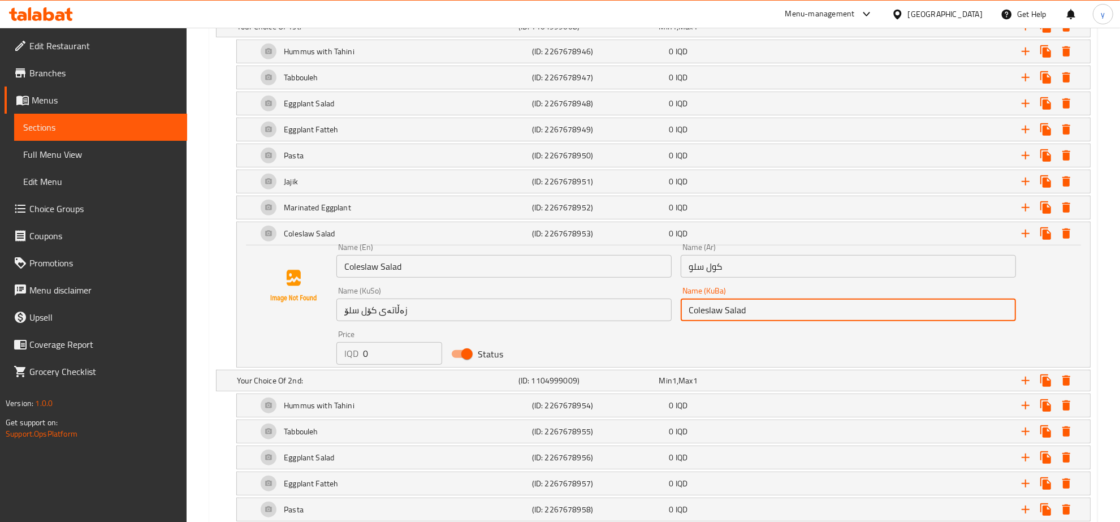
click at [729, 314] on input "Coleslaw Salad" at bounding box center [847, 309] width 335 height 23
paste input "زەڵاتەی کۆل سلۆ"
type input "زەڵاتەی کۆل سلۆ"
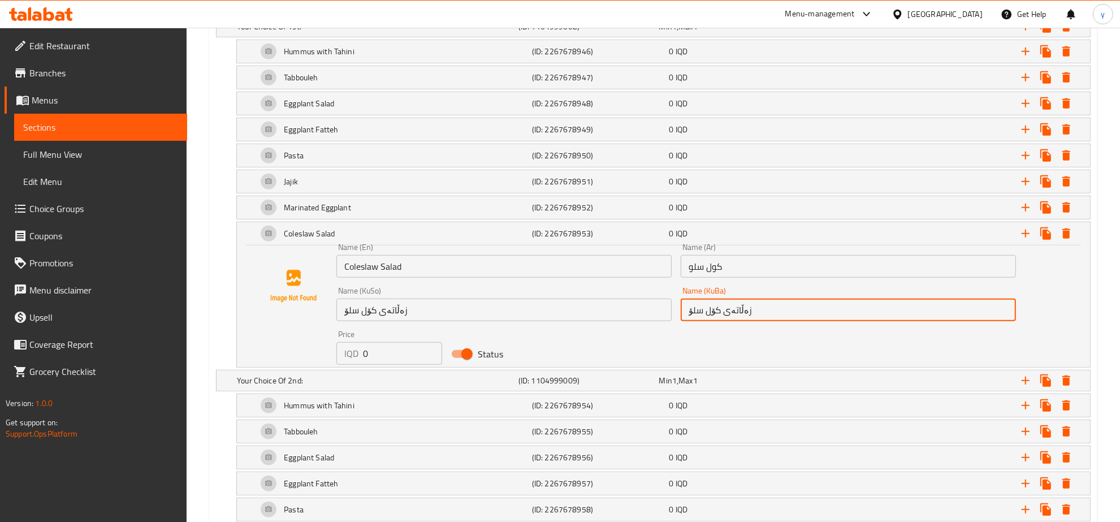
click at [747, 270] on input "كول سلو" at bounding box center [847, 266] width 335 height 23
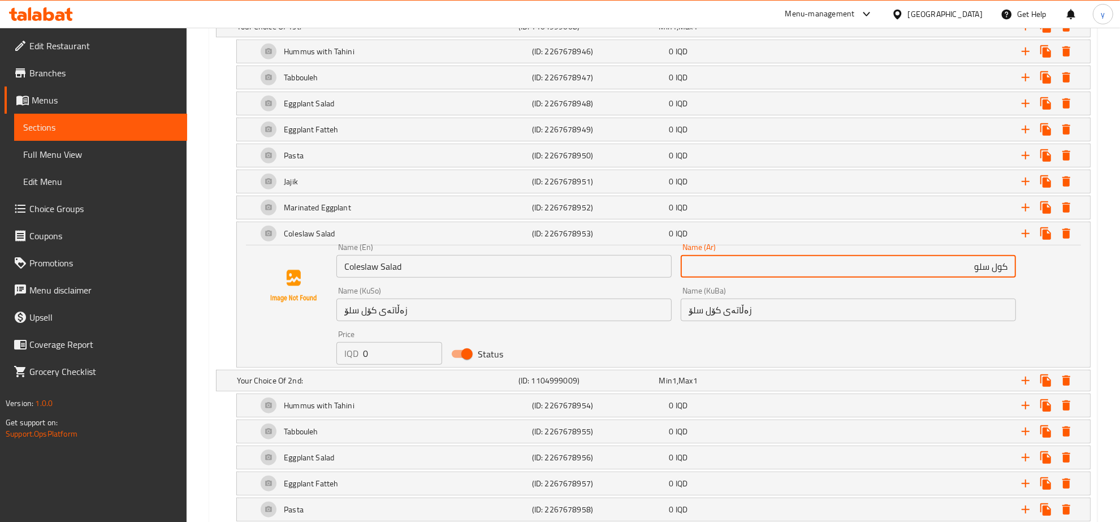
click at [1005, 269] on input "كول سلو" at bounding box center [847, 266] width 335 height 23
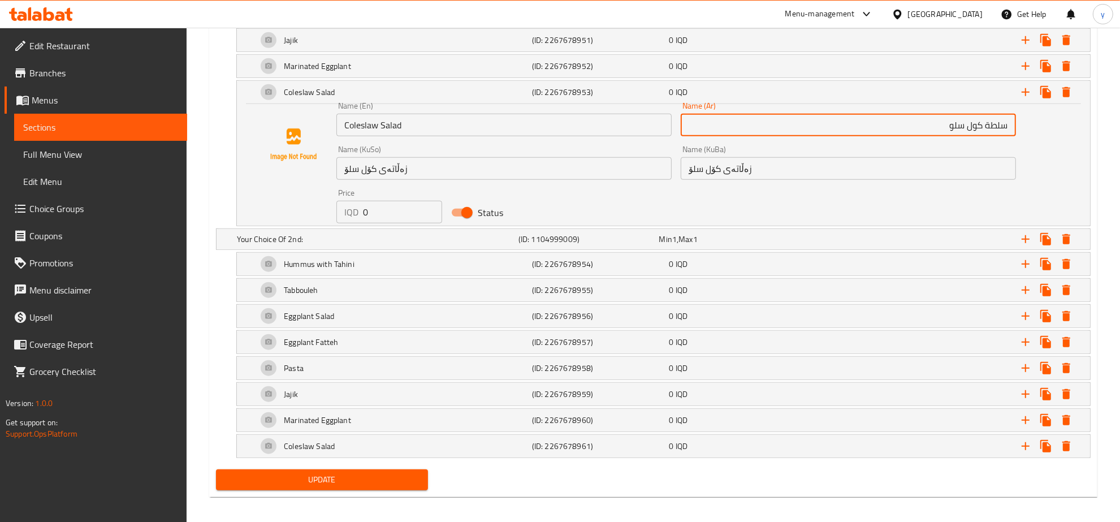
scroll to position [976, 0]
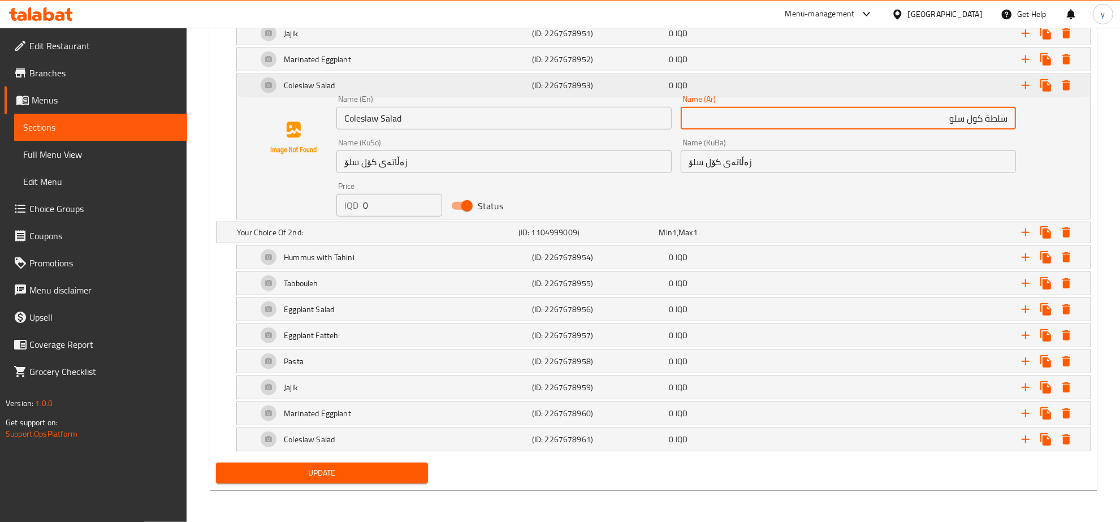
type input "سلطة كول سلو"
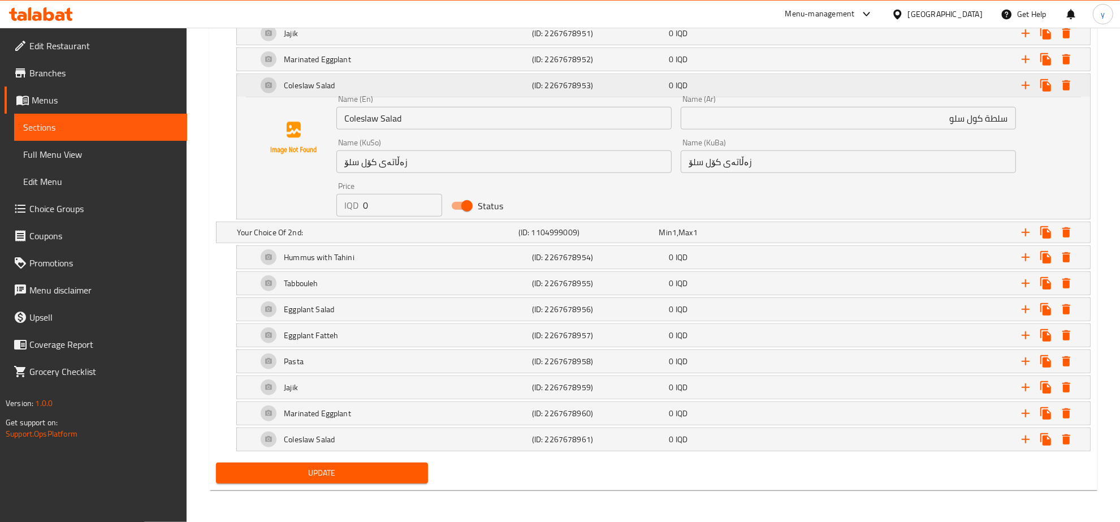
click at [758, 83] on div "0 IQD" at bounding box center [735, 85] width 133 height 11
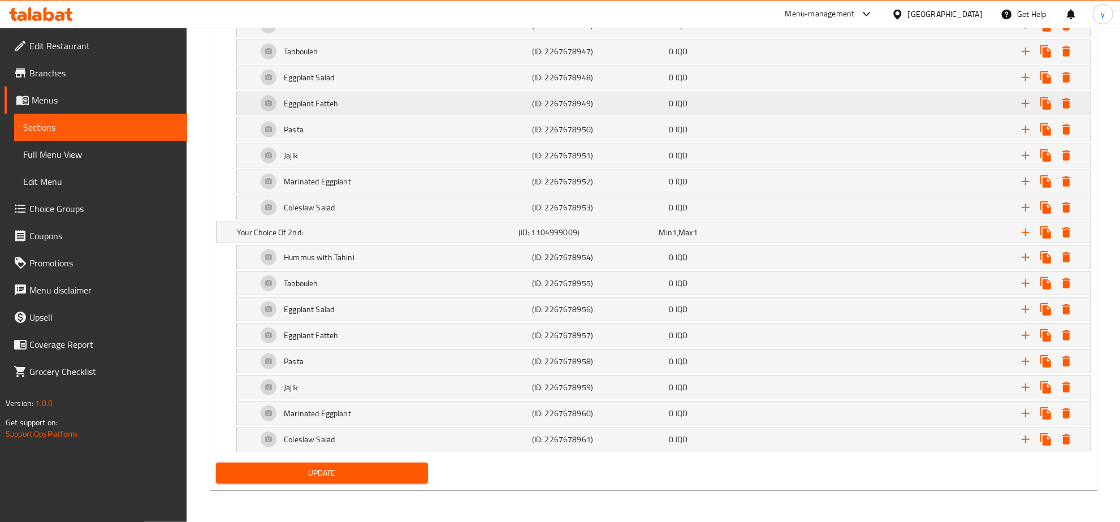
scroll to position [854, 0]
click at [466, 442] on div "Coleslaw Salad" at bounding box center [392, 439] width 275 height 27
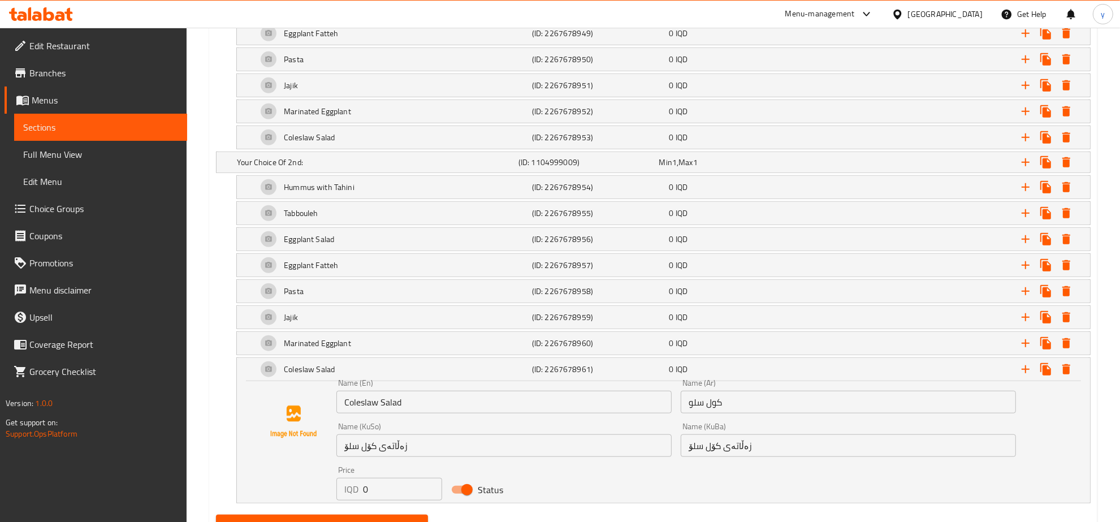
scroll to position [972, 0]
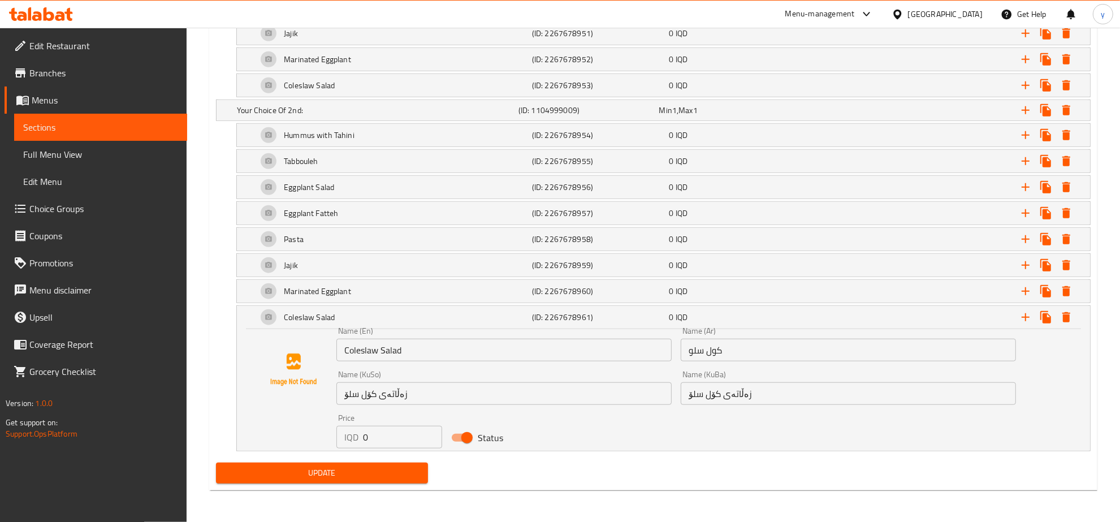
click at [741, 350] on input "كول سلو" at bounding box center [847, 350] width 335 height 23
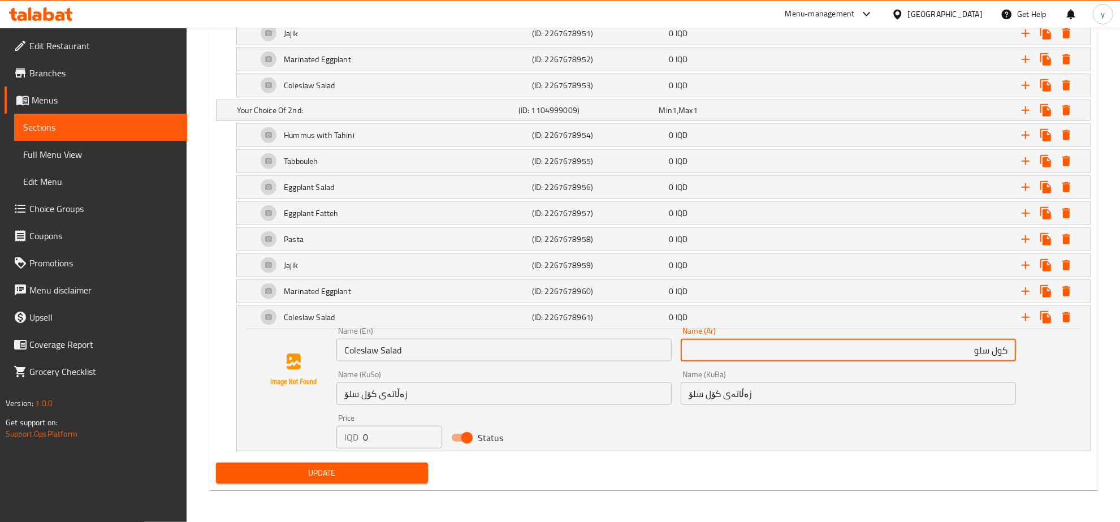
click at [1008, 354] on input "كول سلو" at bounding box center [847, 350] width 335 height 23
drag, startPoint x: 944, startPoint y: 352, endPoint x: 1029, endPoint y: 343, distance: 85.2
click at [1029, 343] on div "Name (En) Coleslaw Salad Name (En) Name (Ar) سلطة كول سلو Name (Ar) Name (KuSo)…" at bounding box center [663, 388] width 826 height 122
type input "سلطة كول سلو"
click at [481, 352] on input "Coleslaw Salad" at bounding box center [503, 350] width 335 height 23
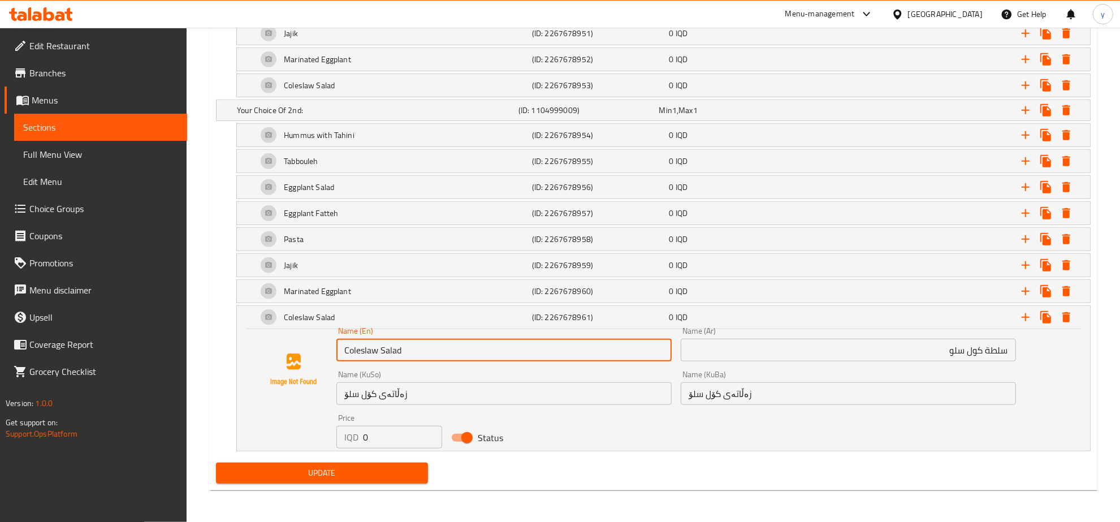
click at [481, 352] on input "Coleslaw Salad" at bounding box center [503, 350] width 335 height 23
click at [711, 400] on input "زەڵاتەی کۆل سلۆ" at bounding box center [847, 393] width 335 height 23
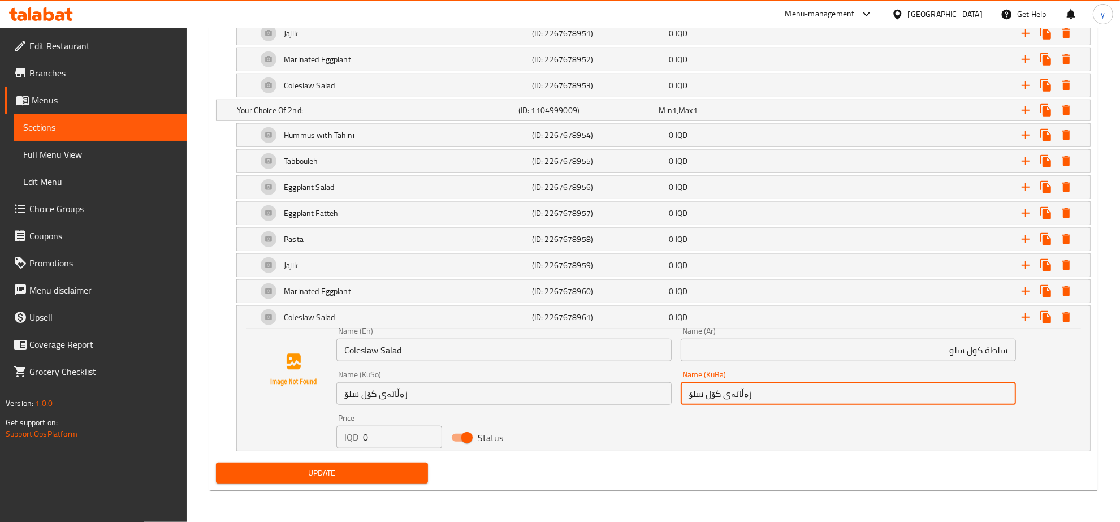
click at [711, 400] on input "زەڵاتەی کۆل سلۆ" at bounding box center [847, 393] width 335 height 23
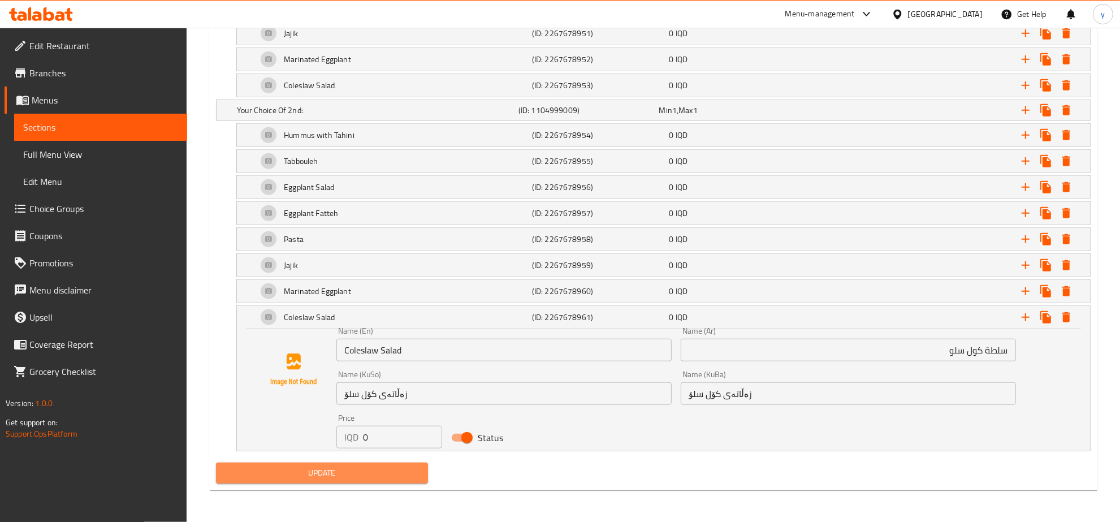
click at [366, 476] on span "Update" at bounding box center [322, 473] width 194 height 14
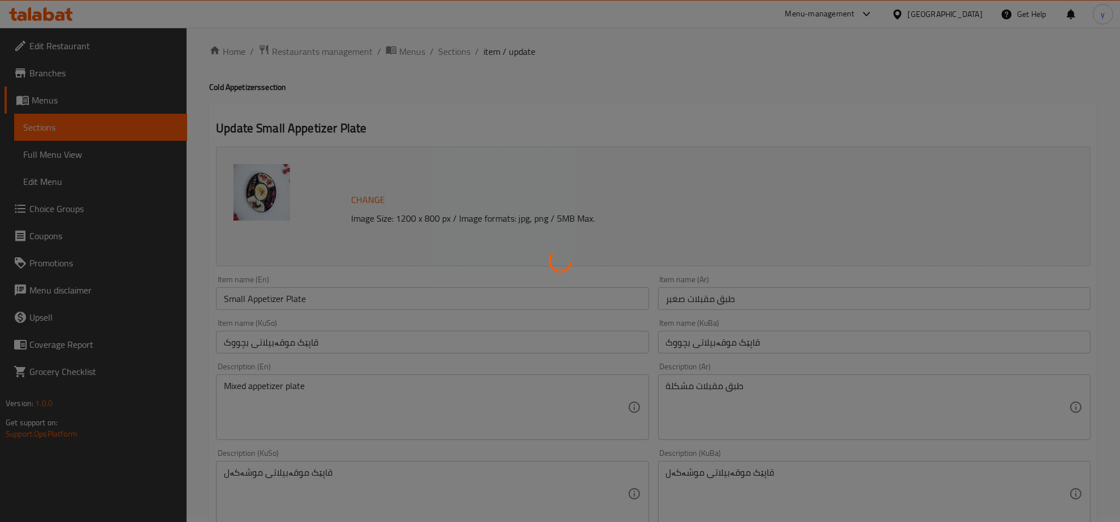
scroll to position [0, 0]
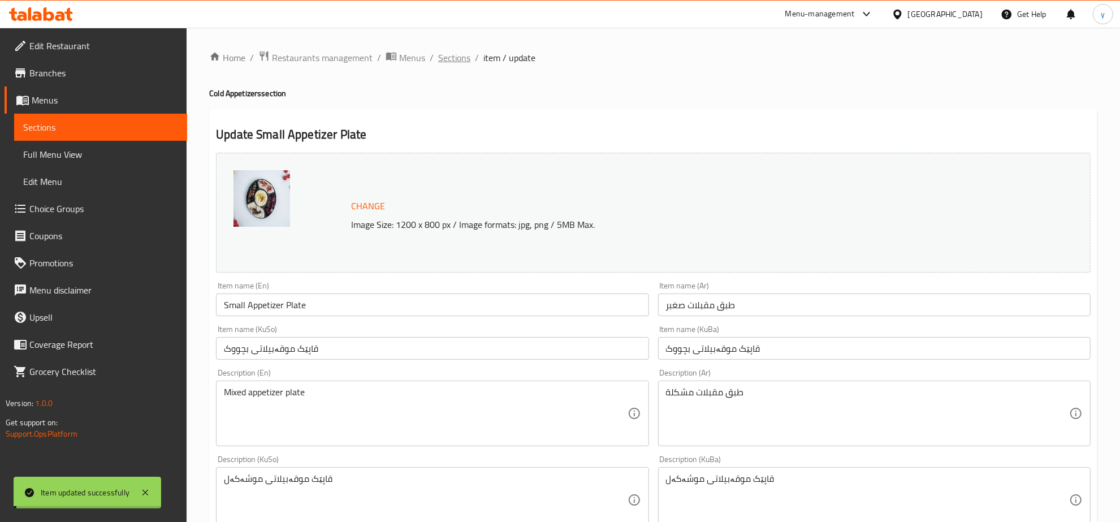
click at [455, 53] on span "Sections" at bounding box center [454, 58] width 32 height 14
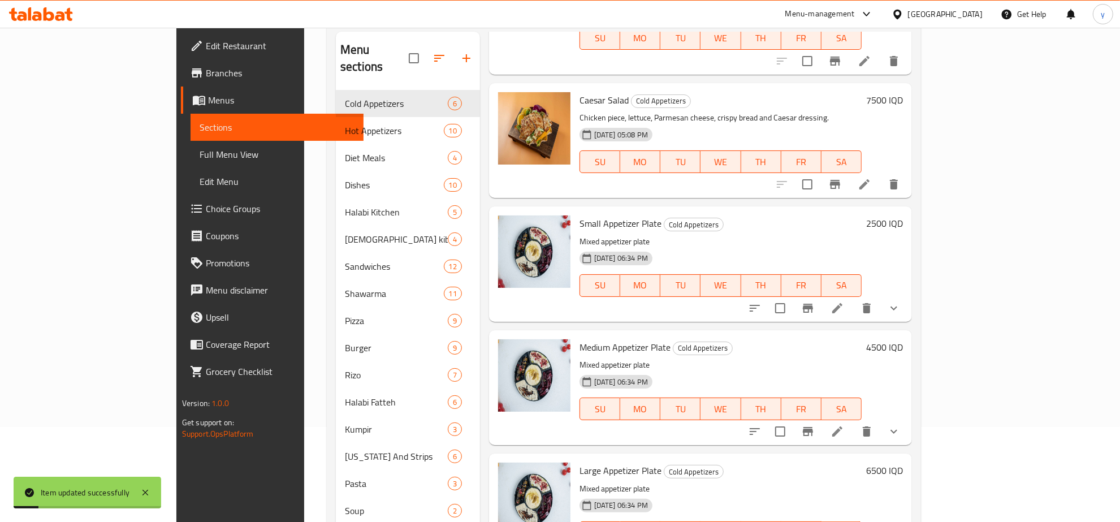
scroll to position [159, 0]
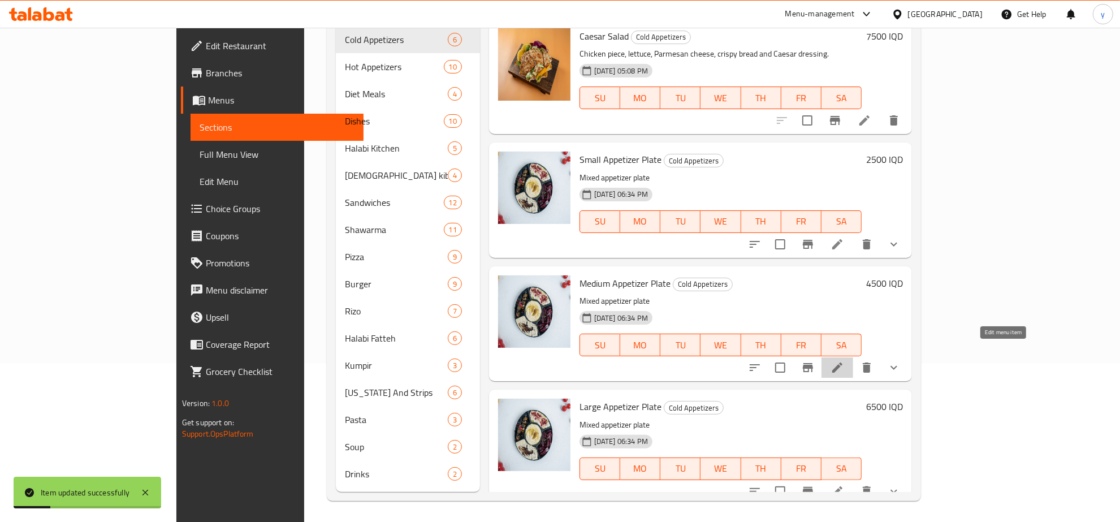
click at [844, 361] on icon at bounding box center [837, 368] width 14 height 14
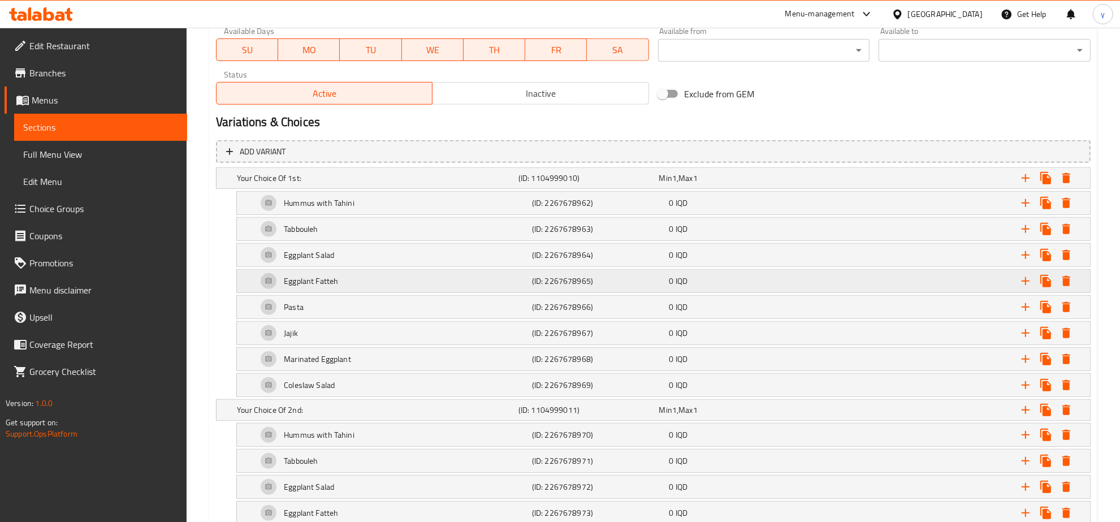
scroll to position [706, 0]
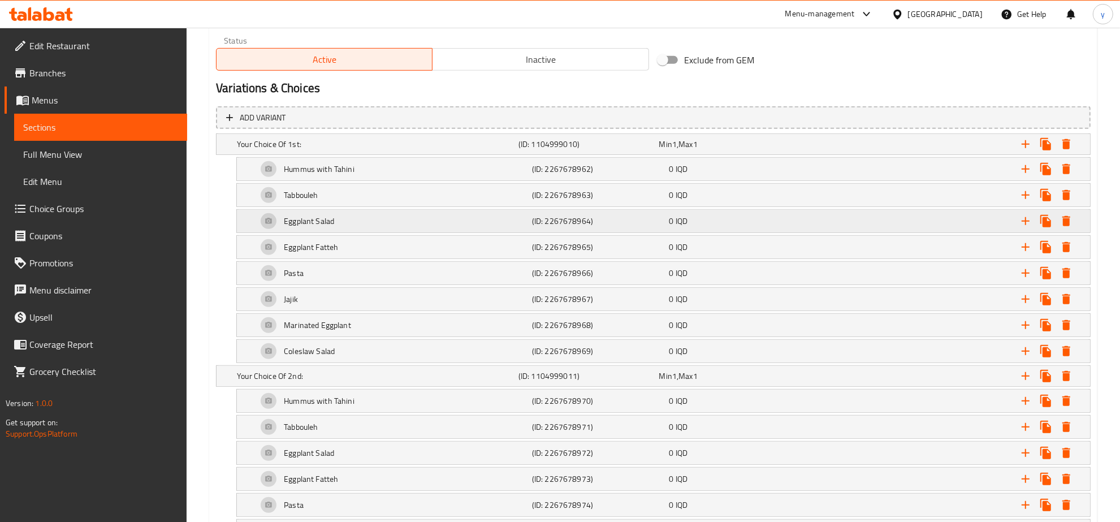
click at [475, 229] on div "Eggplant Salad" at bounding box center [392, 220] width 275 height 27
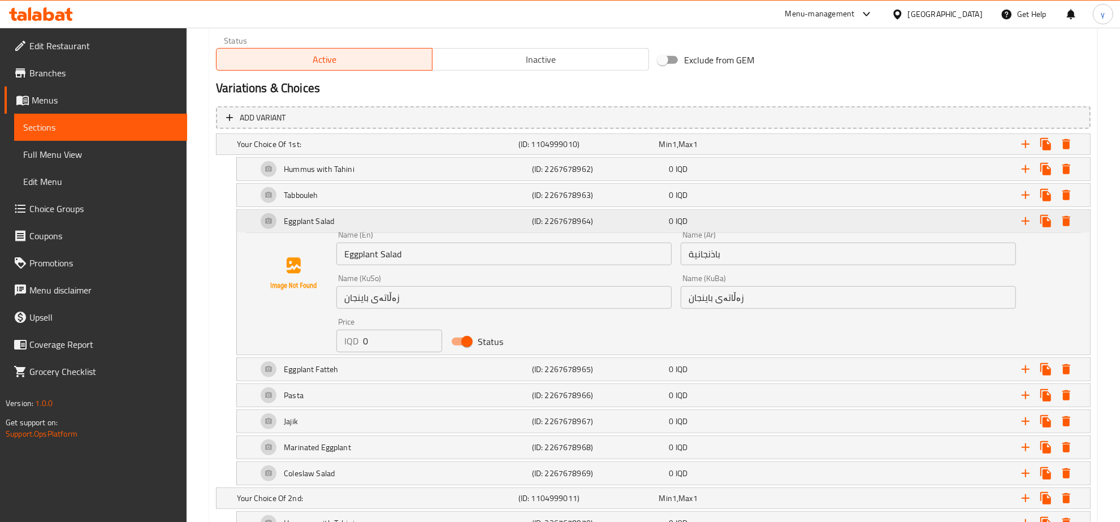
click at [475, 229] on div "Eggplant Salad" at bounding box center [392, 220] width 275 height 27
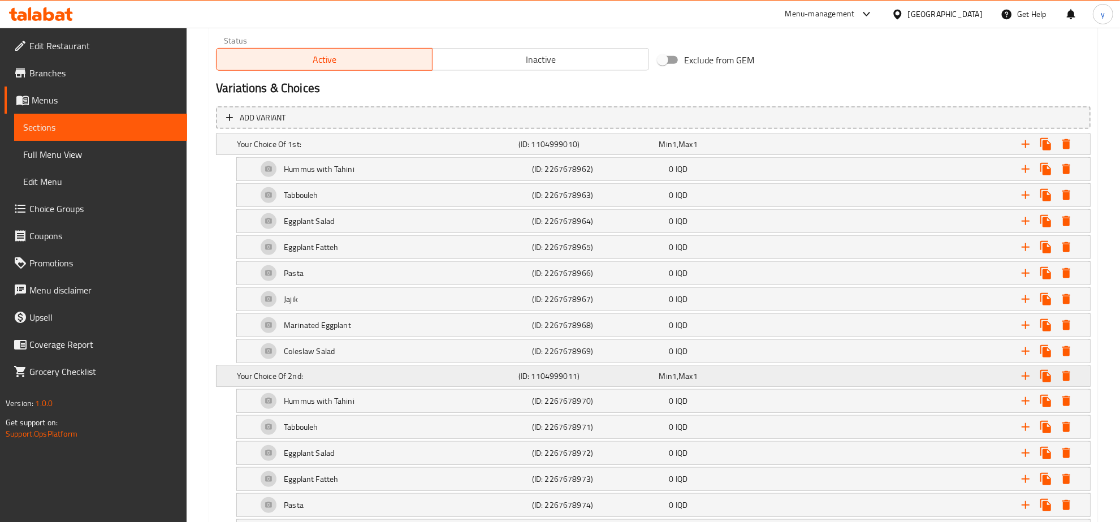
click at [434, 370] on div "Your Choice Of 2nd:" at bounding box center [375, 376] width 281 height 16
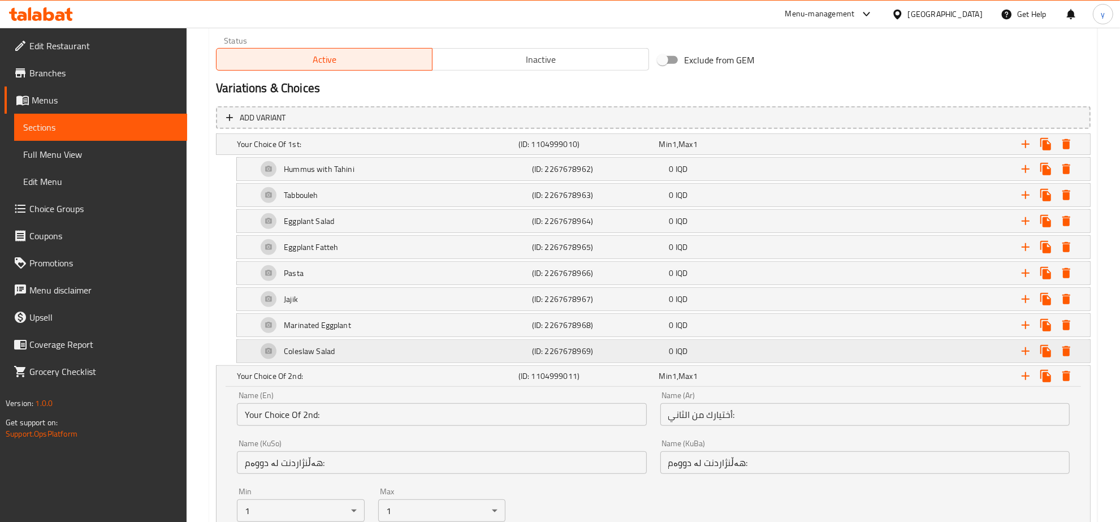
click at [437, 363] on div "Coleslaw Salad" at bounding box center [392, 350] width 275 height 27
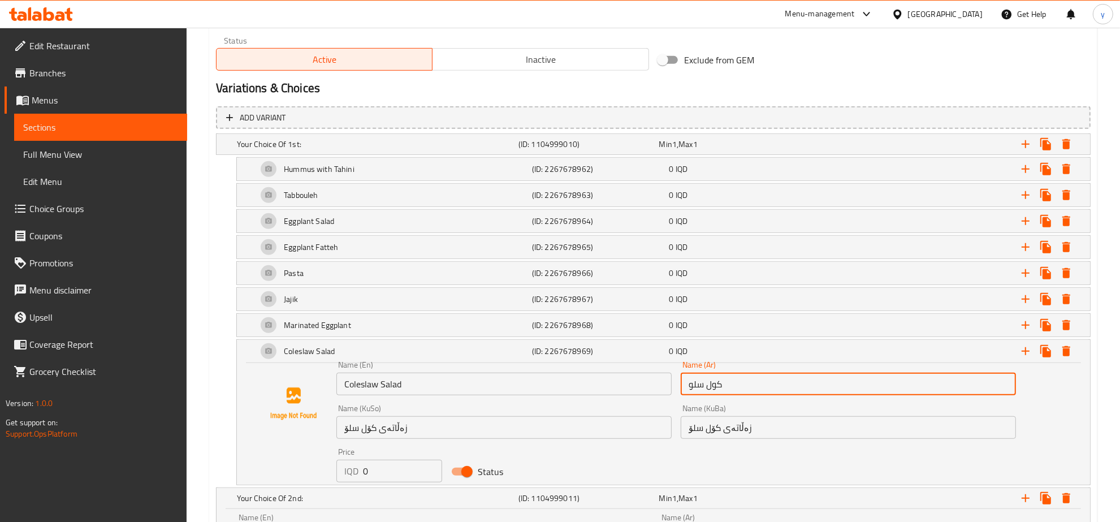
click at [724, 393] on input "كول سلو" at bounding box center [847, 383] width 335 height 23
paste input "سلطة"
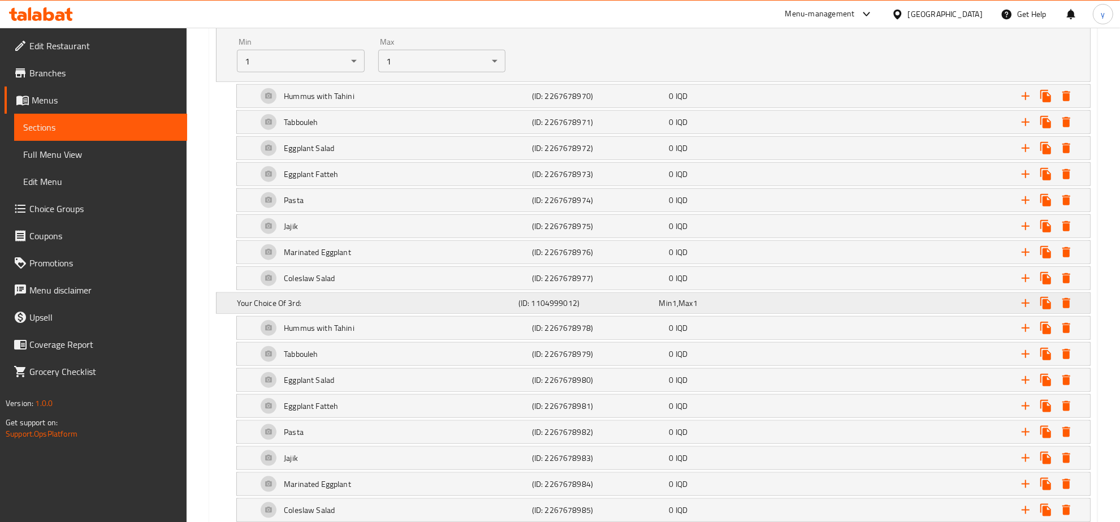
scroll to position [1295, 0]
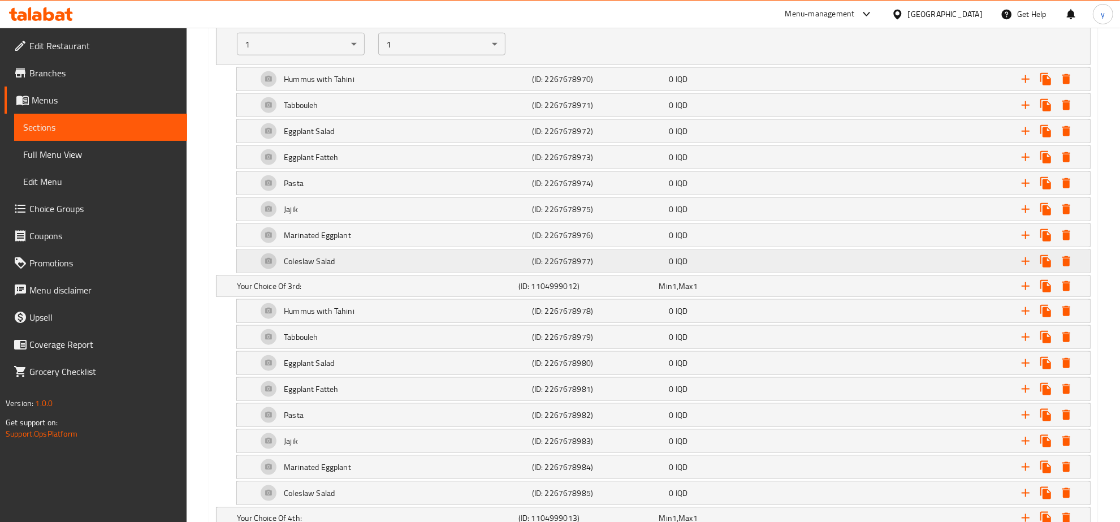
type input "سلطة كول سلو"
click at [458, 266] on div "Coleslaw Salad" at bounding box center [392, 261] width 275 height 27
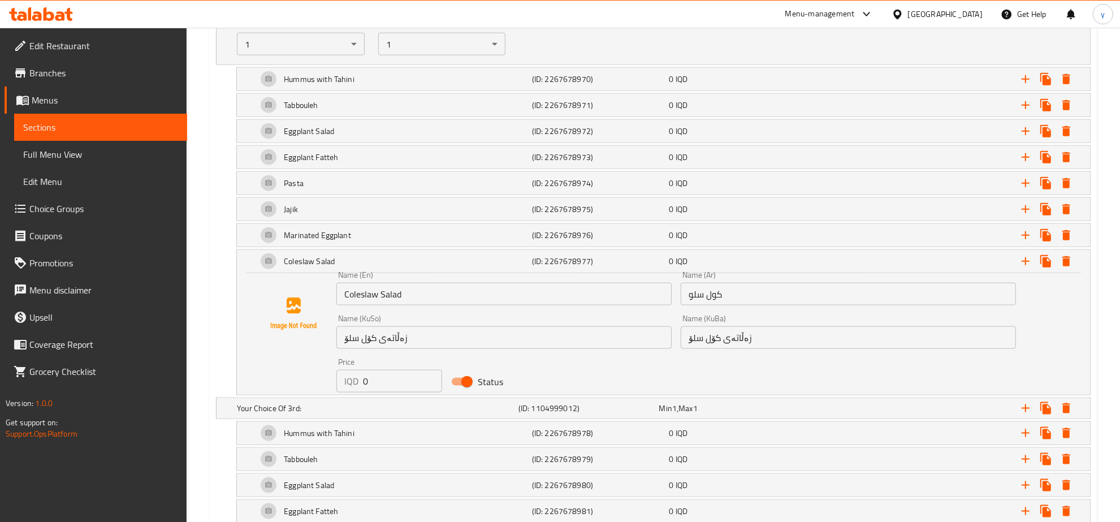
click at [765, 285] on div "Name (Ar) كول سلو Name (Ar)" at bounding box center [847, 288] width 335 height 34
click at [766, 296] on input "كول سلو" at bounding box center [847, 294] width 335 height 23
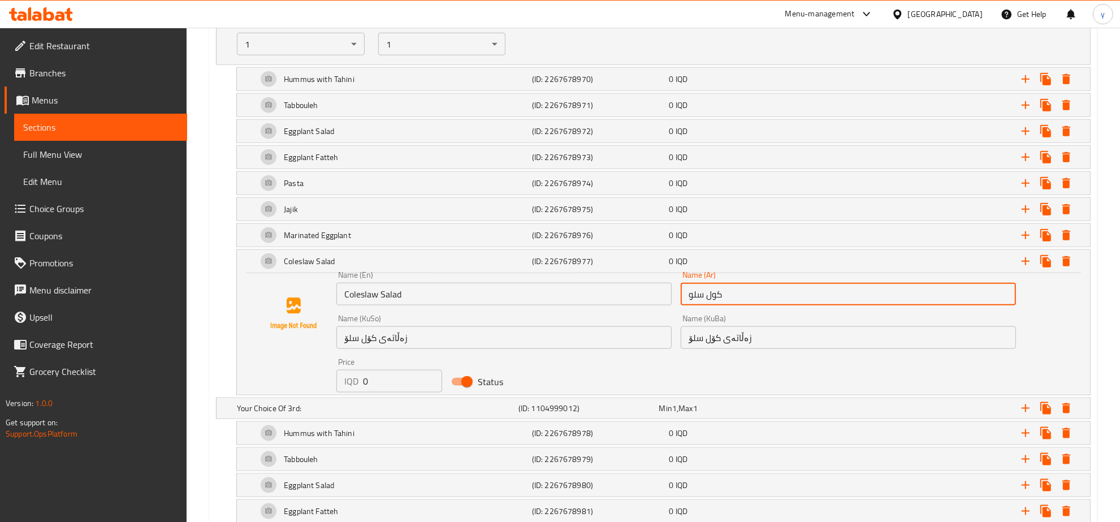
click at [766, 296] on input "كول سلو" at bounding box center [847, 294] width 335 height 23
click at [721, 300] on input "كول سلو" at bounding box center [847, 294] width 335 height 23
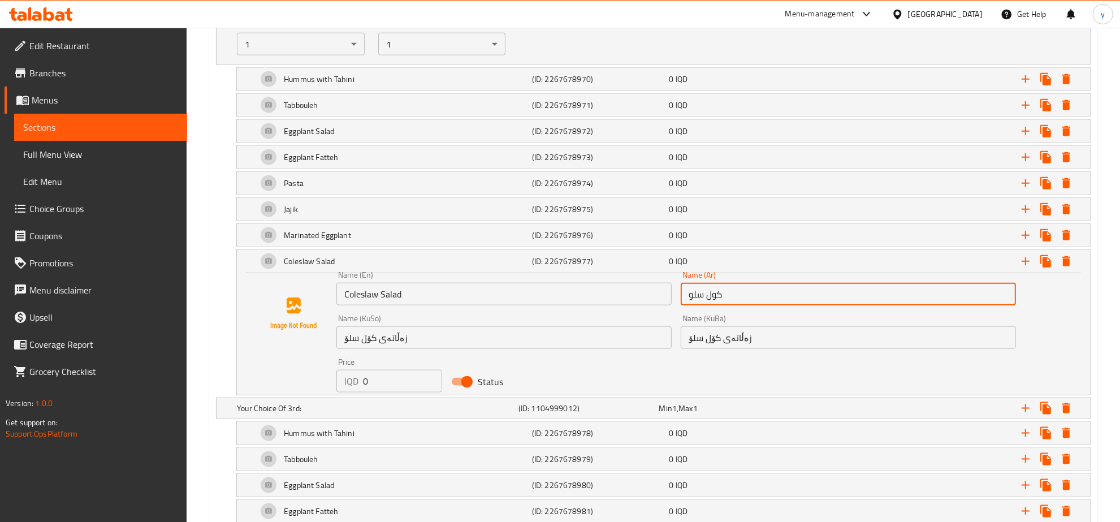
paste input "زەڵاتەی کۆل سلۆ"
click at [705, 300] on input "زەڵاتەی کۆل سلۆ" at bounding box center [847, 294] width 335 height 23
paste input "لطة كول سلو"
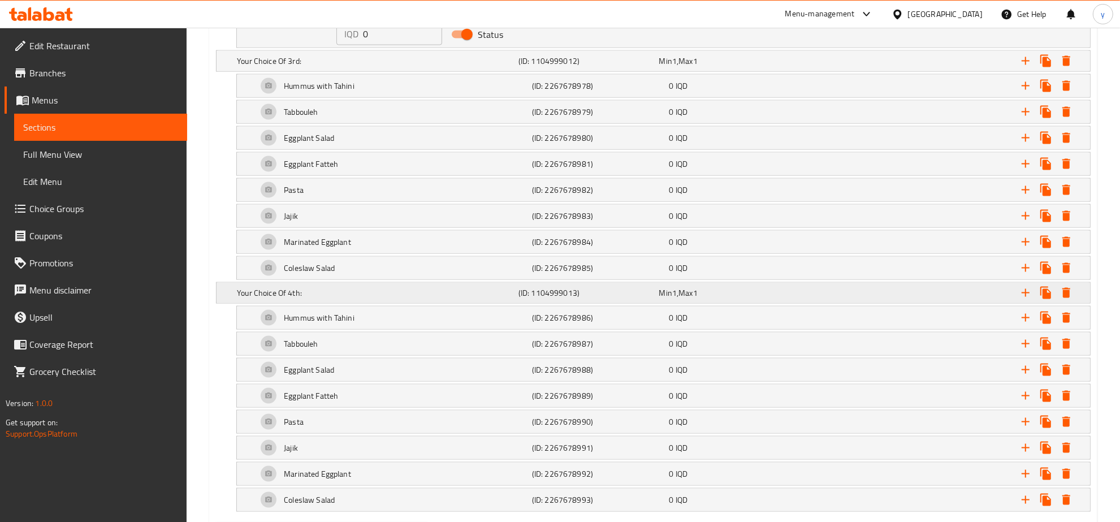
scroll to position [1648, 0]
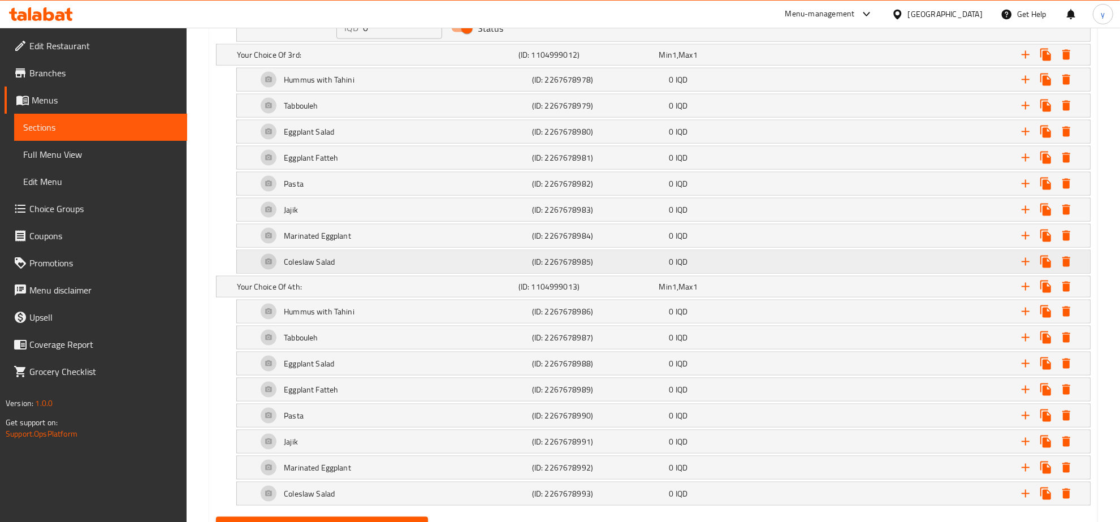
type input "سلطة كول سلو"
click at [474, 275] on div "Coleslaw Salad" at bounding box center [392, 261] width 275 height 27
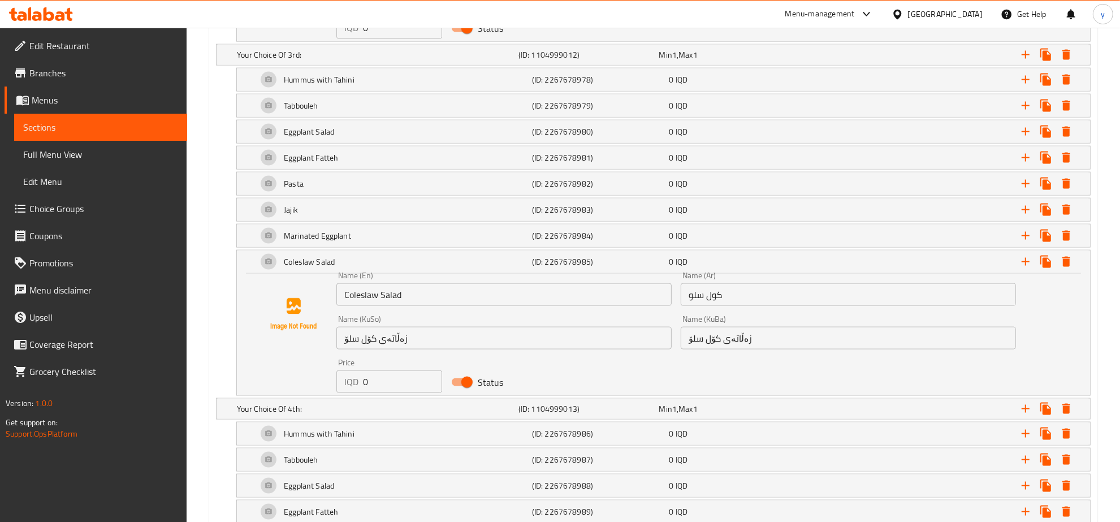
click at [732, 301] on input "كول سلو" at bounding box center [847, 294] width 335 height 23
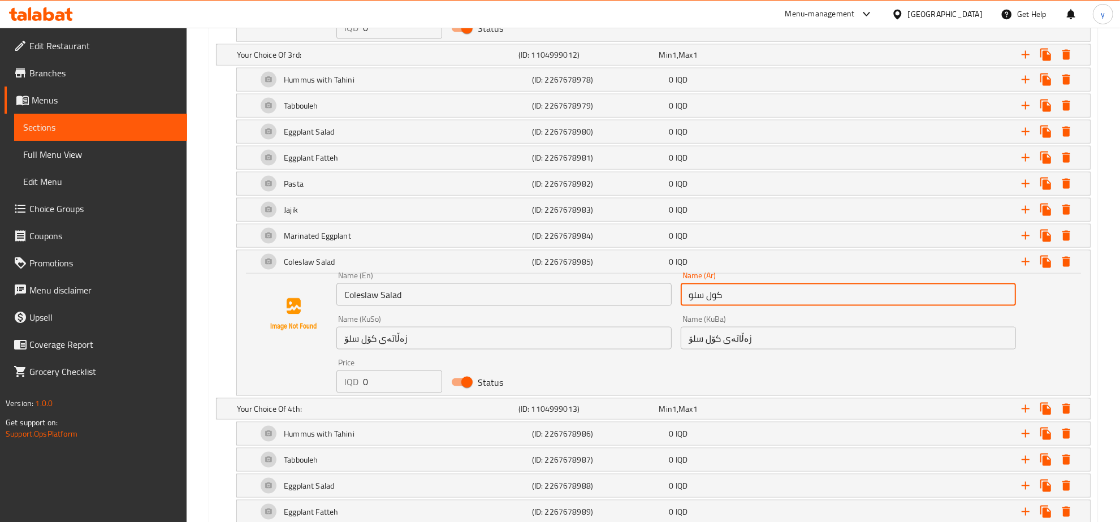
click at [732, 301] on input "كول سلو" at bounding box center [847, 294] width 335 height 23
paste input "سلطة"
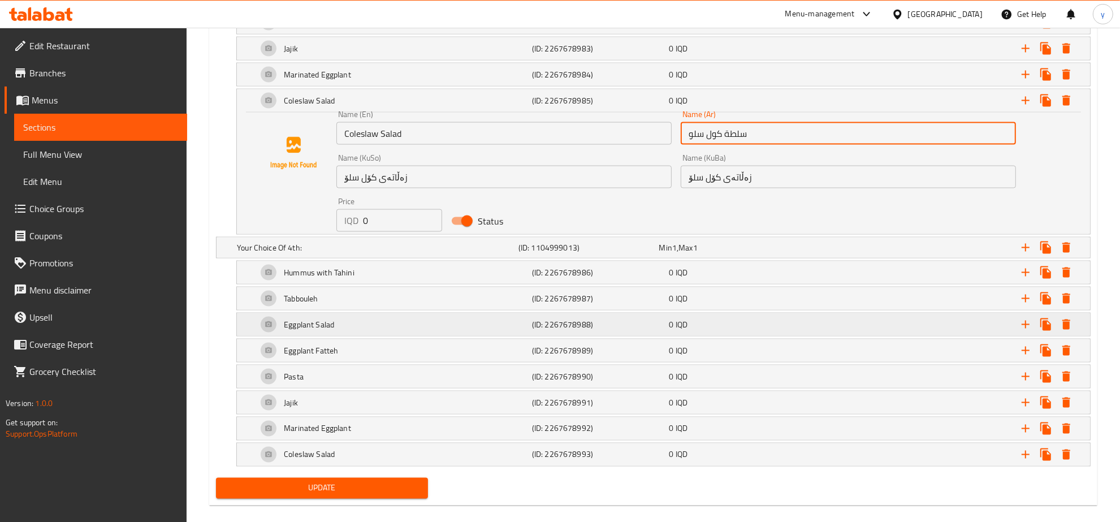
scroll to position [1832, 0]
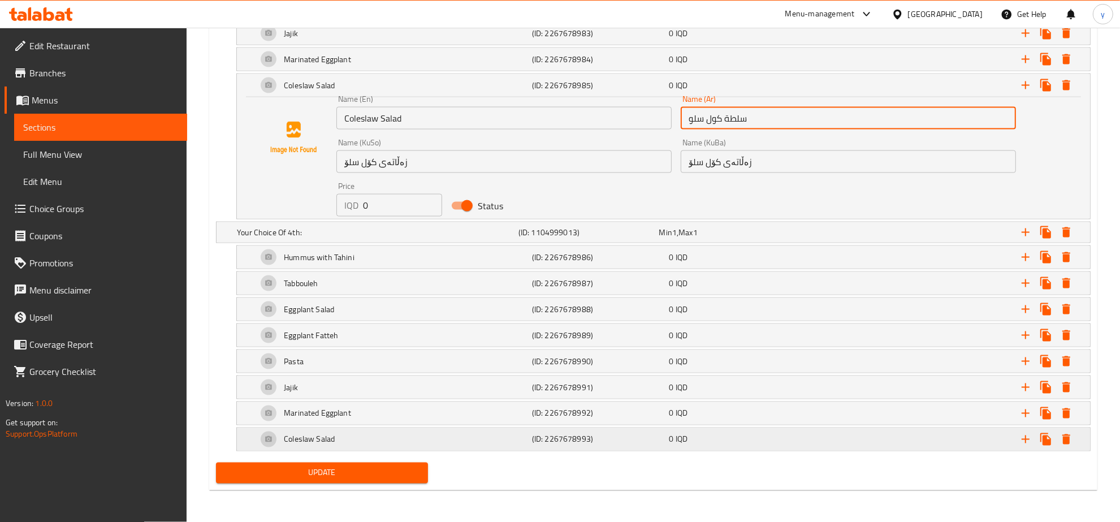
type input "سلطة كول سلو"
click at [550, 438] on h5 "(ID: 2267678993)" at bounding box center [598, 438] width 133 height 11
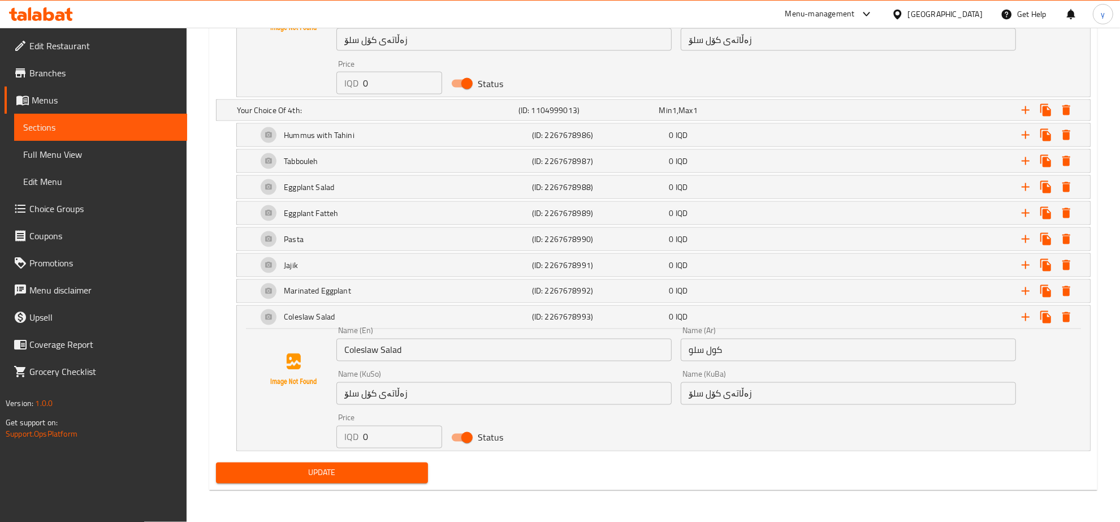
scroll to position [1954, 0]
click at [722, 351] on input "كول سلو" at bounding box center [847, 350] width 335 height 23
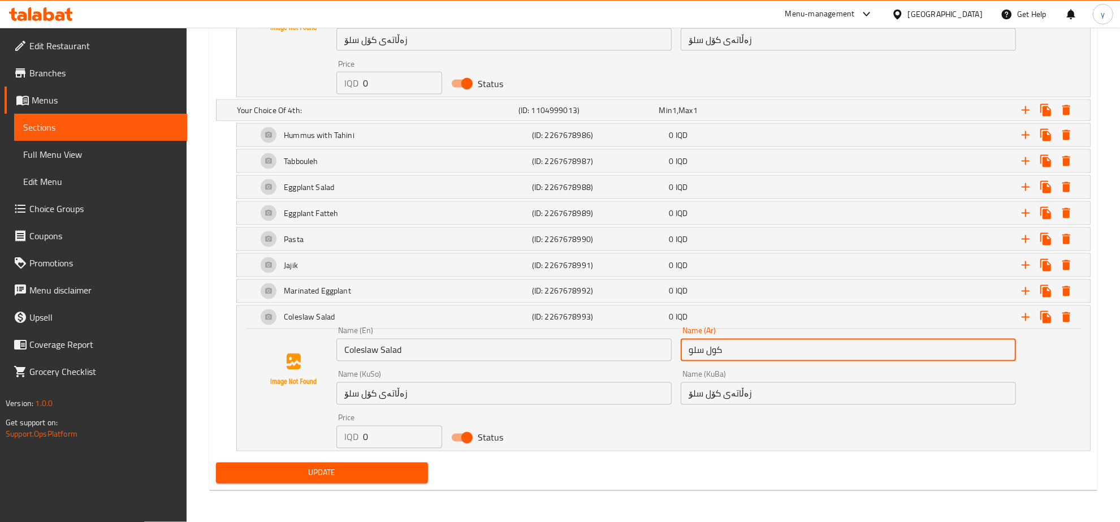
click at [722, 351] on input "كول سلو" at bounding box center [847, 350] width 335 height 23
paste input "سلطة"
type input "سلطة كول سلو"
click at [365, 480] on button "Update" at bounding box center [322, 472] width 212 height 21
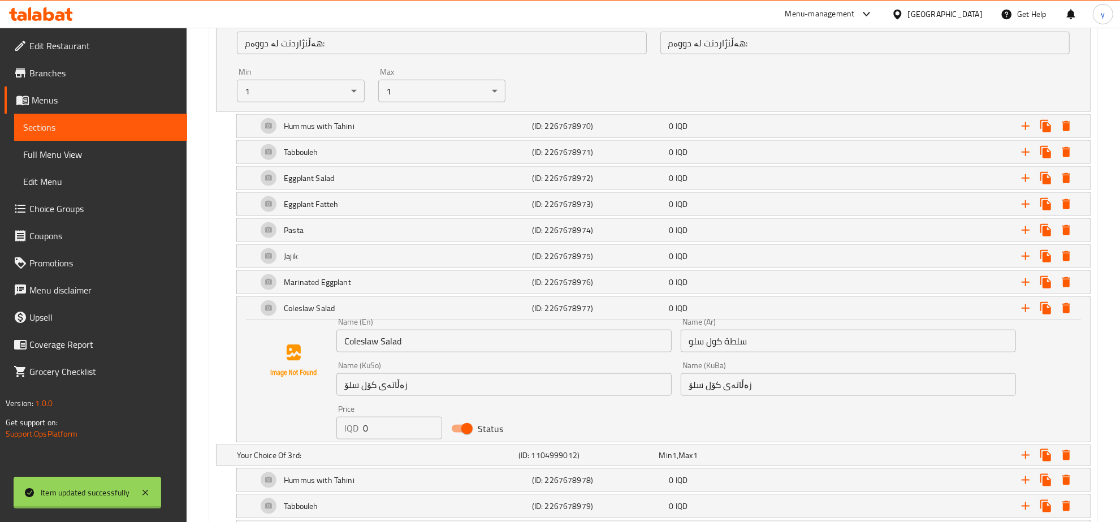
scroll to position [1013, 0]
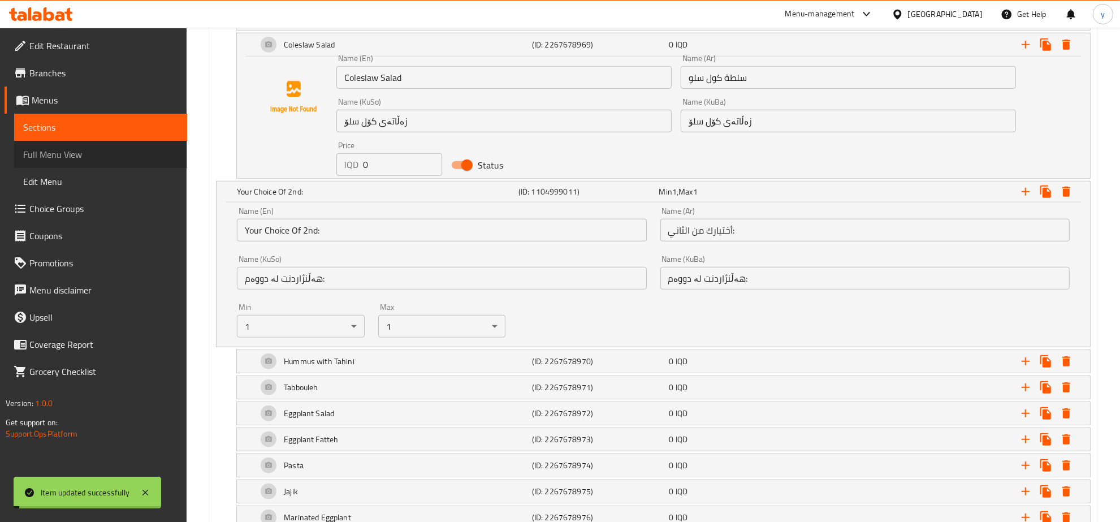
click at [105, 159] on span "Full Menu View" at bounding box center [100, 154] width 155 height 14
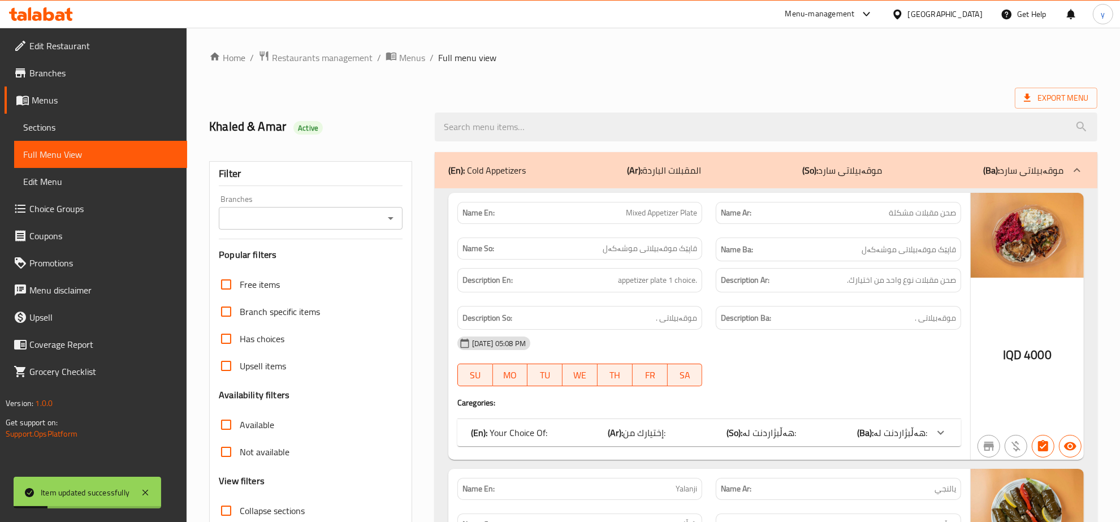
click at [386, 224] on icon "Open" at bounding box center [391, 218] width 14 height 14
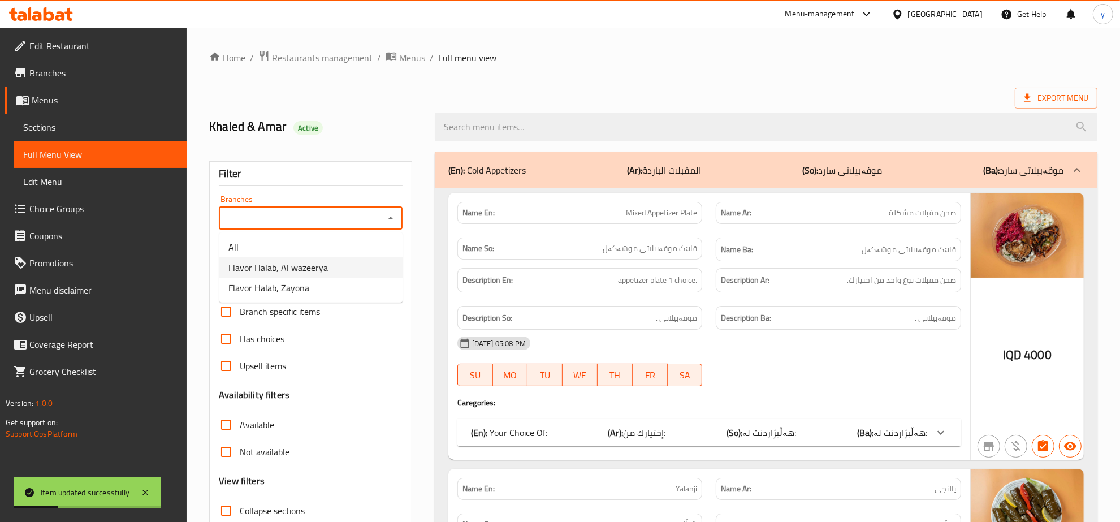
click at [326, 271] on span "Flavor Halab, Al wazeerya" at bounding box center [277, 268] width 99 height 14
type input "Flavor Halab, Al wazeerya"
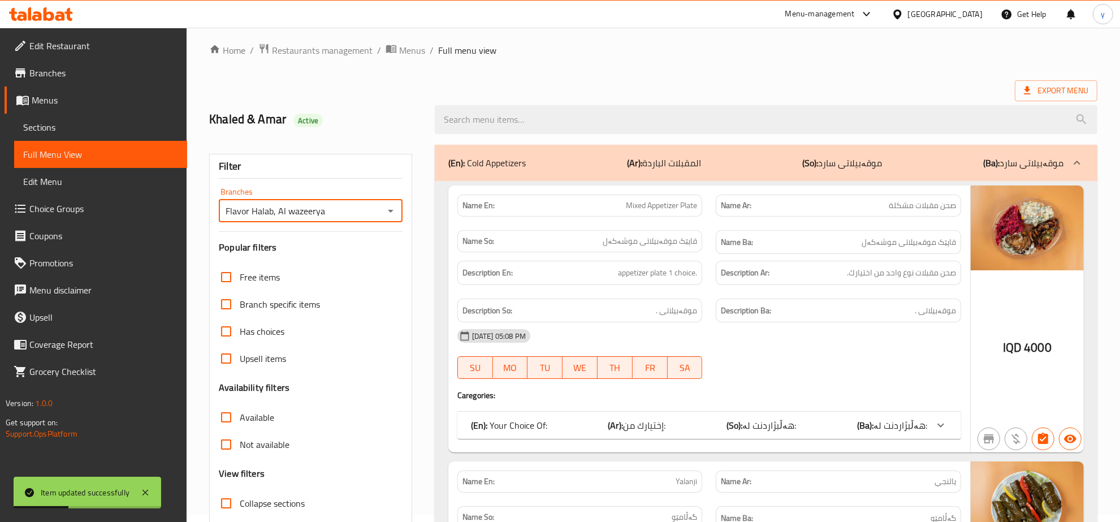
scroll to position [118, 0]
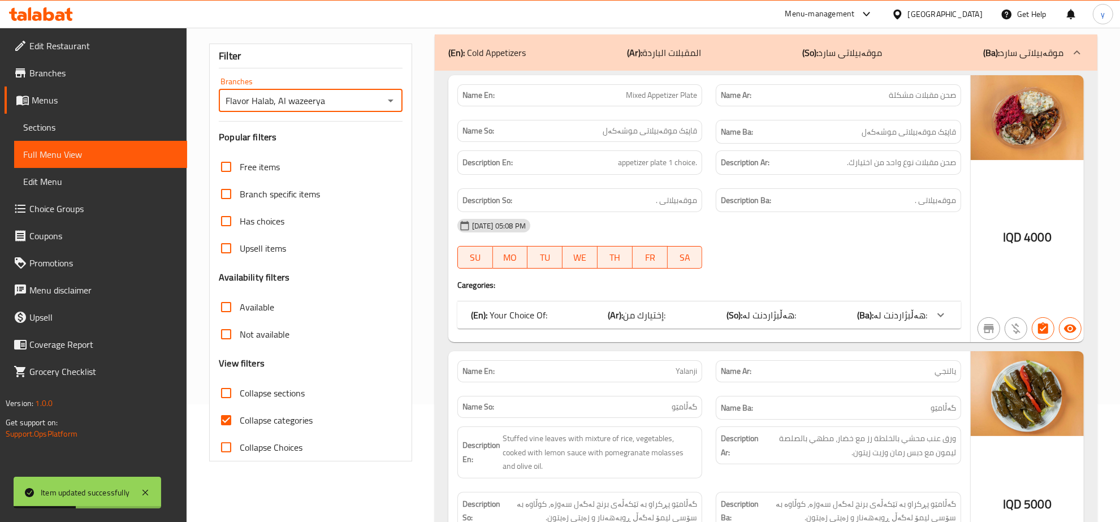
click at [238, 425] on input "Collapse categories" at bounding box center [225, 419] width 27 height 27
checkbox input "false"
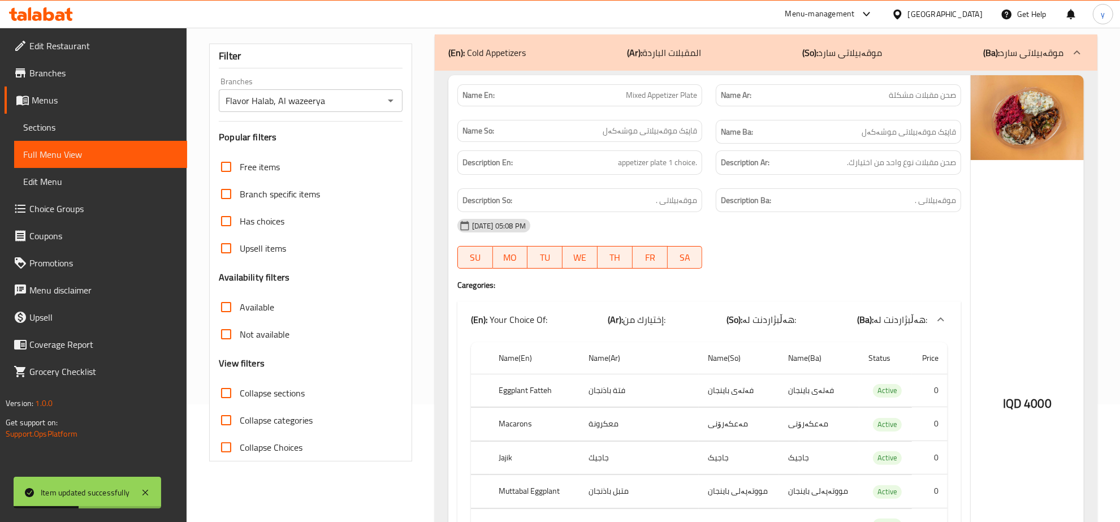
click at [225, 387] on input "Collapse sections" at bounding box center [225, 392] width 27 height 27
checkbox input "true"
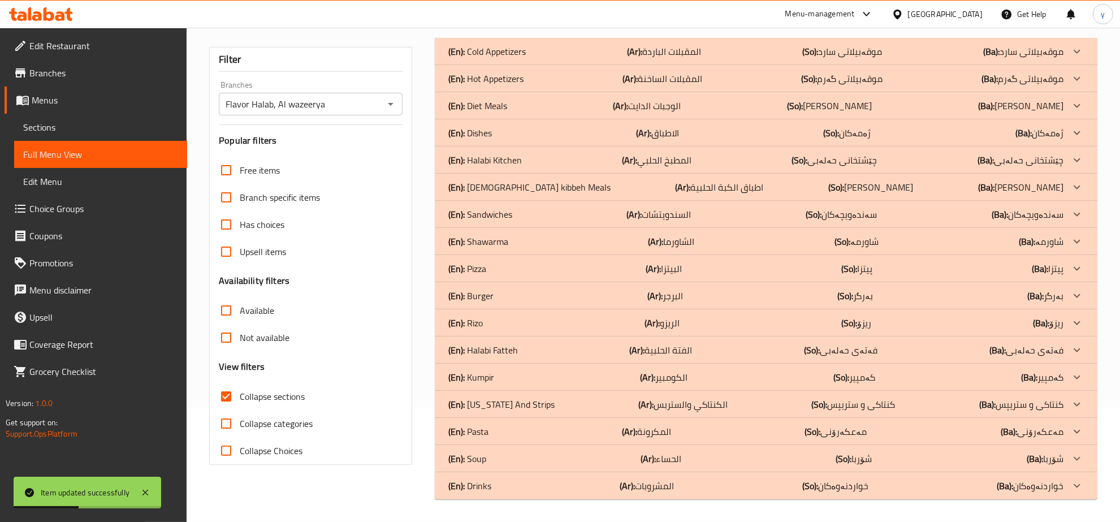
click at [137, 494] on div "Item updated successfully" at bounding box center [87, 492] width 147 height 32
click at [153, 492] on div "Item updated successfully" at bounding box center [87, 492] width 147 height 32
click at [140, 491] on icon at bounding box center [145, 492] width 14 height 14
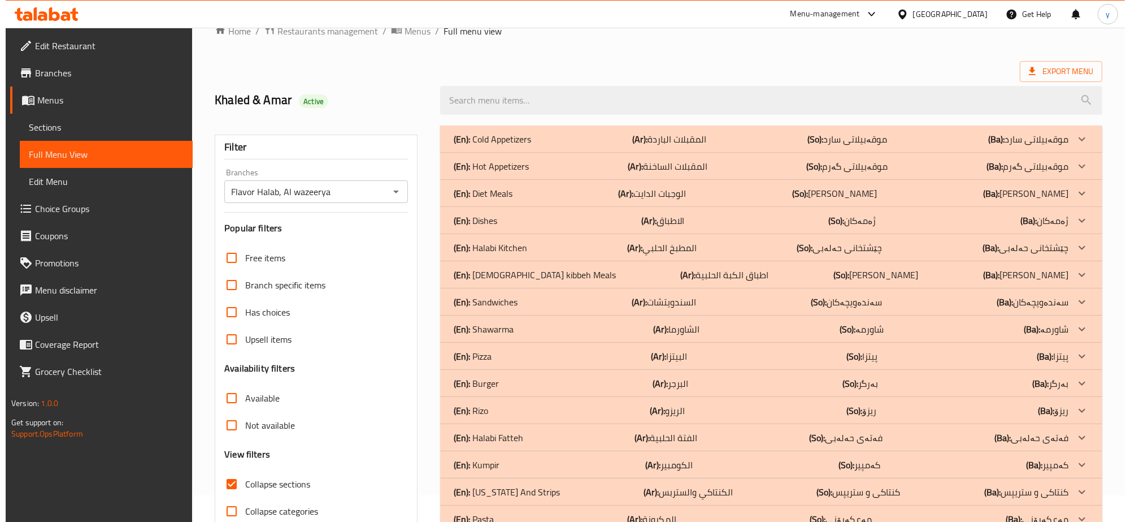
scroll to position [0, 0]
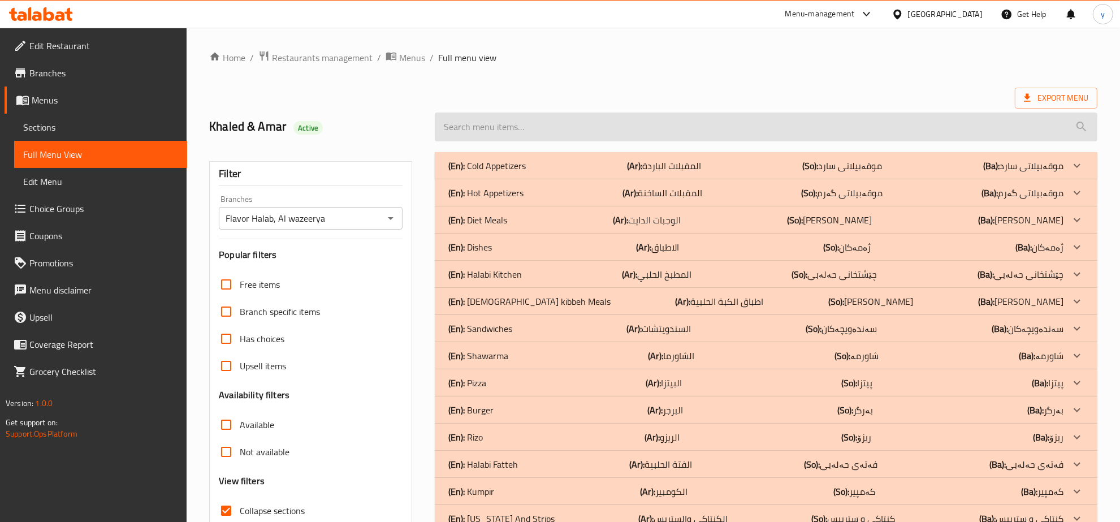
click at [527, 131] on input "search" at bounding box center [766, 126] width 662 height 29
paste input "Appetizer"
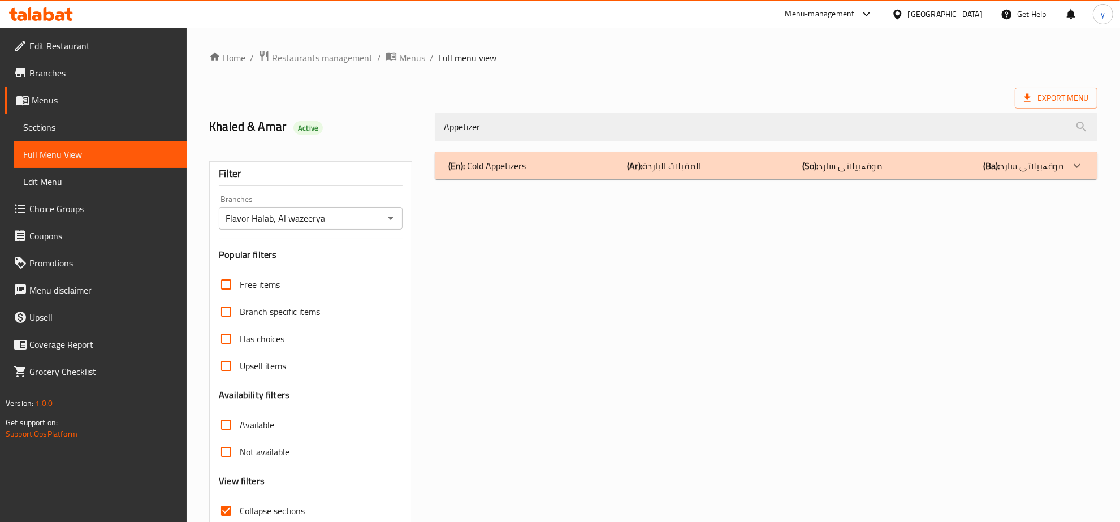
type input "Appetizer"
click at [492, 159] on p "(En): Cold Appetizers" at bounding box center [486, 166] width 77 height 14
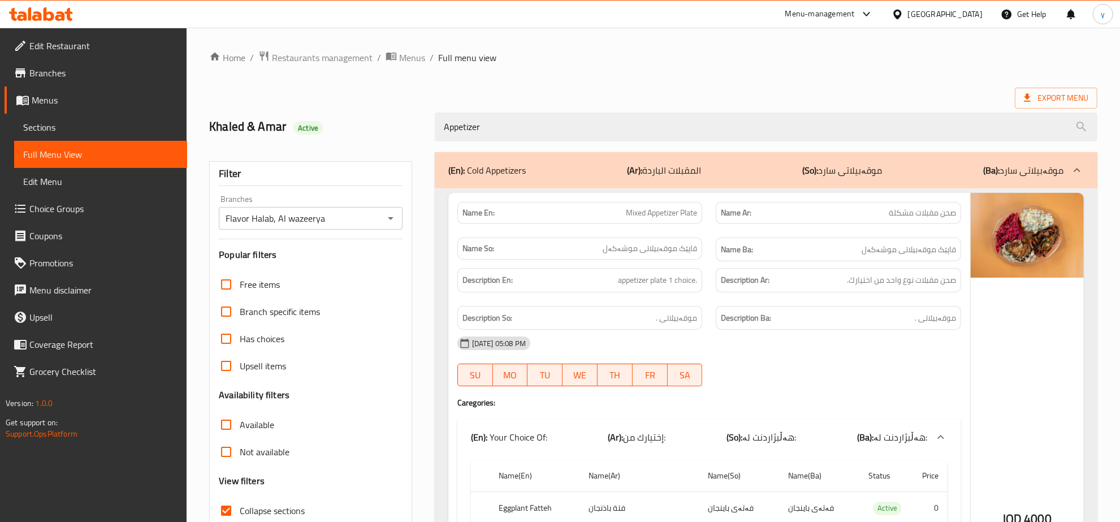
scroll to position [118, 0]
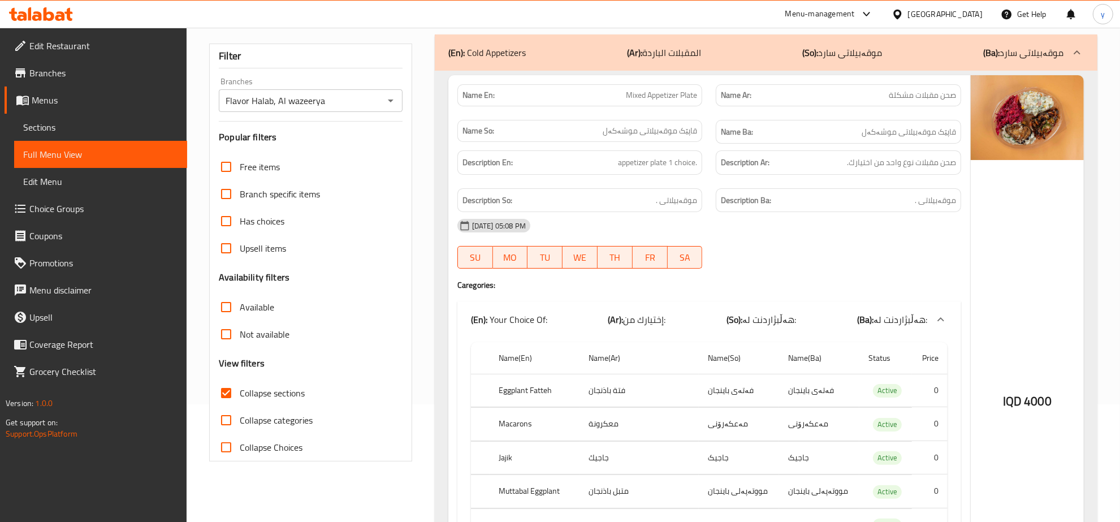
click at [389, 103] on icon "Open" at bounding box center [391, 101] width 14 height 14
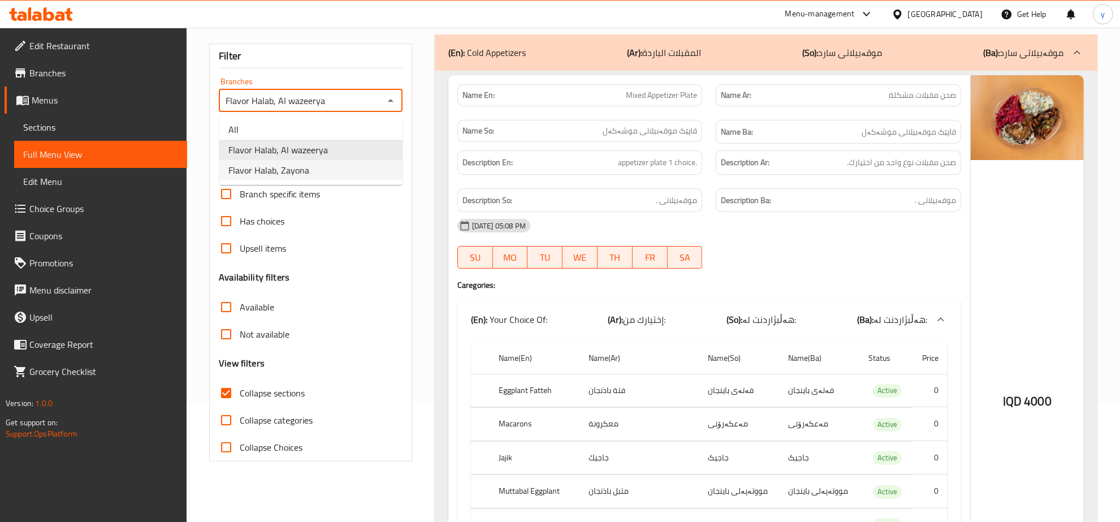
click at [342, 167] on li "Flavor Halab, Zayona" at bounding box center [310, 170] width 183 height 20
type input "Flavor Halab, Zayona"
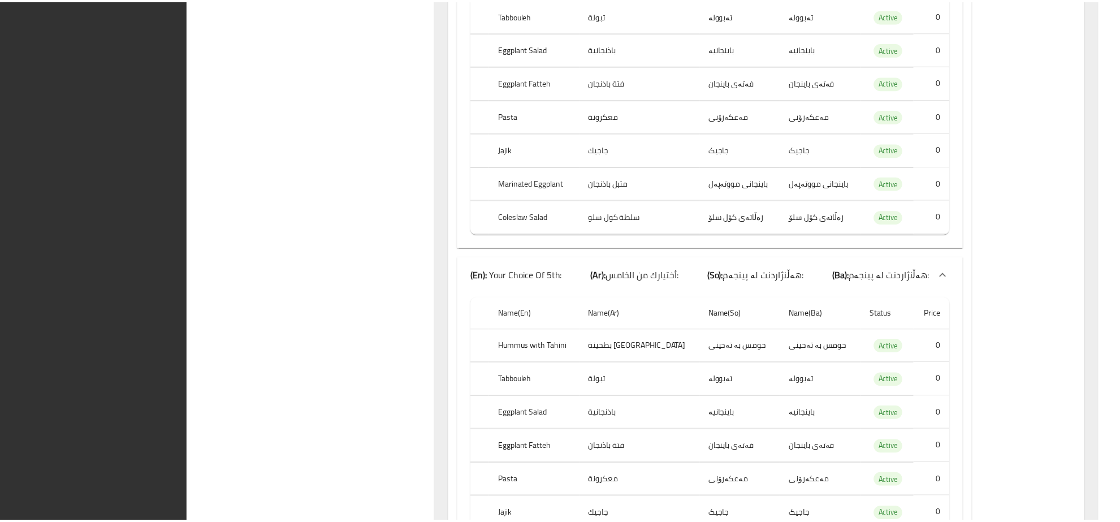
scroll to position [5098, 0]
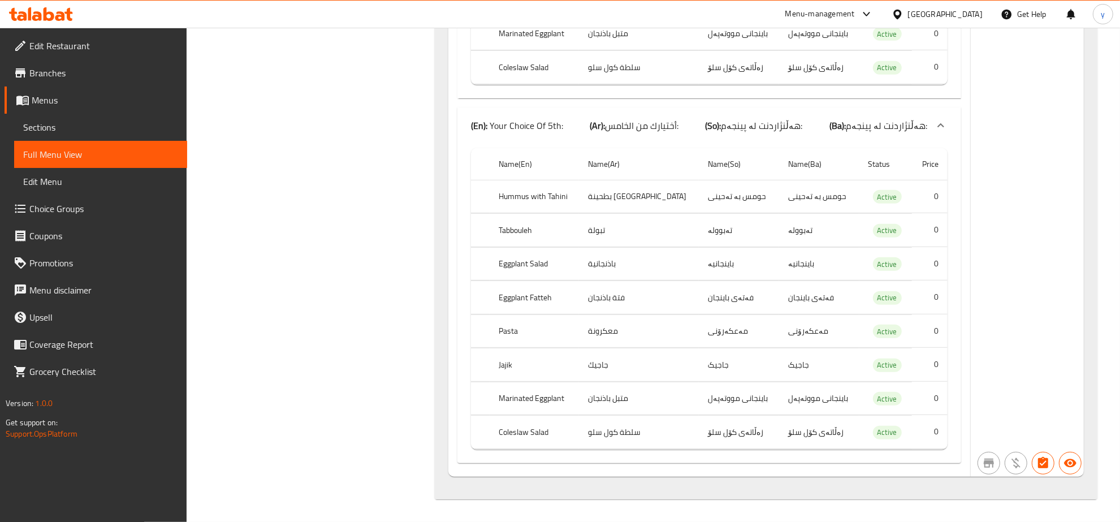
click at [30, 14] on icon at bounding box center [29, 13] width 3 height 13
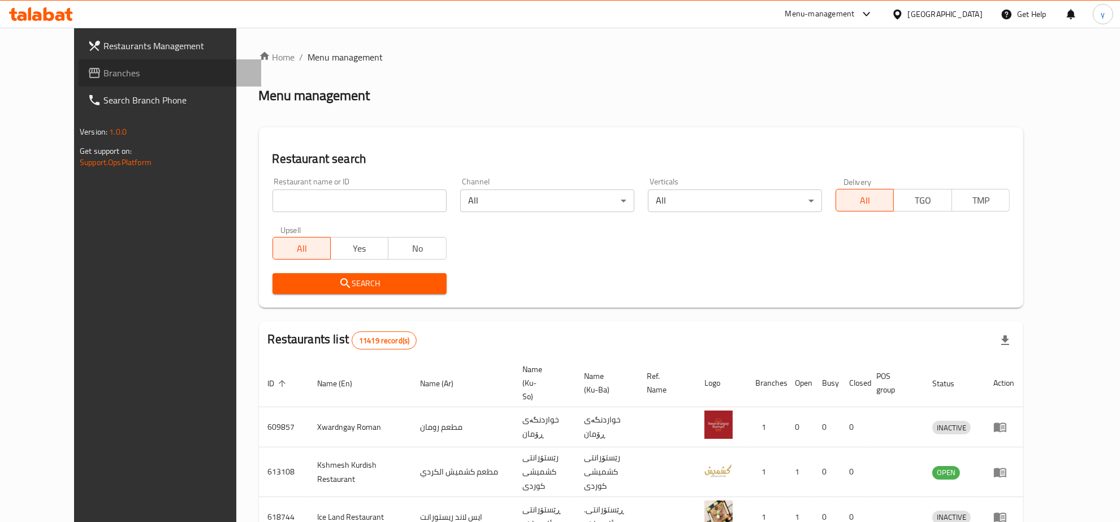
click at [103, 71] on span "Branches" at bounding box center [177, 73] width 149 height 14
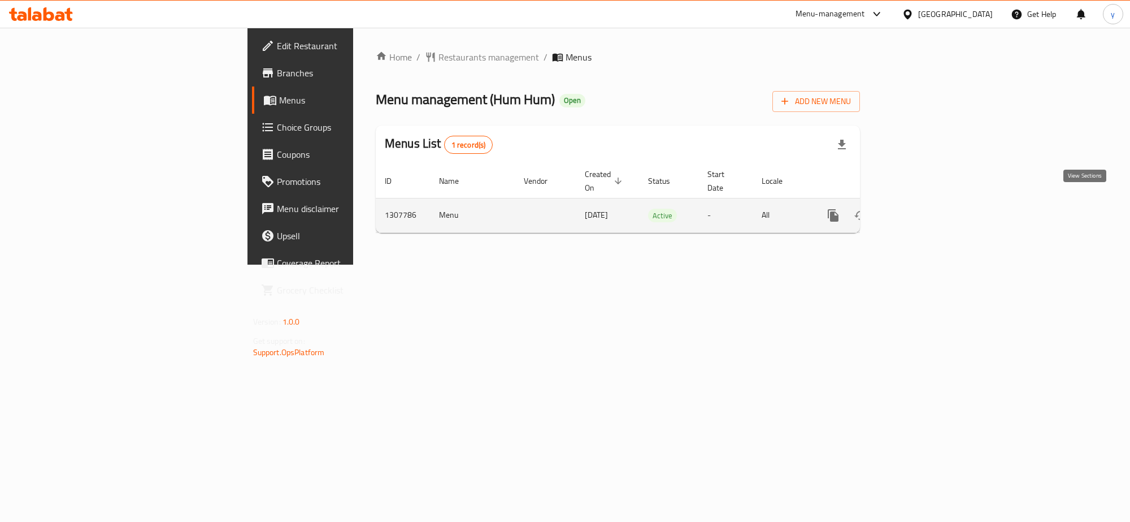
click at [922, 209] on icon "enhanced table" at bounding box center [915, 216] width 14 height 14
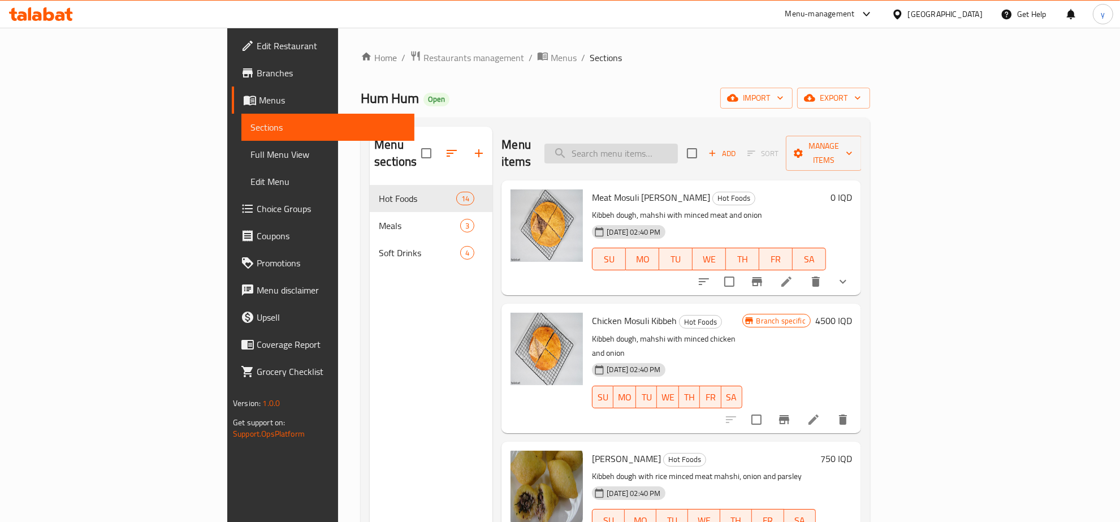
click at [678, 147] on input "search" at bounding box center [610, 154] width 133 height 20
paste input "Family Meal"
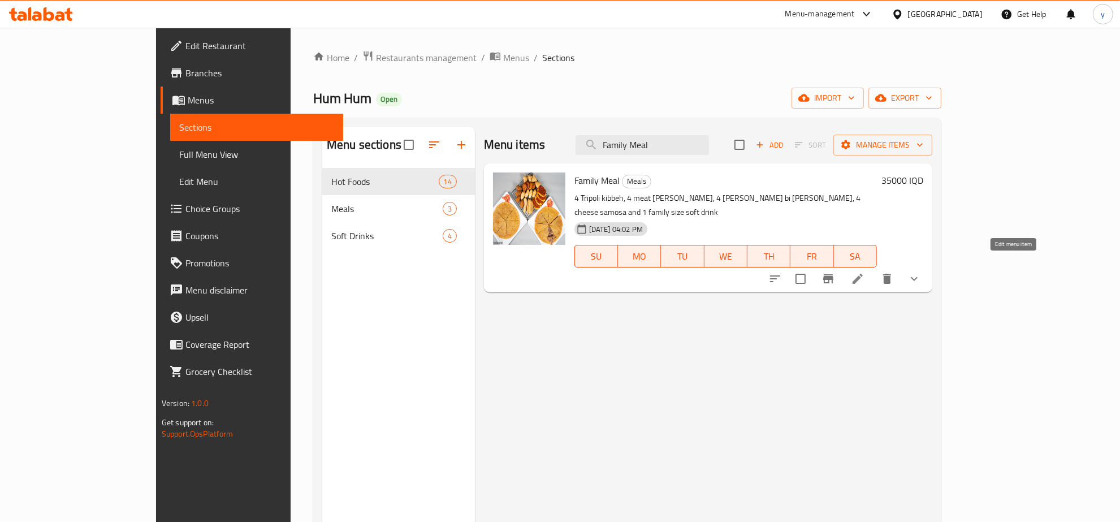
type input "Family Meal"
click at [864, 272] on icon at bounding box center [858, 279] width 14 height 14
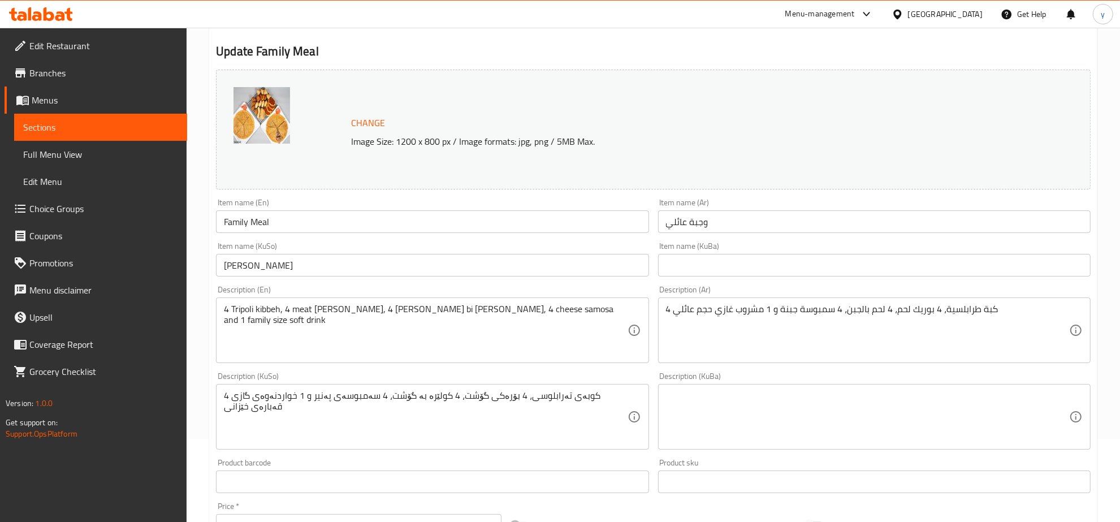
scroll to position [118, 0]
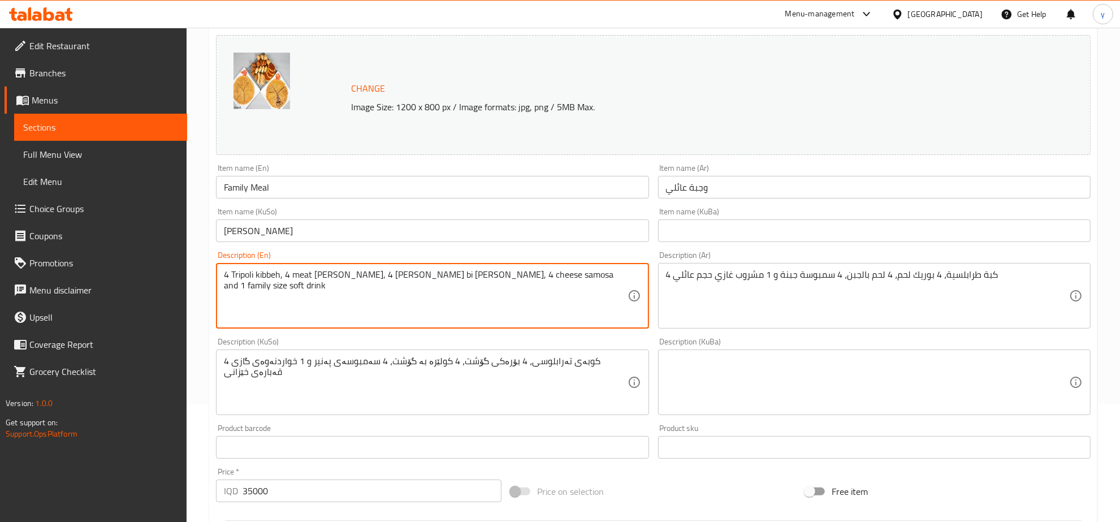
click at [579, 295] on textarea "4 Tripoli kibbeh, 4 meat [PERSON_NAME], 4 [PERSON_NAME] bi [PERSON_NAME], 4 che…" at bounding box center [425, 296] width 403 height 54
click at [481, 286] on textarea "4 Tripoli kibbeh, 4 meat [PERSON_NAME], 4 [PERSON_NAME] bi [PERSON_NAME], 4 che…" at bounding box center [425, 296] width 403 height 54
click at [572, 283] on textarea "4 Tripoli kibbeh, 4 meat [PERSON_NAME], 4 [PERSON_NAME] bi [PERSON_NAME], 4 che…" at bounding box center [425, 296] width 403 height 54
paste textarea "4 tripoli kibbeh, 4 meat [PERSON_NAME], 4 [PERSON_NAME] bi [PERSON_NAME], 4 che…"
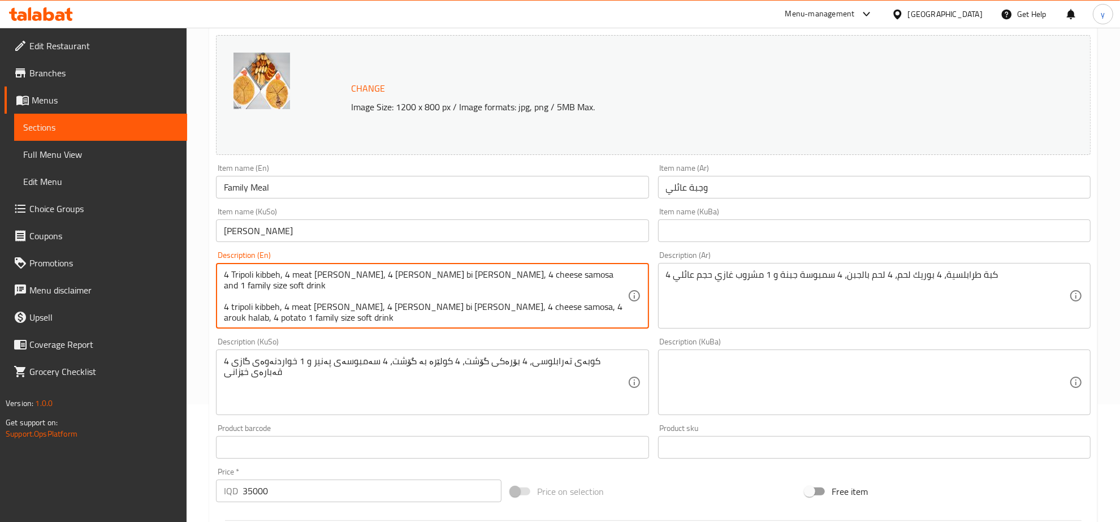
drag, startPoint x: 616, startPoint y: 292, endPoint x: 602, endPoint y: 293, distance: 13.6
click at [602, 293] on textarea "4 Tripoli kibbeh, 4 meat [PERSON_NAME], 4 [PERSON_NAME] bi [PERSON_NAME], 4 che…" at bounding box center [425, 296] width 403 height 54
drag, startPoint x: 208, startPoint y: 309, endPoint x: 557, endPoint y: 298, distance: 348.8
click at [557, 298] on textarea "4 Tripoli kibbeh, 4 meat [PERSON_NAME], 4 [PERSON_NAME] bi [PERSON_NAME], 4 che…" at bounding box center [425, 296] width 403 height 54
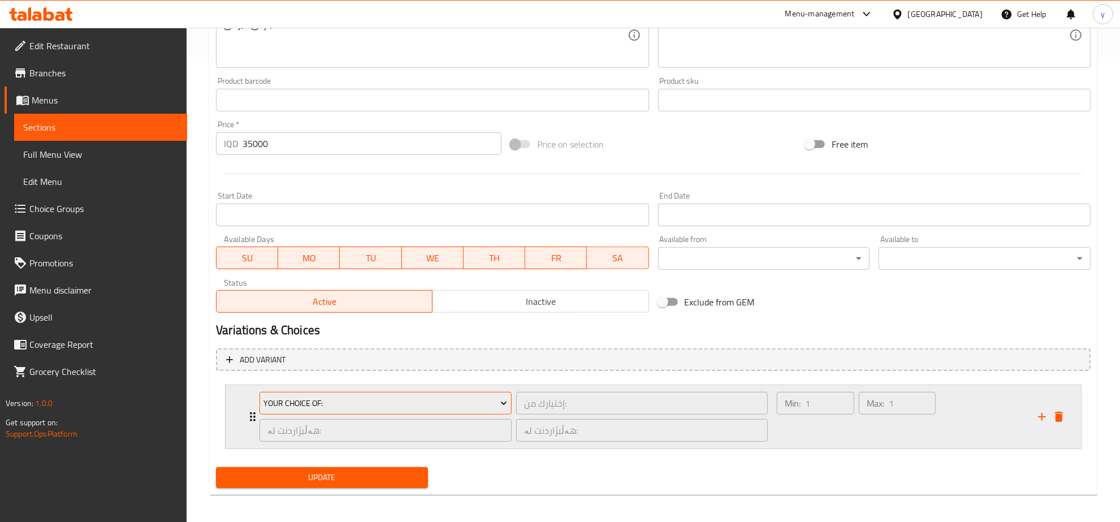
scroll to position [468, 0]
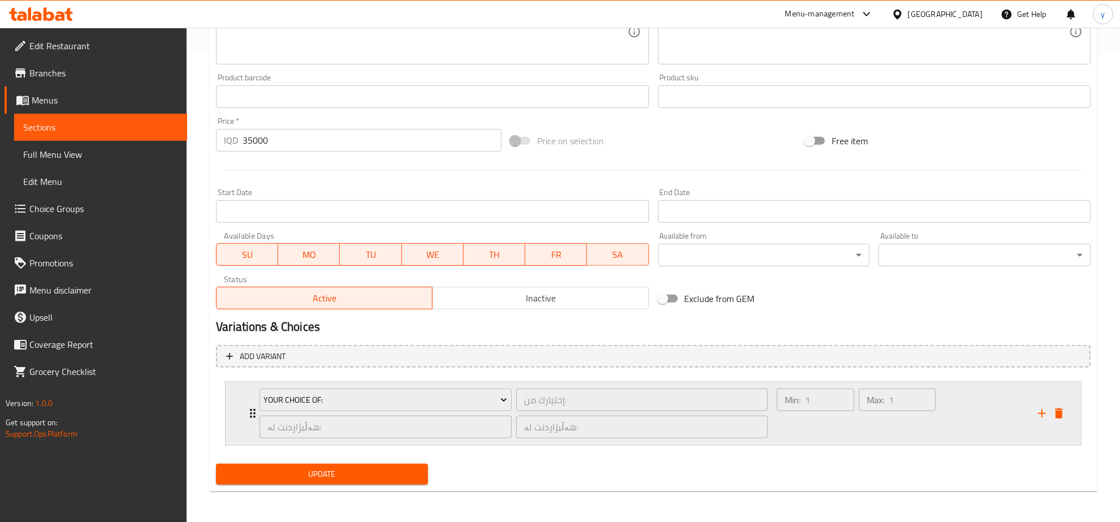
click at [225, 416] on div "Your Choice Of: إختيارك من: ​ هەڵبژاردنت لە: ​ هەڵبژاردنت لە: ​ Min: 1 ​ Max: 1…" at bounding box center [652, 412] width 855 height 63
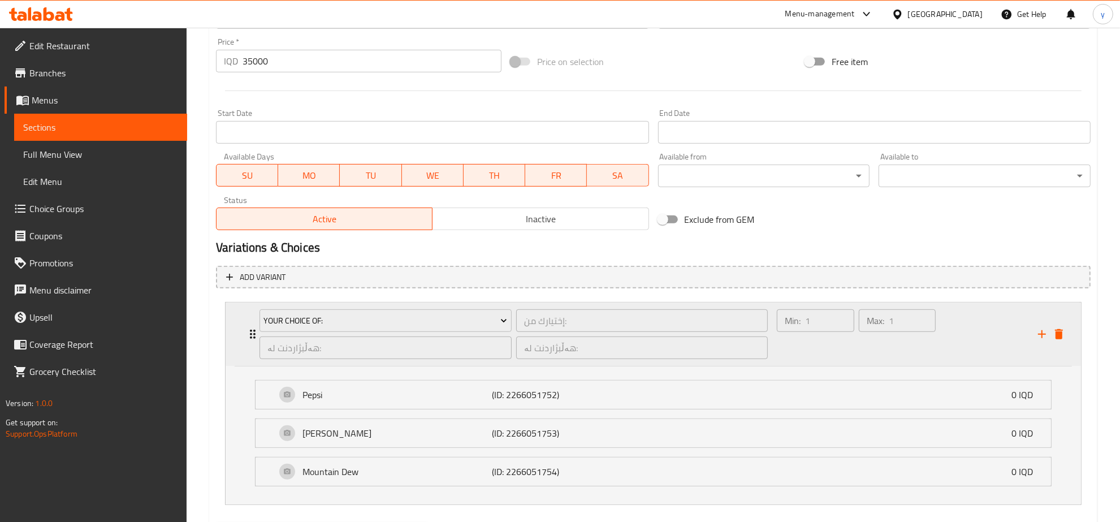
scroll to position [608, 0]
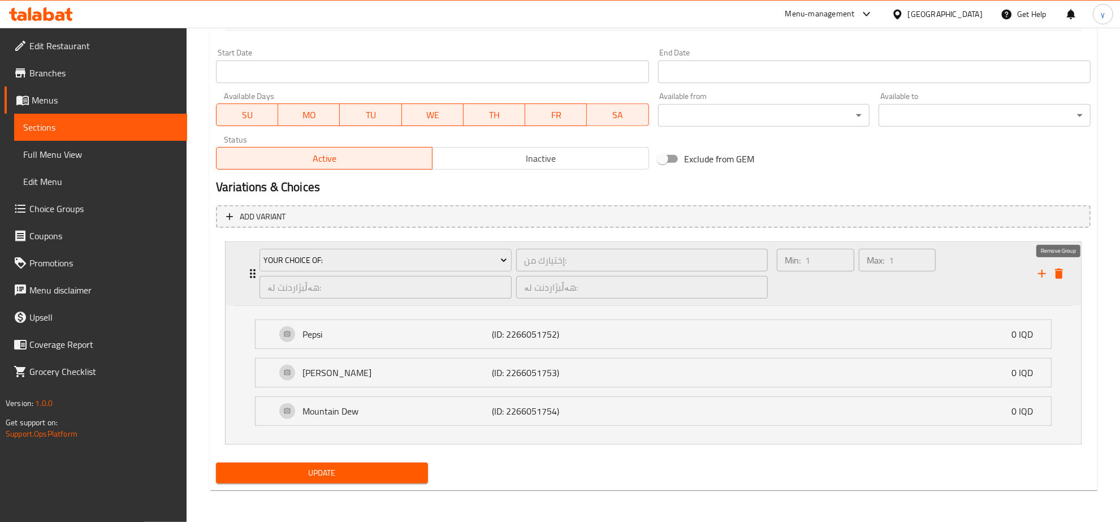
click at [1056, 273] on icon "delete" at bounding box center [1059, 273] width 8 height 10
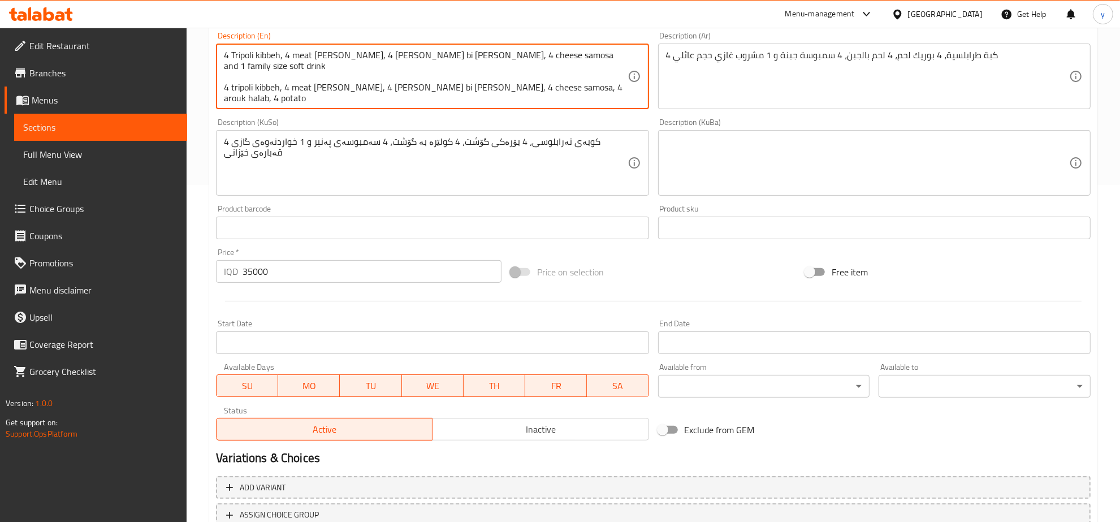
scroll to position [68, 0]
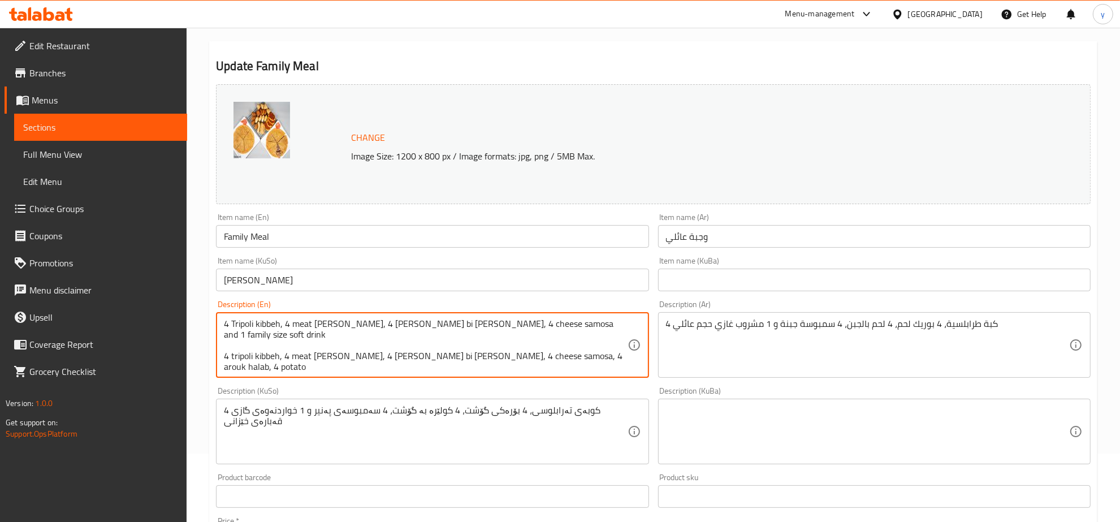
drag, startPoint x: 464, startPoint y: 345, endPoint x: 513, endPoint y: 345, distance: 49.2
click at [513, 345] on textarea "4 Tripoli kibbeh, 4 meat [PERSON_NAME], 4 [PERSON_NAME] bi [PERSON_NAME], 4 che…" at bounding box center [425, 345] width 403 height 54
click at [467, 325] on textarea "4 Tripoli kibbeh, 4 meat [PERSON_NAME], 4 [PERSON_NAME] bi [PERSON_NAME], 4 che…" at bounding box center [425, 345] width 403 height 54
paste textarea "4 arouk halab"
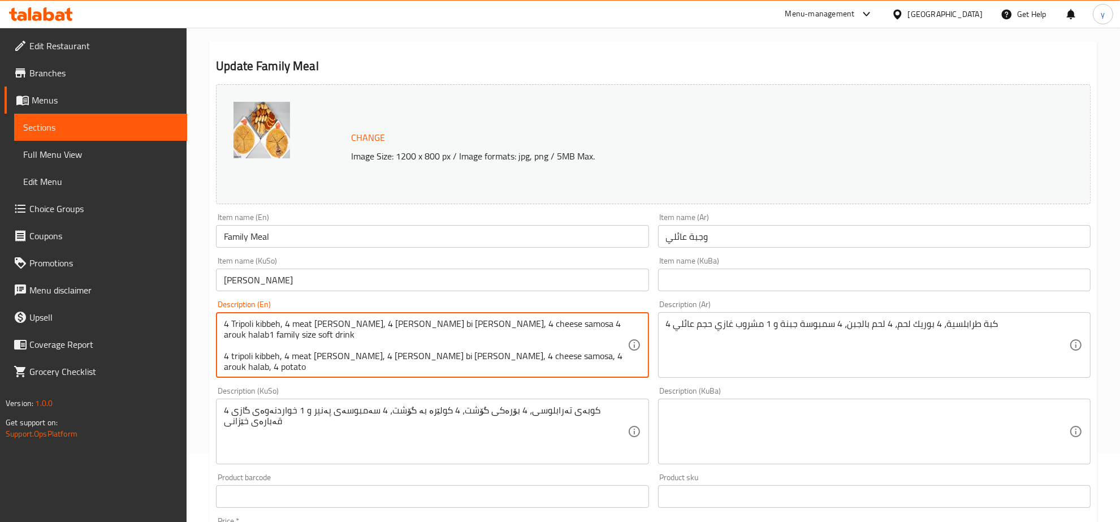
click at [456, 322] on textarea "4 Tripoli kibbeh, 4 meat [PERSON_NAME], 4 [PERSON_NAME] bi [PERSON_NAME], 4 che…" at bounding box center [425, 345] width 403 height 54
click at [462, 326] on textarea "4 Tripoli kibbeh, 4 meat [PERSON_NAME], 4 [PERSON_NAME] bi [PERSON_NAME], 4 che…" at bounding box center [425, 345] width 403 height 54
click at [458, 326] on textarea "4 Tripoli kibbeh, 4 meat [PERSON_NAME], 4 [PERSON_NAME] bi [PERSON_NAME], 4 che…" at bounding box center [425, 345] width 403 height 54
drag, startPoint x: 516, startPoint y: 345, endPoint x: 556, endPoint y: 351, distance: 40.0
click at [556, 351] on textarea "4 Tripoli kibbeh, 4 meat [PERSON_NAME], 4 [PERSON_NAME] bi [PERSON_NAME], 4 che…" at bounding box center [425, 345] width 403 height 54
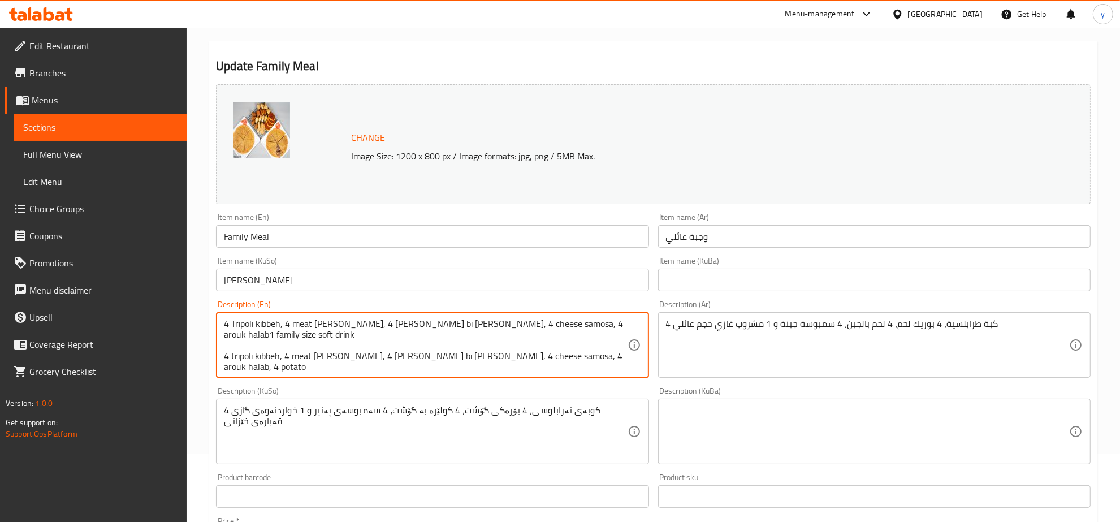
click at [515, 324] on textarea "4 Tripoli kibbeh, 4 meat [PERSON_NAME], 4 [PERSON_NAME] bi [PERSON_NAME], 4 che…" at bounding box center [425, 345] width 403 height 54
paste textarea "4 potato"
click at [514, 327] on textarea "4 Tripoli kibbeh, 4 meat [PERSON_NAME], 4 [PERSON_NAME] bi [PERSON_NAME], 4 che…" at bounding box center [425, 345] width 403 height 54
click at [552, 323] on textarea "4 Tripoli kibbeh, 4 meat [PERSON_NAME], 4 [PERSON_NAME] bi [PERSON_NAME], 4 che…" at bounding box center [425, 345] width 403 height 54
drag, startPoint x: 557, startPoint y: 354, endPoint x: 202, endPoint y: 348, distance: 355.5
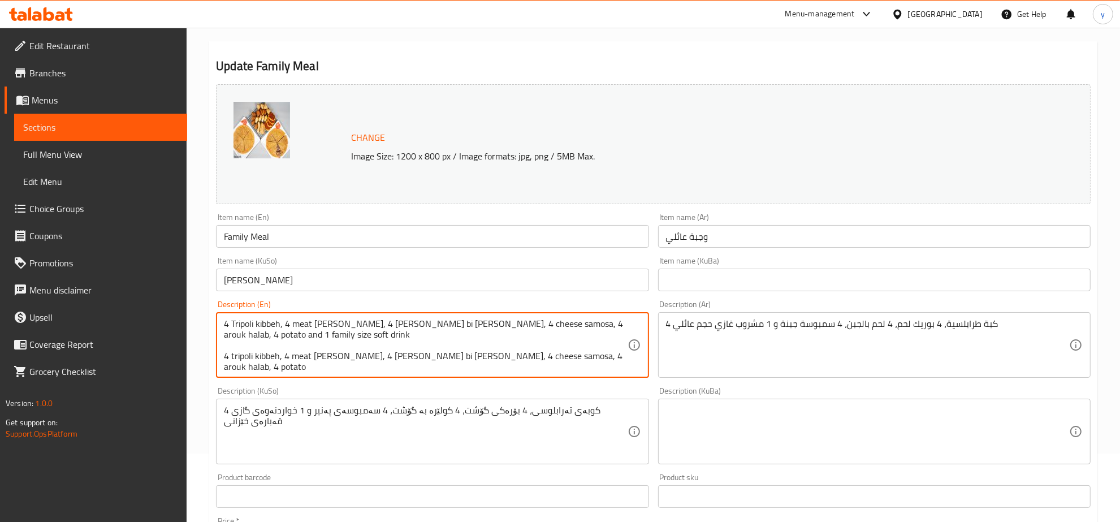
click at [202, 348] on div "Home / Restaurants management / Menus / Sections / item / update Meals section …" at bounding box center [652, 417] width 933 height 917
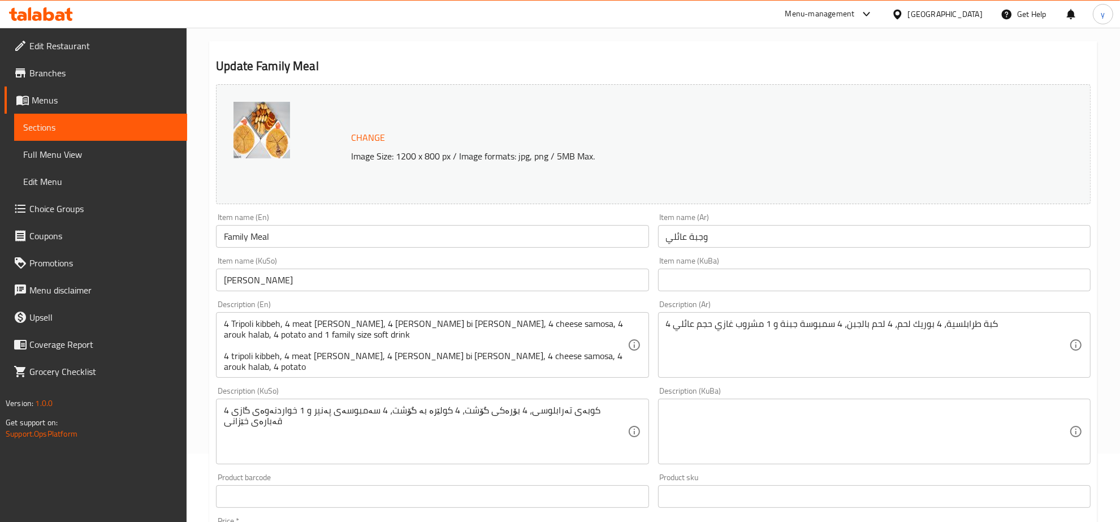
click at [202, 348] on div "Home / Restaurants management / Menus / Sections / item / update Meals section …" at bounding box center [652, 417] width 933 height 917
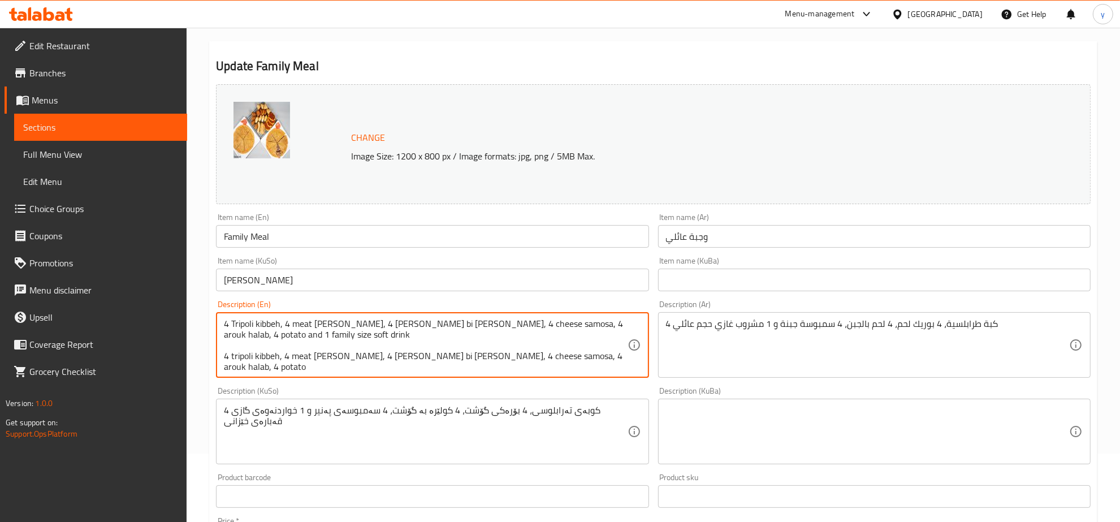
drag, startPoint x: 552, startPoint y: 355, endPoint x: 226, endPoint y: 348, distance: 325.6
drag, startPoint x: 260, startPoint y: 334, endPoint x: 221, endPoint y: 332, distance: 39.1
click at [221, 332] on div "4 Tripoli kibbeh, 4 meat [PERSON_NAME], 4 [PERSON_NAME] bi [PERSON_NAME], 4 che…" at bounding box center [432, 345] width 432 height 66
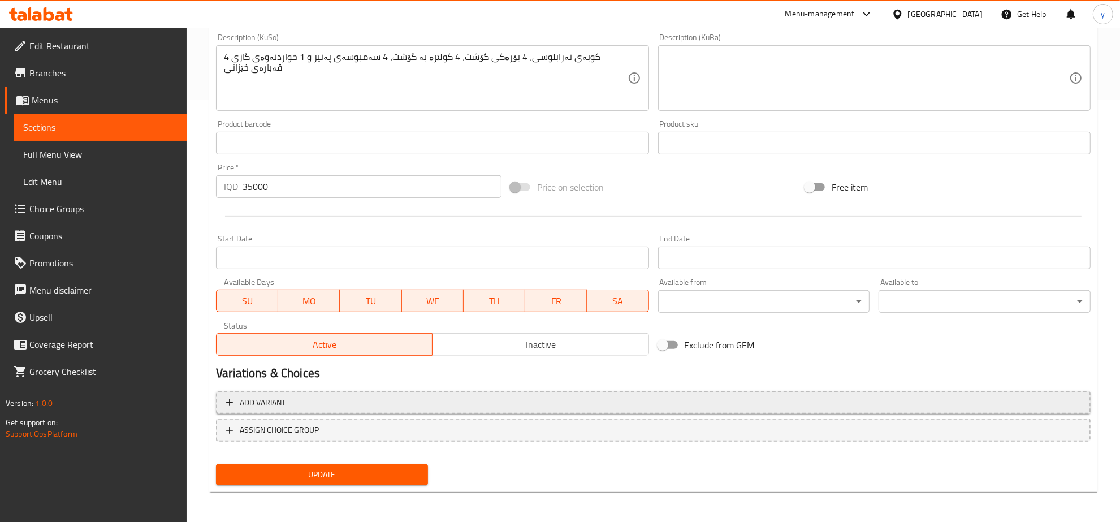
type textarea "4 Tripoli kibbeh, 4 meat [PERSON_NAME], 4 [PERSON_NAME] bi [PERSON_NAME], 4 che…"
click at [366, 393] on button "Add variant" at bounding box center [653, 402] width 874 height 23
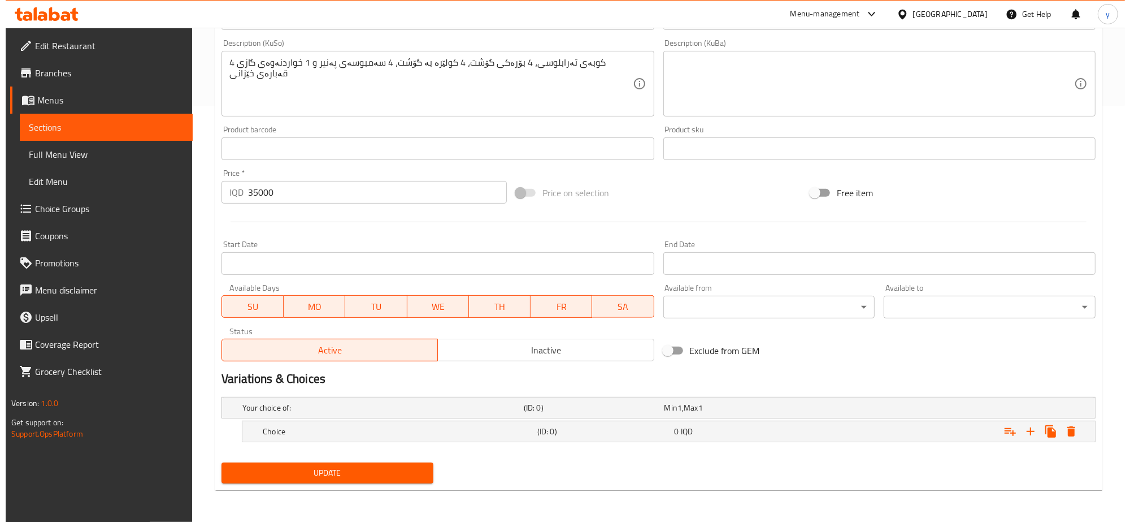
scroll to position [416, 0]
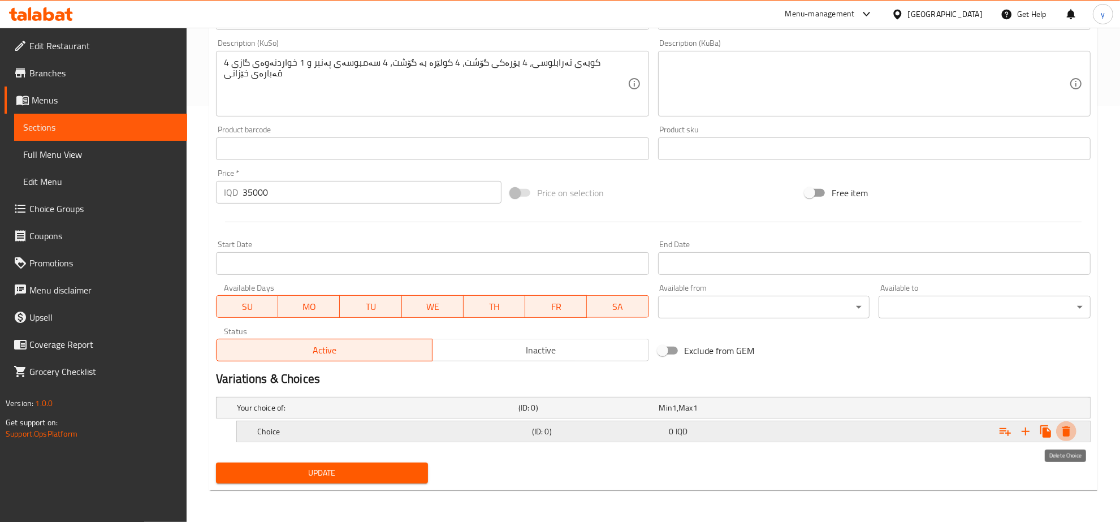
click at [1062, 436] on icon "Expand" at bounding box center [1066, 431] width 14 height 14
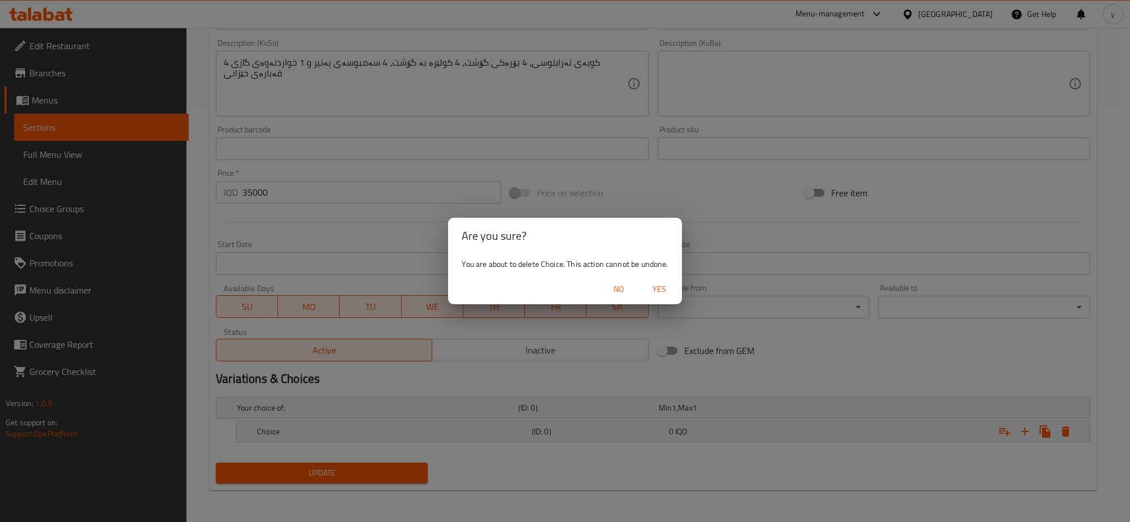
click at [673, 296] on span "Yes" at bounding box center [659, 289] width 27 height 14
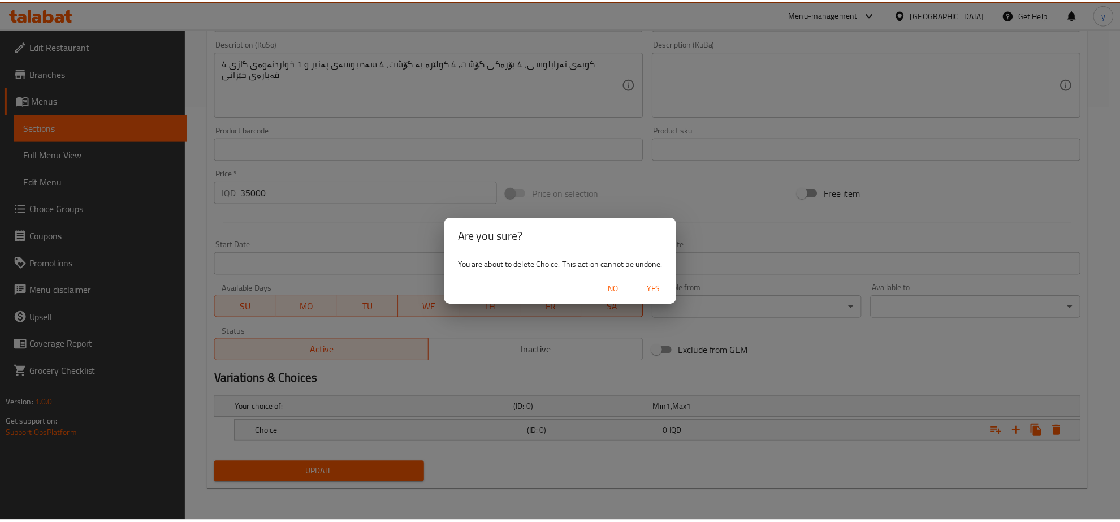
scroll to position [411, 0]
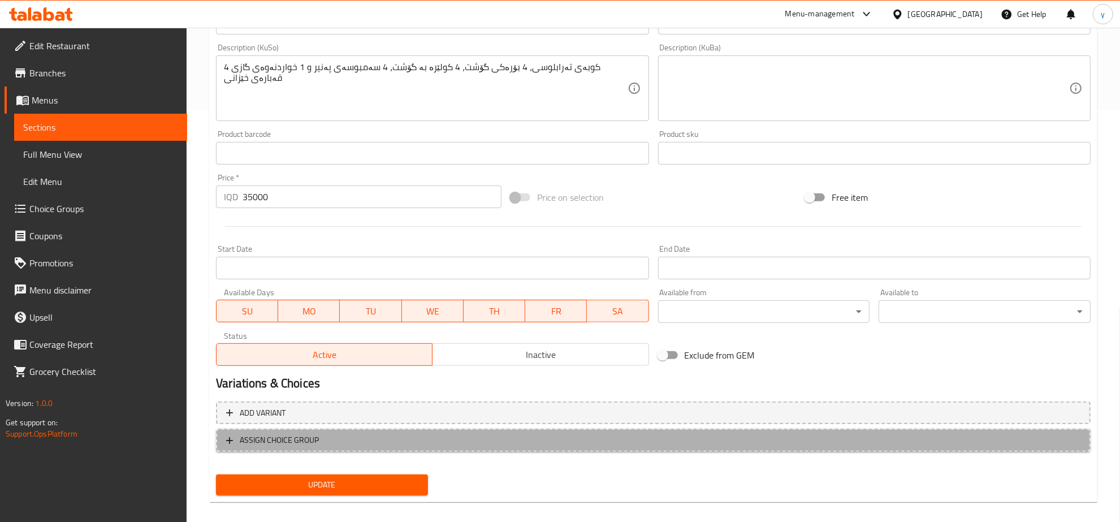
click at [552, 441] on span "ASSIGN CHOICE GROUP" at bounding box center [653, 440] width 854 height 14
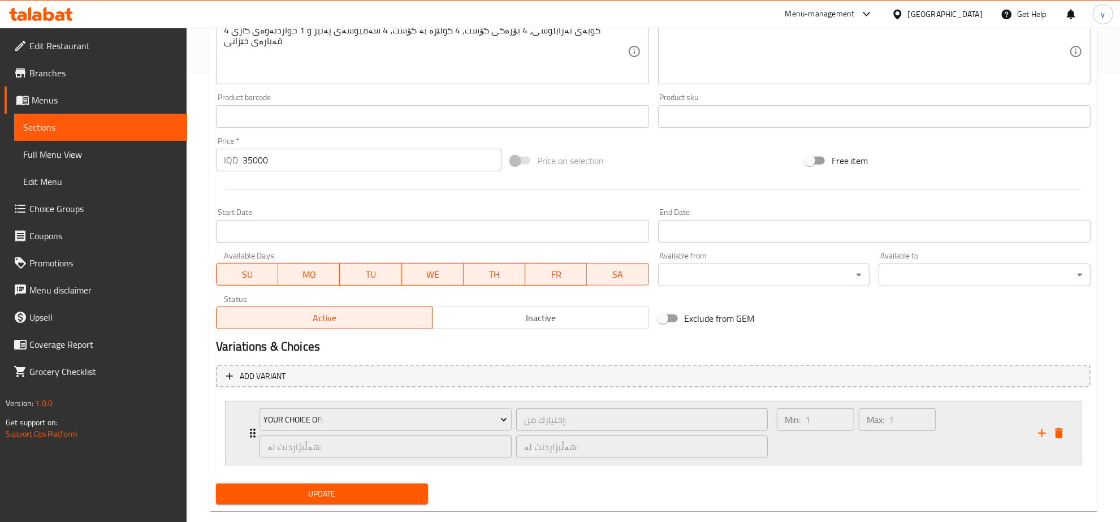
scroll to position [468, 0]
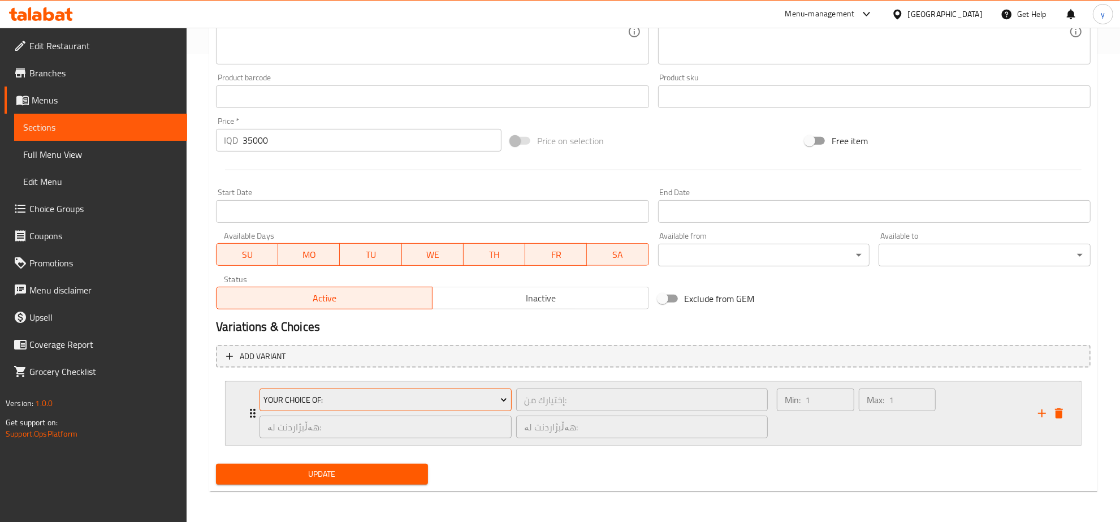
click at [487, 404] on span "Your Choice Of:" at bounding box center [386, 400] width 244 height 14
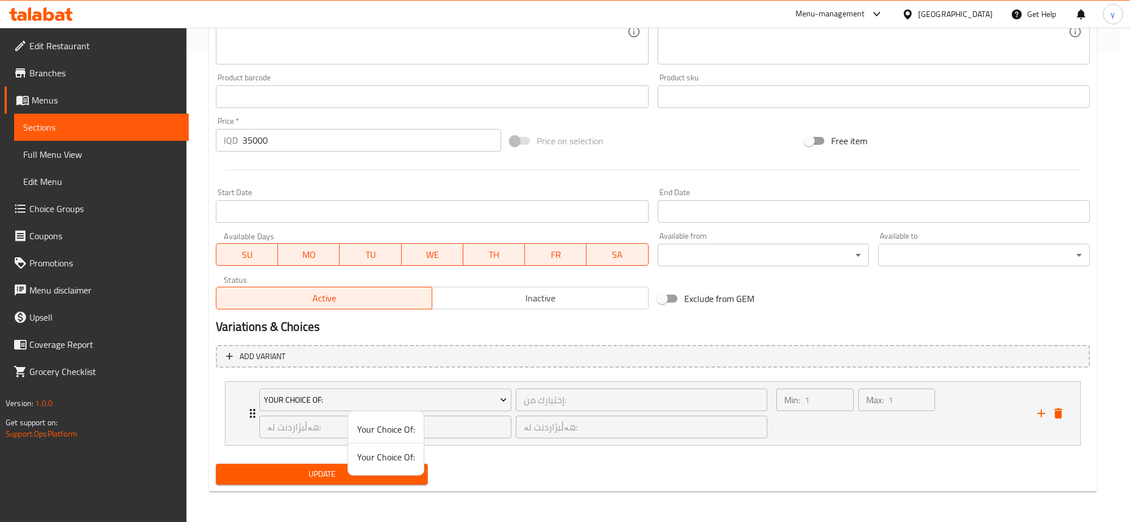
click at [748, 419] on div at bounding box center [565, 261] width 1130 height 522
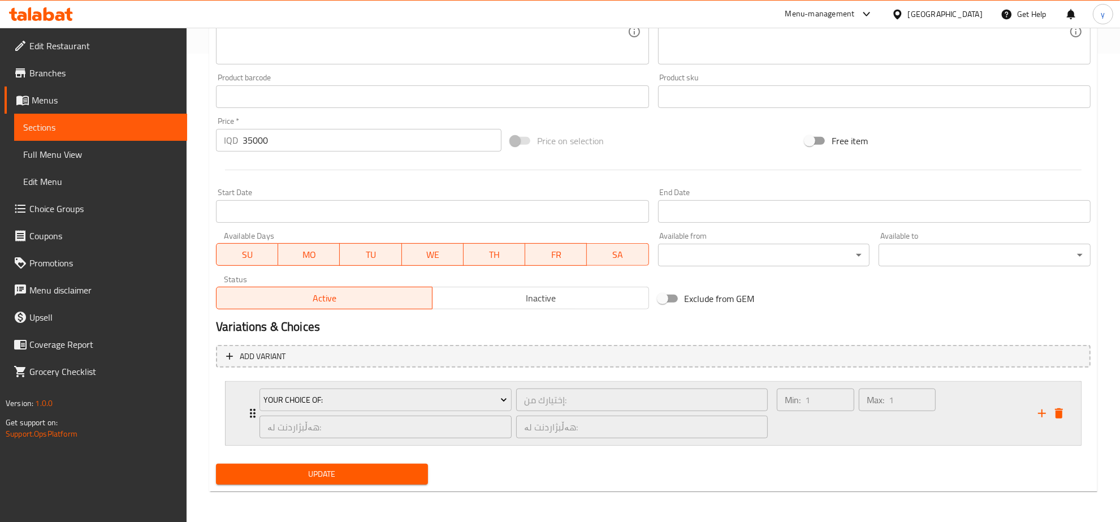
click at [800, 421] on div "Min: 1 ​" at bounding box center [815, 413] width 82 height 54
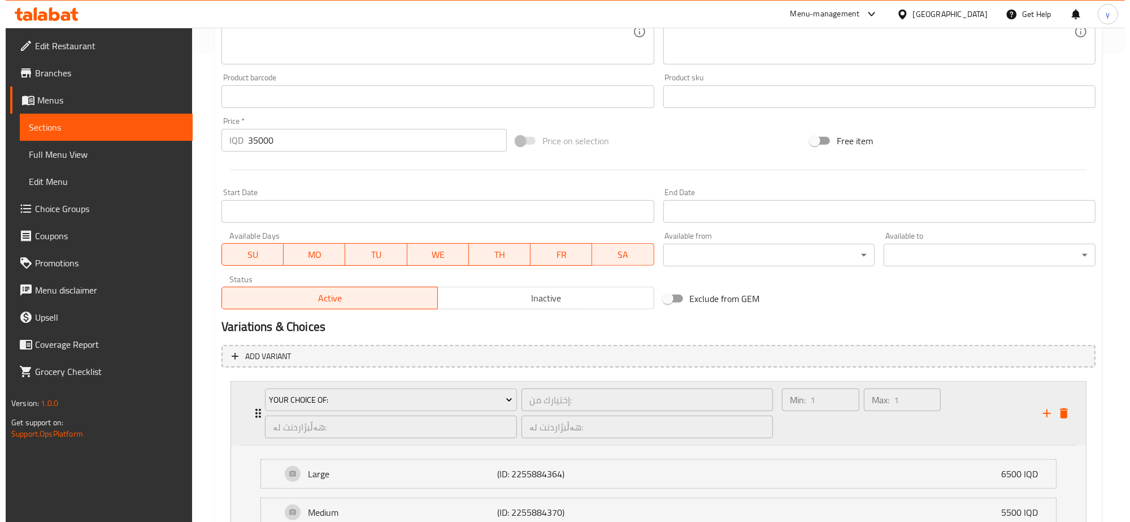
scroll to position [569, 0]
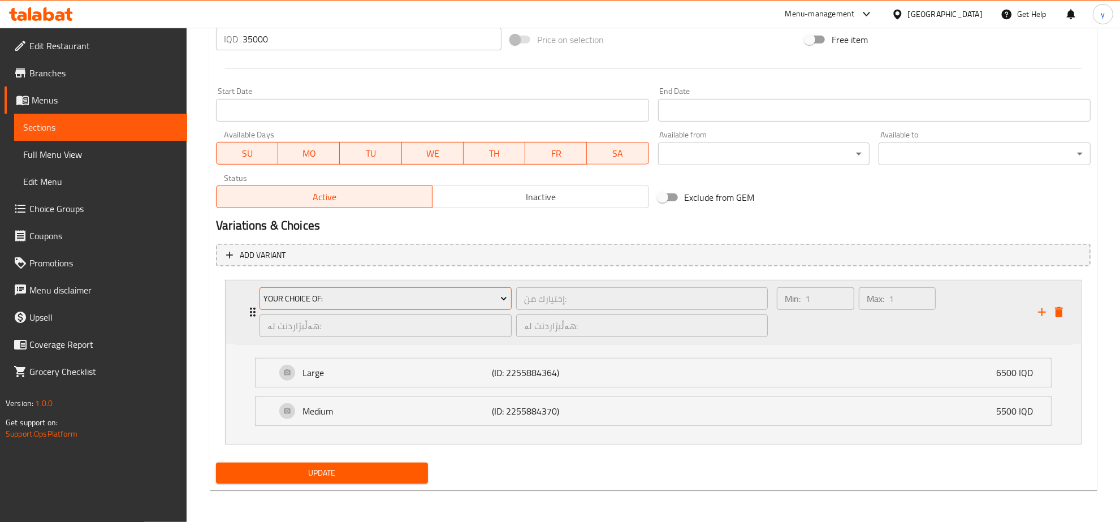
click at [500, 298] on icon "Expand" at bounding box center [503, 298] width 11 height 11
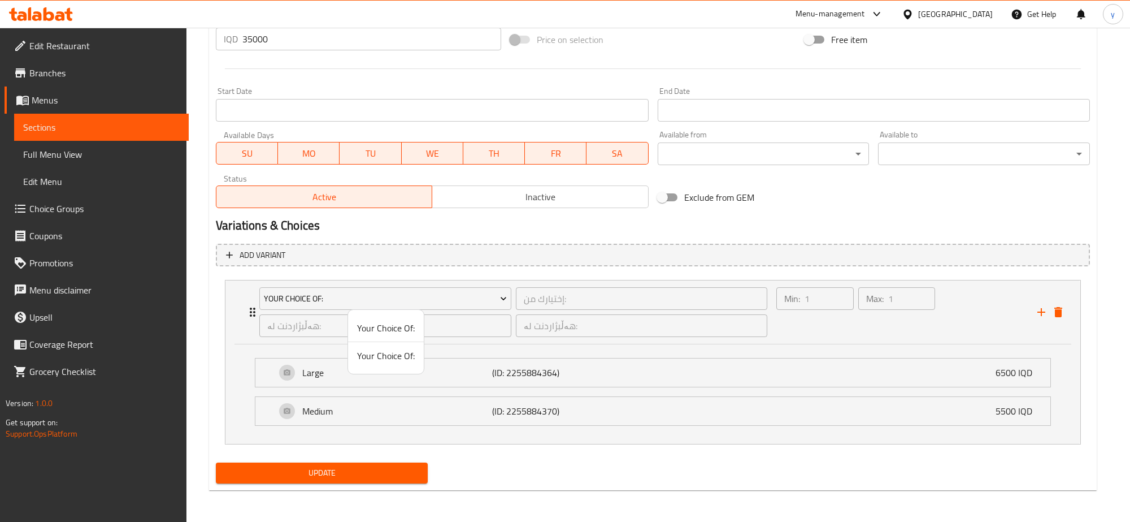
click at [396, 359] on span "Your Choice Of:" at bounding box center [386, 356] width 58 height 14
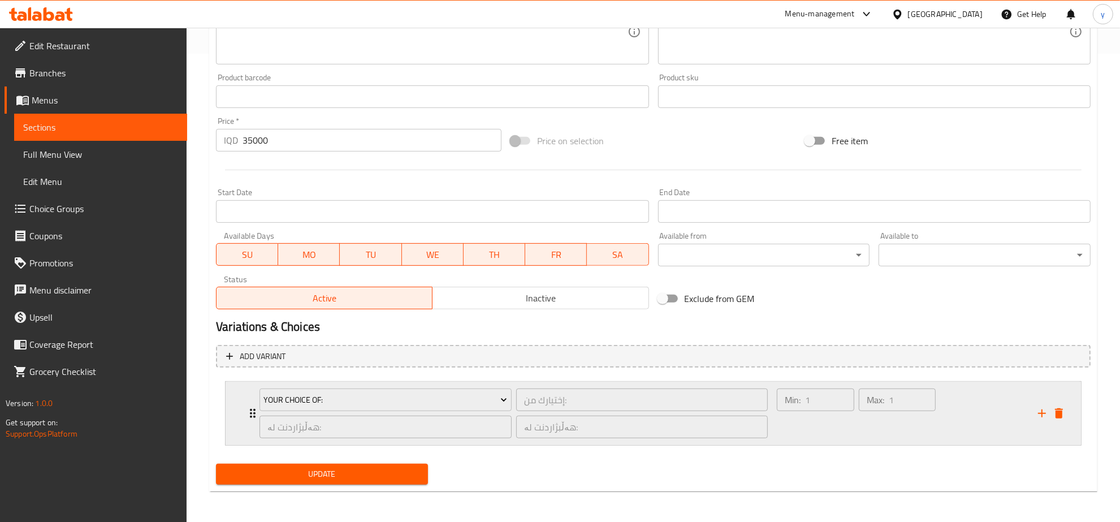
click at [903, 441] on div "Min: 1 ​ Max: 1 ​" at bounding box center [856, 413] width 168 height 59
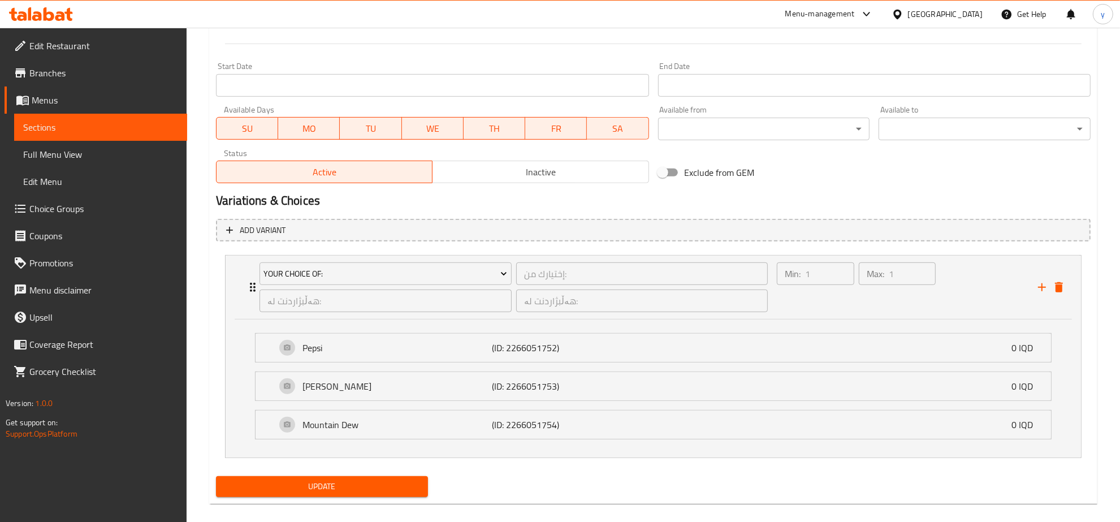
scroll to position [608, 0]
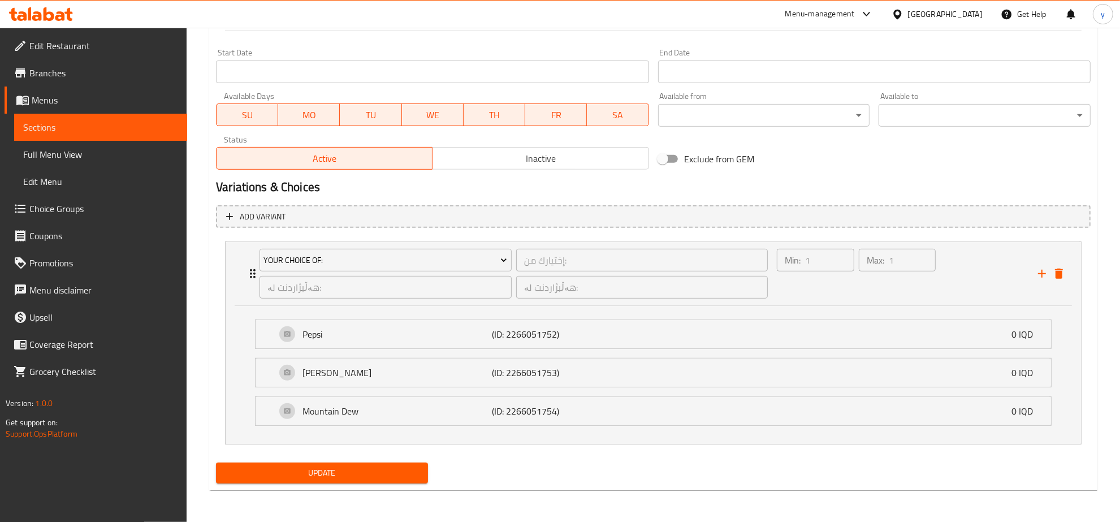
click at [426, 463] on button "Update" at bounding box center [322, 472] width 212 height 21
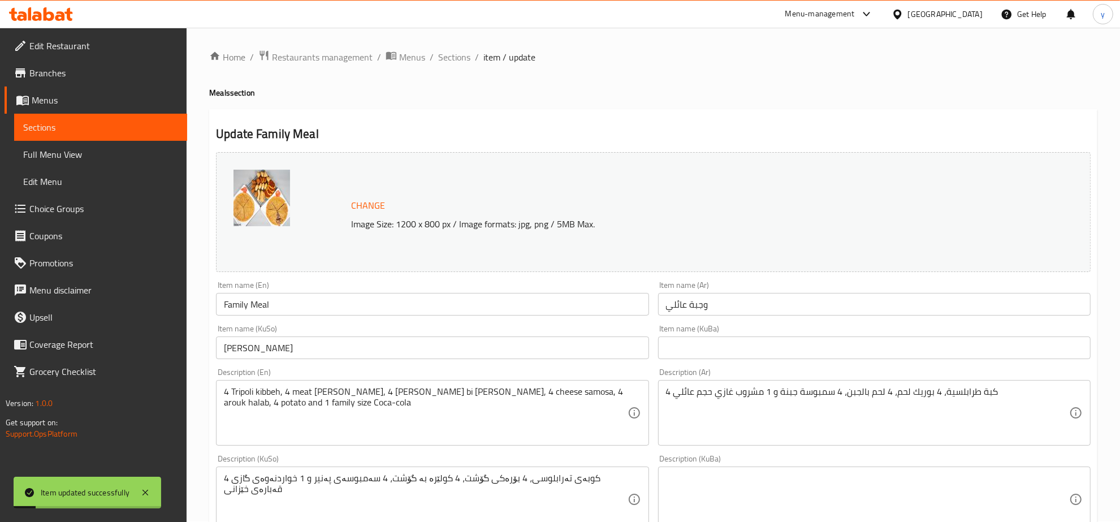
scroll to position [0, 0]
click at [455, 59] on span "Sections" at bounding box center [454, 58] width 32 height 14
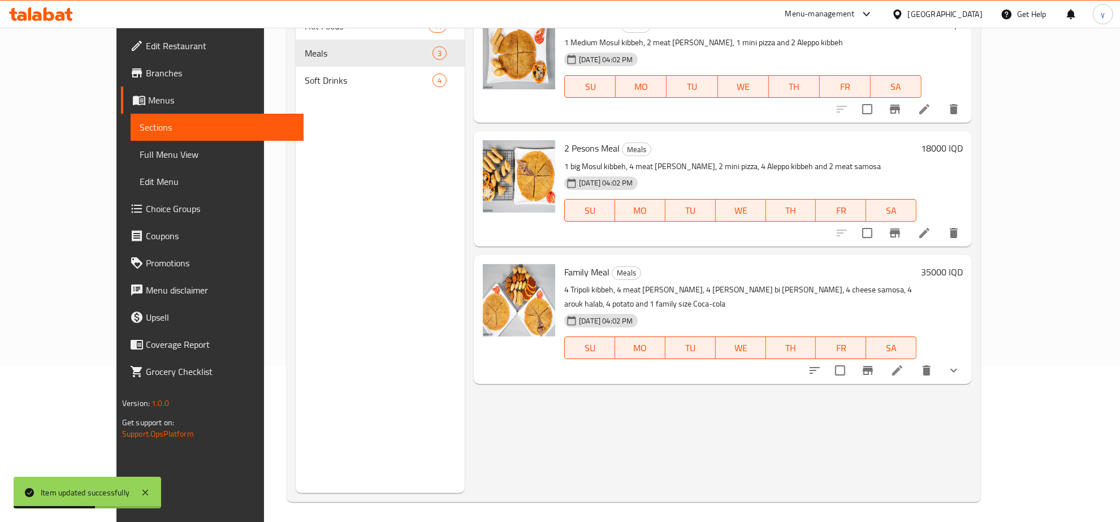
scroll to position [159, 0]
